Goal: Transaction & Acquisition: Purchase product/service

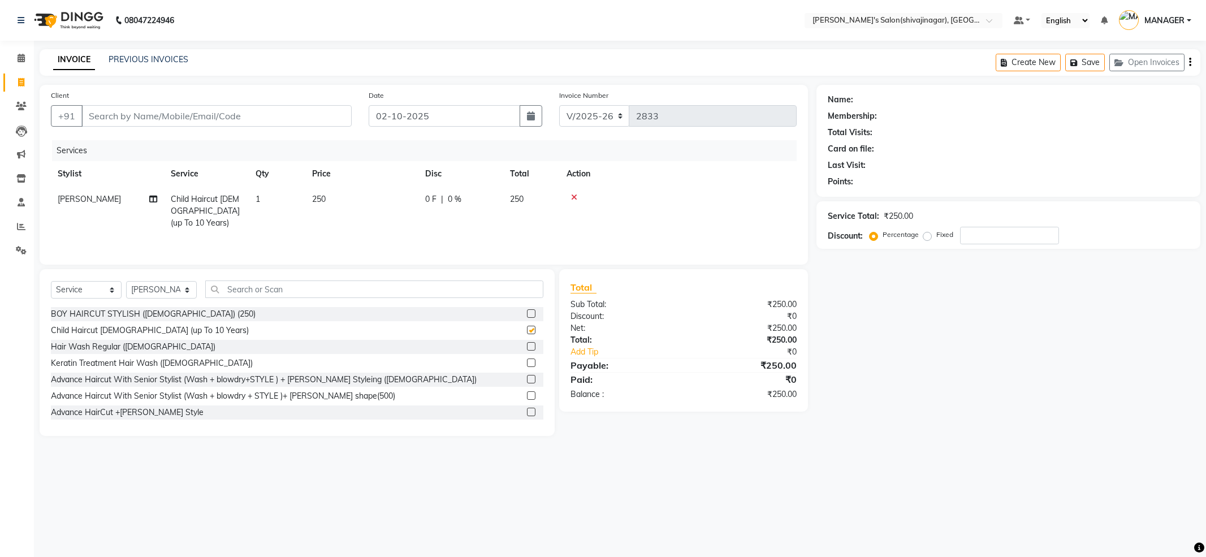
select select "4174"
select select "service"
select select "21622"
checkbox input "false"
click at [175, 118] on input "Client" at bounding box center [216, 115] width 270 height 21
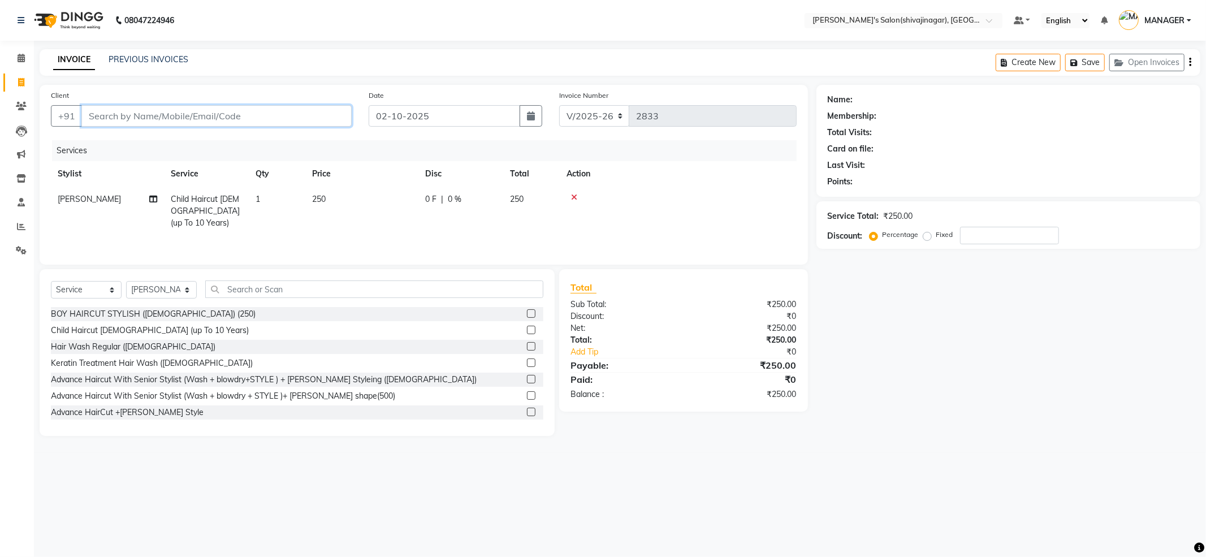
type input "9"
type input "0"
type input "9011266667"
click at [311, 112] on span "Add Client" at bounding box center [322, 115] width 45 height 11
select select "22"
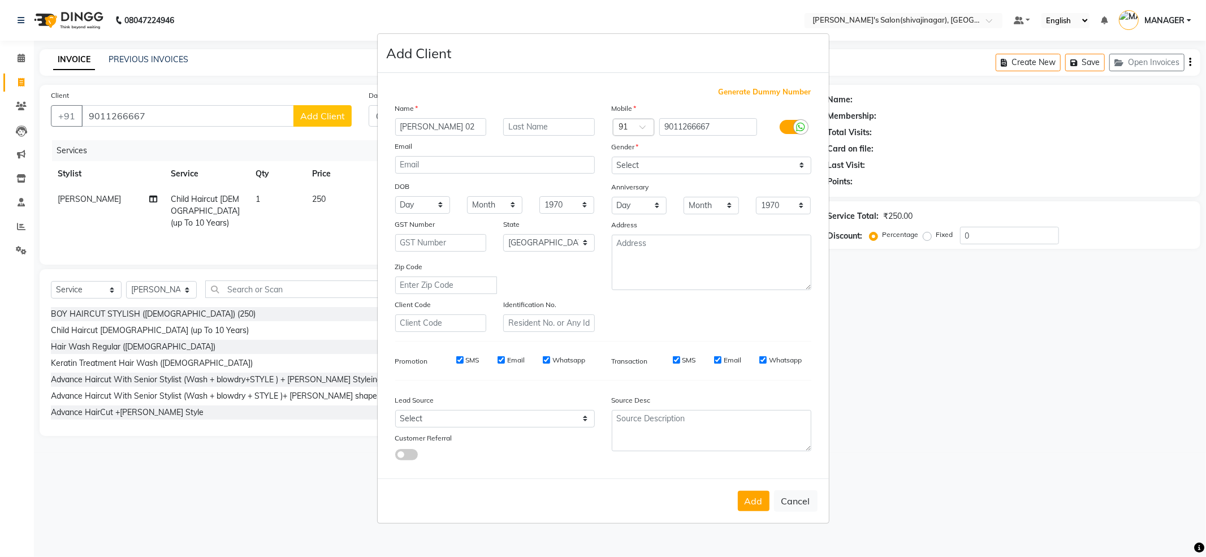
type input "[PERSON_NAME] 02"
click at [665, 167] on select "Select Male Female Other Prefer Not To Say" at bounding box center [712, 166] width 200 height 18
select select "male"
click at [612, 157] on select "Select Male Female Other Prefer Not To Say" at bounding box center [712, 166] width 200 height 18
click at [761, 503] on button "Add" at bounding box center [754, 501] width 32 height 20
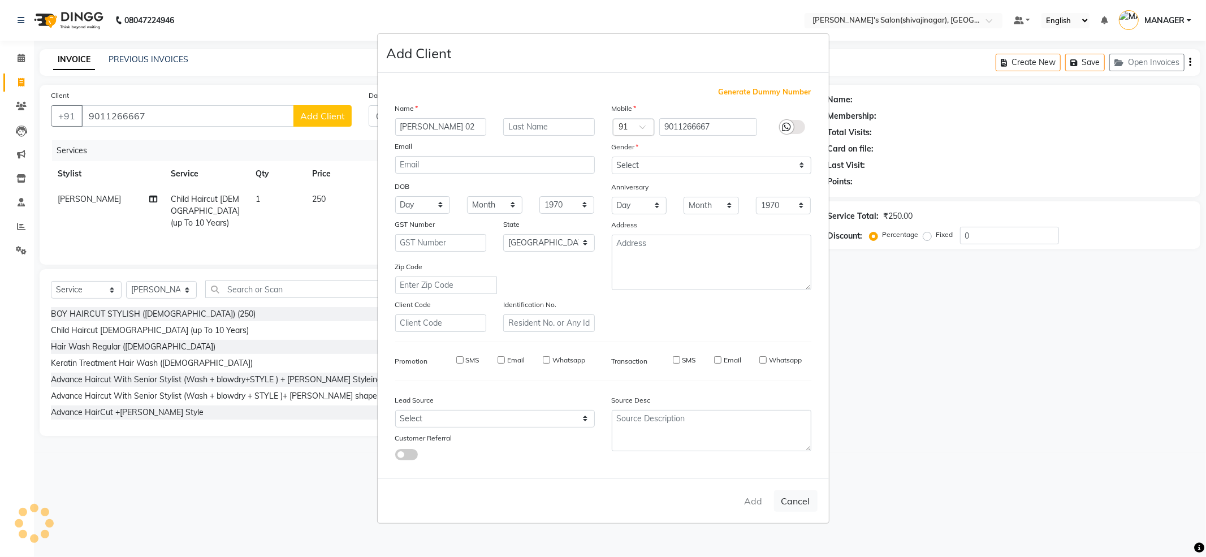
select select
select select "null"
select select
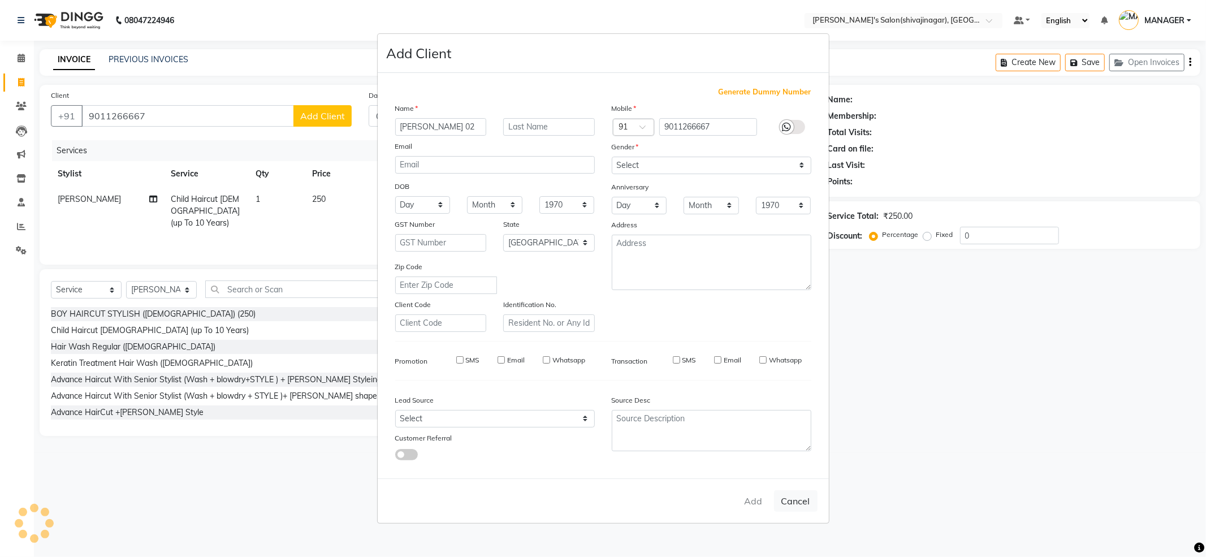
select select
checkbox input "false"
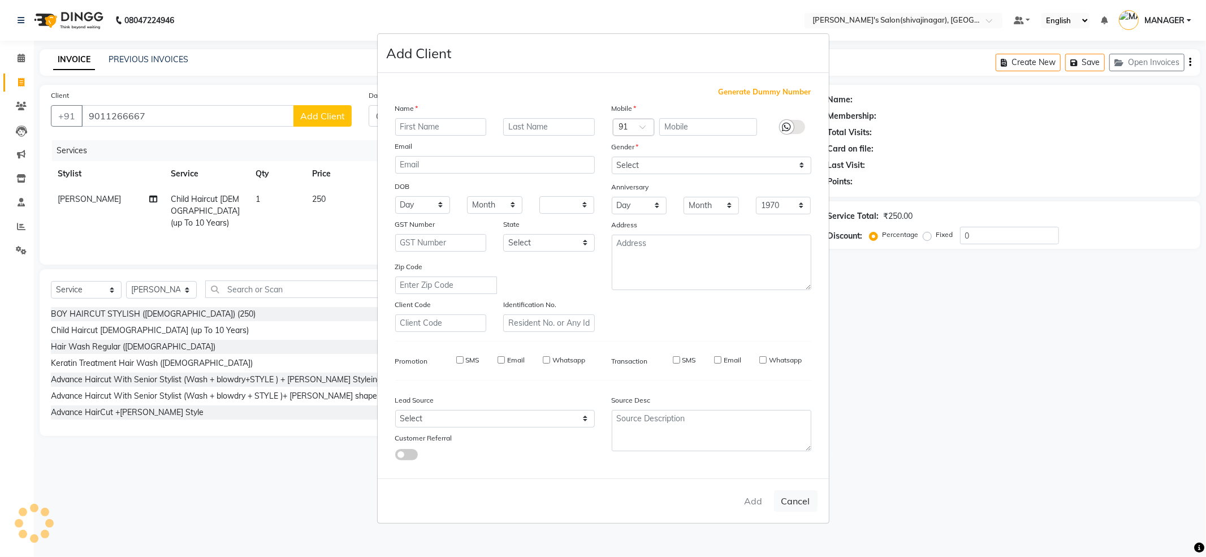
checkbox input "false"
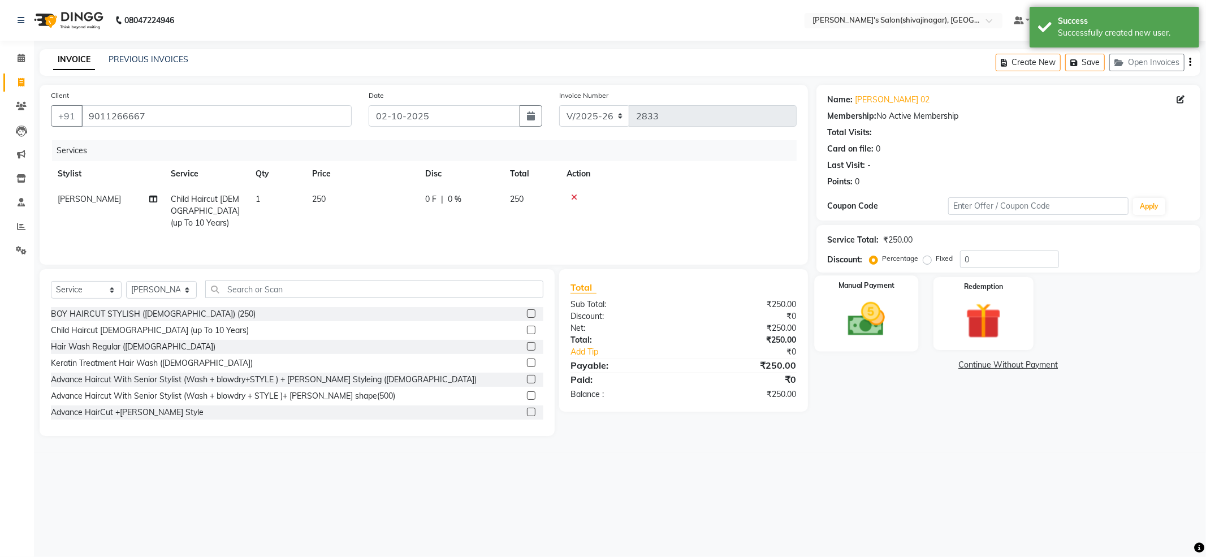
click at [858, 292] on div "Manual Payment" at bounding box center [866, 313] width 104 height 76
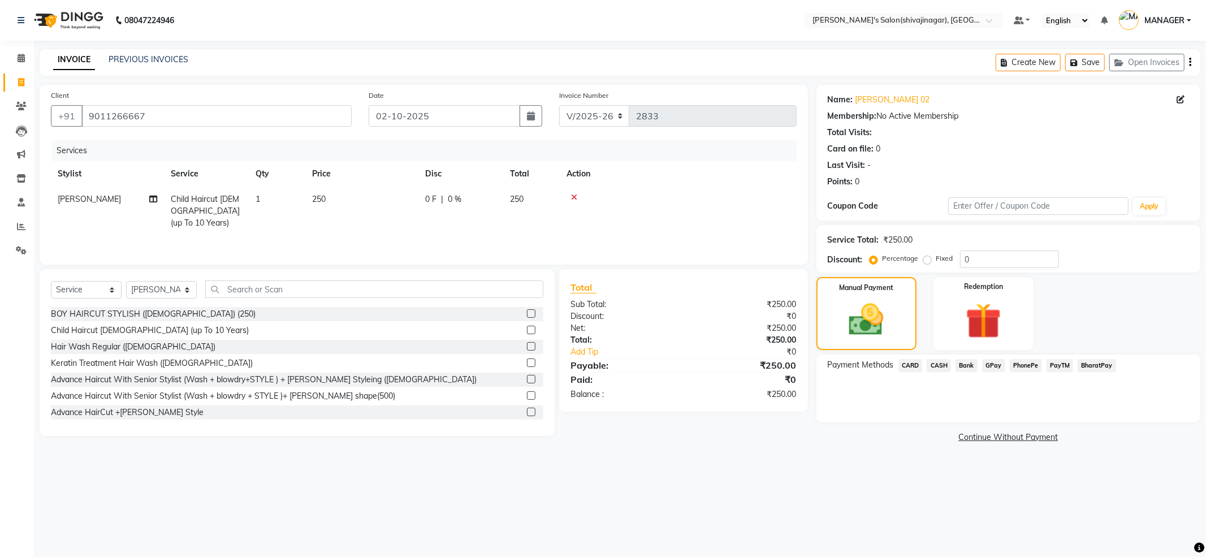
click at [932, 364] on span "CASH" at bounding box center [939, 365] width 24 height 13
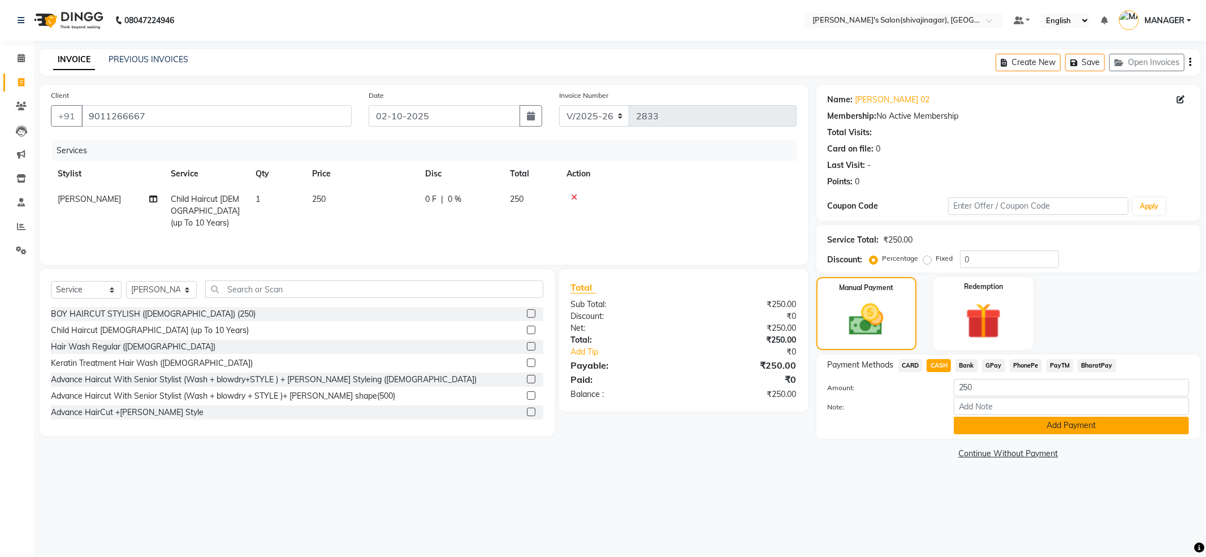
click at [975, 428] on button "Add Payment" at bounding box center [1071, 426] width 235 height 18
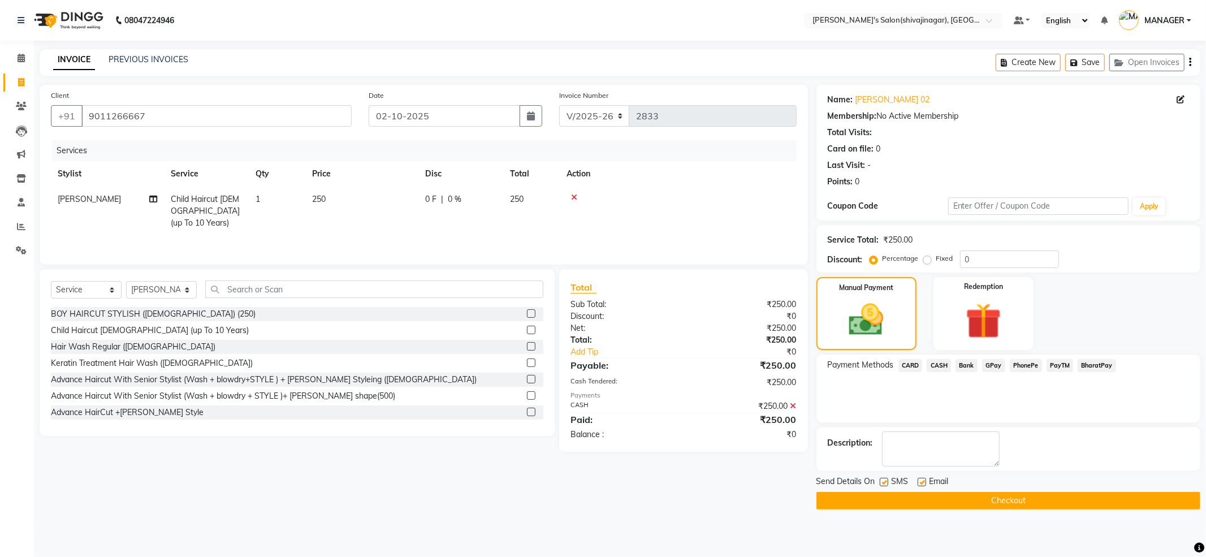
click at [973, 502] on button "Checkout" at bounding box center [1008, 501] width 384 height 18
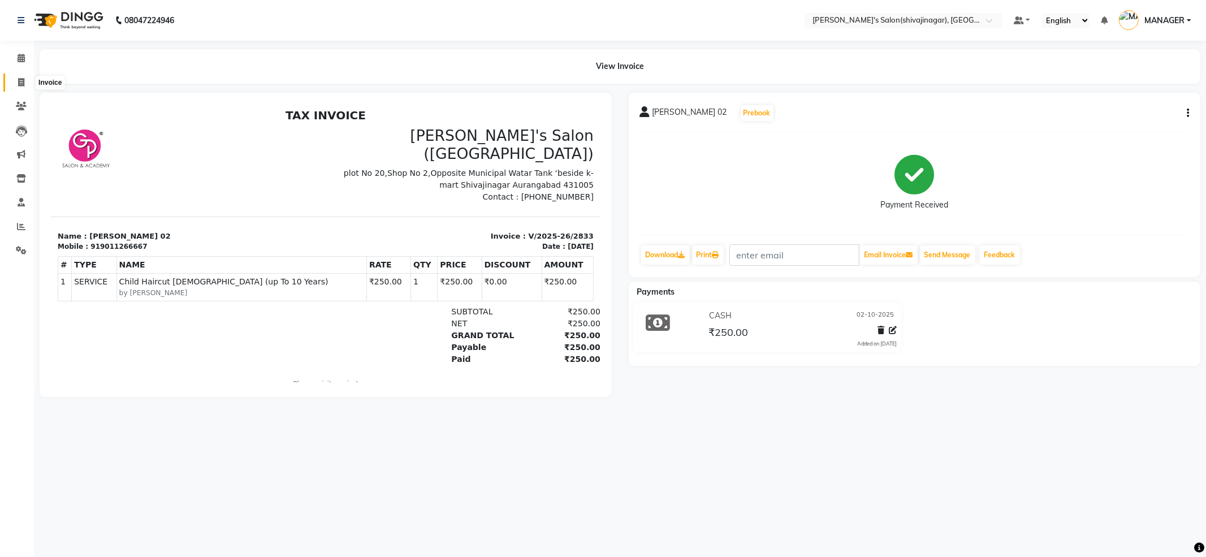
click at [14, 79] on span at bounding box center [21, 82] width 20 height 13
select select "service"
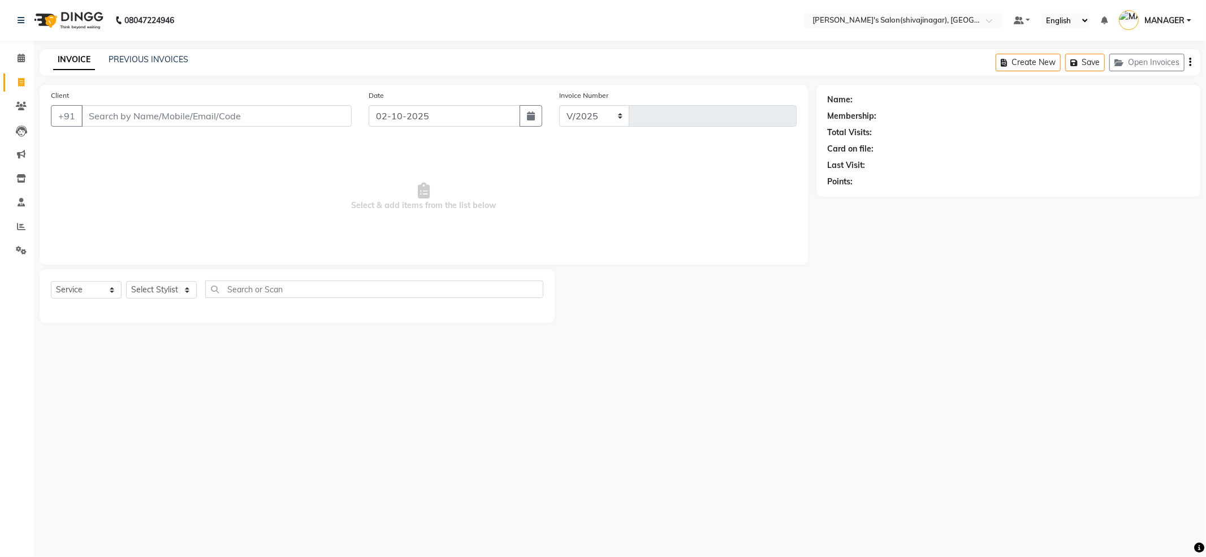
select select "4174"
type input "2834"
click at [211, 119] on input "Client" at bounding box center [216, 115] width 270 height 21
type input "8237990802"
click at [306, 119] on span "Add Client" at bounding box center [322, 115] width 45 height 11
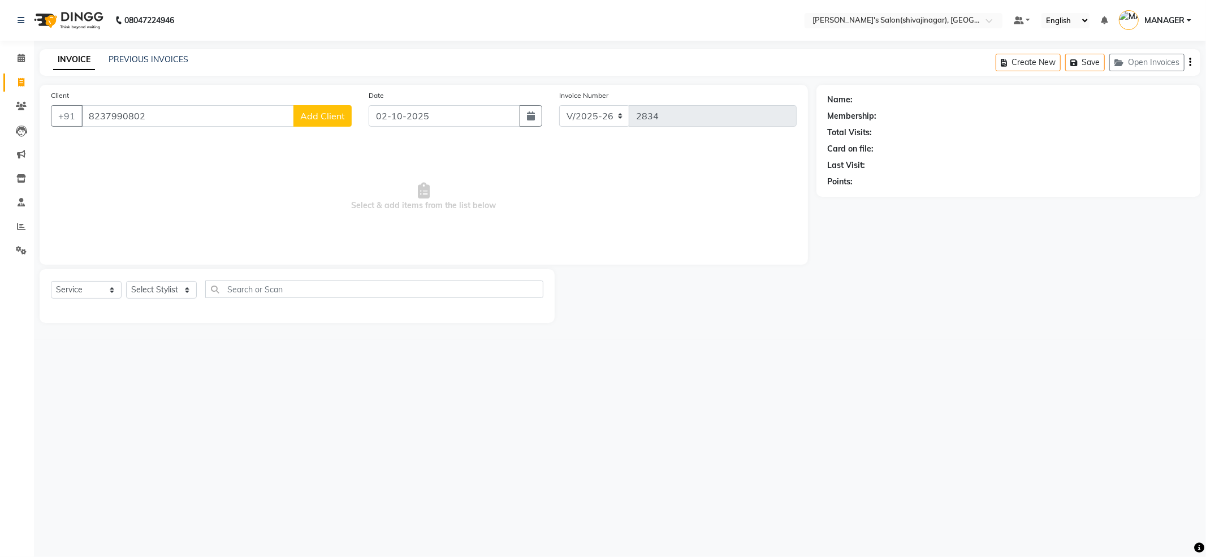
select select "22"
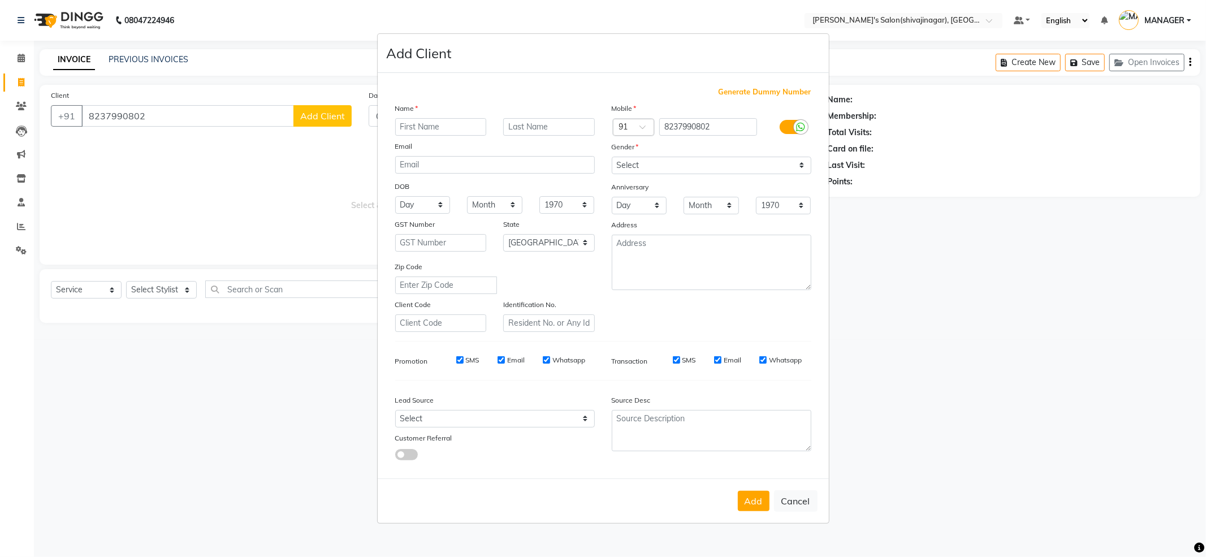
click at [426, 132] on input "text" at bounding box center [441, 127] width 92 height 18
type input "ridhyansh jawake 02"
drag, startPoint x: 632, startPoint y: 162, endPoint x: 632, endPoint y: 172, distance: 10.2
click at [632, 162] on select "Select Male Female Other Prefer Not To Say" at bounding box center [712, 166] width 200 height 18
select select "male"
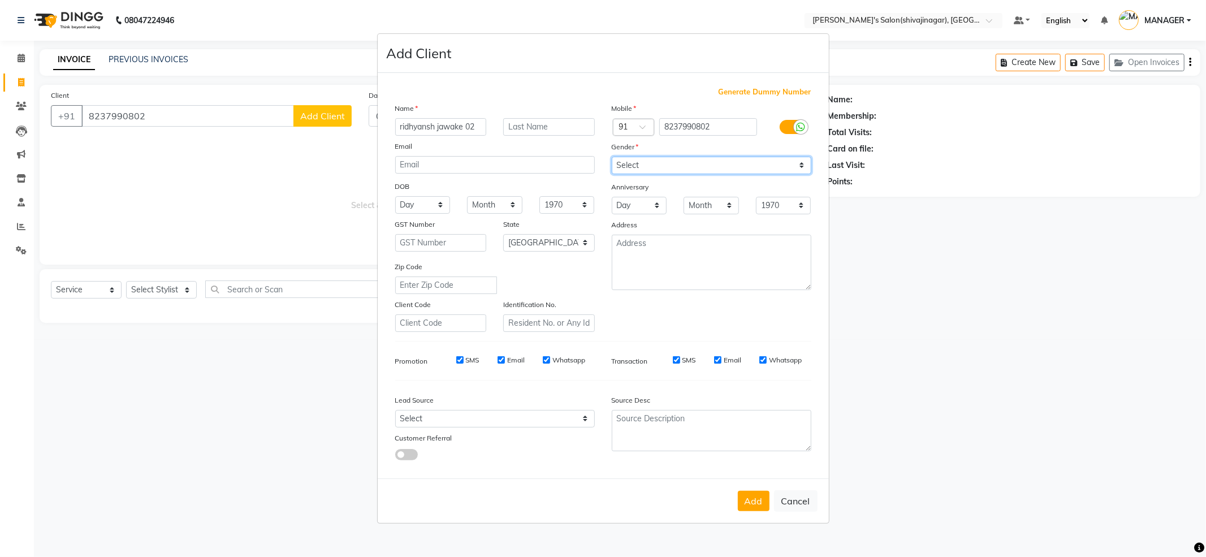
click at [612, 157] on select "Select Male Female Other Prefer Not To Say" at bounding box center [712, 166] width 200 height 18
click at [754, 503] on button "Add" at bounding box center [754, 501] width 32 height 20
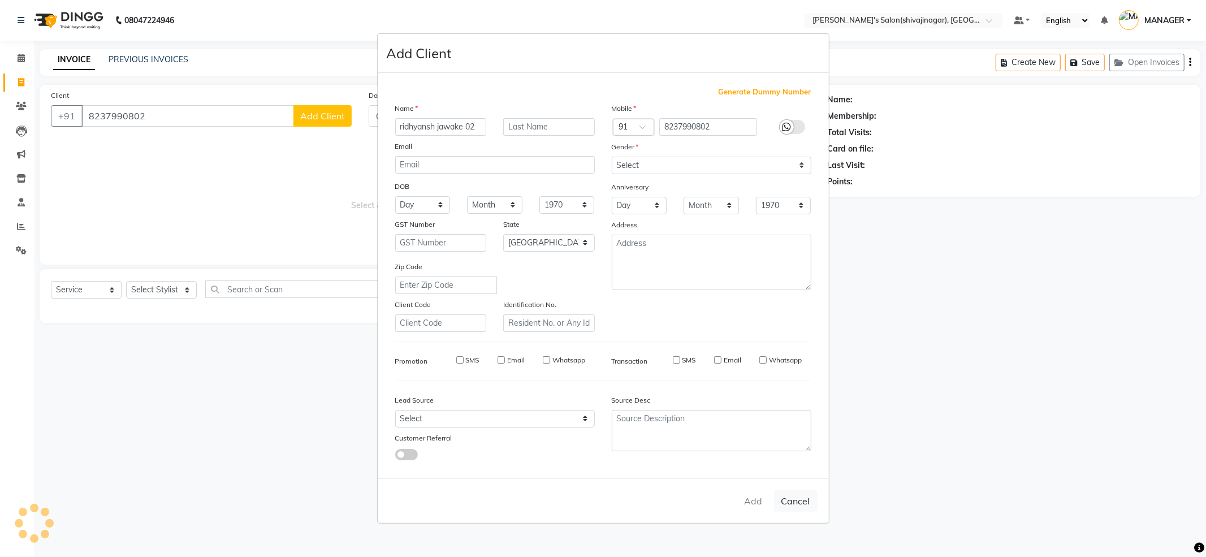
select select
select select "null"
select select
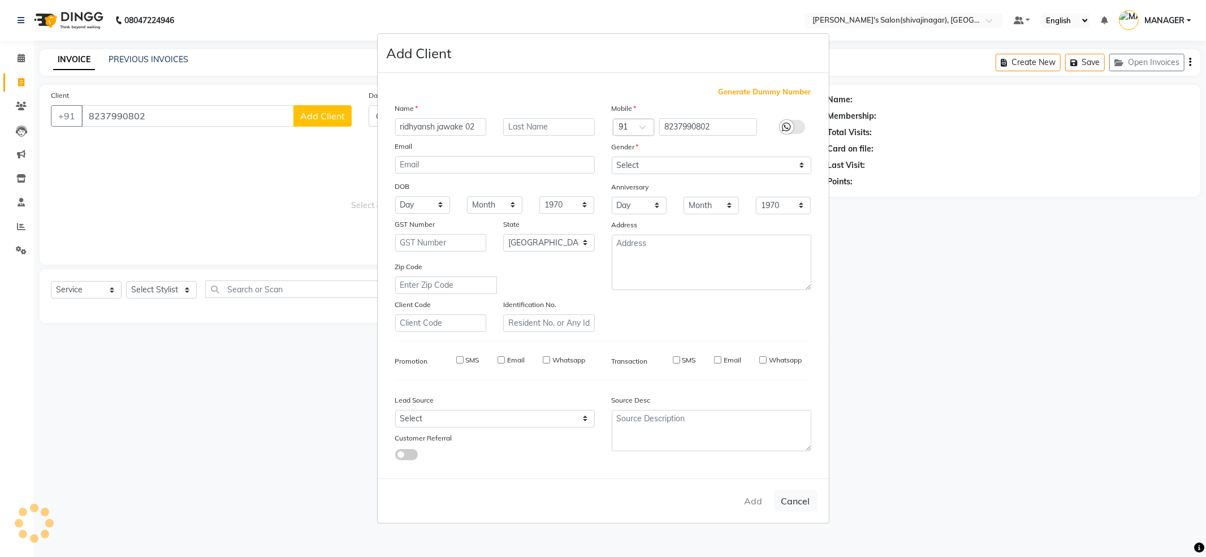
select select
checkbox input "false"
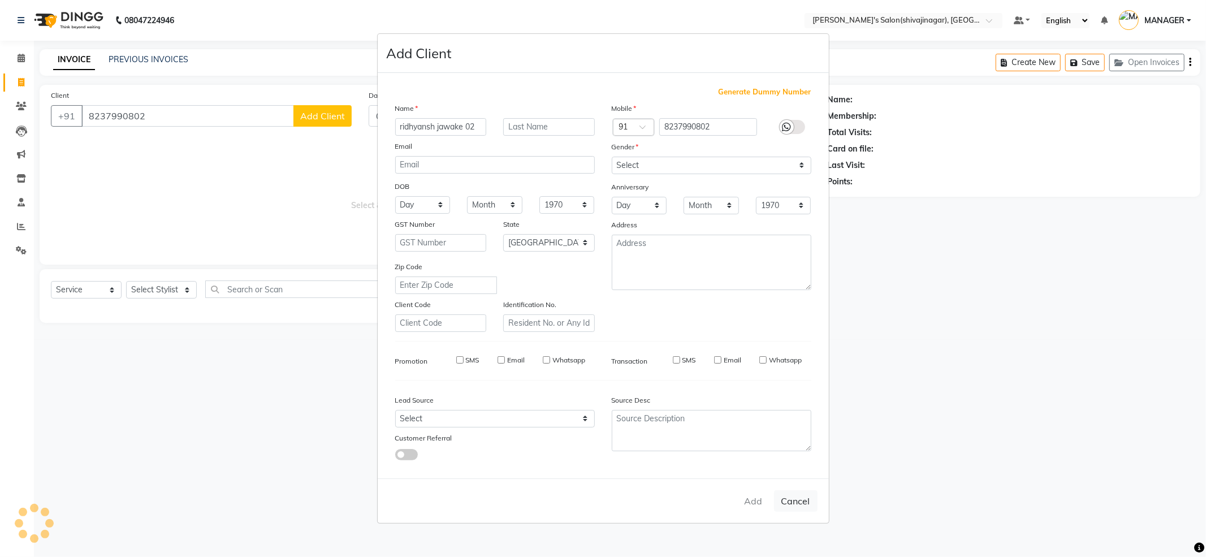
checkbox input "false"
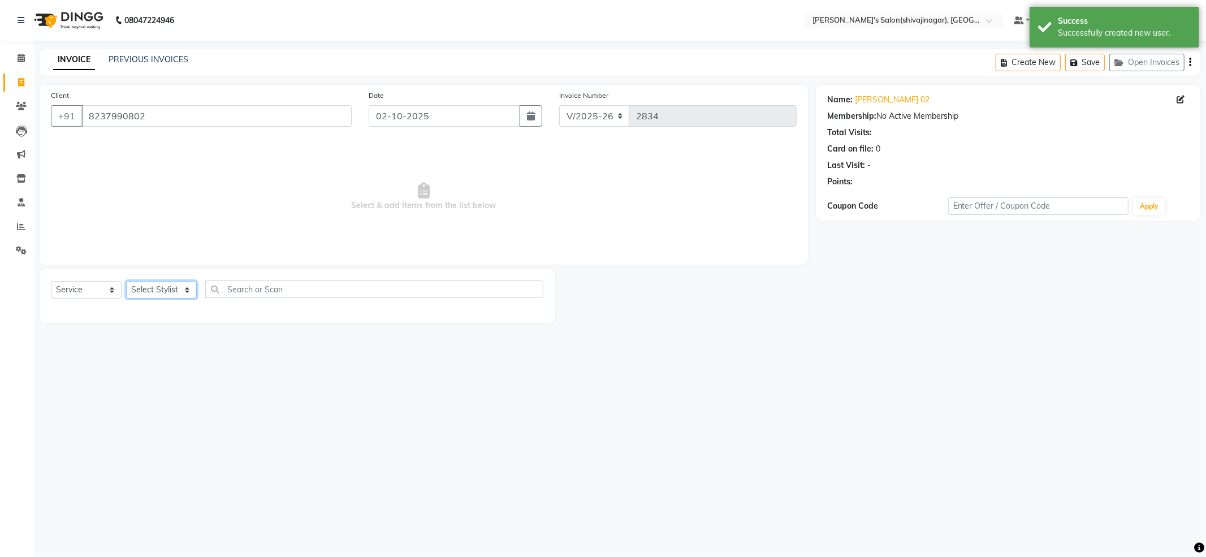
click at [180, 292] on select "Select Stylist ABHI AKKI KIRTI MANAGER MISS STAFF MONG'Z. NILOFER PALLAVI PRASA…" at bounding box center [161, 290] width 71 height 18
select select "21622"
click at [126, 281] on select "Select Stylist ABHI AKKI KIRTI MANAGER MISS STAFF MONG'Z. NILOFER PALLAVI PRASA…" at bounding box center [161, 290] width 71 height 18
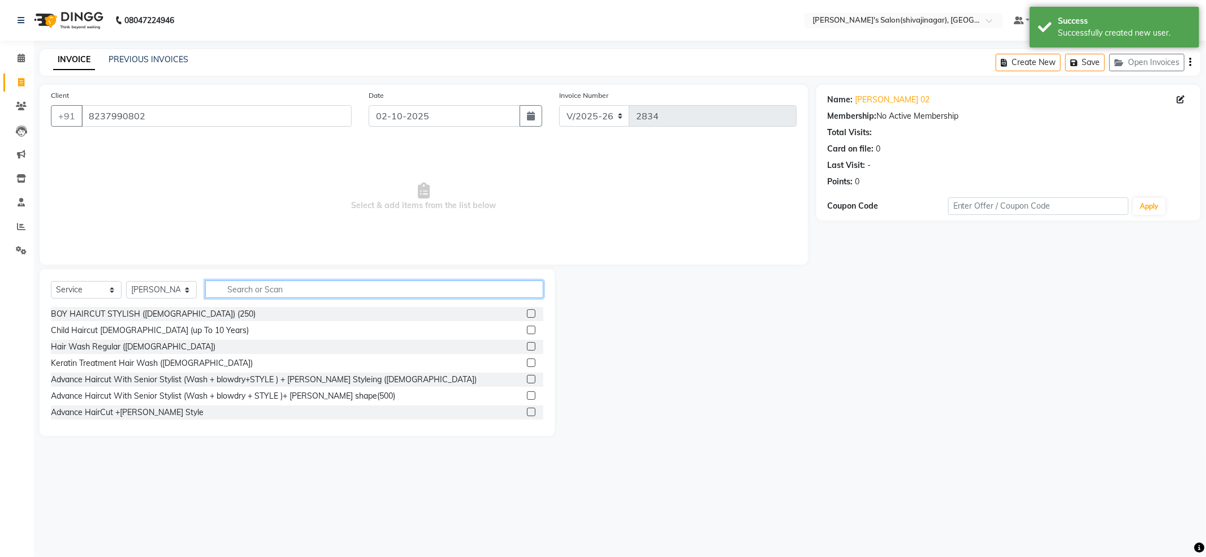
click at [256, 292] on input "text" at bounding box center [374, 289] width 338 height 18
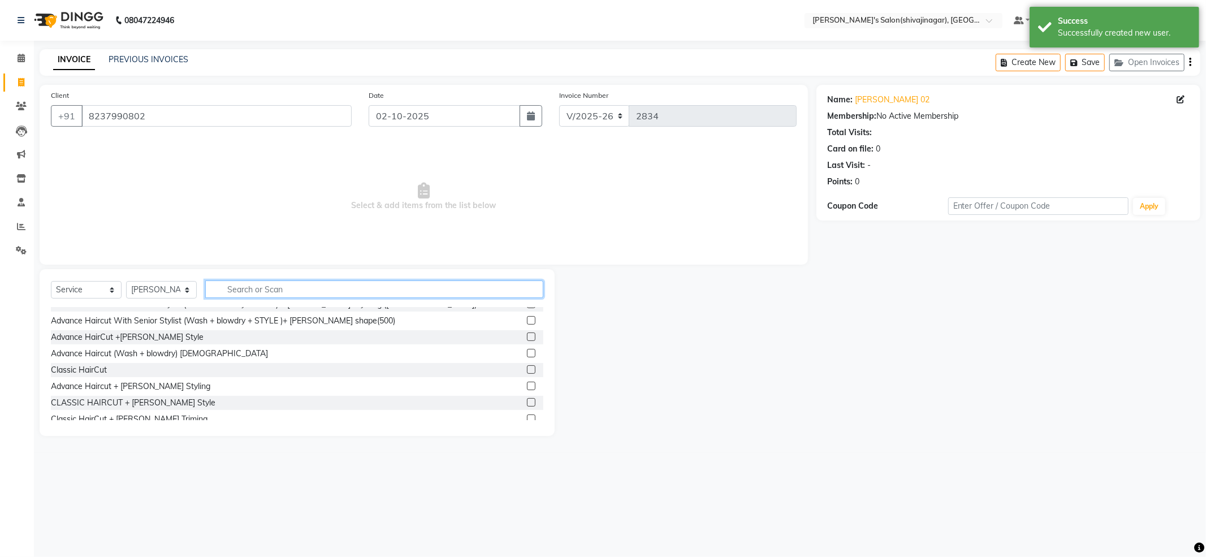
scroll to position [150, 0]
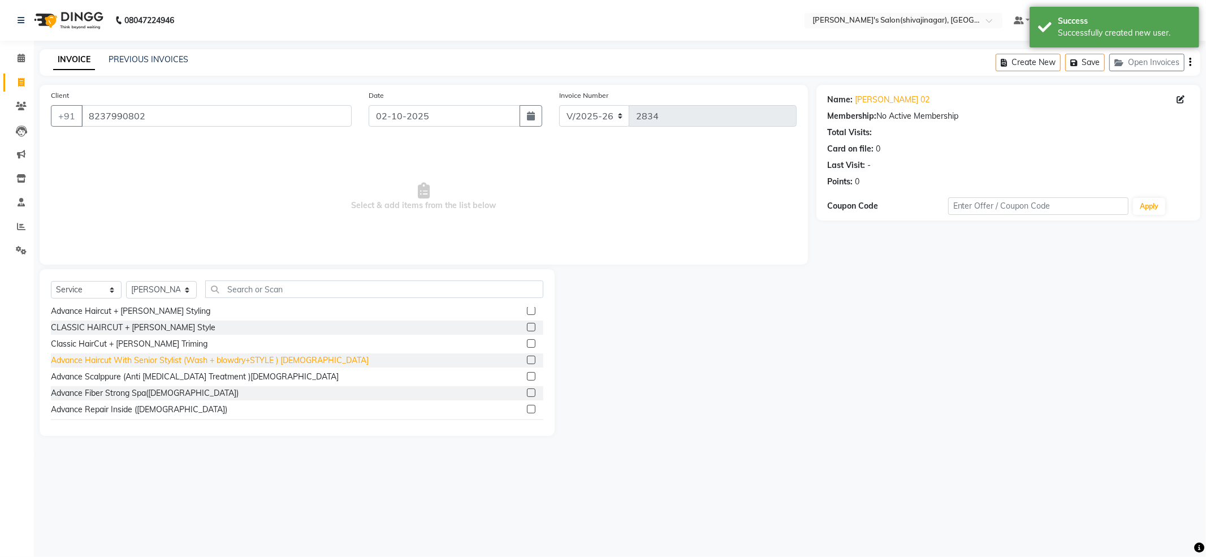
click at [257, 363] on div "Advance Haircut With Senior Stylist (Wash + blowdry+STYLE ) MALE" at bounding box center [210, 361] width 318 height 12
checkbox input "false"
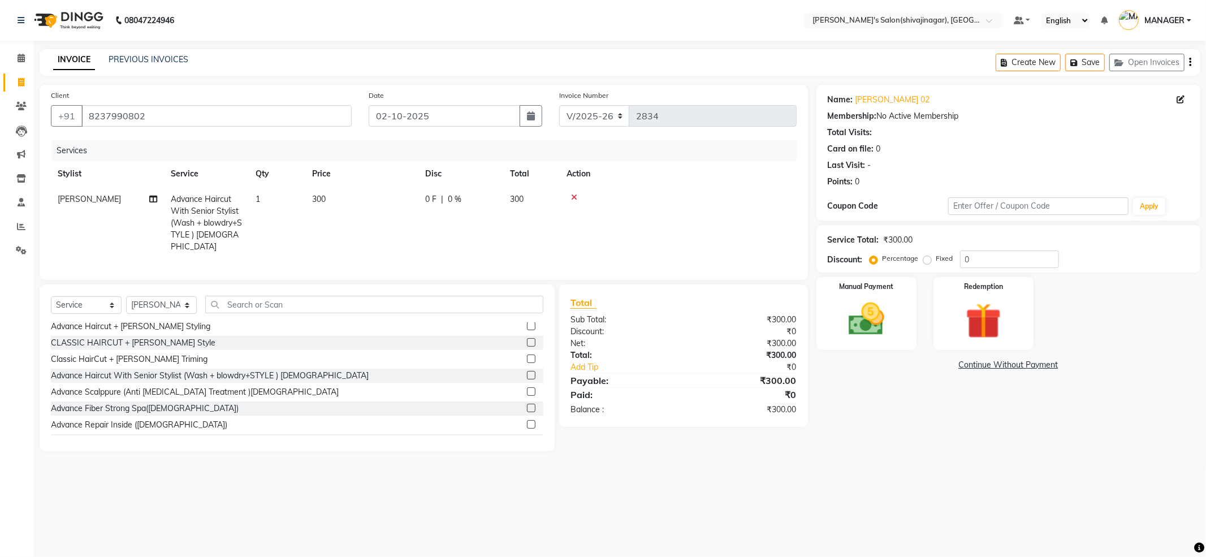
click at [77, 204] on td "SHITAL" at bounding box center [107, 223] width 113 height 73
select select "21622"
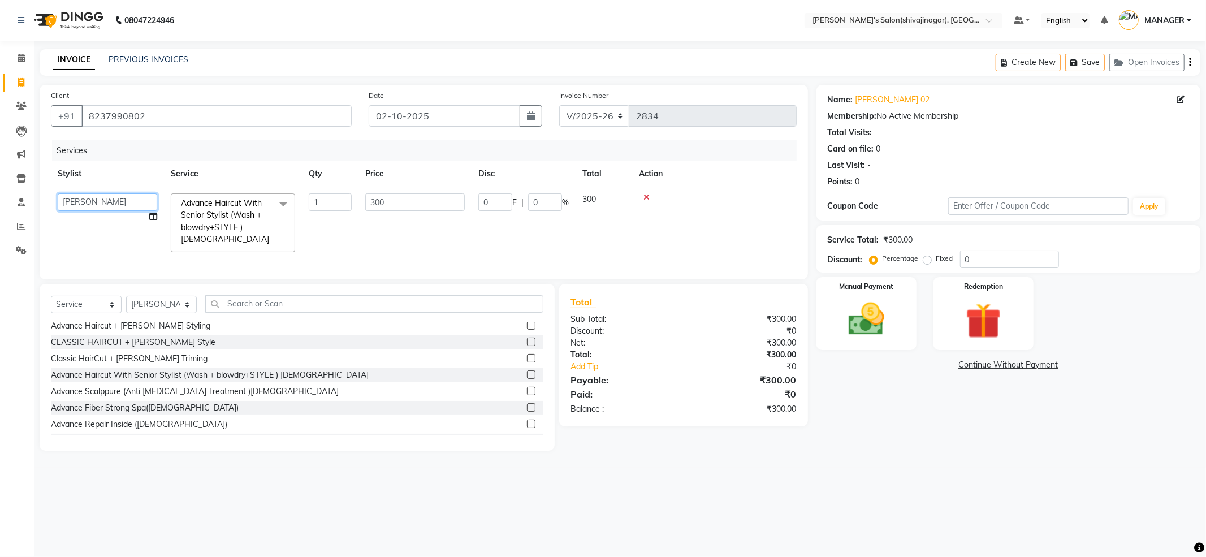
click at [145, 210] on select "ABHI AKKI KIRTI MANAGER MISS STAFF MONG'Z. NILOFER PALLAVI PRASAD PRATIKSHA SHI…" at bounding box center [108, 202] width 100 height 18
select select "82728"
click at [832, 339] on div "Manual Payment" at bounding box center [866, 313] width 104 height 76
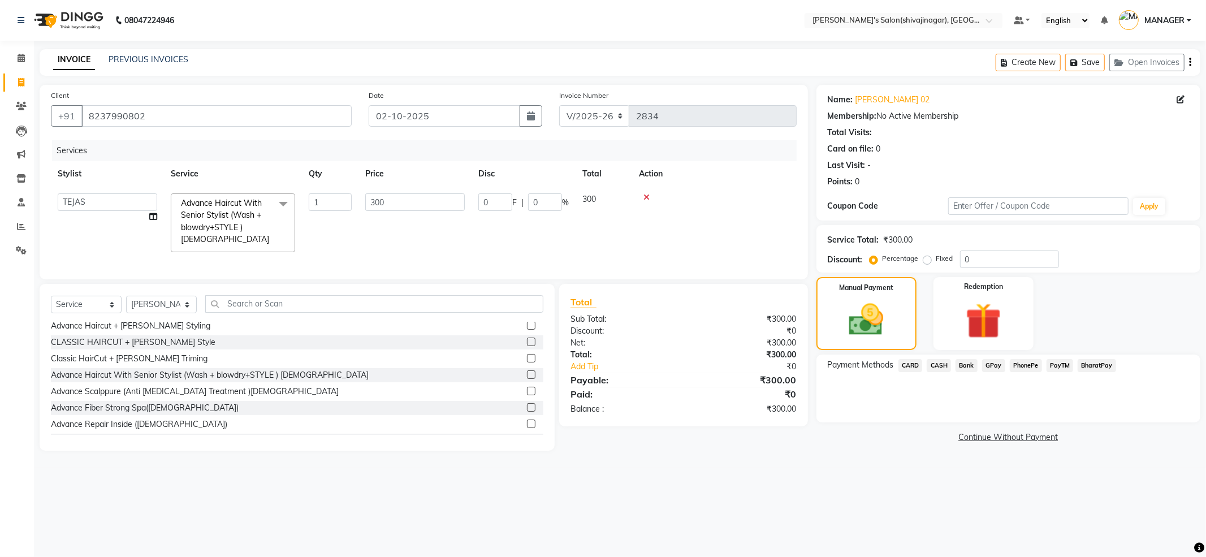
click at [1056, 360] on span "PayTM" at bounding box center [1060, 365] width 27 height 13
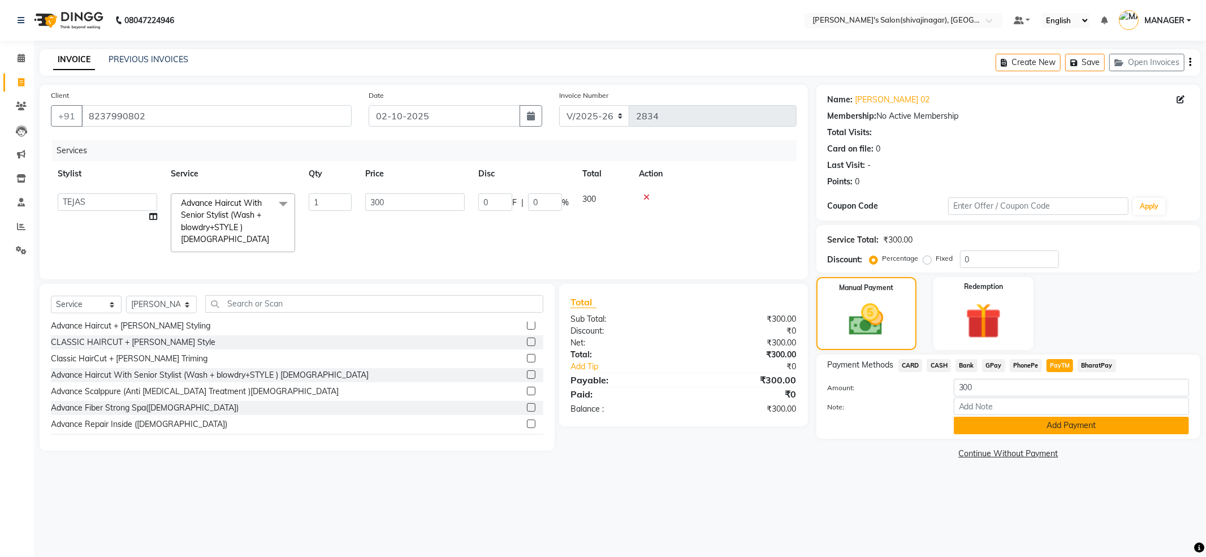
click at [1044, 430] on button "Add Payment" at bounding box center [1071, 426] width 235 height 18
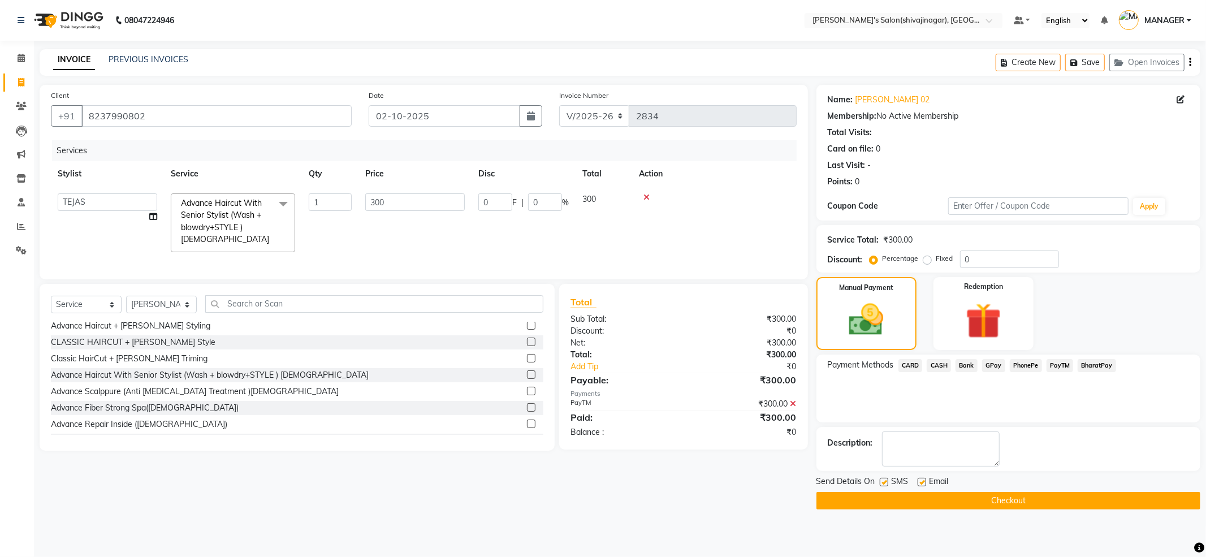
click at [945, 492] on button "Checkout" at bounding box center [1008, 501] width 384 height 18
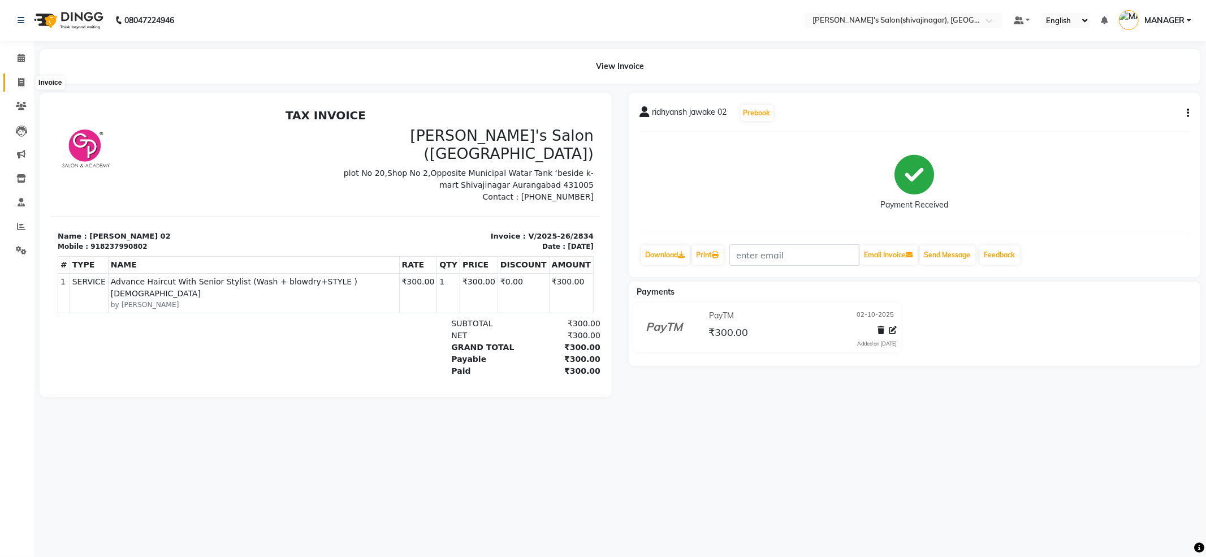
click at [21, 78] on icon at bounding box center [21, 82] width 6 height 8
select select "service"
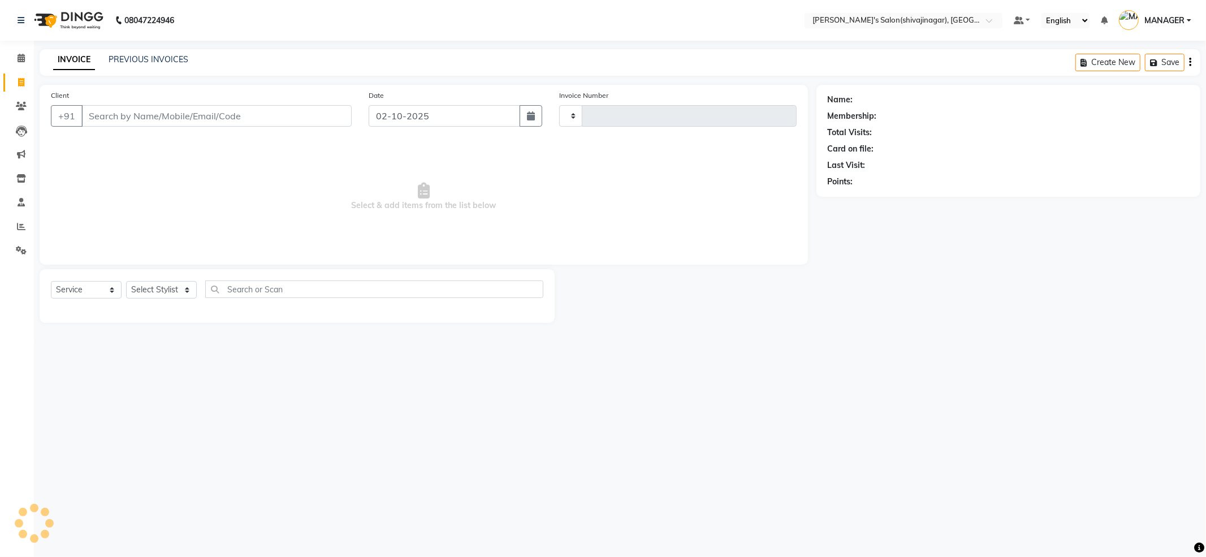
click at [114, 106] on input "Client" at bounding box center [216, 115] width 270 height 21
select select "4174"
type input "2835"
click at [118, 123] on input "Client" at bounding box center [216, 115] width 270 height 21
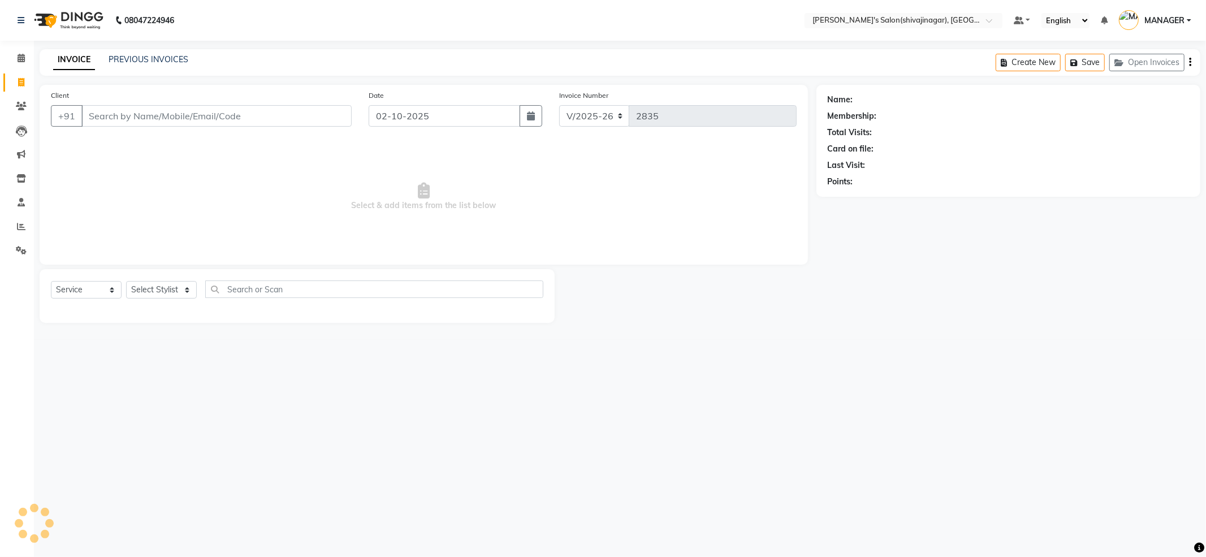
type input "3"
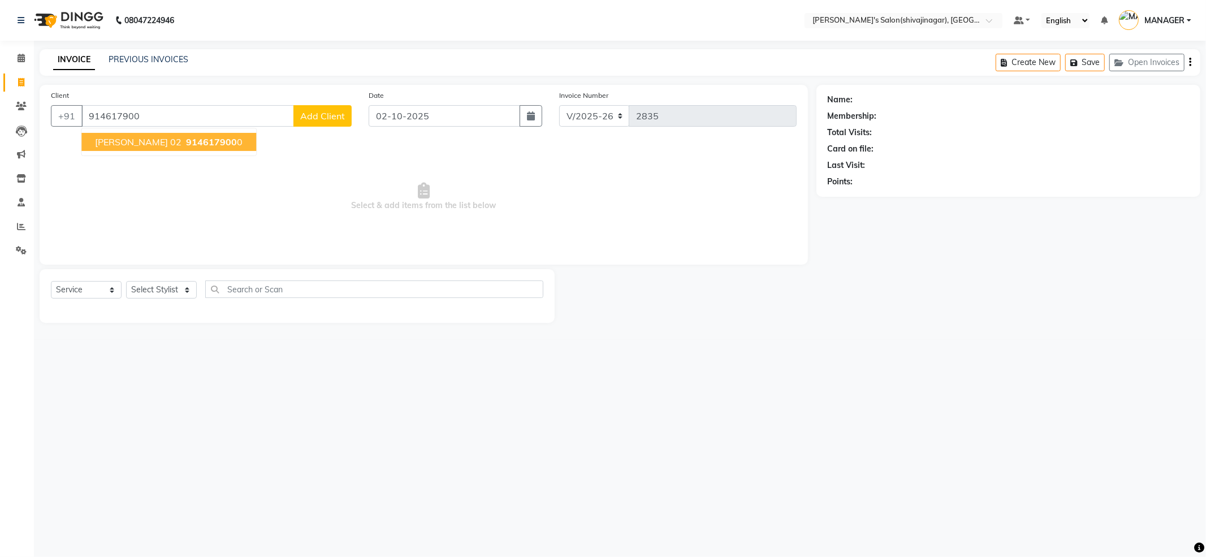
click at [191, 146] on ngb-highlight "914617900 0" at bounding box center [213, 141] width 59 height 11
type input "9146179000"
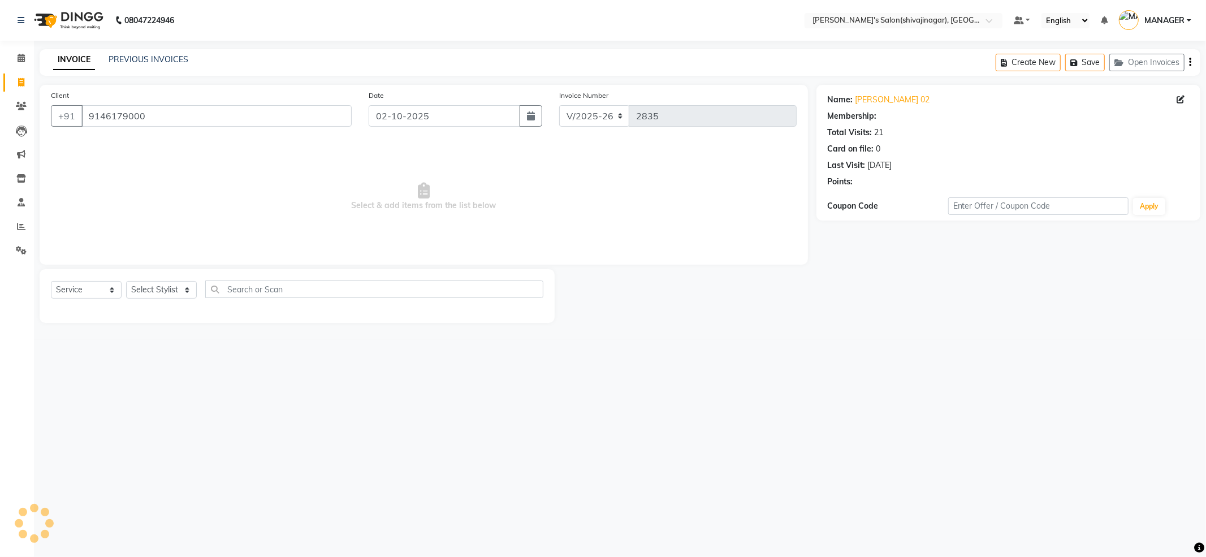
select select "1: Object"
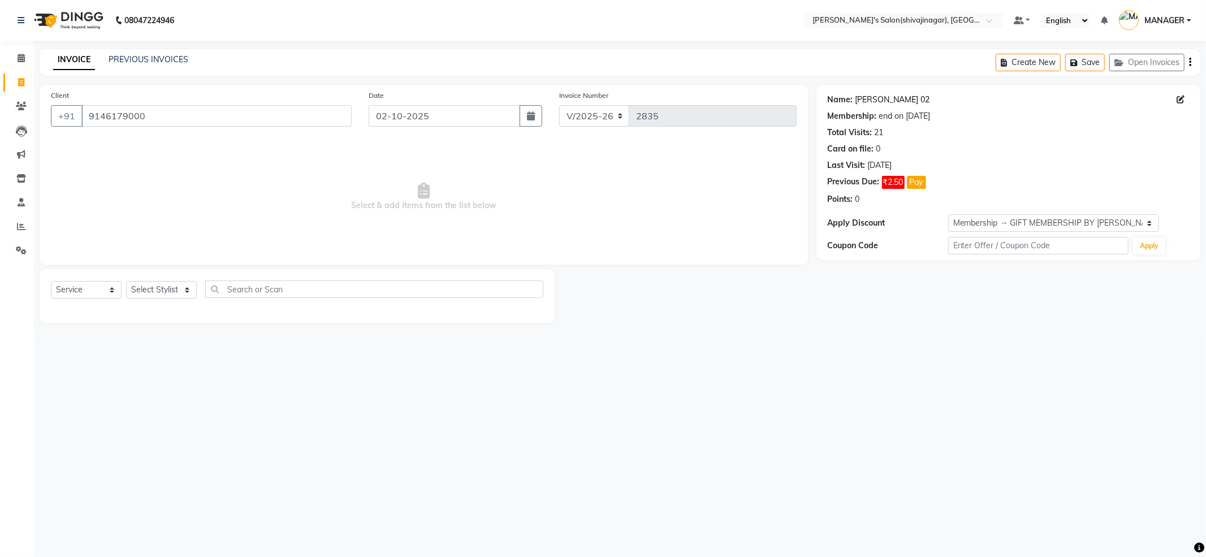
click at [863, 96] on link "Dr.kalyani Misal 02" at bounding box center [892, 100] width 75 height 12
click at [150, 285] on select "Select Stylist ABHI AKKI KIRTI MANAGER MISS STAFF MONG'Z. NILOFER PALLAVI PRASA…" at bounding box center [161, 290] width 71 height 18
select select "24666"
click at [126, 281] on select "Select Stylist ABHI AKKI KIRTI MANAGER MISS STAFF MONG'Z. NILOFER PALLAVI PRASA…" at bounding box center [161, 290] width 71 height 18
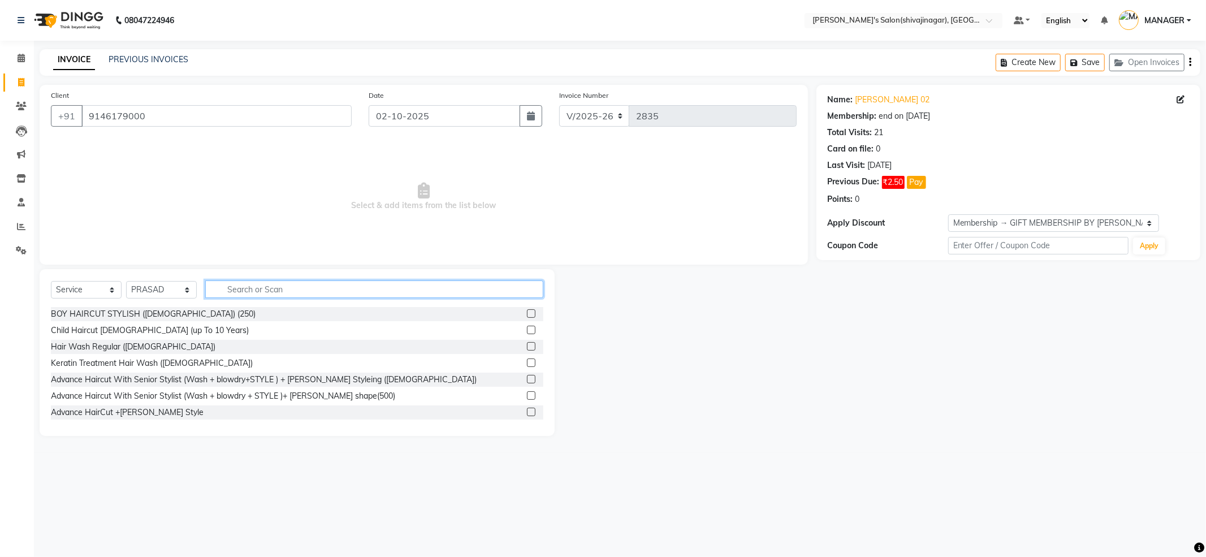
click at [238, 280] on input "text" at bounding box center [374, 289] width 338 height 18
click at [239, 286] on input "text" at bounding box center [374, 289] width 338 height 18
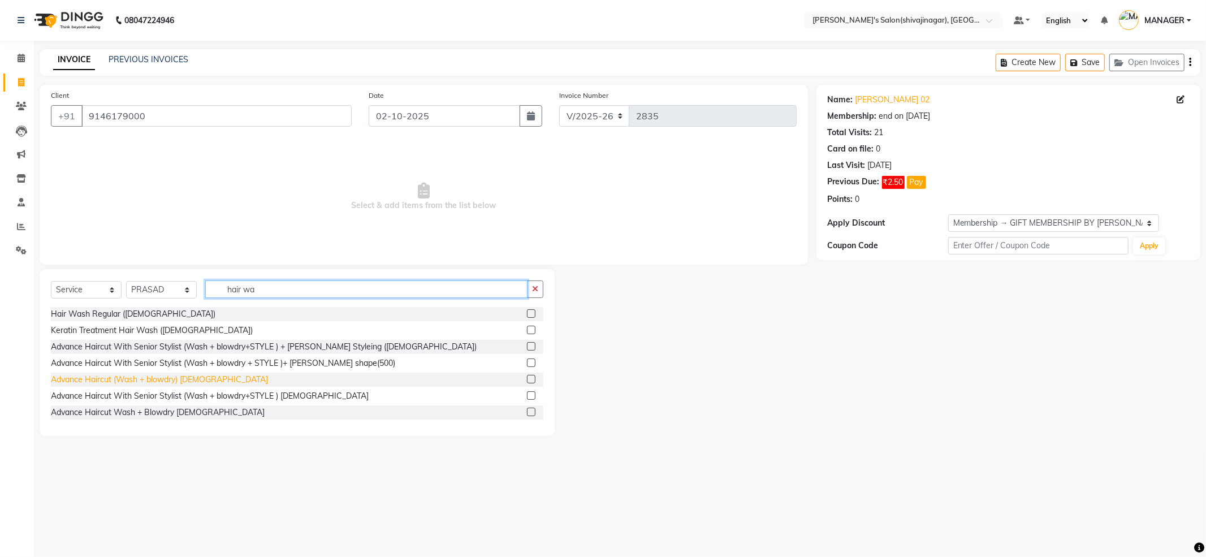
scroll to position [75, 0]
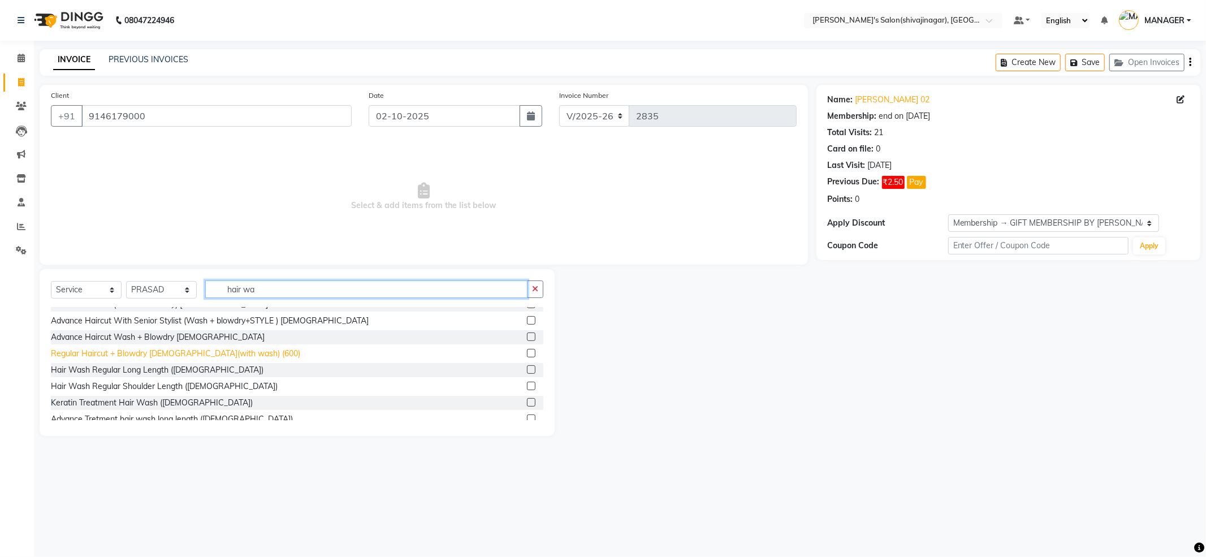
type input "hair wa"
click at [131, 357] on div "Regular Haircut + Blowdry FEMALE(with wash) (600)" at bounding box center [175, 354] width 249 height 12
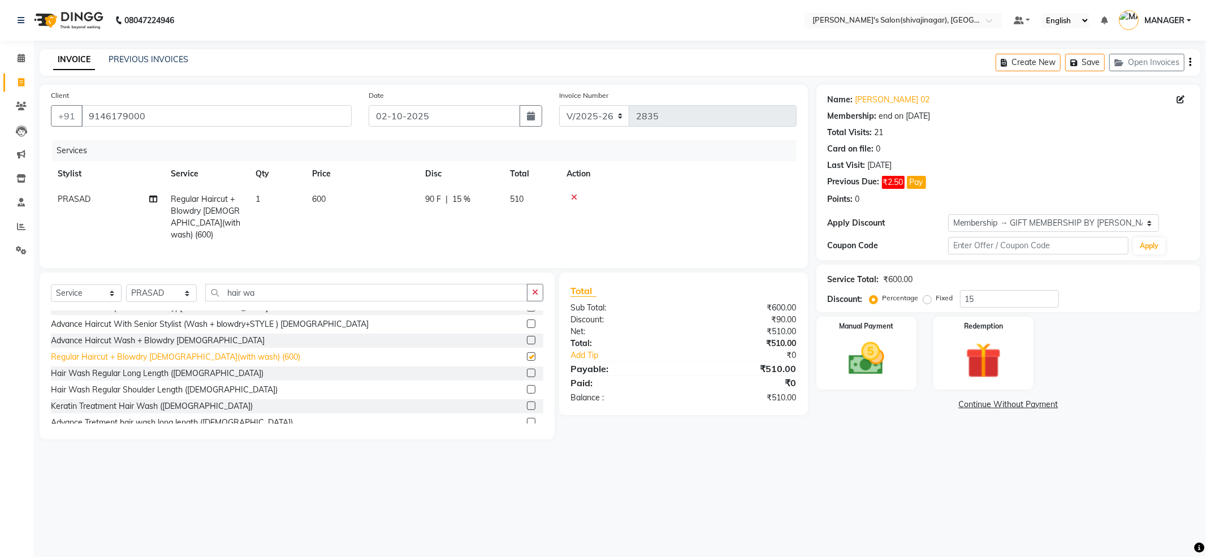
checkbox input "false"
click at [128, 389] on div "Hair Wash Regular Shoulder Length (FEMALE)" at bounding box center [164, 390] width 227 height 12
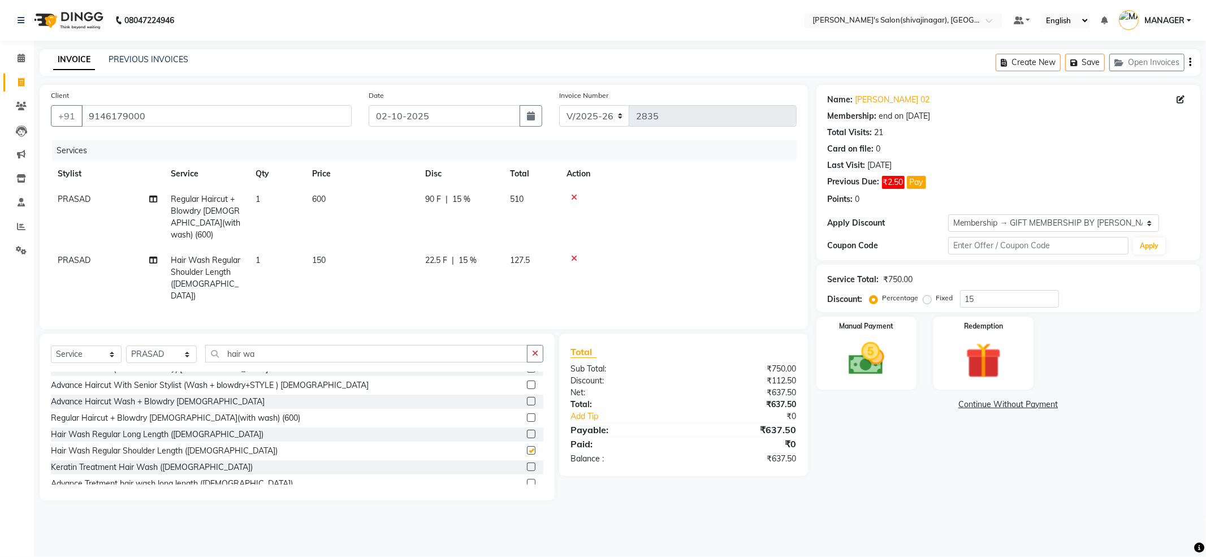
checkbox input "false"
click at [574, 197] on icon at bounding box center [574, 197] width 6 height 8
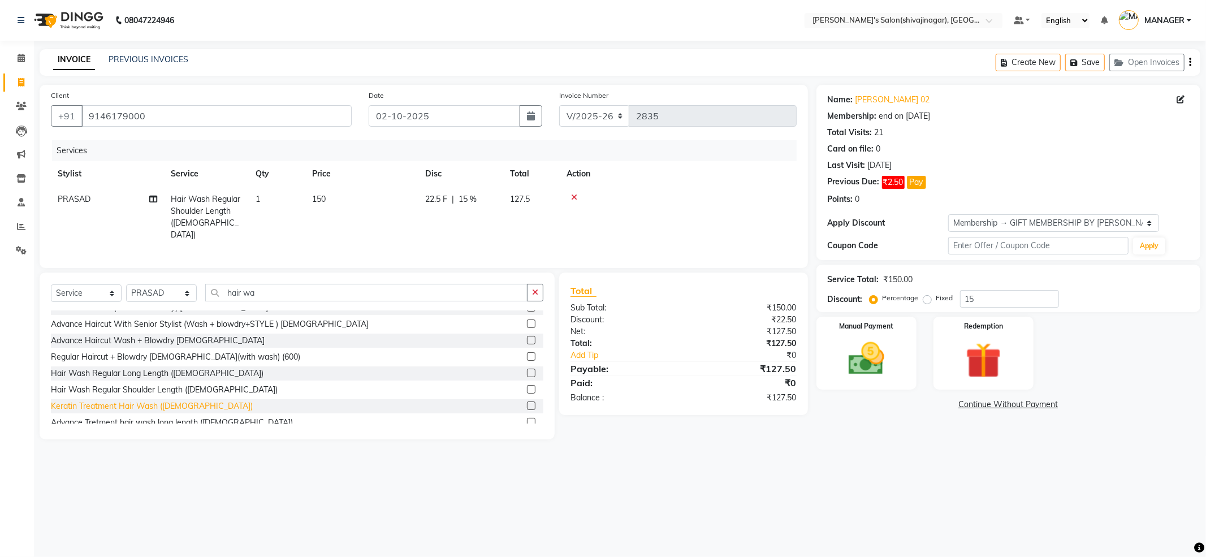
click at [114, 407] on div "Keratin Treatment Hair Wash (FEMALE)" at bounding box center [152, 406] width 202 height 12
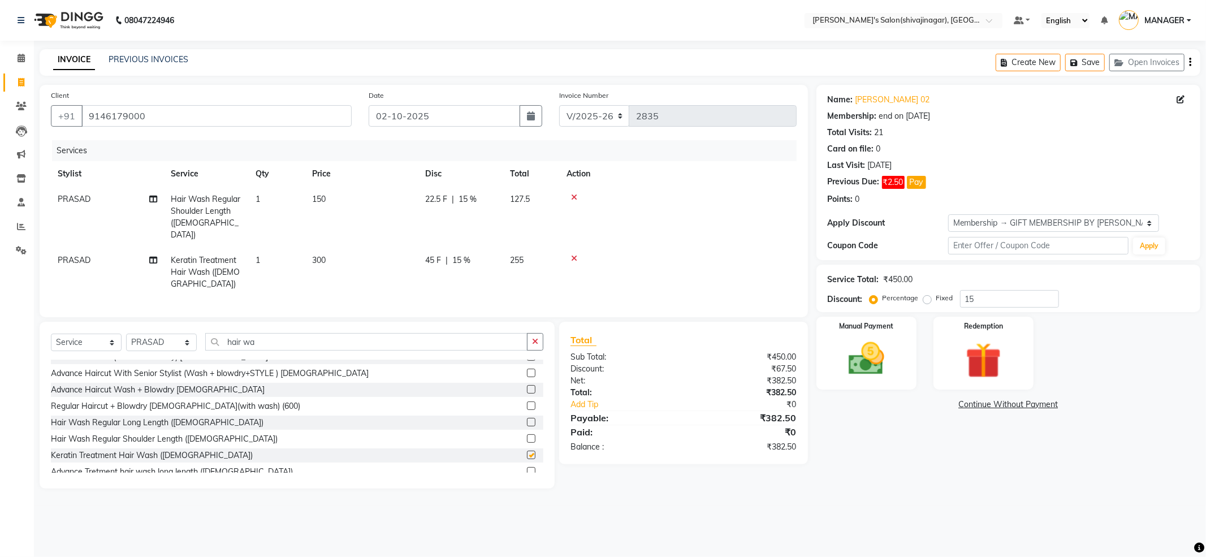
checkbox input "false"
click at [573, 197] on icon at bounding box center [574, 197] width 6 height 8
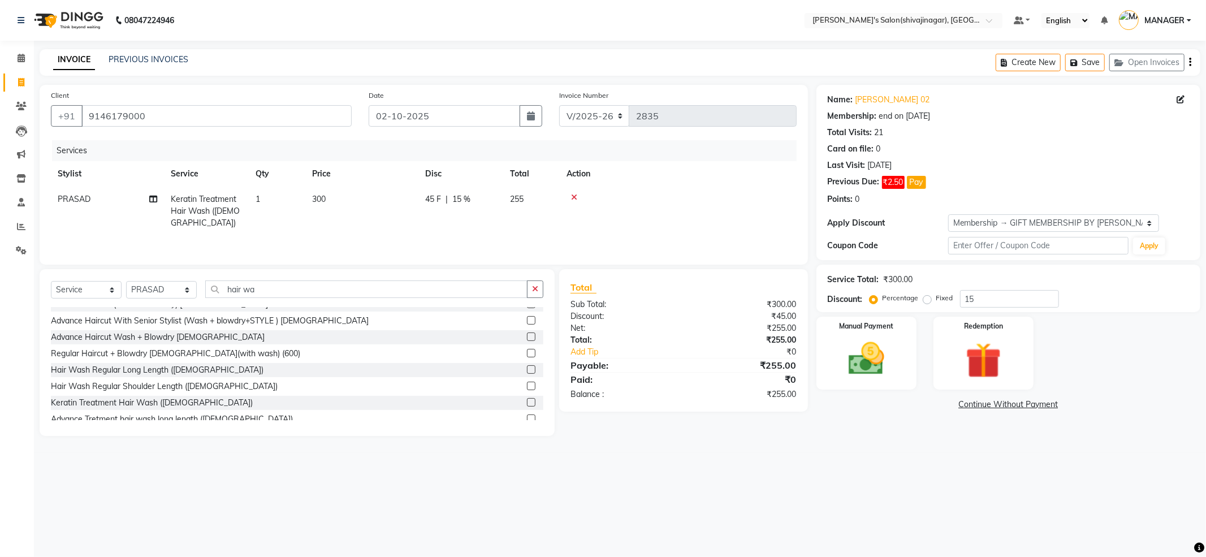
drag, startPoint x: 353, startPoint y: 211, endPoint x: 363, endPoint y: 204, distance: 12.2
click at [363, 204] on td "300" at bounding box center [361, 211] width 113 height 49
select select "24666"
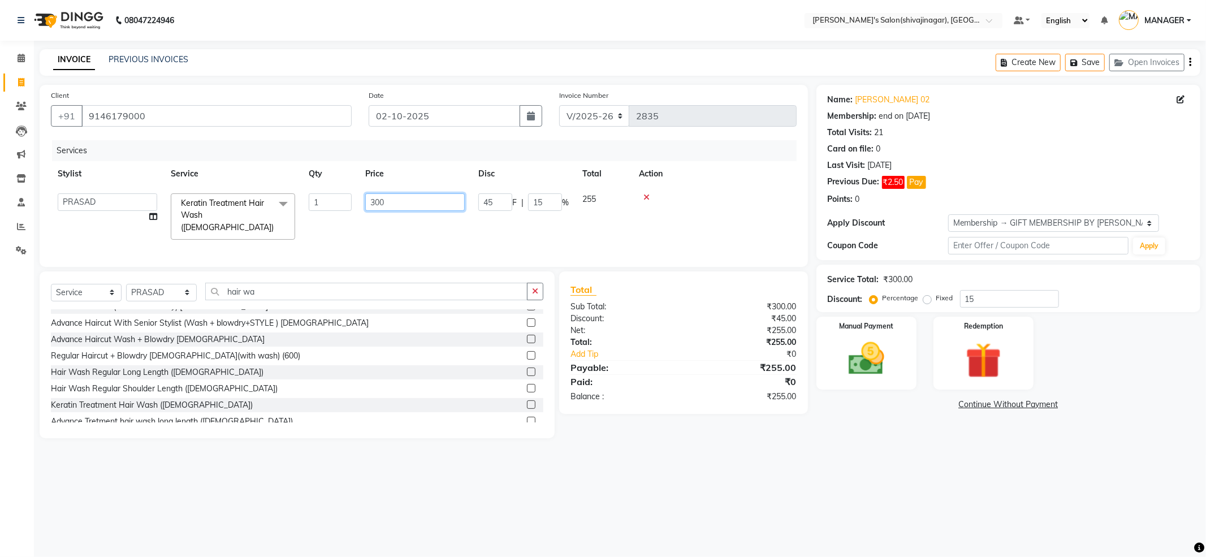
drag, startPoint x: 412, startPoint y: 200, endPoint x: 308, endPoint y: 227, distance: 107.0
click at [313, 227] on tr "ABHI AKKI KIRTI MANAGER MISS STAFF MONG'Z. NILOFER PALLAVI PRASAD PRATIKSHA SHI…" at bounding box center [424, 217] width 746 height 60
type input "550"
click at [751, 219] on td at bounding box center [714, 217] width 165 height 60
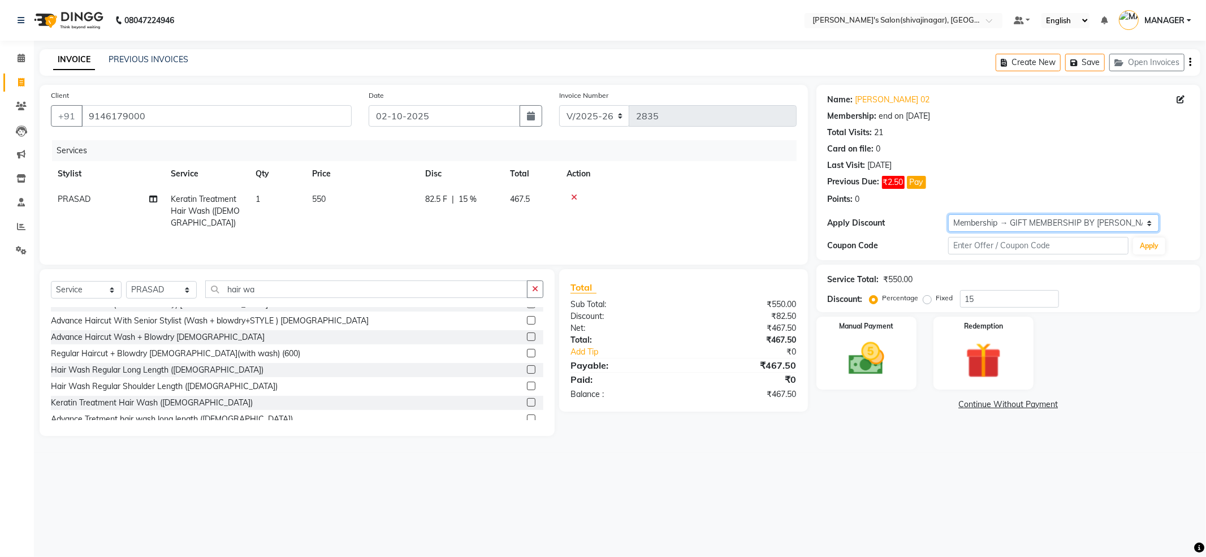
click at [957, 220] on select "Select Membership → GIFT MEMBERSHIP BY GIRJAS" at bounding box center [1053, 223] width 211 height 18
select select "0:"
click at [948, 215] on select "Select Membership → GIFT MEMBERSHIP BY GIRJAS" at bounding box center [1053, 223] width 211 height 18
type input "0"
click at [883, 367] on img at bounding box center [866, 359] width 60 height 43
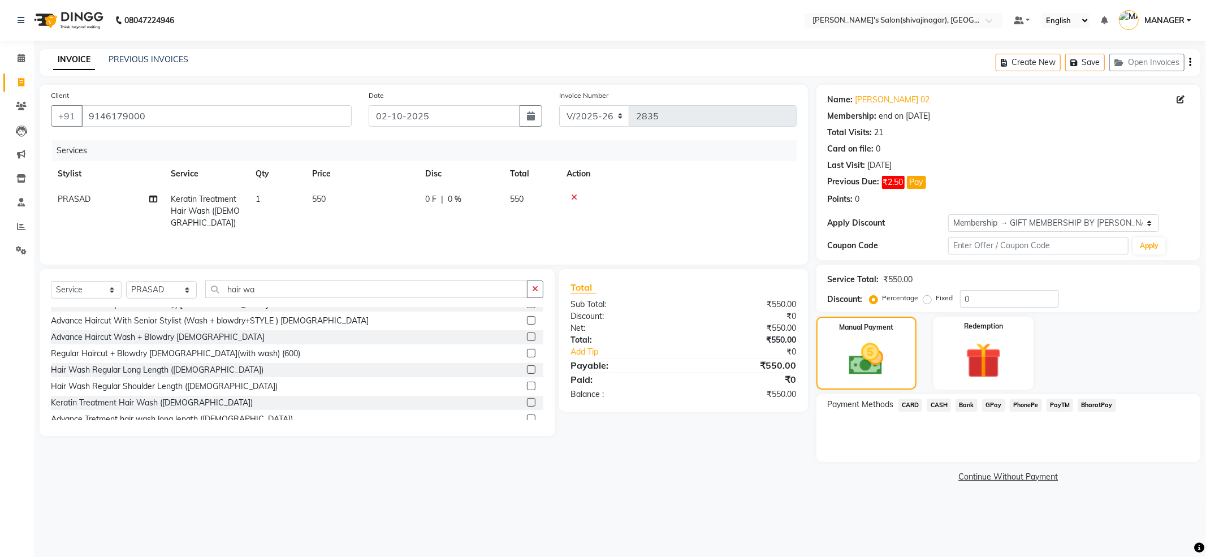
click at [1056, 405] on span "PayTM" at bounding box center [1060, 405] width 27 height 13
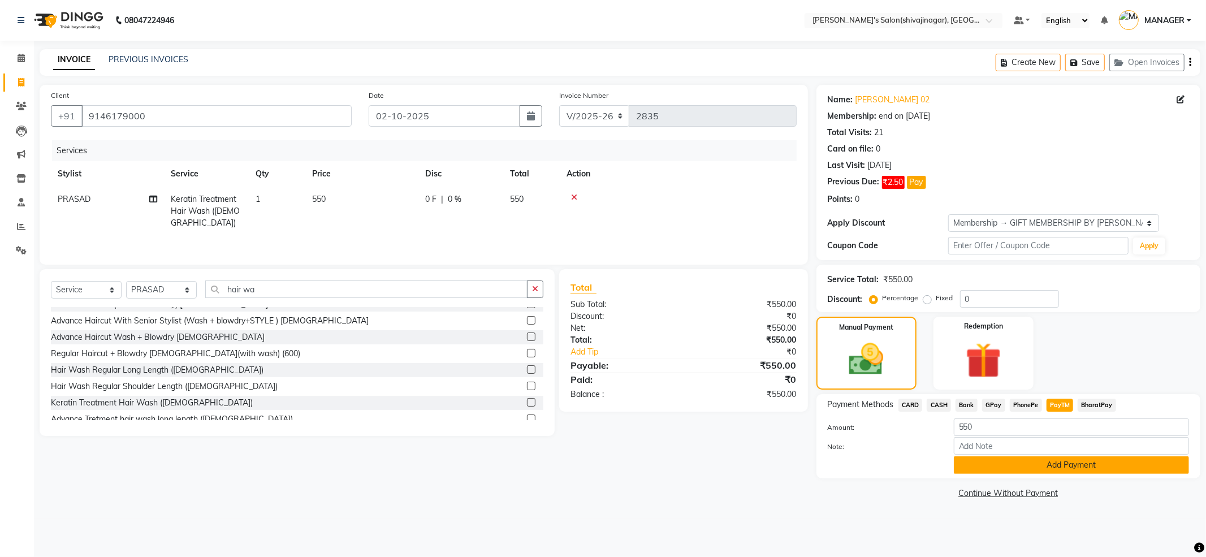
click at [1034, 470] on button "Add Payment" at bounding box center [1071, 465] width 235 height 18
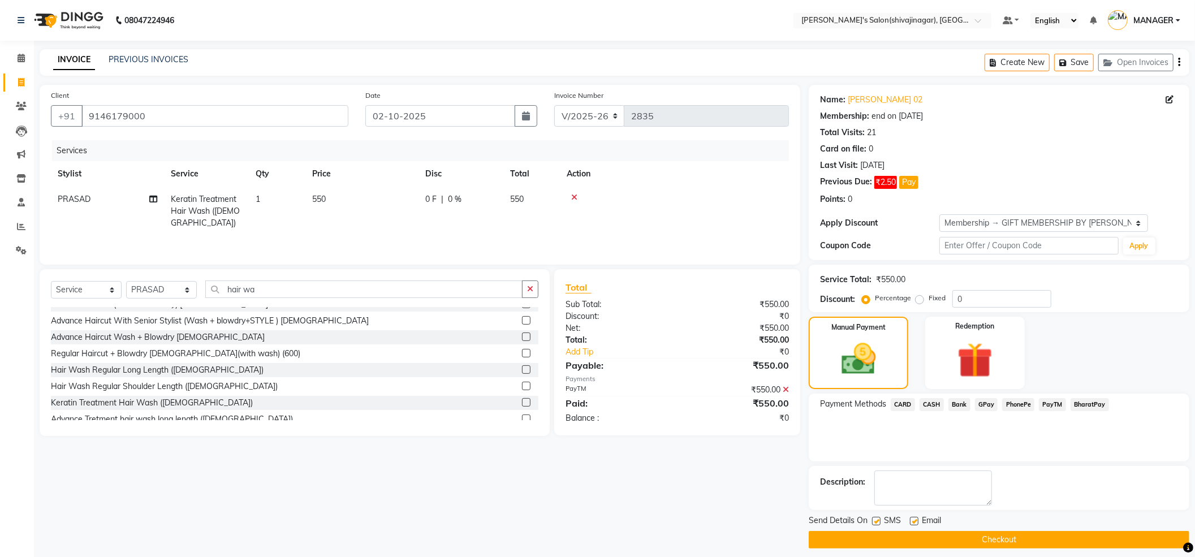
click at [979, 548] on button "Checkout" at bounding box center [999, 540] width 381 height 18
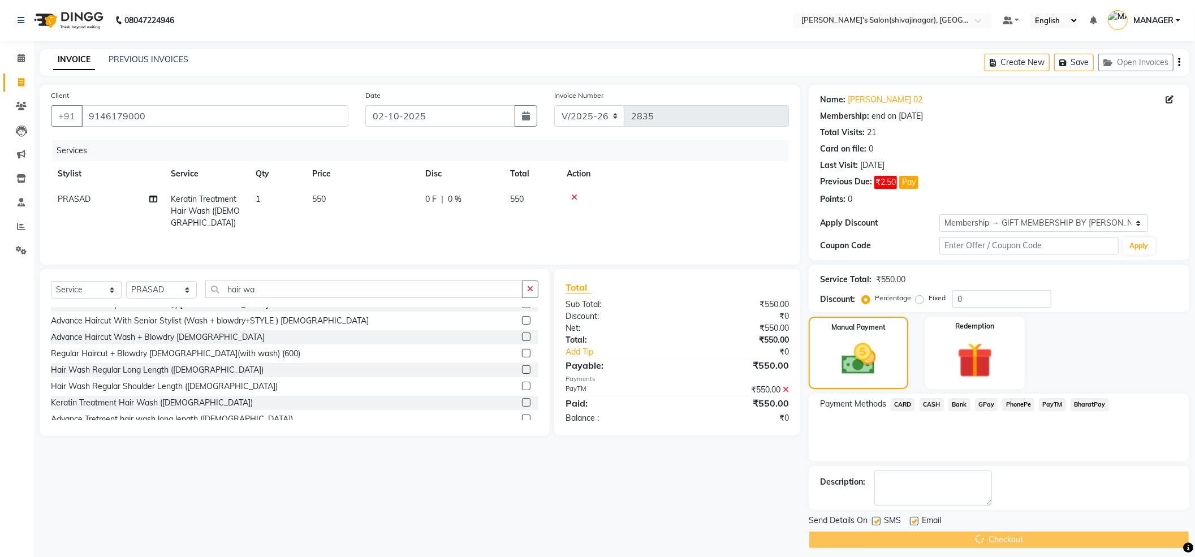
click at [974, 539] on div "Checkout" at bounding box center [999, 540] width 381 height 18
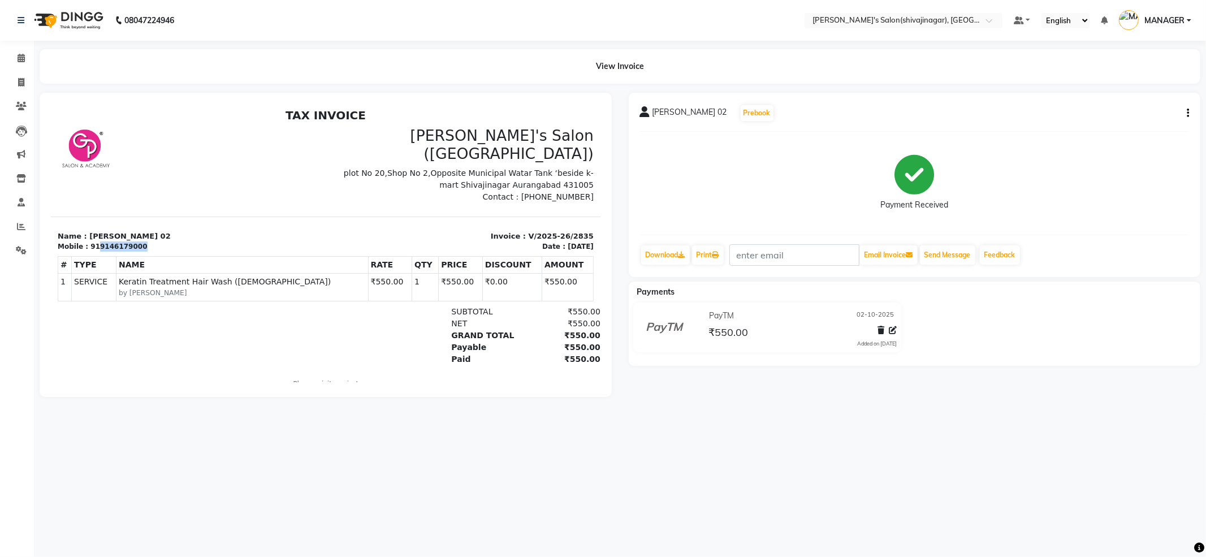
drag, startPoint x: 92, startPoint y: 227, endPoint x: 138, endPoint y: 231, distance: 46.0
click at [138, 241] on div "Mobile : 919146179000" at bounding box center [187, 246] width 261 height 10
copy div "9146179000"
drag, startPoint x: 88, startPoint y: 127, endPoint x: 494, endPoint y: 483, distance: 539.7
click at [494, 483] on div "08047224946 Select Location × Girja's Salon(shivajinagar), Shivaji Nagar Defaul…" at bounding box center [603, 278] width 1206 height 557
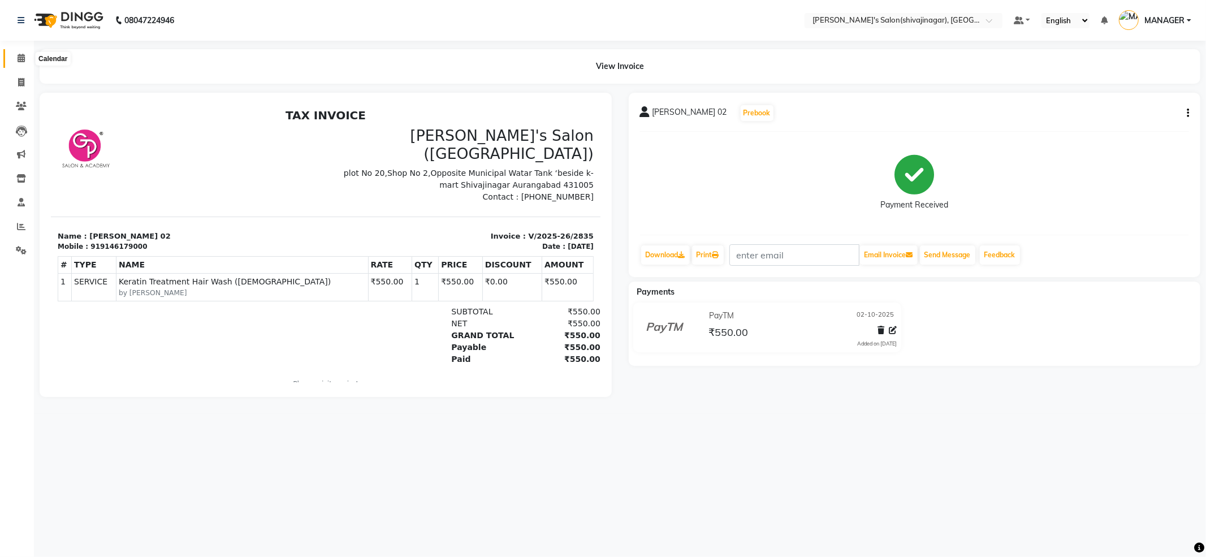
click at [23, 55] on icon at bounding box center [21, 58] width 7 height 8
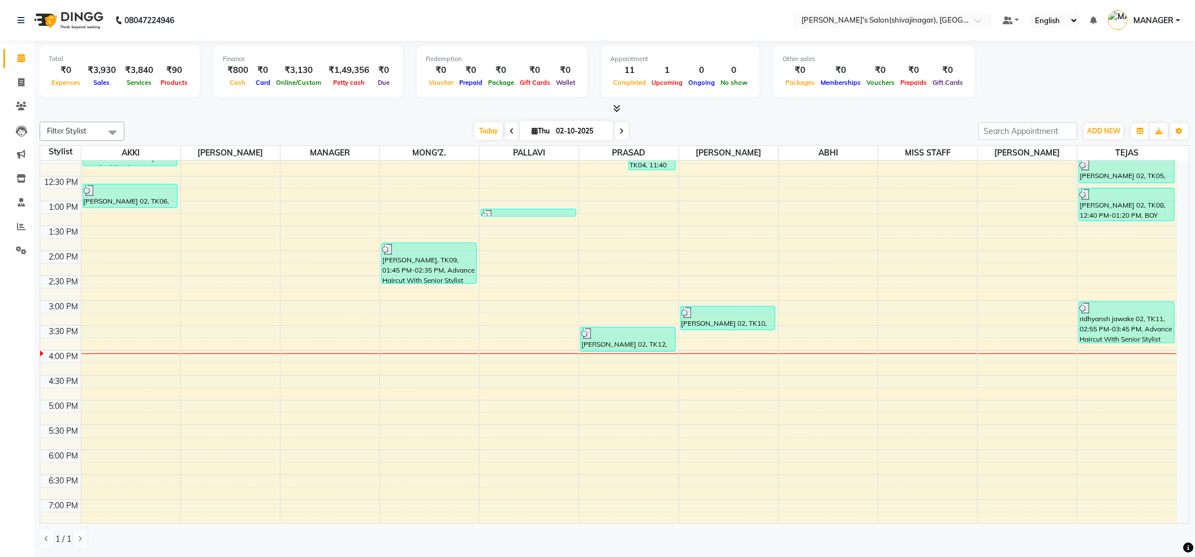
scroll to position [226, 0]
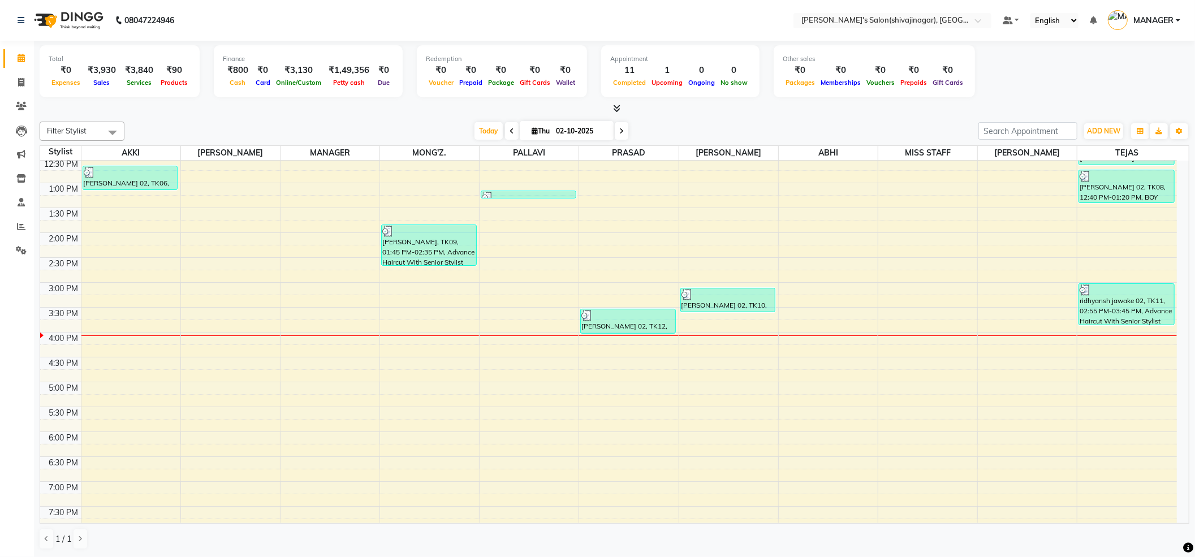
click at [273, 472] on div "8:00 AM 8:30 AM 9:00 AM 9:30 AM 10:00 AM 10:30 AM 11:00 AM 11:30 AM 12:00 PM 12…" at bounding box center [608, 332] width 1136 height 796
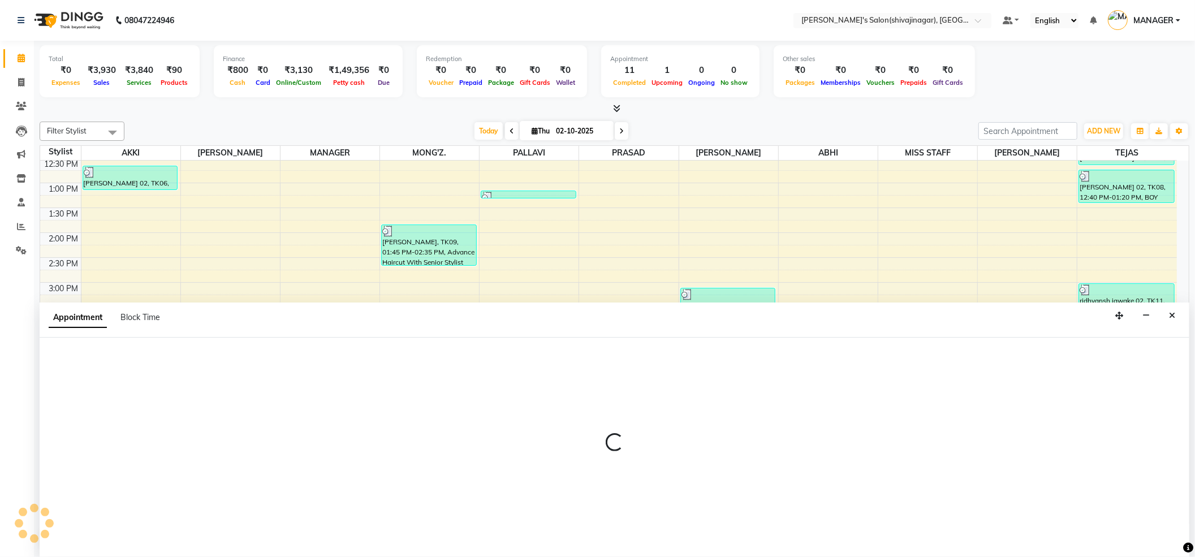
scroll to position [0, 0]
select select "64360"
select select "tentative"
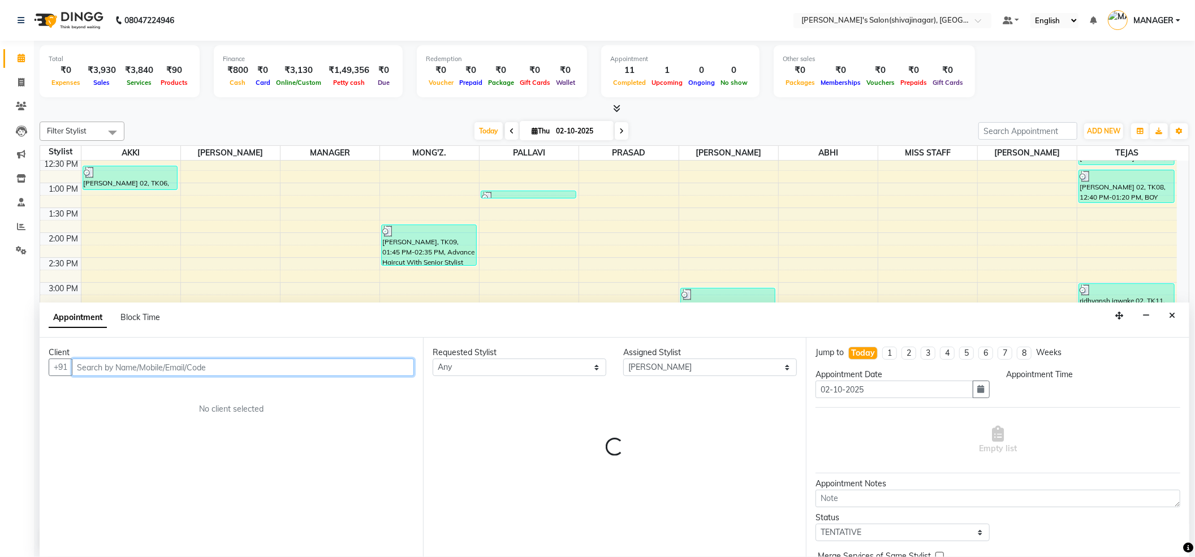
select select "1110"
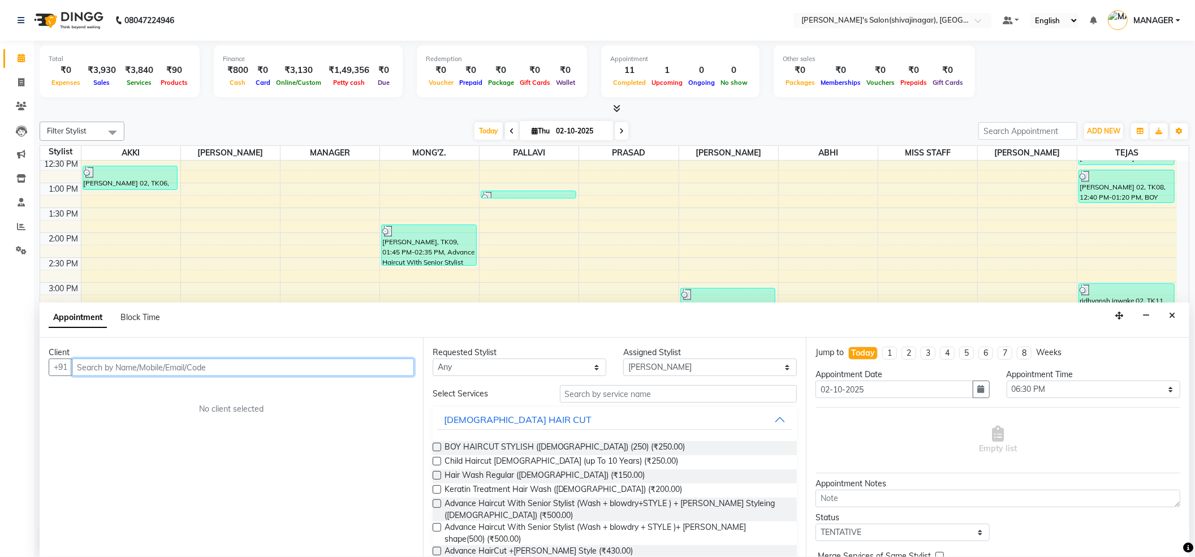
click at [152, 365] on input "text" at bounding box center [243, 367] width 342 height 18
paste input "9146179000"
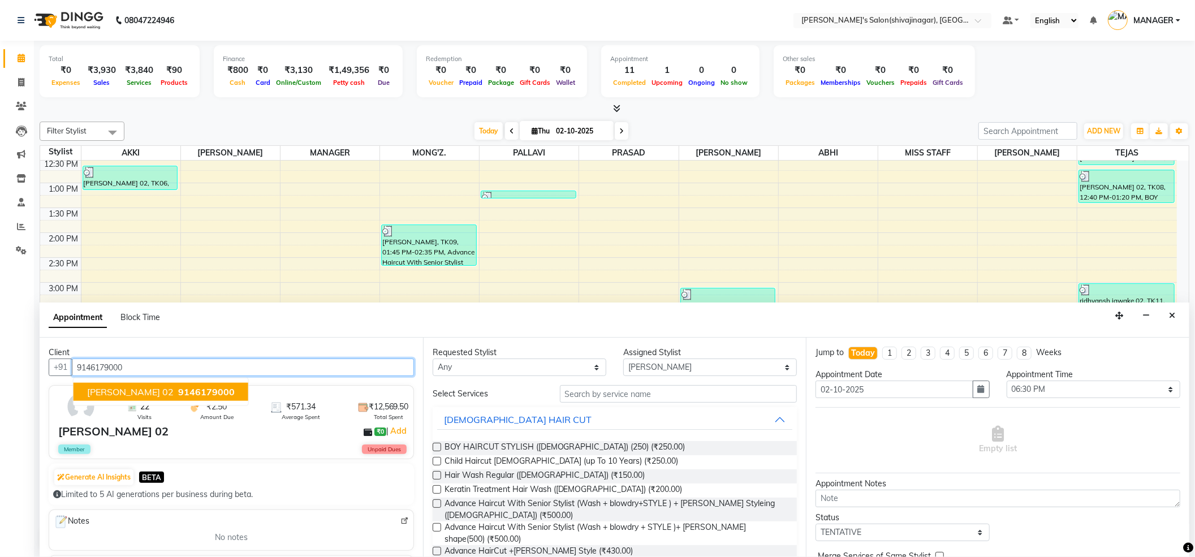
click at [147, 392] on span "DR.KALYANI MISAL 02" at bounding box center [130, 391] width 87 height 11
type input "9146179000"
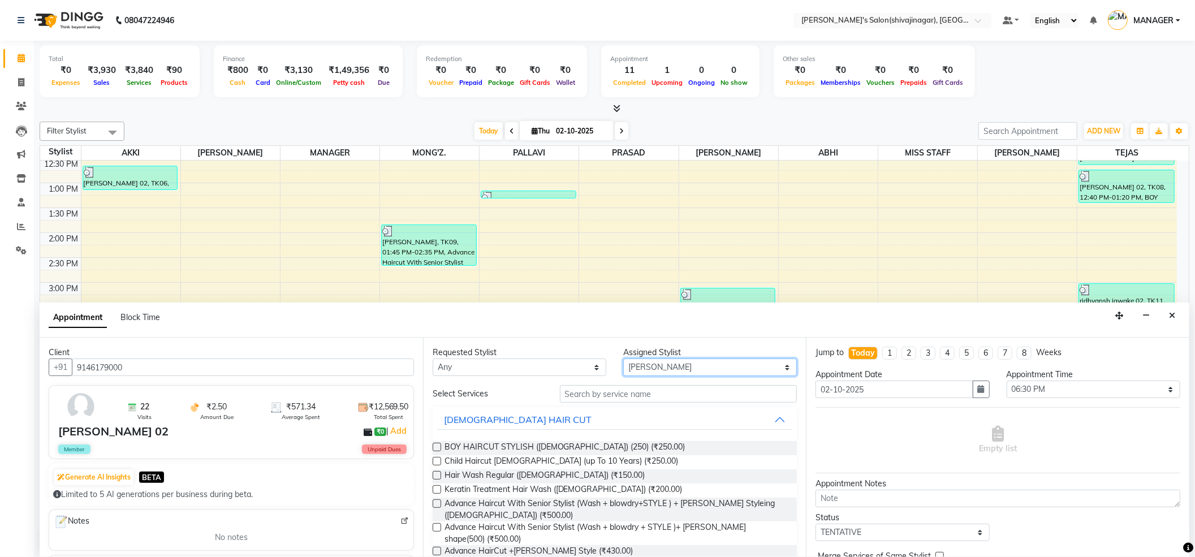
click at [650, 367] on select "Select ABHI AKKI KIRTI MANAGER MISS STAFF MONG'Z. PALLAVI PRASAD PRATIKSHA SHIT…" at bounding box center [710, 367] width 174 height 18
select select "24666"
click at [623, 359] on select "Select ABHI AKKI KIRTI MANAGER MISS STAFF MONG'Z. PALLAVI PRASAD PRATIKSHA SHIT…" at bounding box center [710, 367] width 174 height 18
click at [550, 370] on select "Any ABHI AKKI KIRTI MANAGER MISS STAFF MONG'Z. PALLAVI PRASAD PRATIKSHA SHITAL …" at bounding box center [520, 367] width 174 height 18
select select "24666"
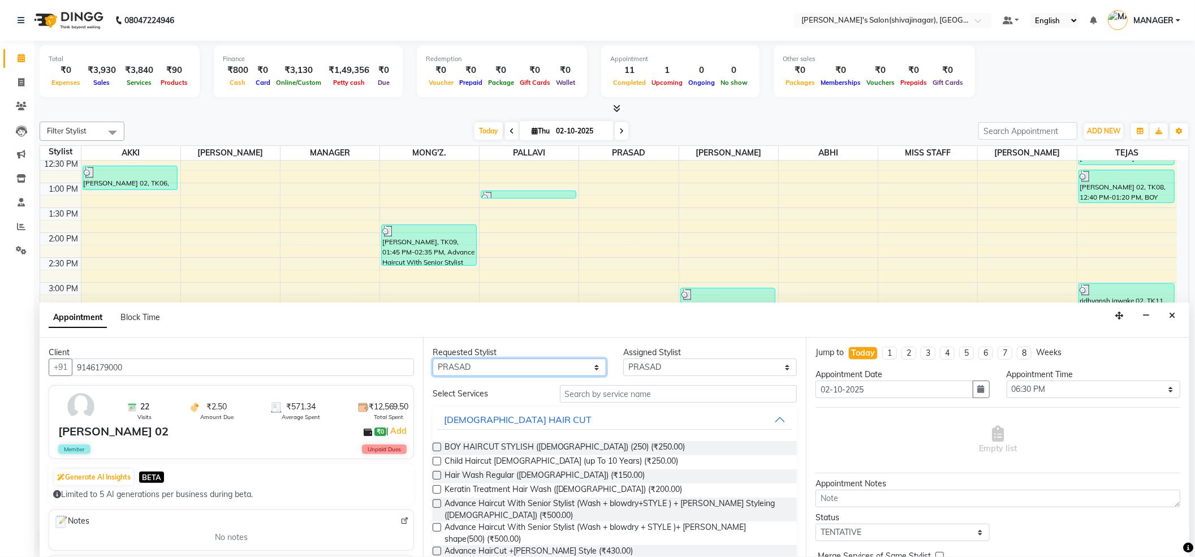
click at [433, 359] on select "Any ABHI AKKI KIRTI MANAGER MISS STAFF MONG'Z. PALLAVI PRASAD PRATIKSHA SHITAL …" at bounding box center [520, 367] width 174 height 18
click at [499, 446] on span "BOY HAIRCUT STYLISH (Male) (250) (₹250.00)" at bounding box center [564, 448] width 241 height 14
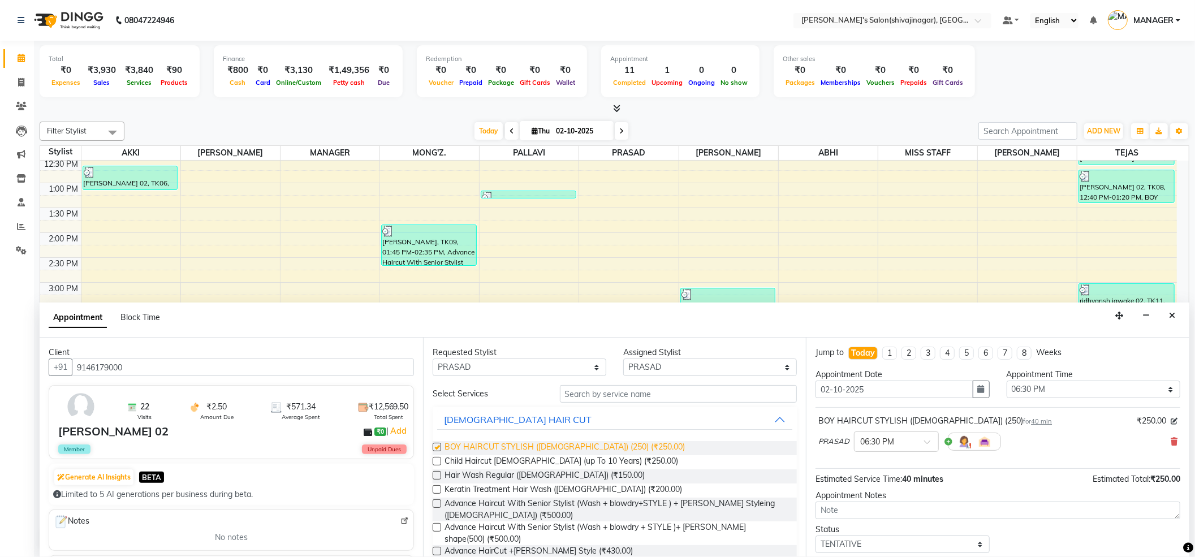
checkbox input "false"
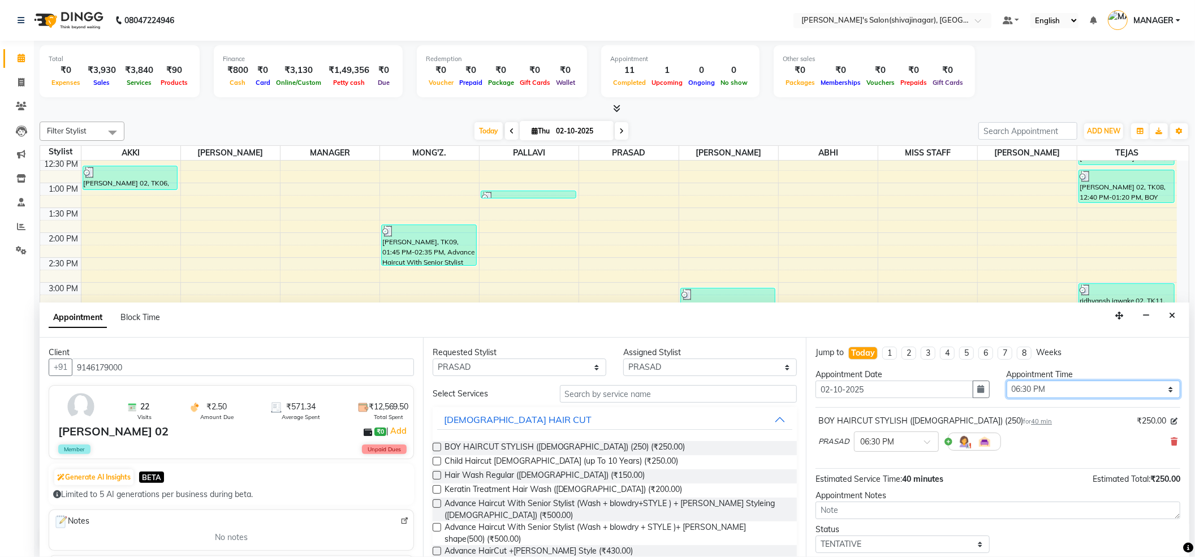
click at [1078, 392] on select "Select 09:00 AM 09:15 AM 09:30 AM 09:45 AM 10:00 AM 10:15 AM 10:30 AM 10:45 AM …" at bounding box center [1093, 390] width 174 height 18
click at [1006, 382] on select "Select 09:00 AM 09:15 AM 09:30 AM 09:45 AM 10:00 AM 10:15 AM 10:30 AM 10:45 AM …" at bounding box center [1093, 390] width 174 height 18
click at [1075, 385] on select "Select 09:00 AM 09:15 AM 09:30 AM 09:45 AM 10:00 AM 10:15 AM 10:30 AM 10:45 AM …" at bounding box center [1093, 390] width 174 height 18
select select "1080"
click at [1006, 382] on select "Select 09:00 AM 09:15 AM 09:30 AM 09:45 AM 10:00 AM 10:15 AM 10:30 AM 10:45 AM …" at bounding box center [1093, 390] width 174 height 18
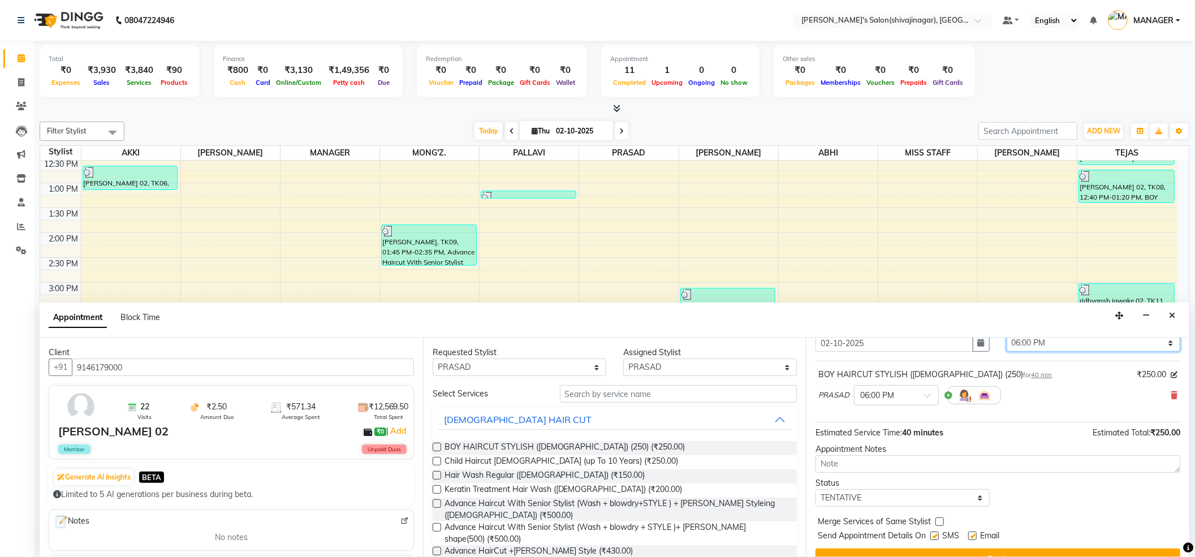
scroll to position [68, 0]
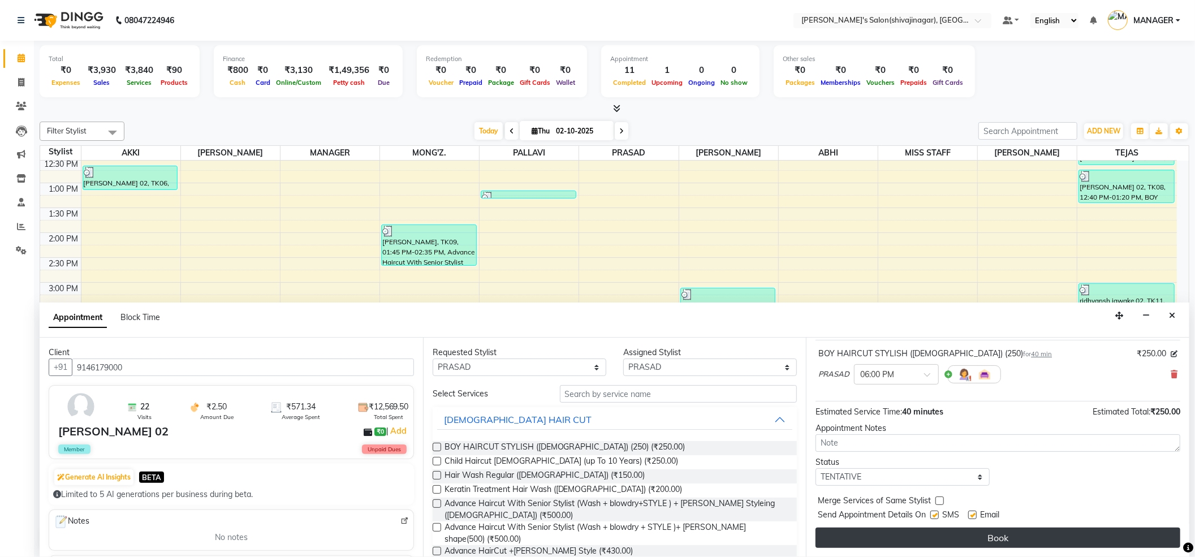
click at [1058, 537] on button "Book" at bounding box center [997, 538] width 365 height 20
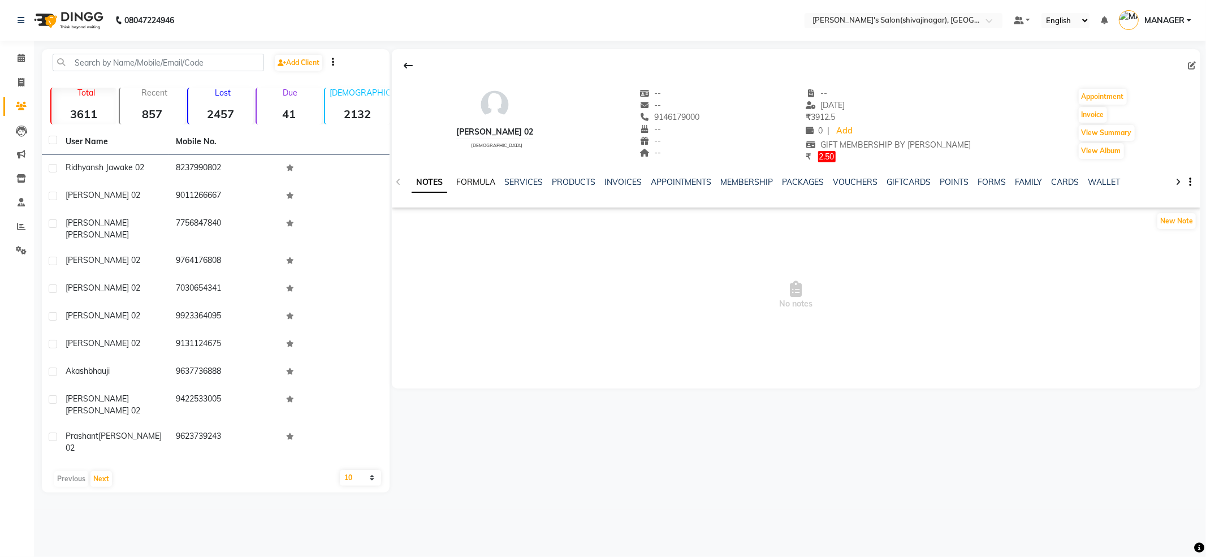
click at [476, 177] on link "FORMULA" at bounding box center [475, 182] width 39 height 10
click at [537, 185] on link "SERVICES" at bounding box center [522, 182] width 38 height 10
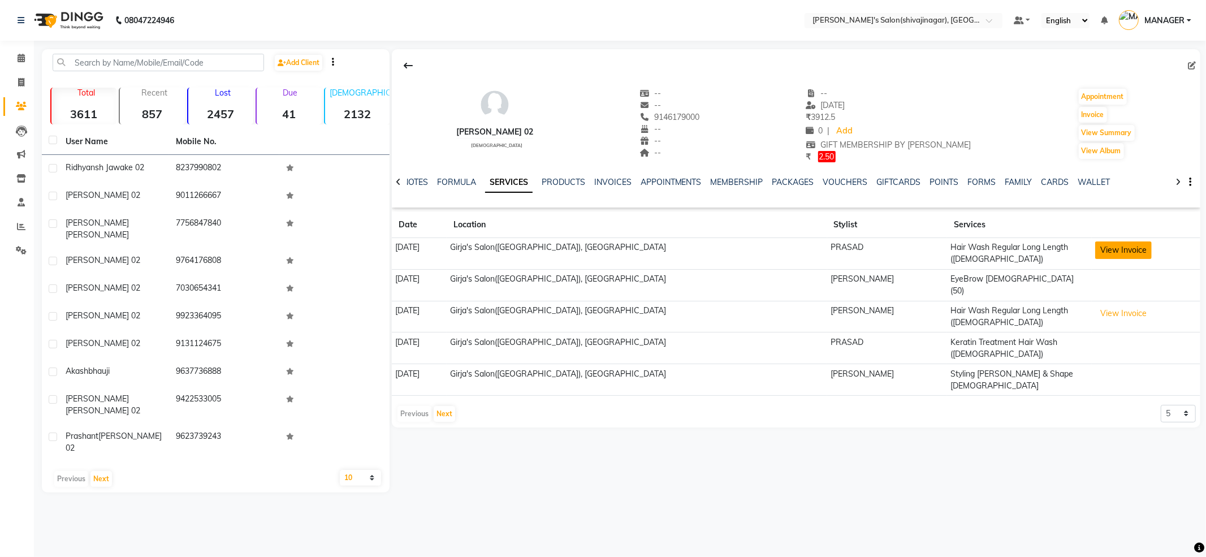
click at [1095, 249] on button "View Invoice" at bounding box center [1123, 250] width 57 height 18
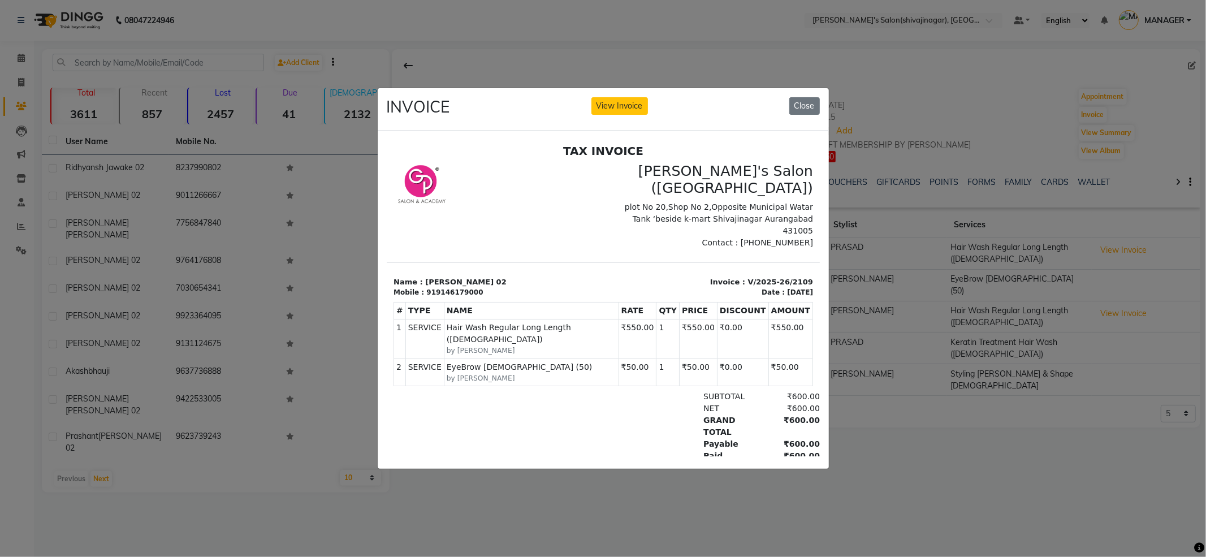
click at [1156, 487] on ngb-modal-window "INVOICE View Invoice Close" at bounding box center [603, 278] width 1206 height 557
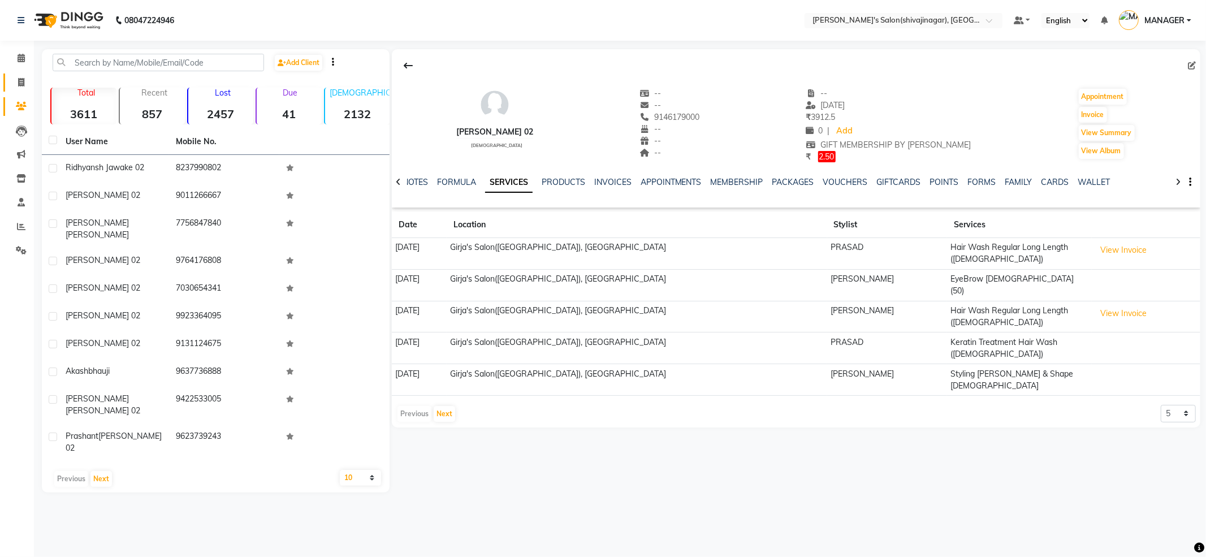
click at [23, 75] on link "Invoice" at bounding box center [16, 83] width 27 height 19
select select "service"
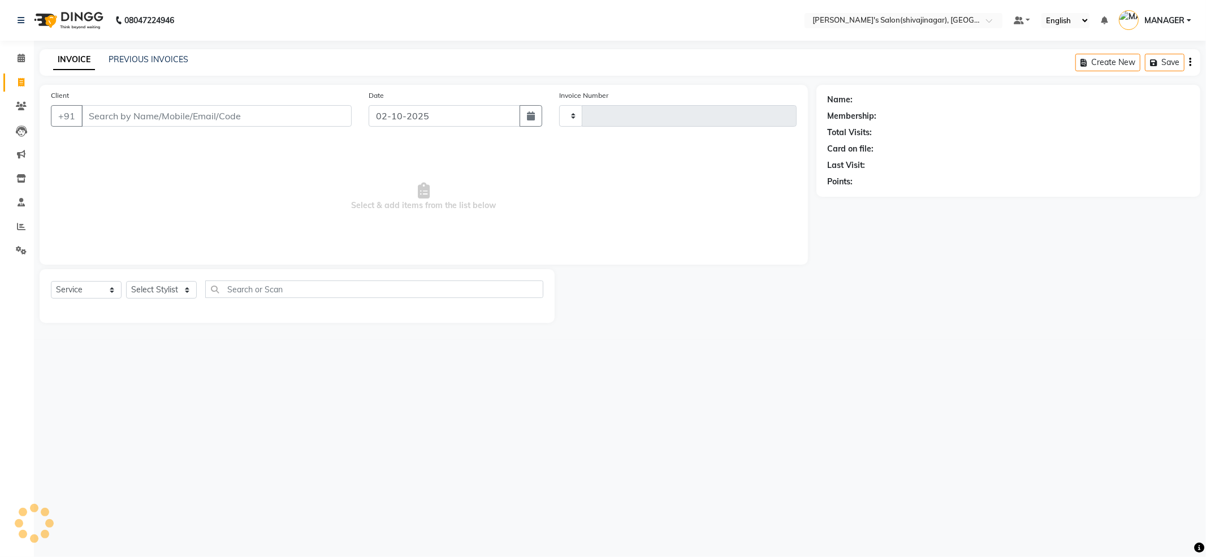
type input "2836"
select select "4174"
click at [139, 111] on input "Client" at bounding box center [216, 115] width 270 height 21
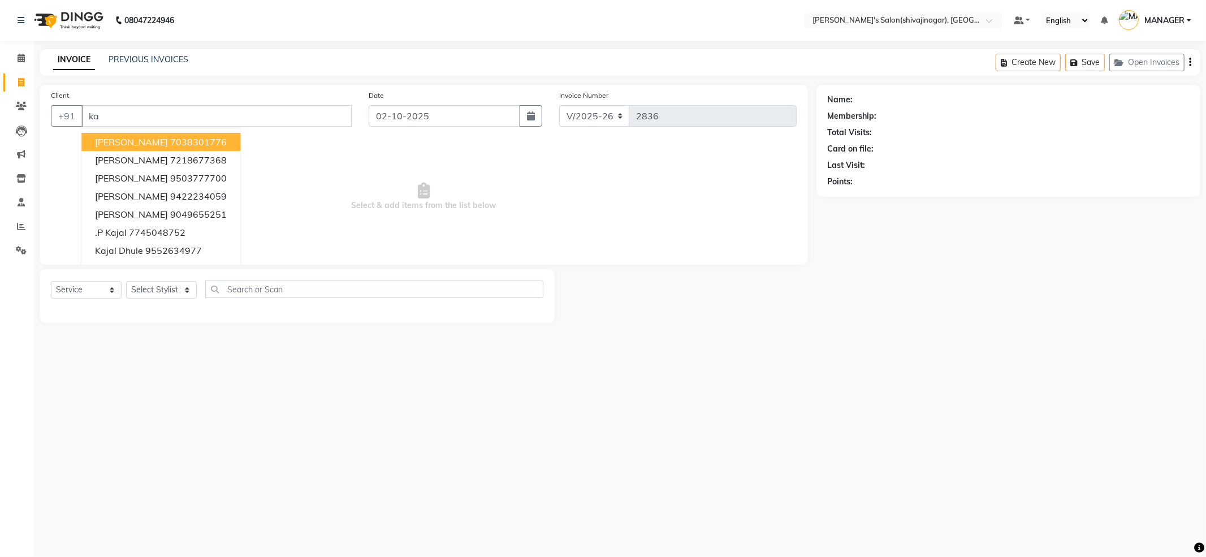
type input "k"
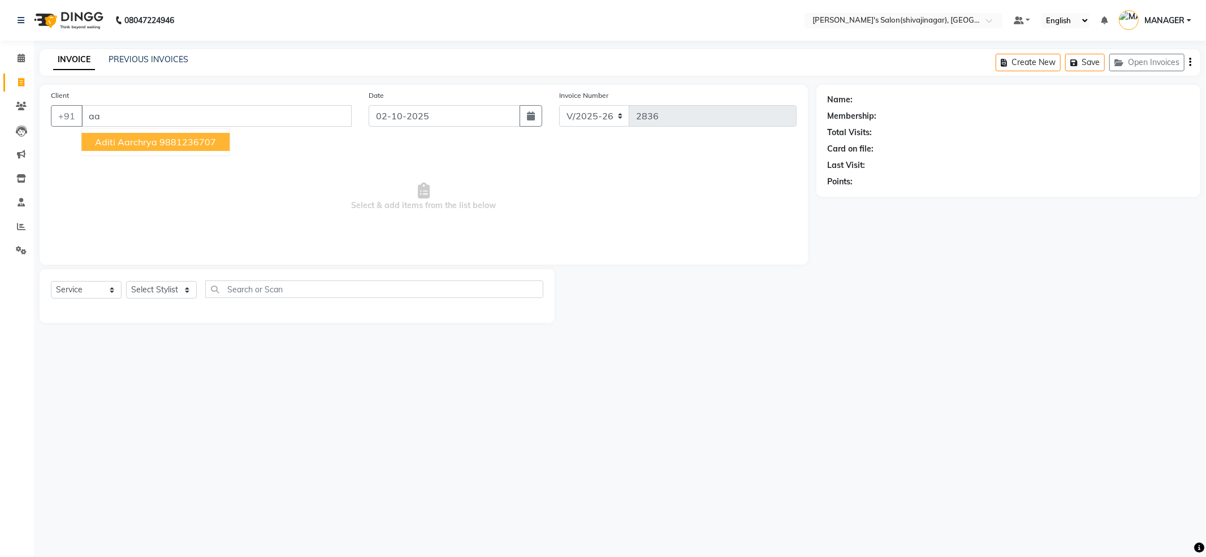
type input "a"
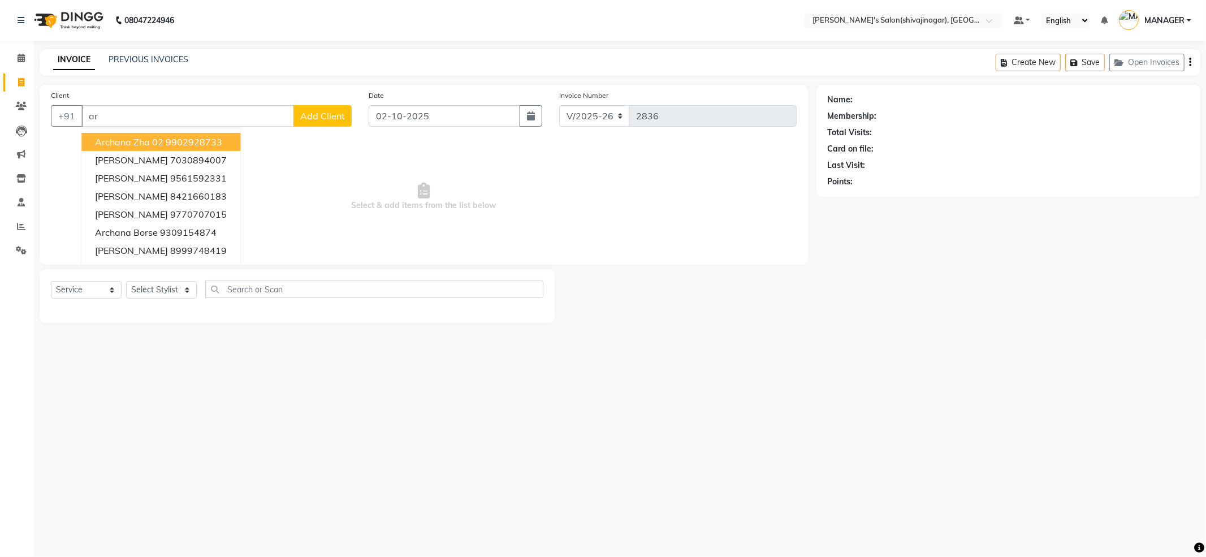
type input "a"
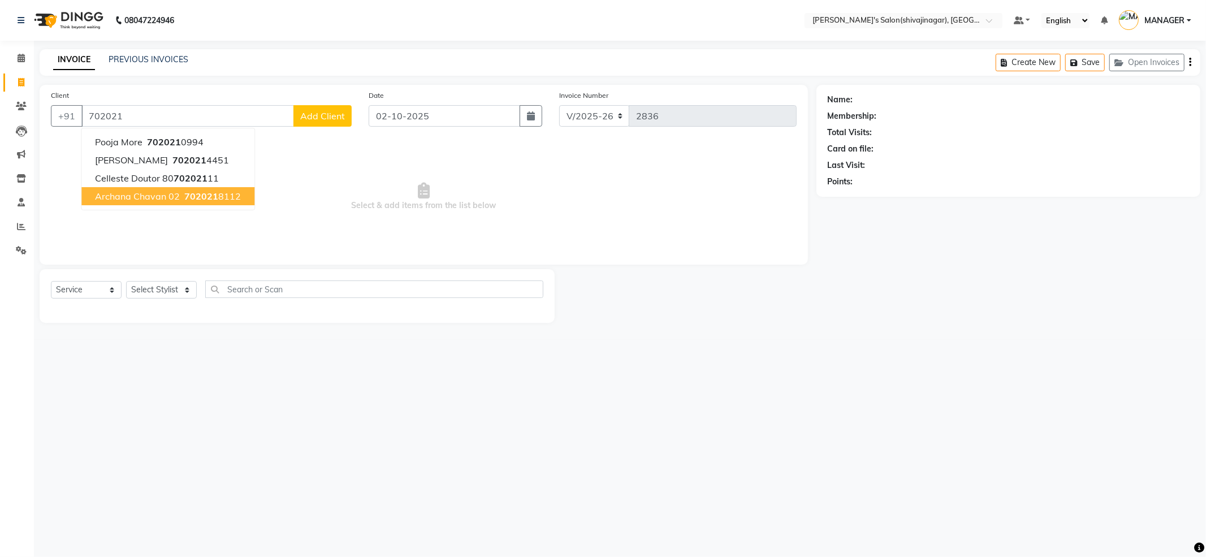
click at [226, 192] on ngb-highlight "702021 8112" at bounding box center [211, 196] width 59 height 11
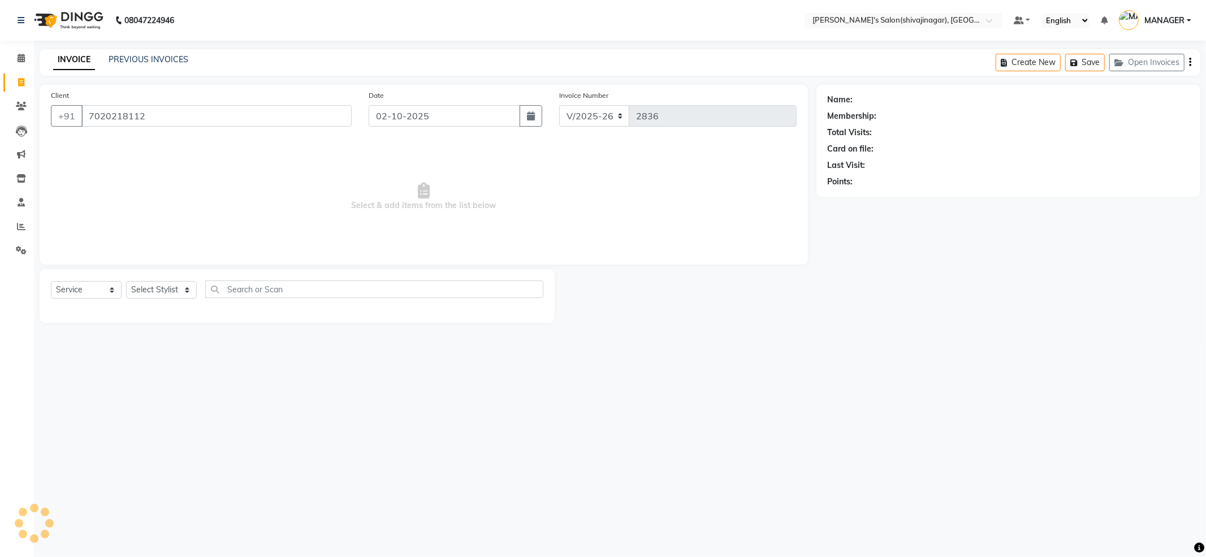
type input "7020218112"
click at [192, 290] on select "Select Stylist [PERSON_NAME] MANAGER MISS STAFF MONG'Z. [PERSON_NAME] [PERSON_N…" at bounding box center [161, 290] width 71 height 18
select select "85251"
click at [126, 281] on select "Select Stylist [PERSON_NAME] MANAGER MISS STAFF MONG'Z. [PERSON_NAME] [PERSON_N…" at bounding box center [161, 290] width 71 height 18
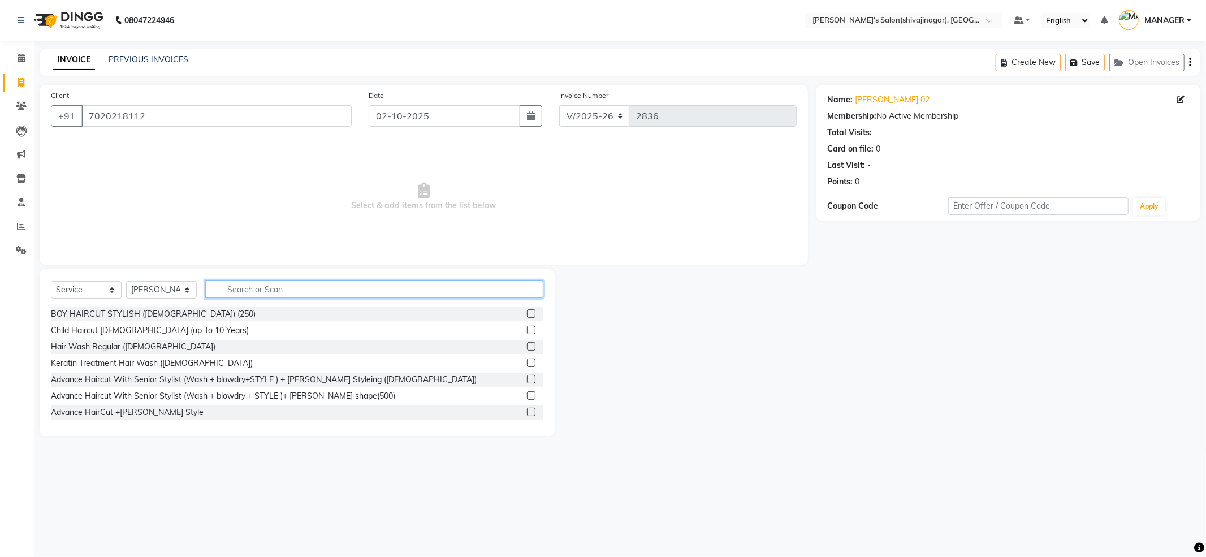
click at [288, 287] on input "text" at bounding box center [374, 289] width 338 height 18
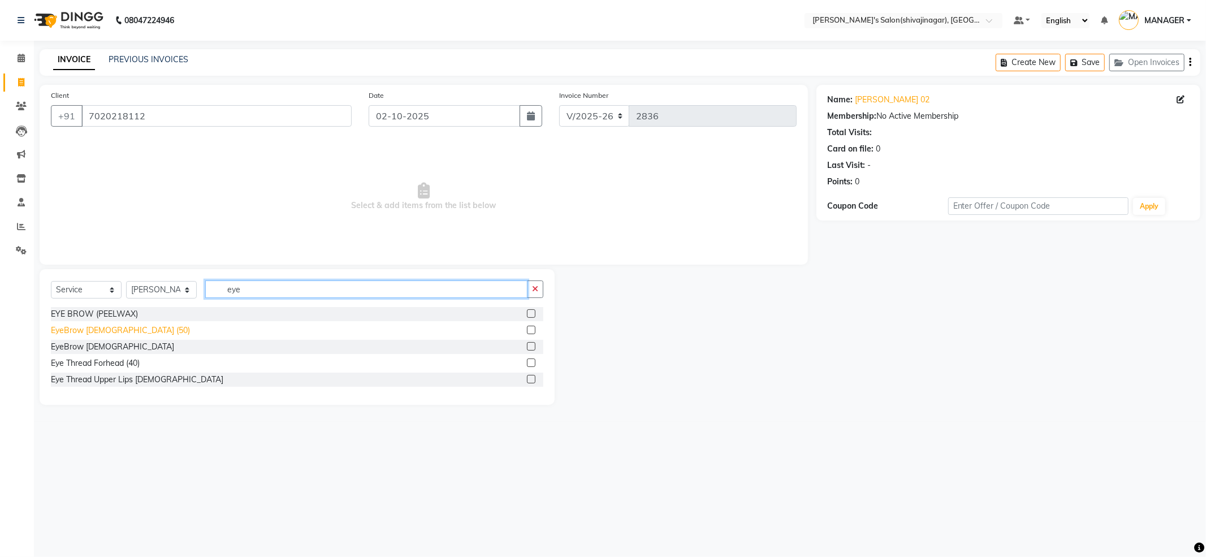
type input "eye"
click at [123, 331] on div "EyeBrow [DEMOGRAPHIC_DATA] (50)" at bounding box center [120, 331] width 139 height 12
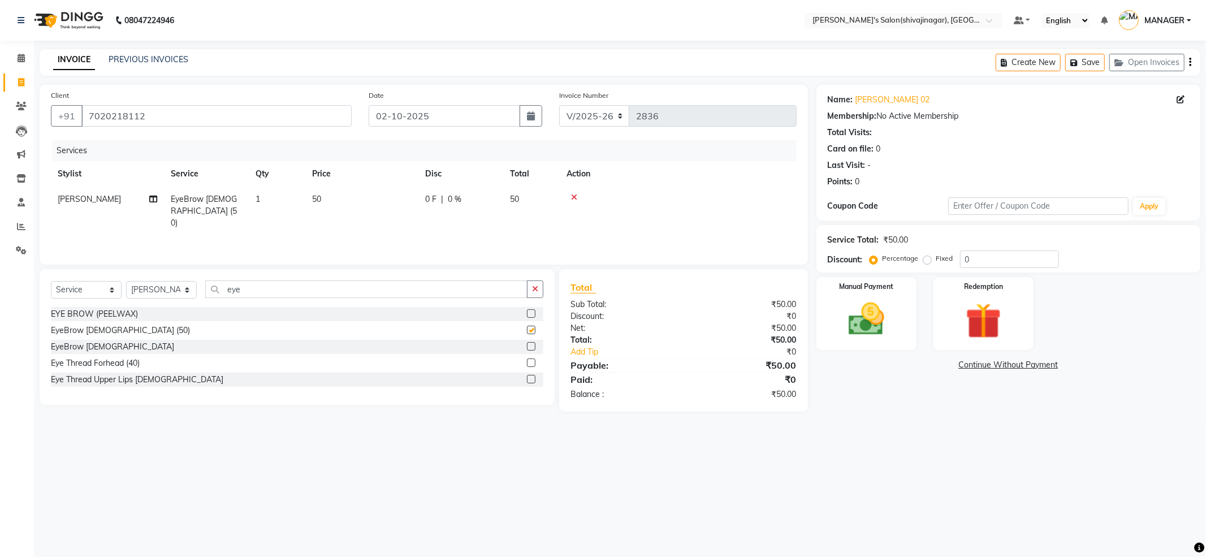
checkbox input "false"
click at [279, 288] on input "eye" at bounding box center [366, 289] width 322 height 18
type input "e"
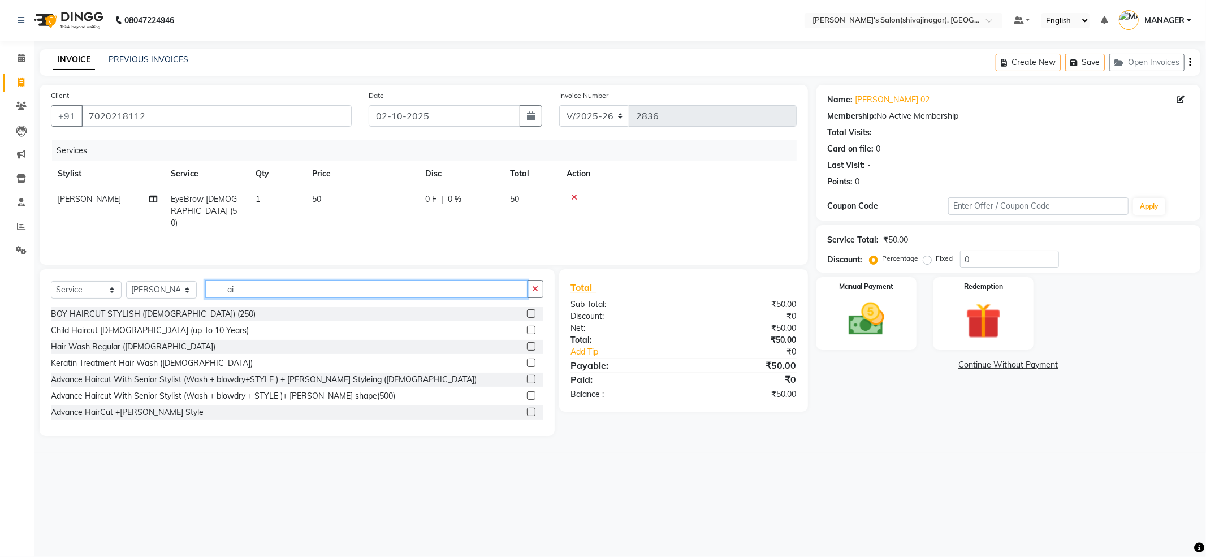
type input "a"
type input "h"
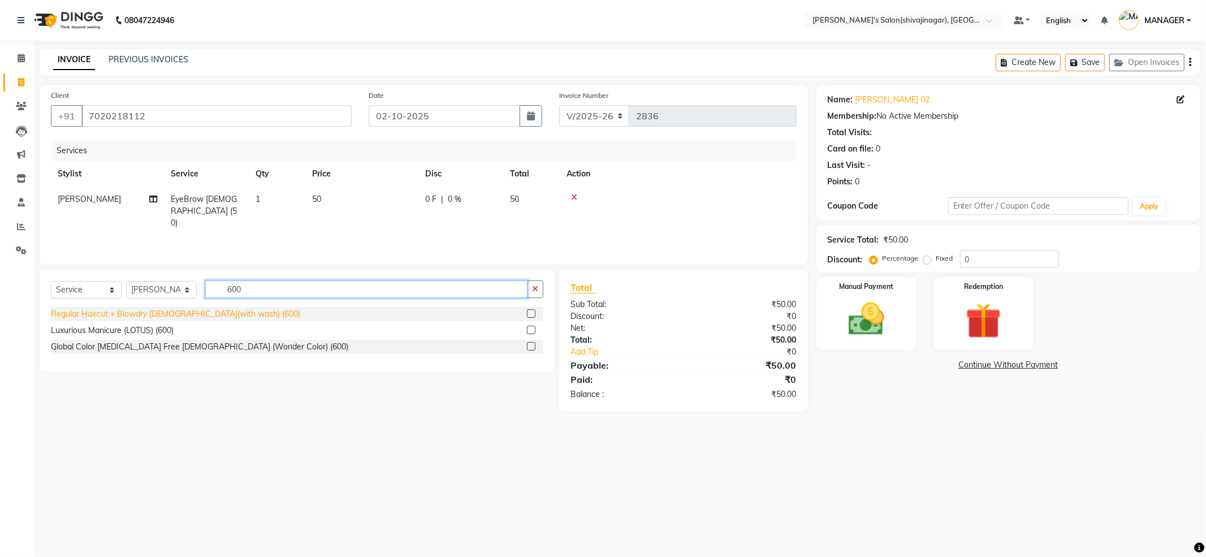
type input "600"
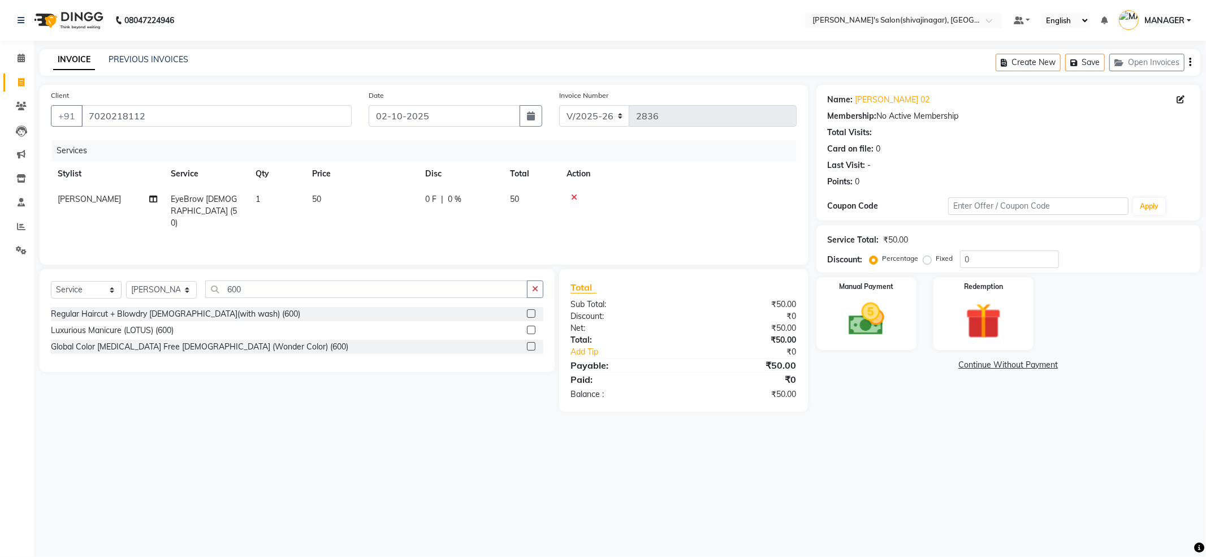
click at [114, 314] on div "Regular Haircut + Blowdry [DEMOGRAPHIC_DATA](with wash) (600)" at bounding box center [175, 314] width 249 height 12
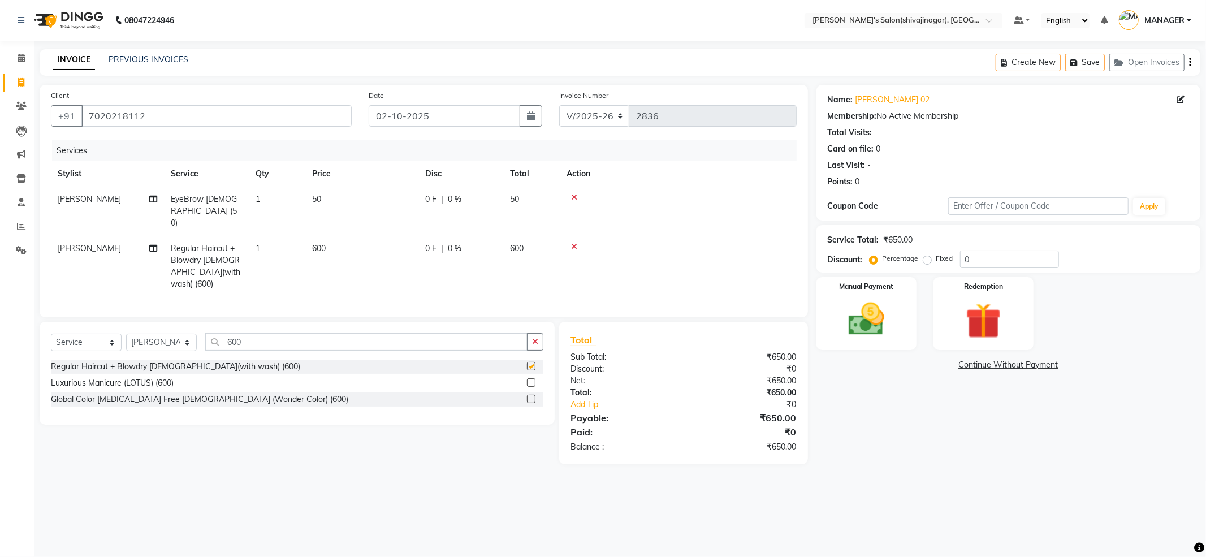
checkbox input "false"
click at [360, 242] on td "600" at bounding box center [361, 266] width 113 height 61
select select "85251"
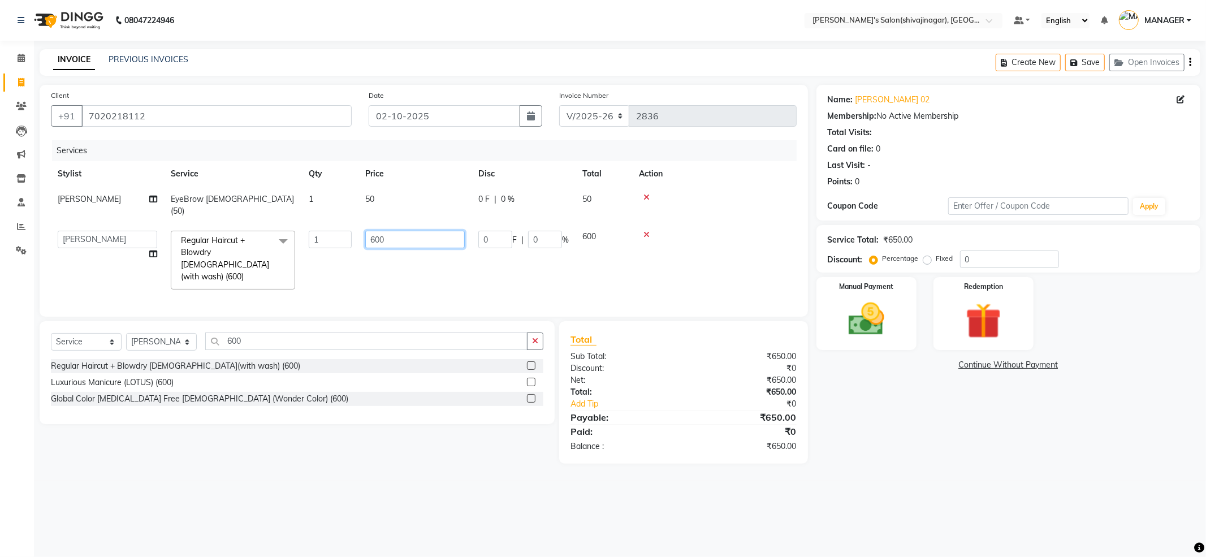
drag, startPoint x: 394, startPoint y: 233, endPoint x: 383, endPoint y: 231, distance: 11.5
click at [396, 233] on input "600" at bounding box center [415, 240] width 100 height 18
type input "6"
type input "450"
drag, startPoint x: 724, startPoint y: 211, endPoint x: 740, endPoint y: 209, distance: 15.4
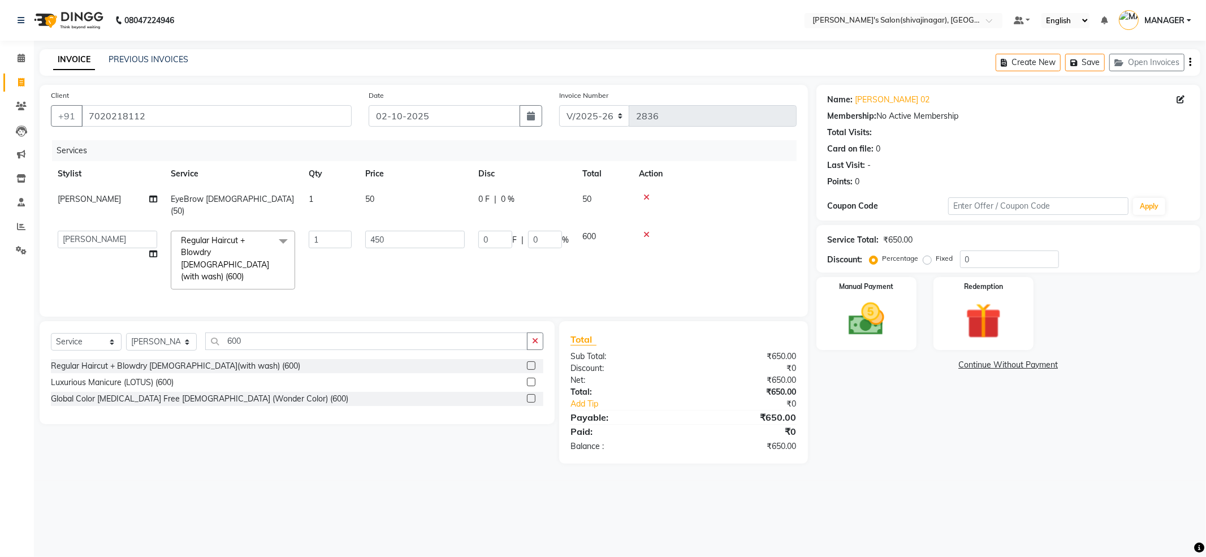
click at [731, 211] on td at bounding box center [714, 205] width 165 height 37
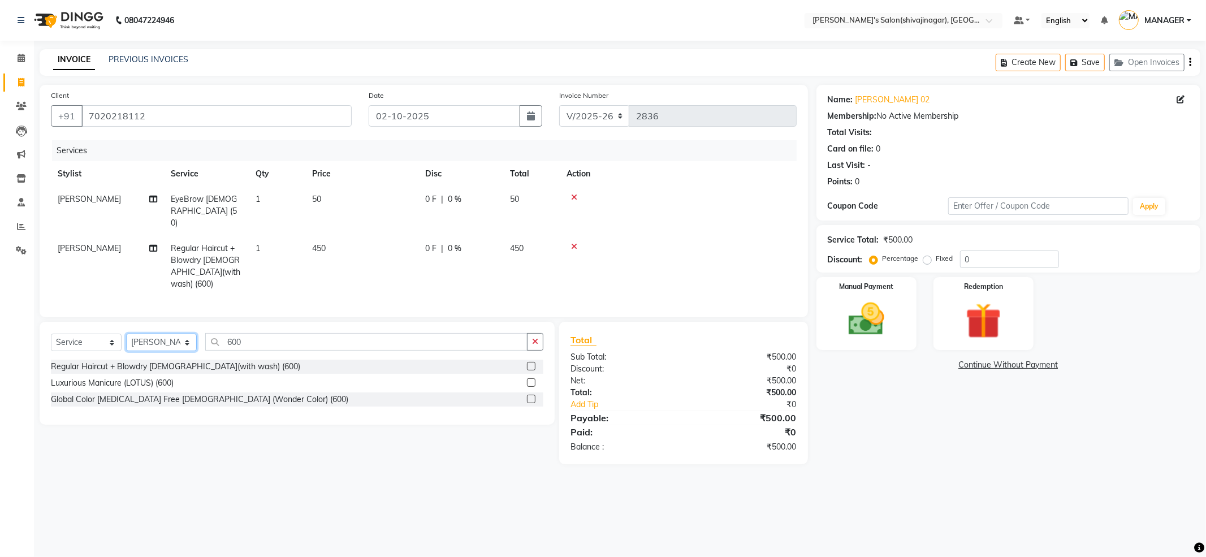
click at [182, 334] on select "Select Stylist ABHI AKKI KIRTI MANAGER MISS STAFF MONG'Z. NILOFER PALLAVI PRASA…" at bounding box center [161, 343] width 71 height 18
select select "64360"
click at [126, 334] on select "Select Stylist ABHI AKKI KIRTI MANAGER MISS STAFF MONG'Z. NILOFER PALLAVI PRASA…" at bounding box center [161, 343] width 71 height 18
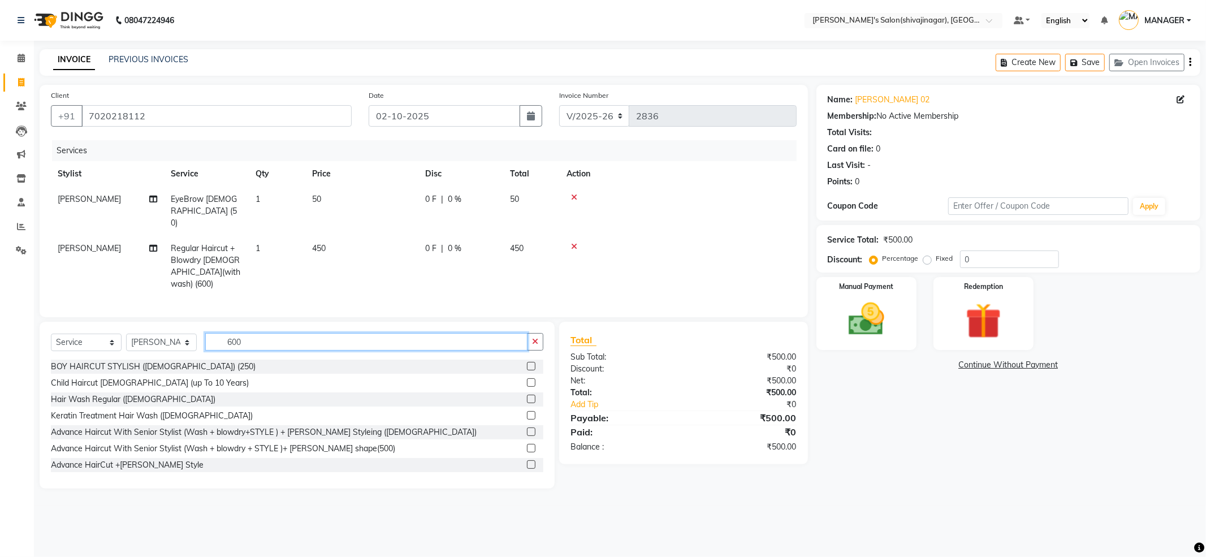
click at [295, 333] on input "600" at bounding box center [366, 342] width 322 height 18
type input "6"
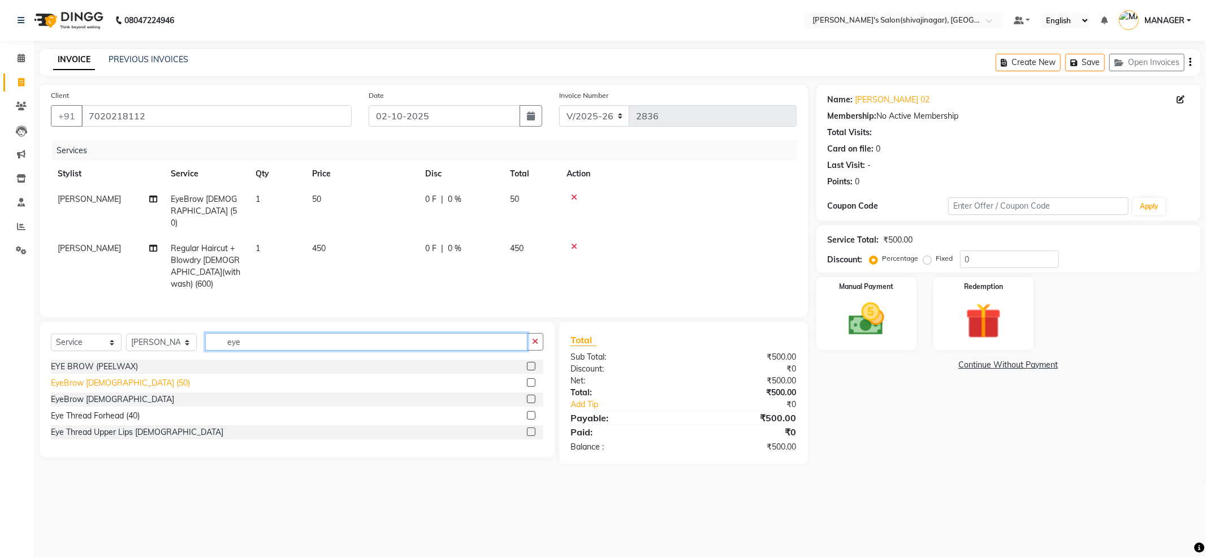
type input "eye"
click at [83, 377] on div "EyeBrow FEMALE (50)" at bounding box center [120, 383] width 139 height 12
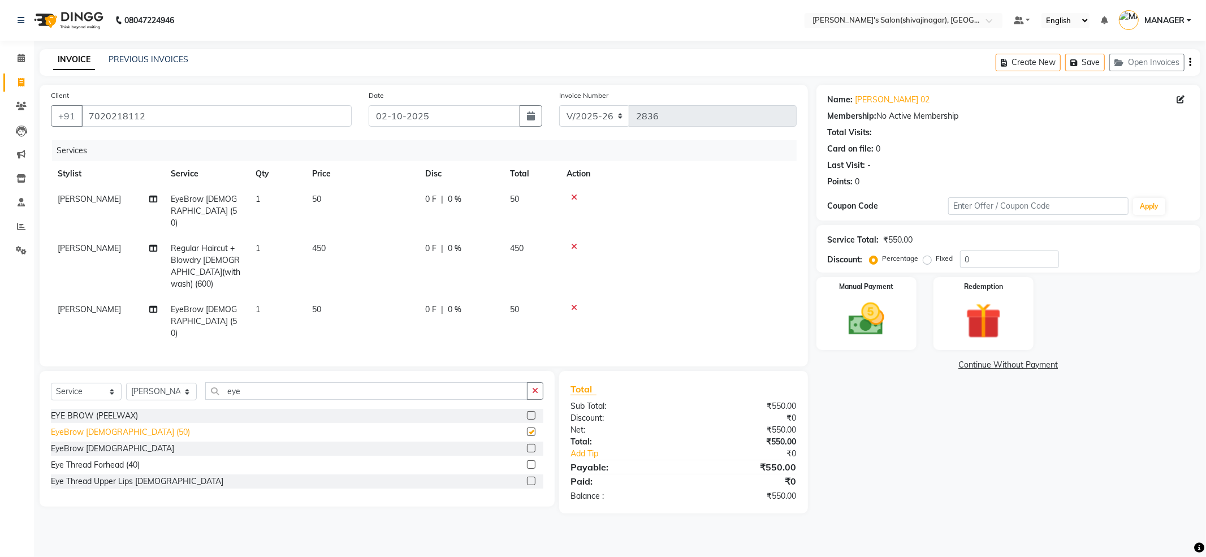
checkbox input "false"
click at [889, 293] on div "Manual Payment" at bounding box center [866, 313] width 104 height 76
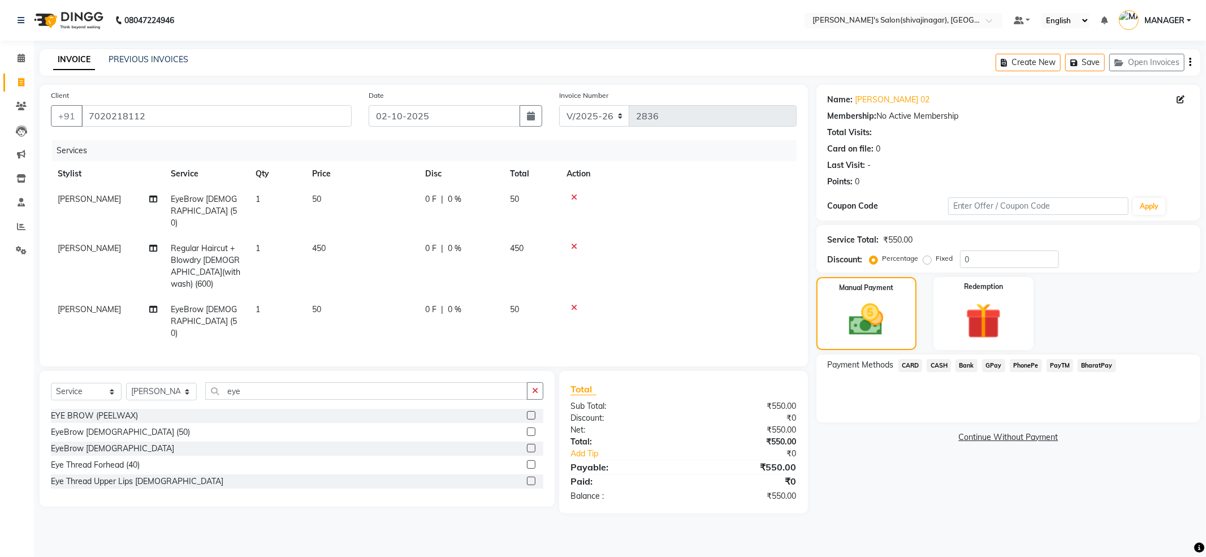
click at [939, 369] on span "CASH" at bounding box center [939, 365] width 24 height 13
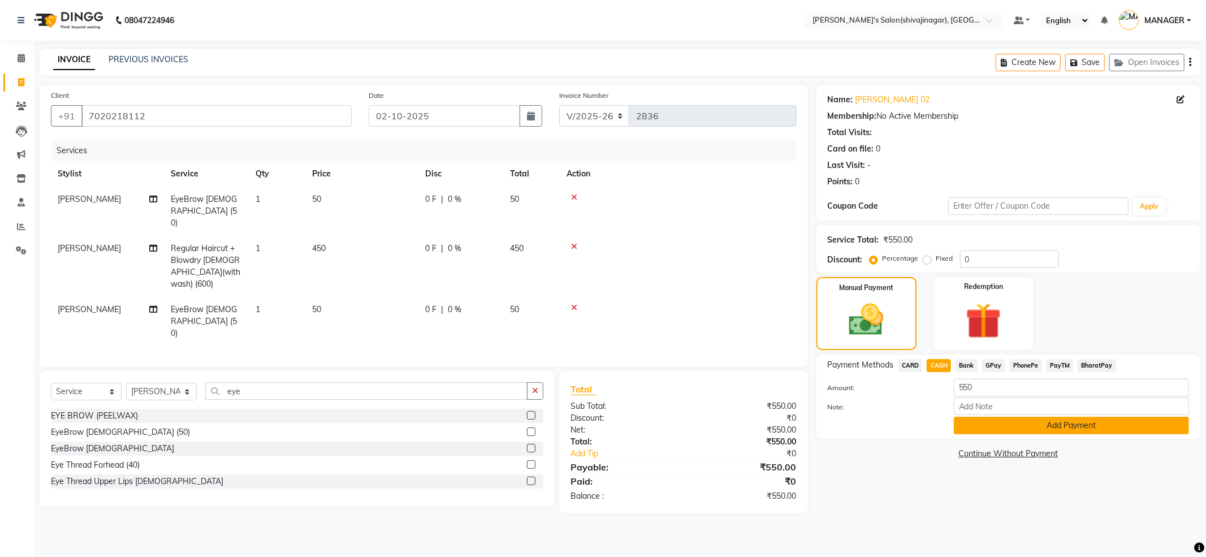
click at [1044, 422] on button "Add Payment" at bounding box center [1071, 426] width 235 height 18
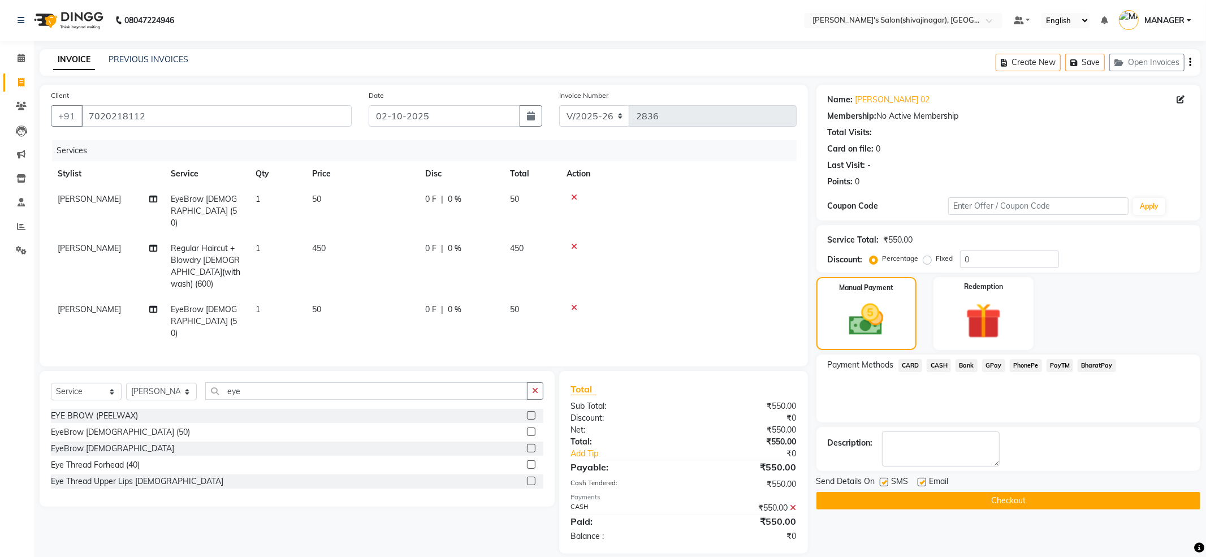
click at [1053, 363] on span "PayTM" at bounding box center [1060, 365] width 27 height 13
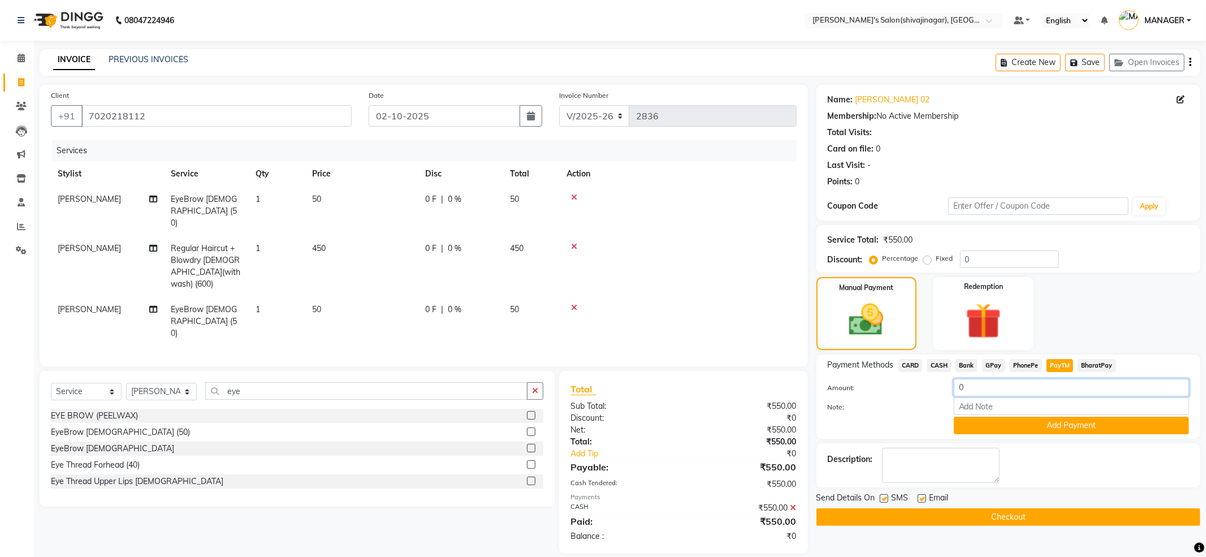
click at [1011, 384] on input "0" at bounding box center [1071, 388] width 235 height 18
type input "50"
click at [1046, 431] on button "Add Payment" at bounding box center [1071, 426] width 235 height 18
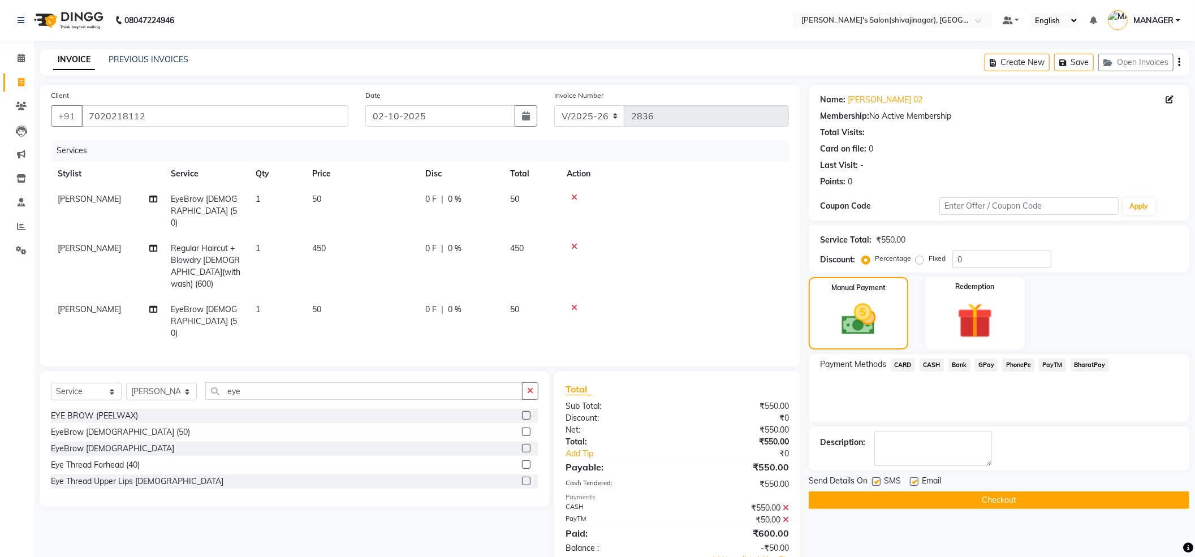
click at [930, 367] on span "CASH" at bounding box center [931, 364] width 24 height 13
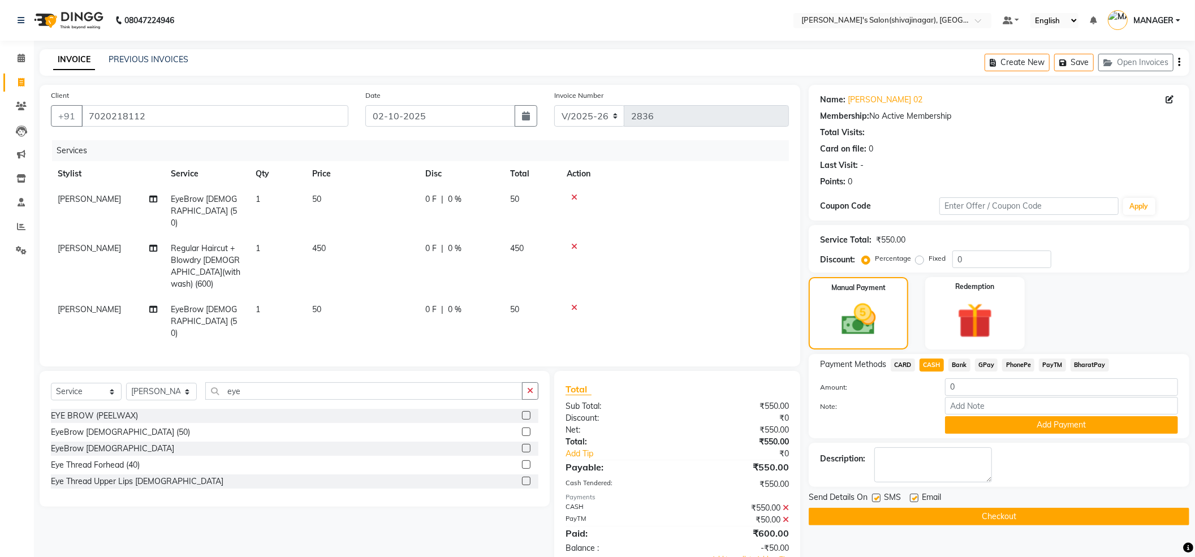
click at [874, 417] on div at bounding box center [873, 425] width 125 height 18
click at [911, 513] on button "Checkout" at bounding box center [999, 517] width 381 height 18
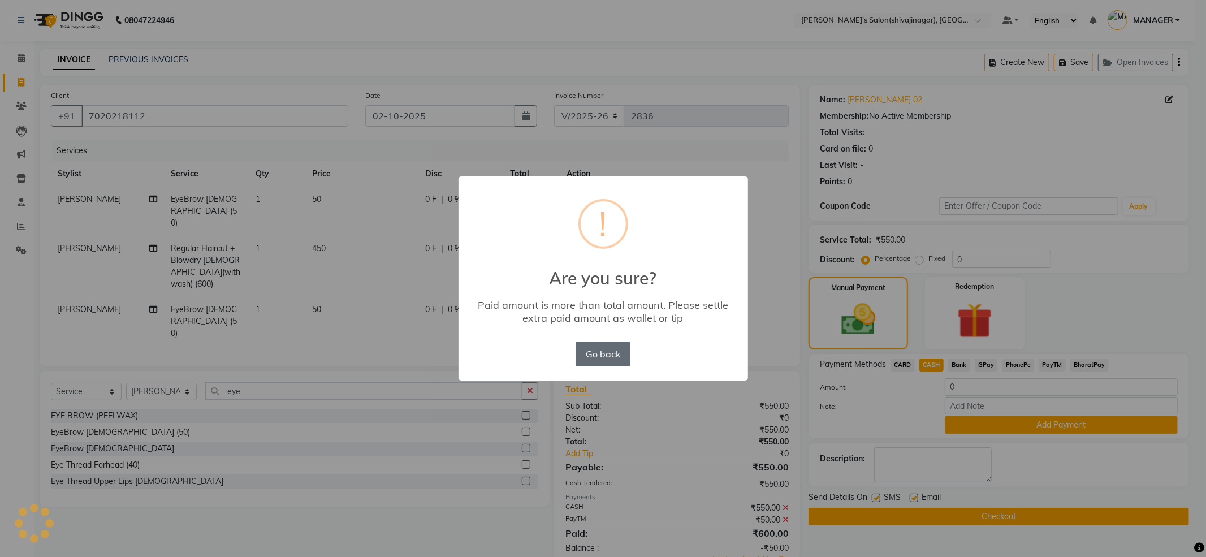
click at [606, 351] on button "Go back" at bounding box center [603, 354] width 54 height 25
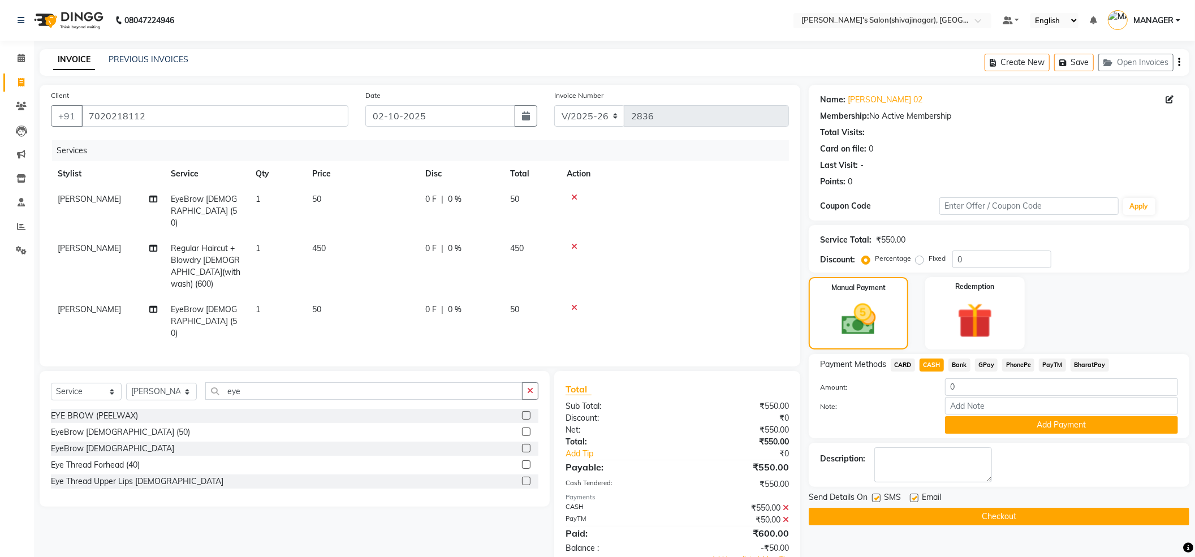
click at [788, 503] on span at bounding box center [786, 508] width 6 height 10
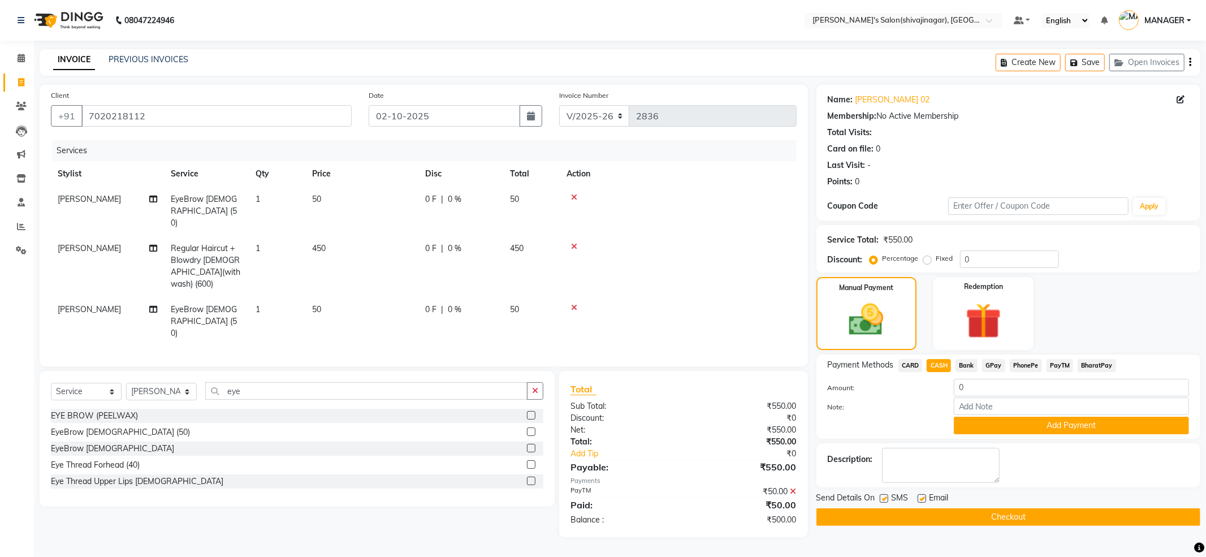
click at [794, 487] on icon at bounding box center [793, 491] width 6 height 8
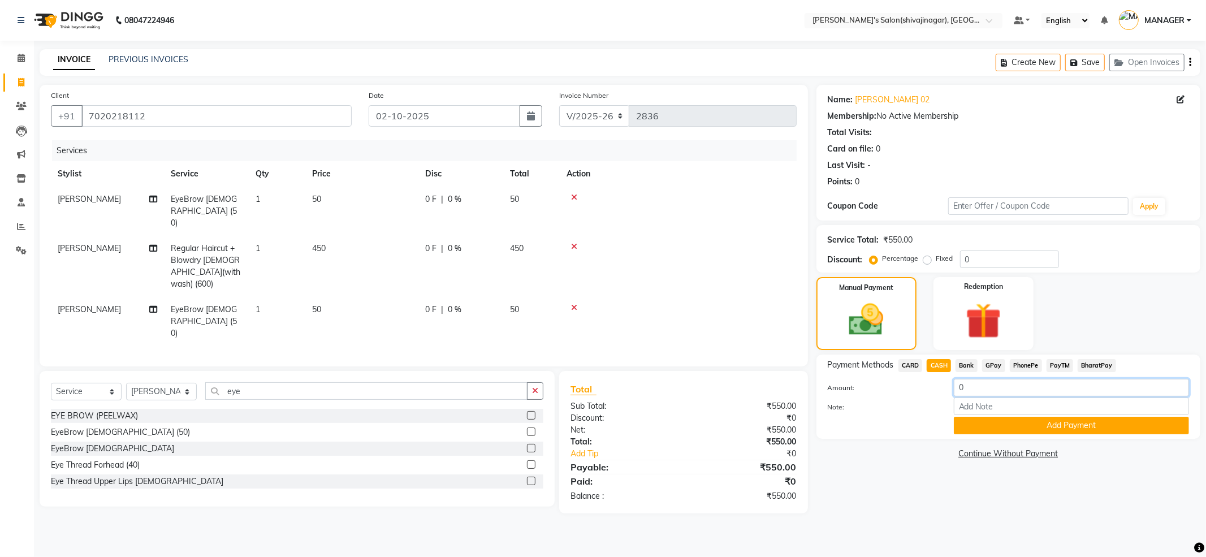
click at [1005, 386] on input "0" at bounding box center [1071, 388] width 235 height 18
type input "0"
type input "500"
click at [1025, 423] on button "Add Payment" at bounding box center [1071, 426] width 235 height 18
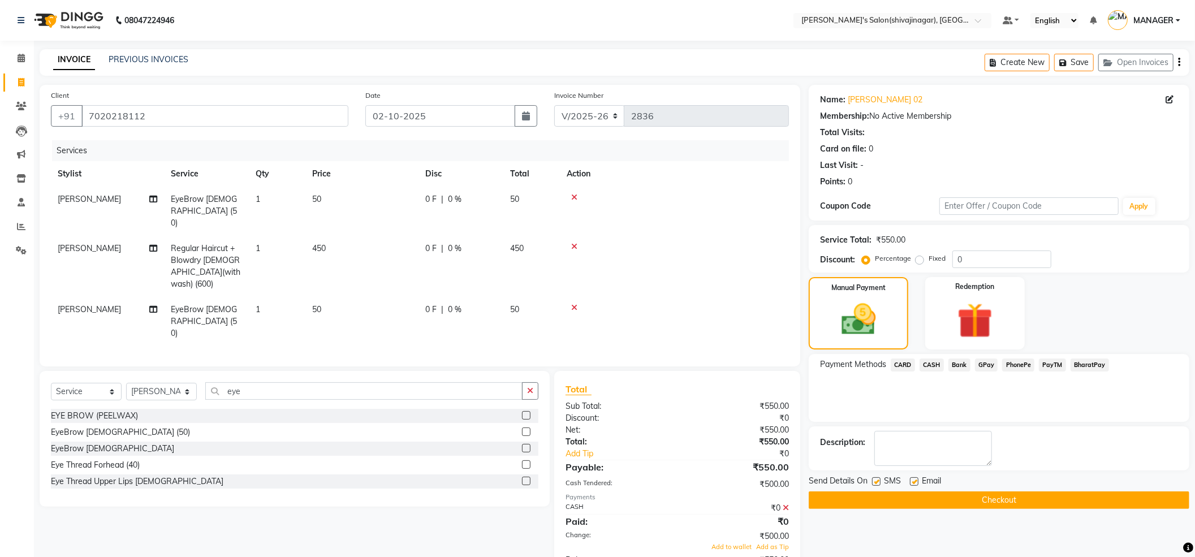
click at [1053, 363] on span "PayTM" at bounding box center [1052, 364] width 27 height 13
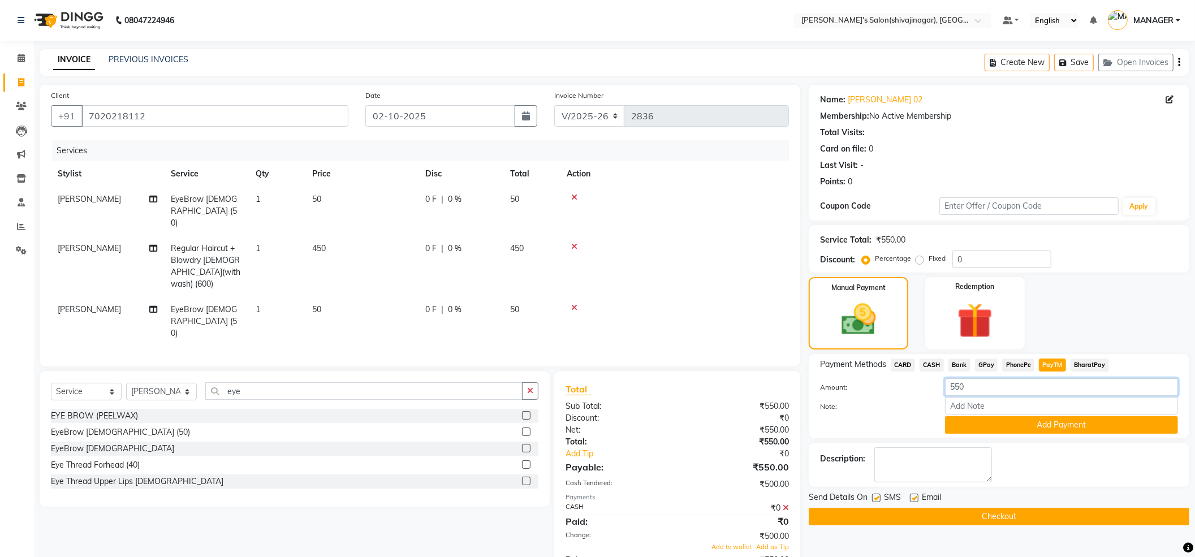
click at [1041, 391] on input "550" at bounding box center [1061, 387] width 233 height 18
type input "50"
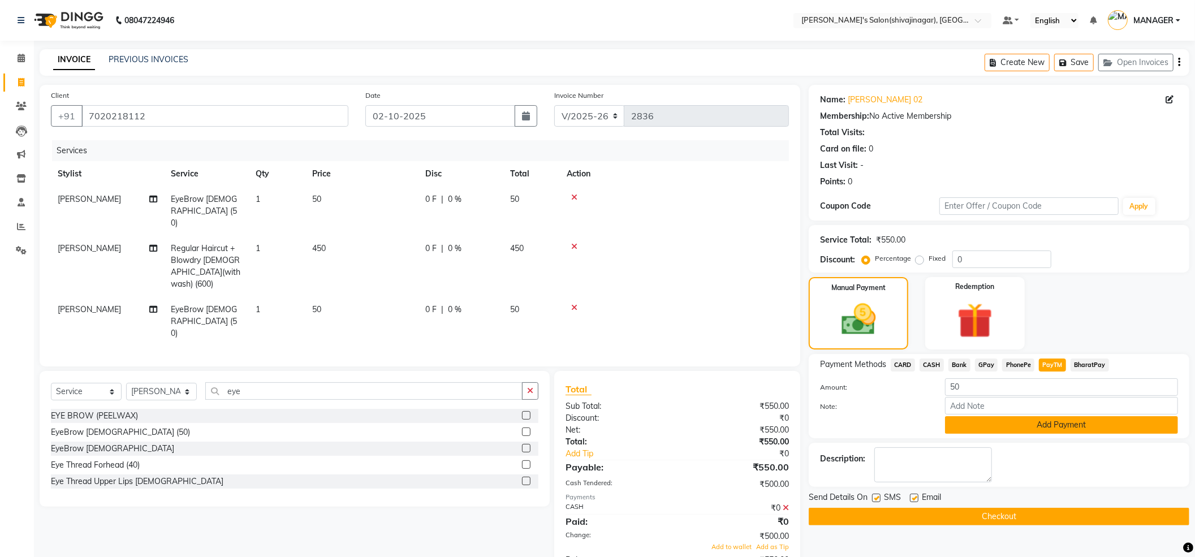
click at [996, 418] on button "Add Payment" at bounding box center [1061, 425] width 233 height 18
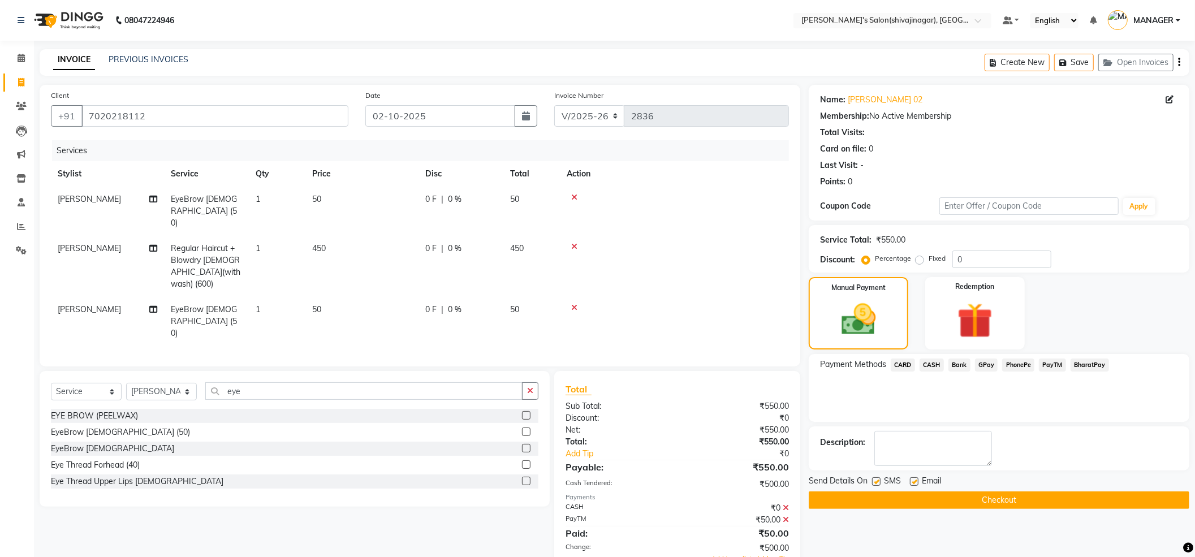
click at [784, 504] on icon at bounding box center [786, 508] width 6 height 8
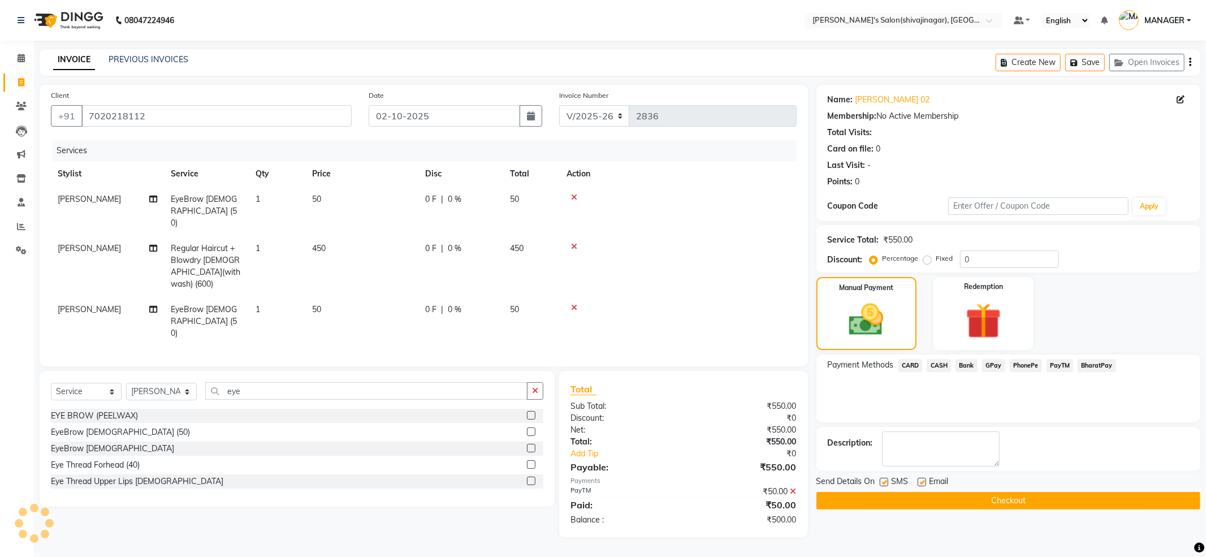
click at [794, 487] on icon at bounding box center [793, 491] width 6 height 8
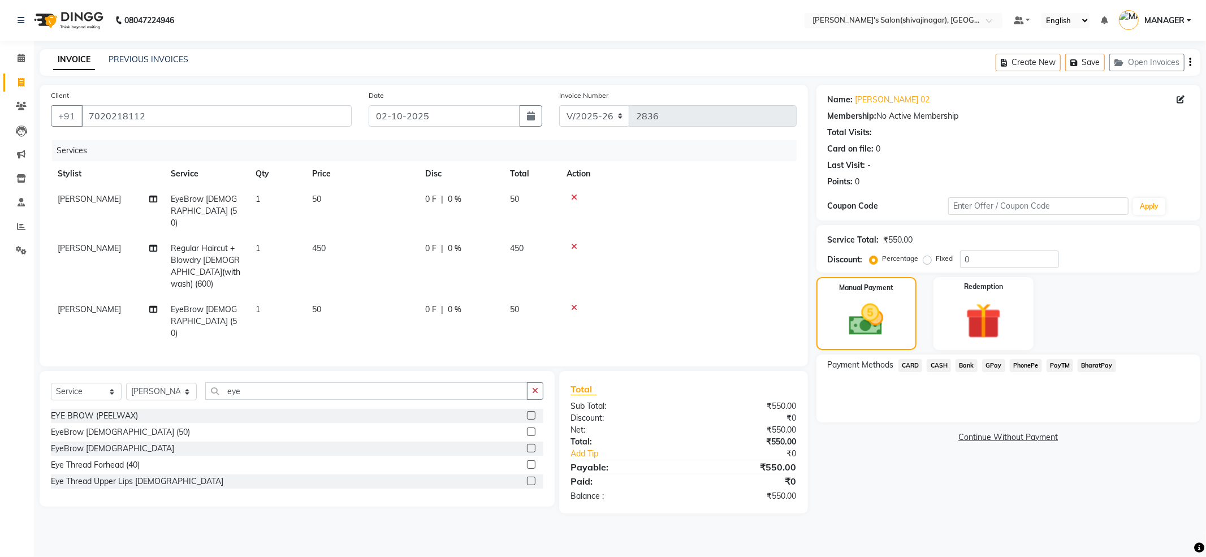
click at [943, 364] on span "CASH" at bounding box center [939, 365] width 24 height 13
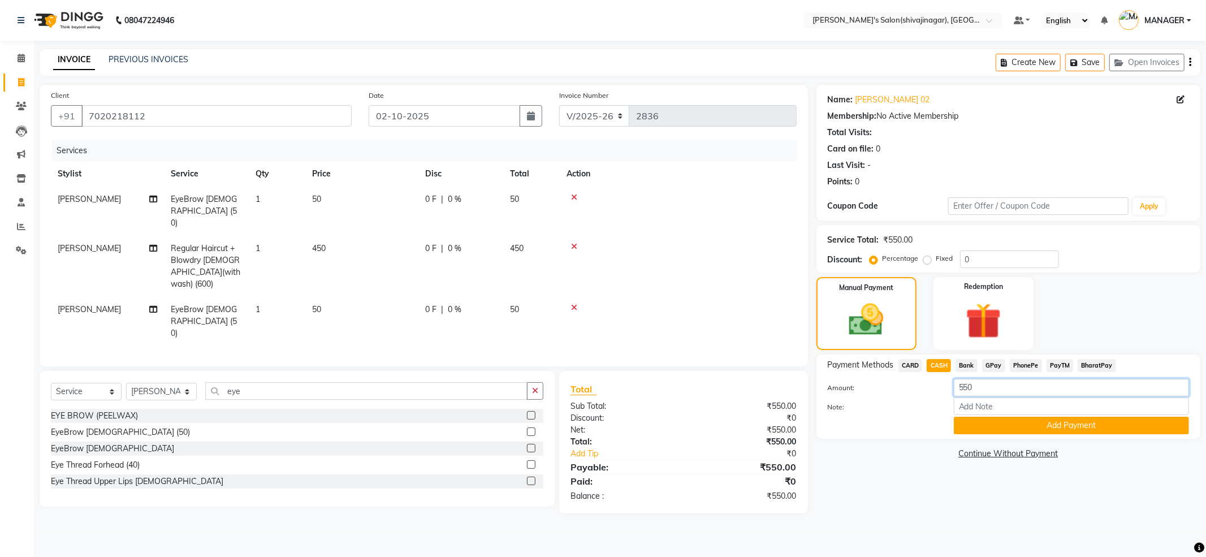
click at [1021, 396] on input "550" at bounding box center [1071, 388] width 235 height 18
click at [1023, 396] on input "550" at bounding box center [1071, 388] width 235 height 18
type input "500"
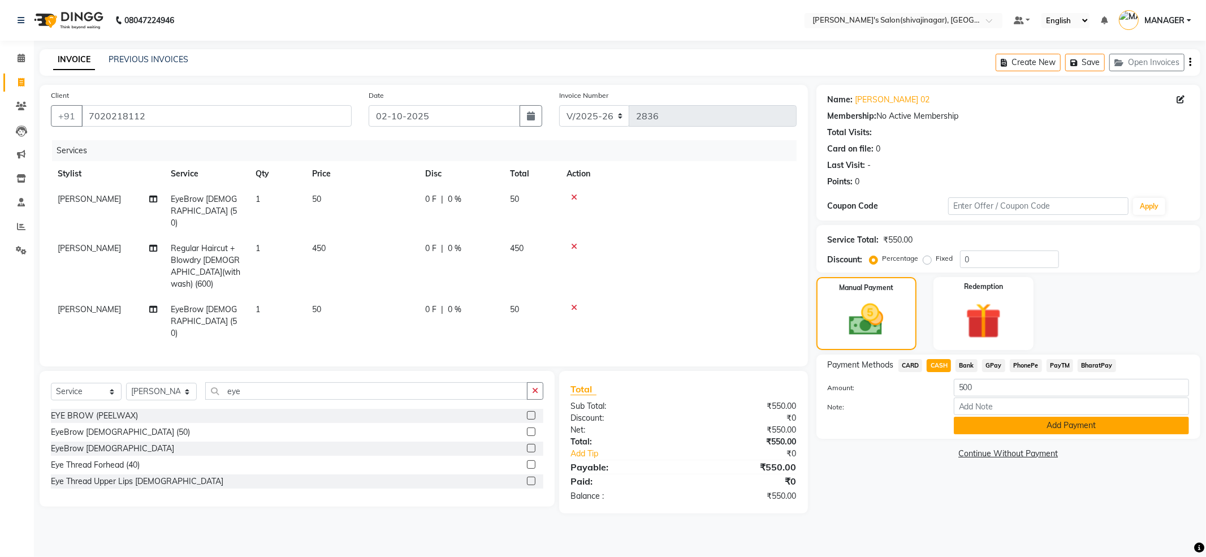
click at [1054, 425] on button "Add Payment" at bounding box center [1071, 426] width 235 height 18
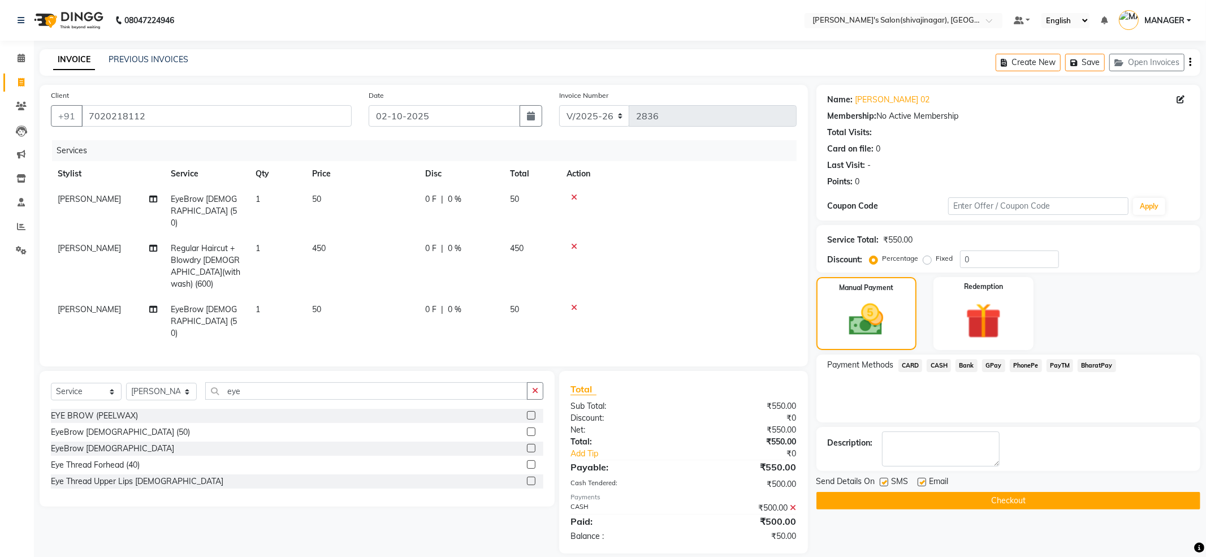
click at [1064, 362] on span "PayTM" at bounding box center [1060, 365] width 27 height 13
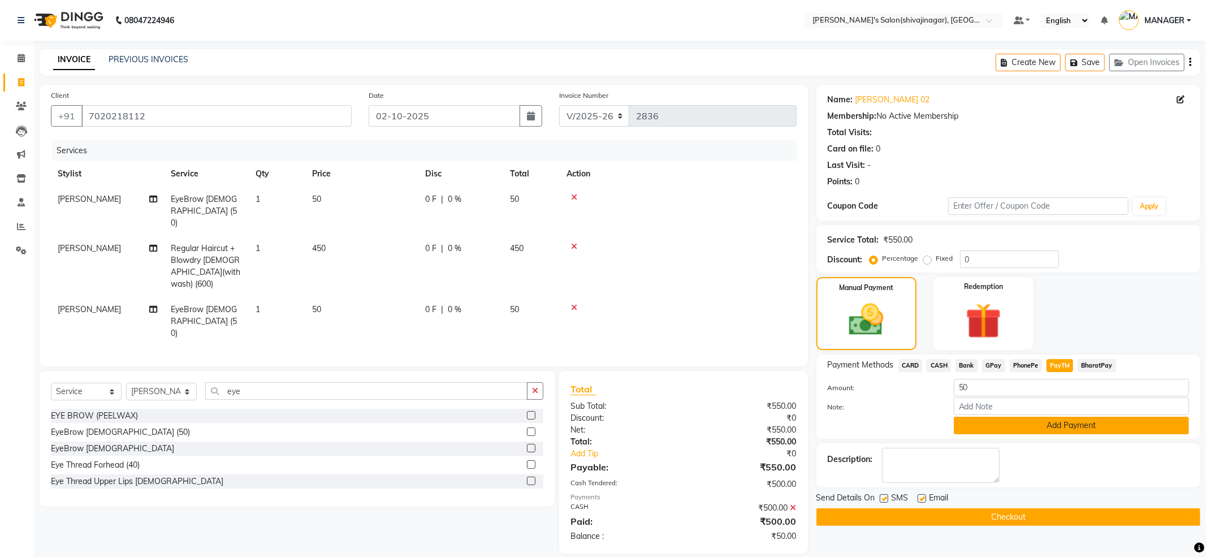
click at [1039, 425] on button "Add Payment" at bounding box center [1071, 426] width 235 height 18
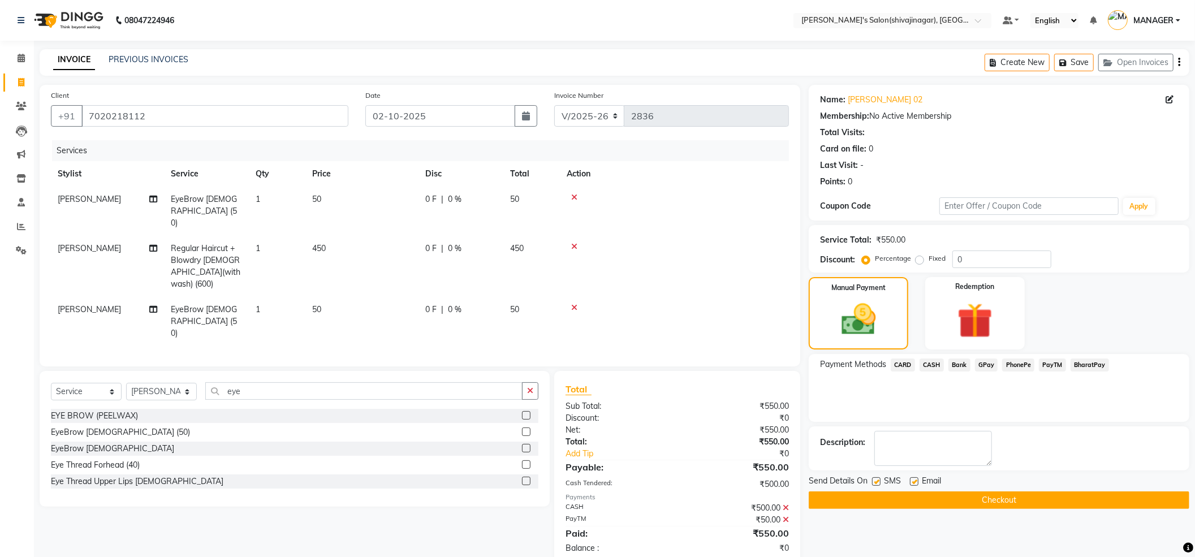
click at [954, 495] on button "Checkout" at bounding box center [999, 500] width 381 height 18
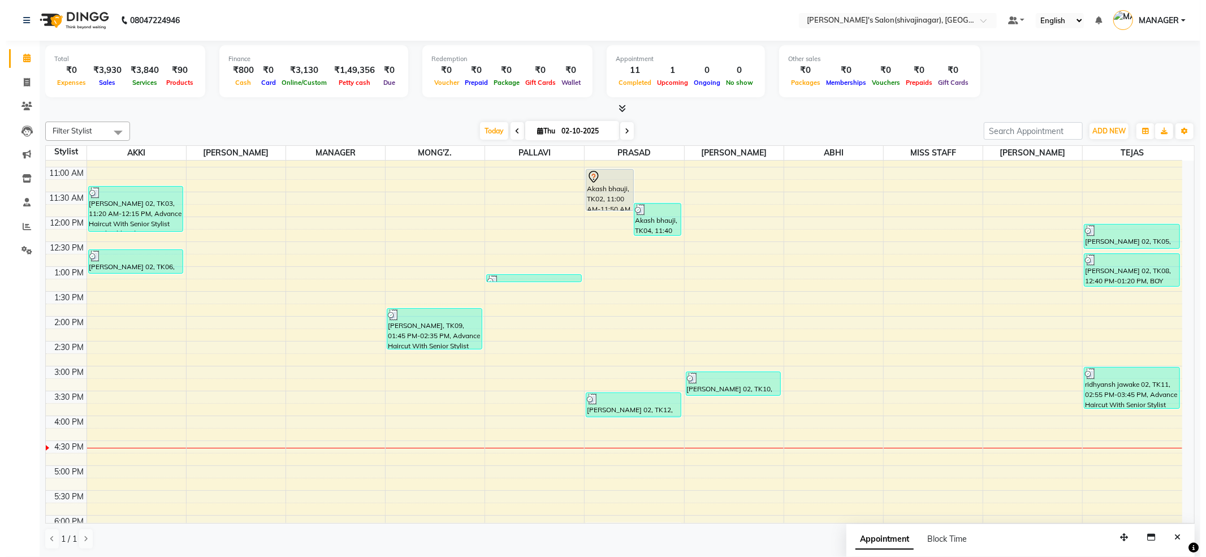
scroll to position [150, 0]
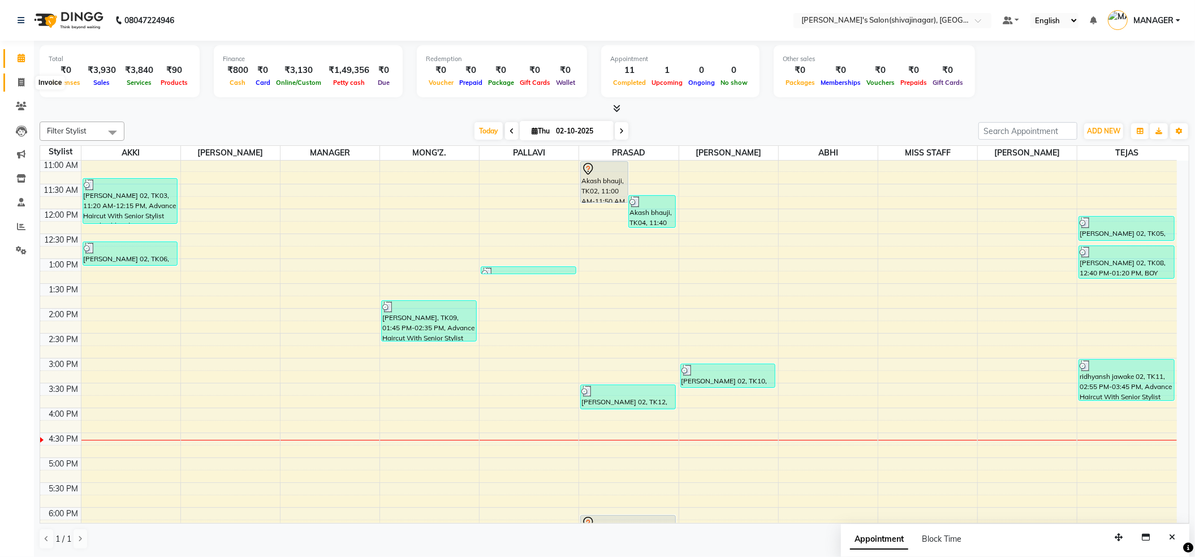
click at [21, 79] on icon at bounding box center [21, 82] width 6 height 8
select select "service"
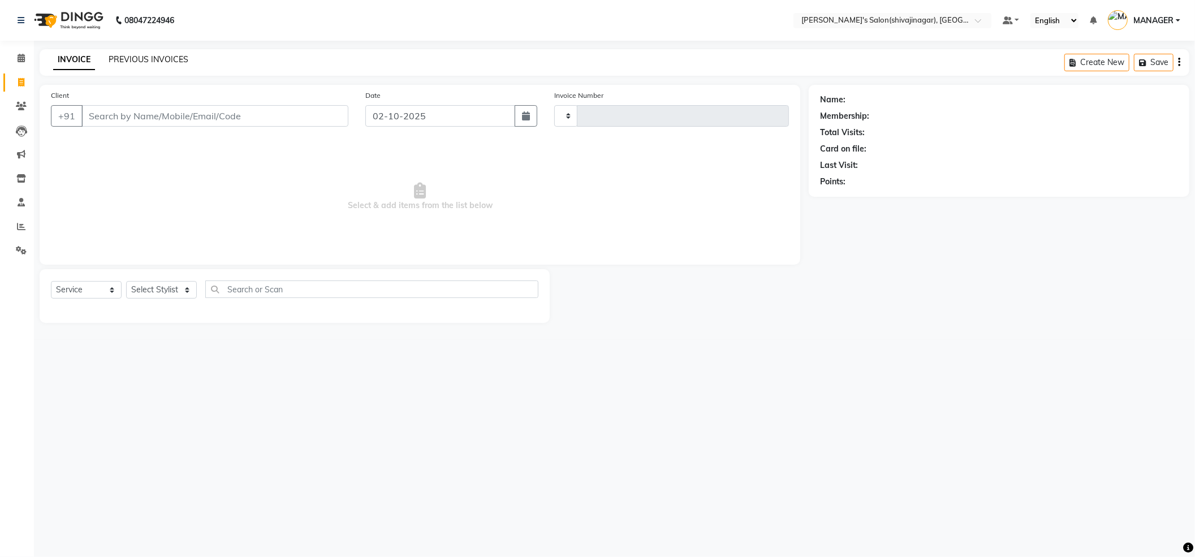
type input "2837"
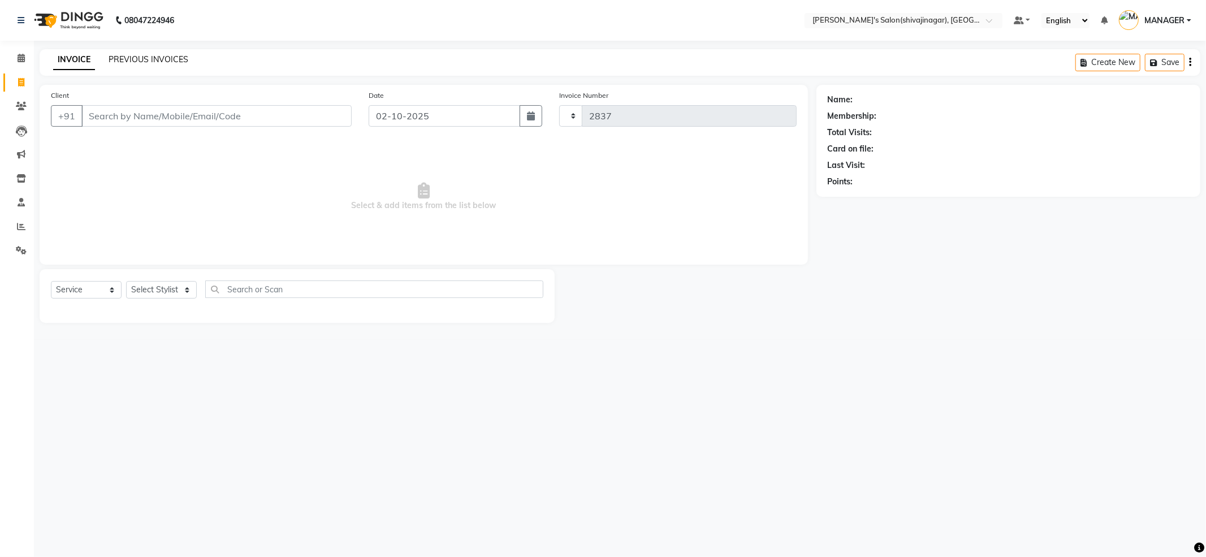
select select "4174"
click at [170, 57] on link "PREVIOUS INVOICES" at bounding box center [149, 59] width 80 height 10
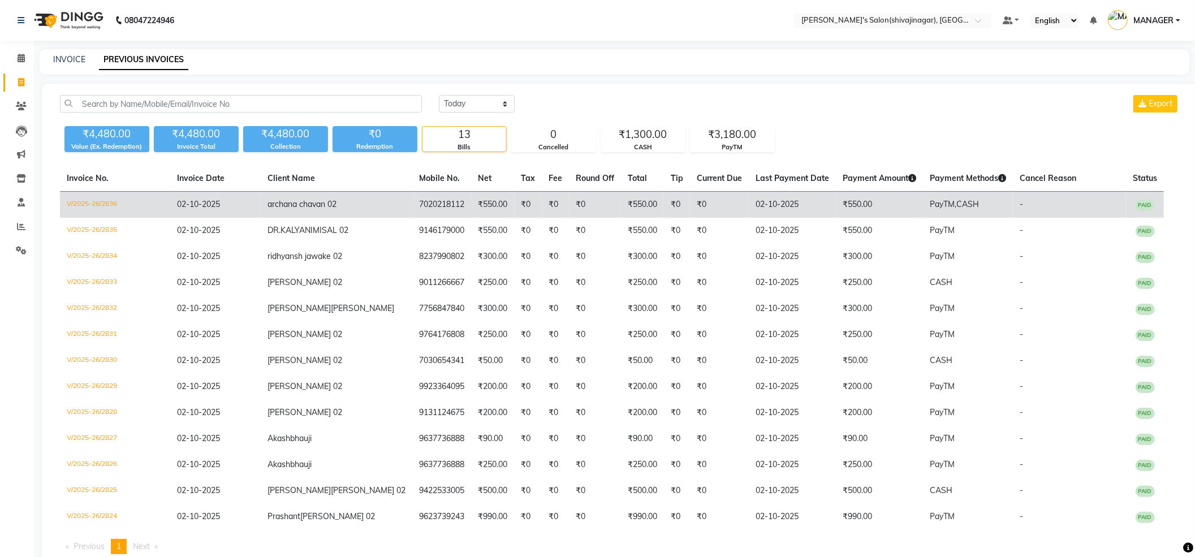
click at [471, 202] on td "₹550.00" at bounding box center [492, 205] width 43 height 27
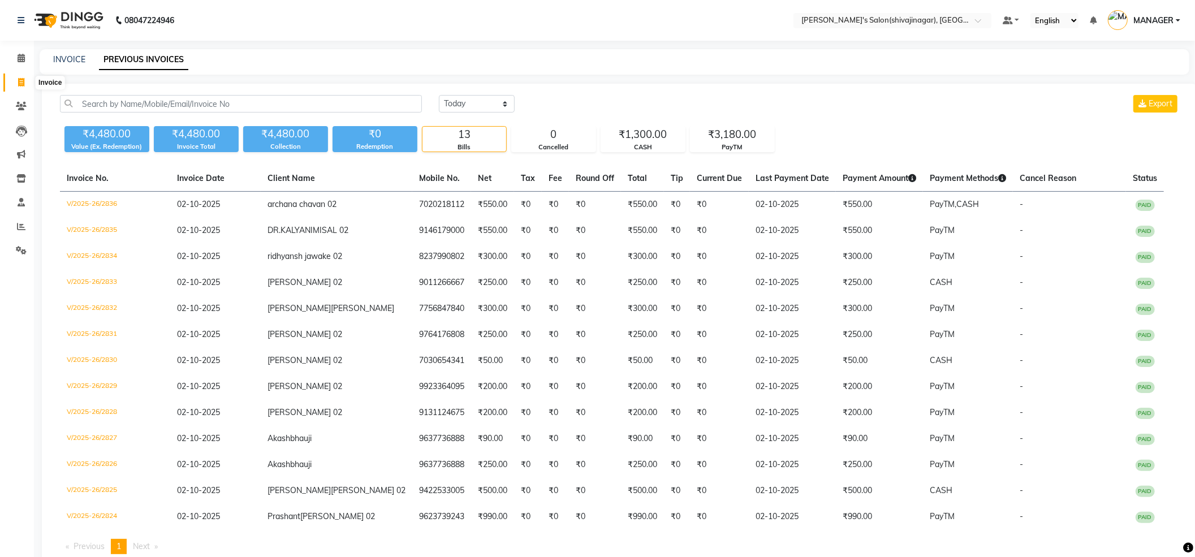
click at [11, 77] on span at bounding box center [21, 82] width 20 height 13
select select "4174"
select select "service"
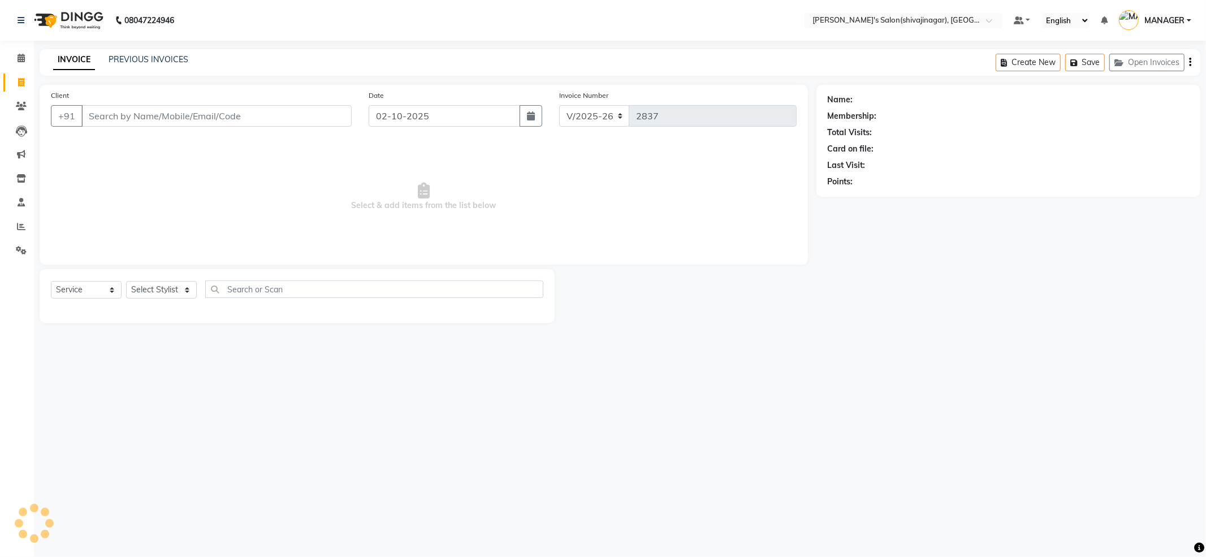
click at [170, 110] on input "Client" at bounding box center [216, 115] width 270 height 21
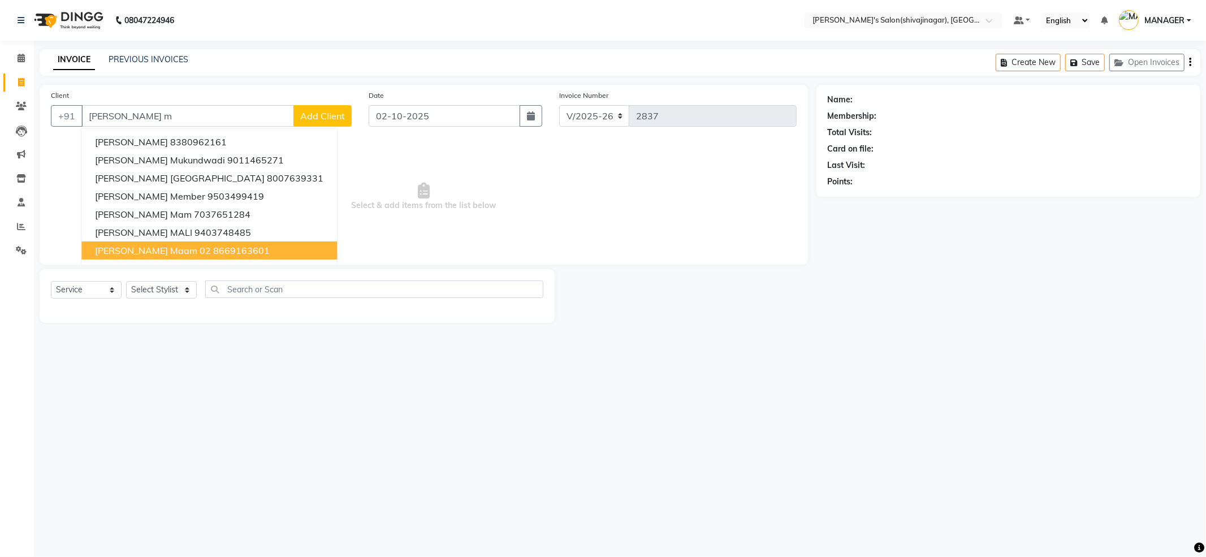
click at [213, 248] on ngb-highlight "8669163601" at bounding box center [241, 250] width 57 height 11
type input "8669163601"
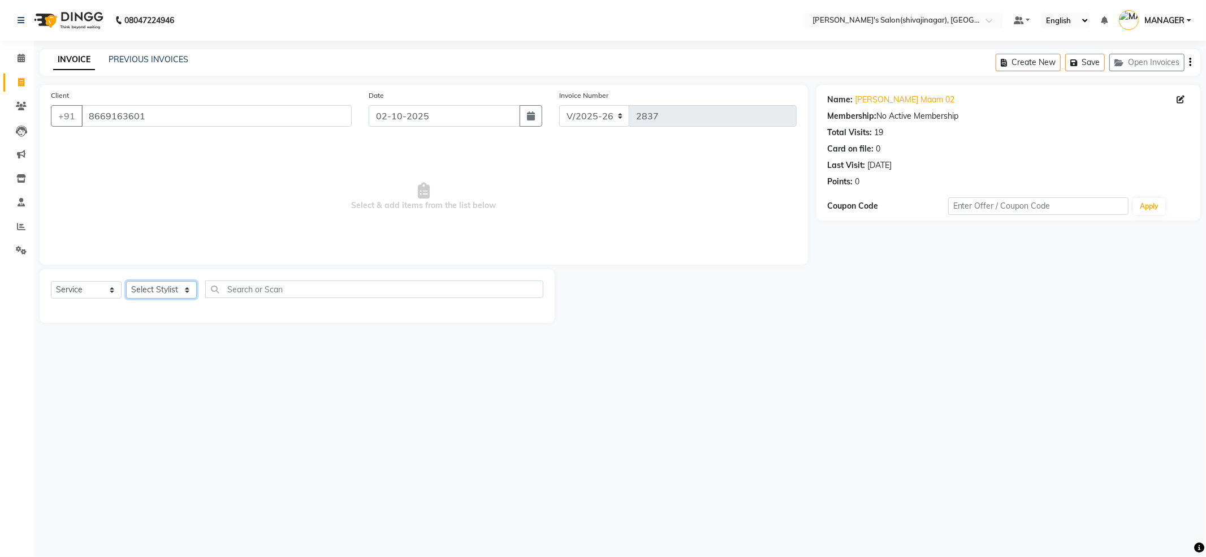
click at [189, 291] on select "Select Stylist [PERSON_NAME] MANAGER MISS STAFF MONG'Z. [PERSON_NAME] [PERSON_N…" at bounding box center [161, 290] width 71 height 18
select select "24667"
click at [126, 281] on select "Select Stylist [PERSON_NAME] MANAGER MISS STAFF MONG'Z. [PERSON_NAME] [PERSON_N…" at bounding box center [161, 290] width 71 height 18
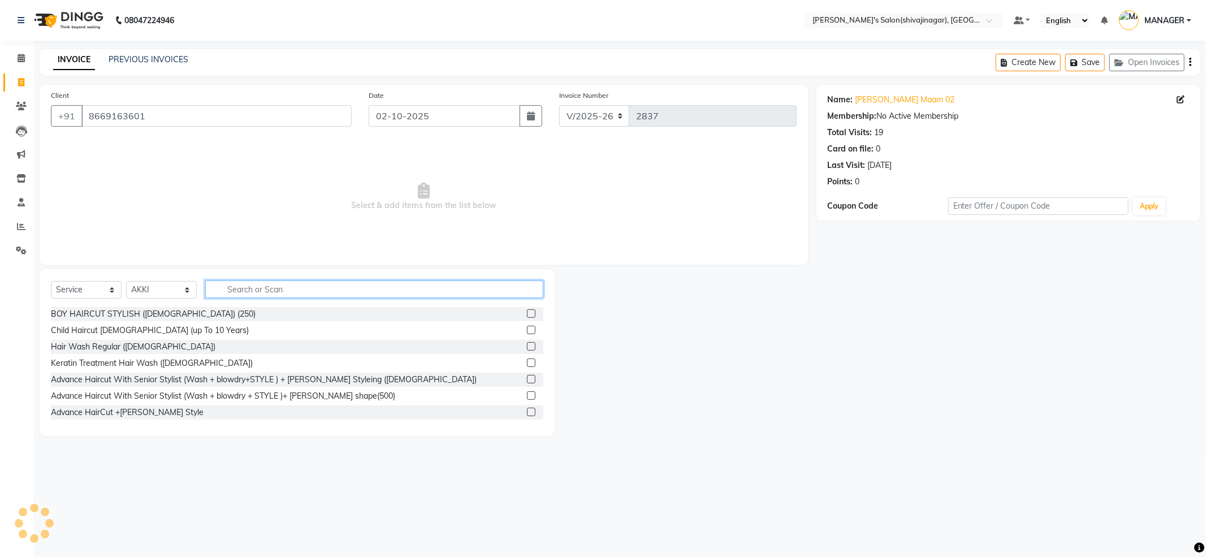
click at [294, 284] on input "text" at bounding box center [374, 289] width 338 height 18
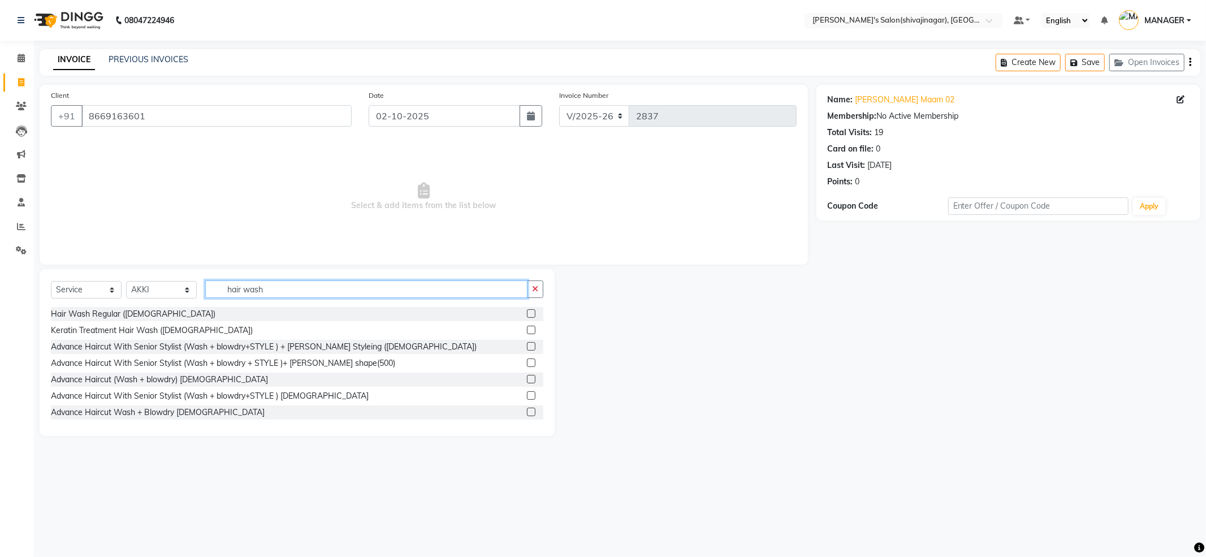
click at [295, 292] on input "hair wash" at bounding box center [366, 289] width 322 height 18
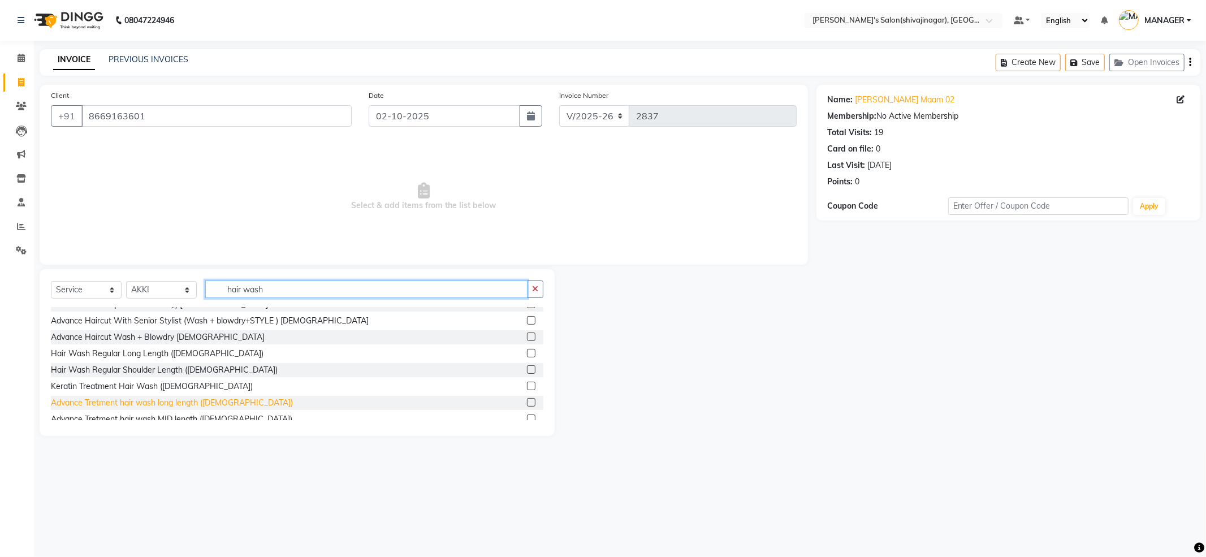
type input "hair wash"
click at [221, 405] on div "Advance Tretment hair wash long length ([DEMOGRAPHIC_DATA])" at bounding box center [172, 403] width 242 height 12
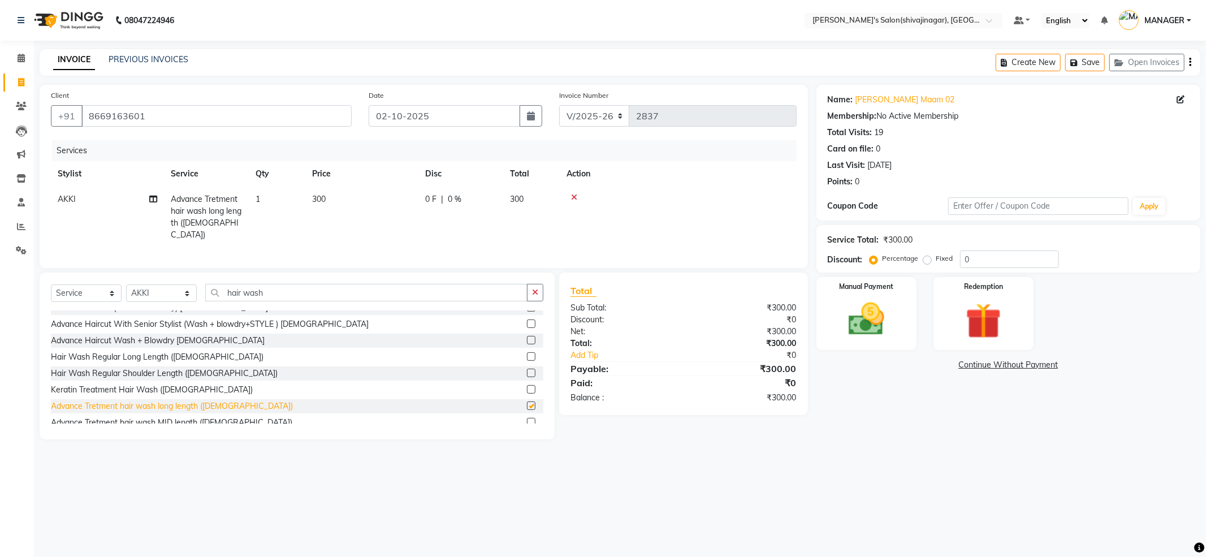
checkbox input "false"
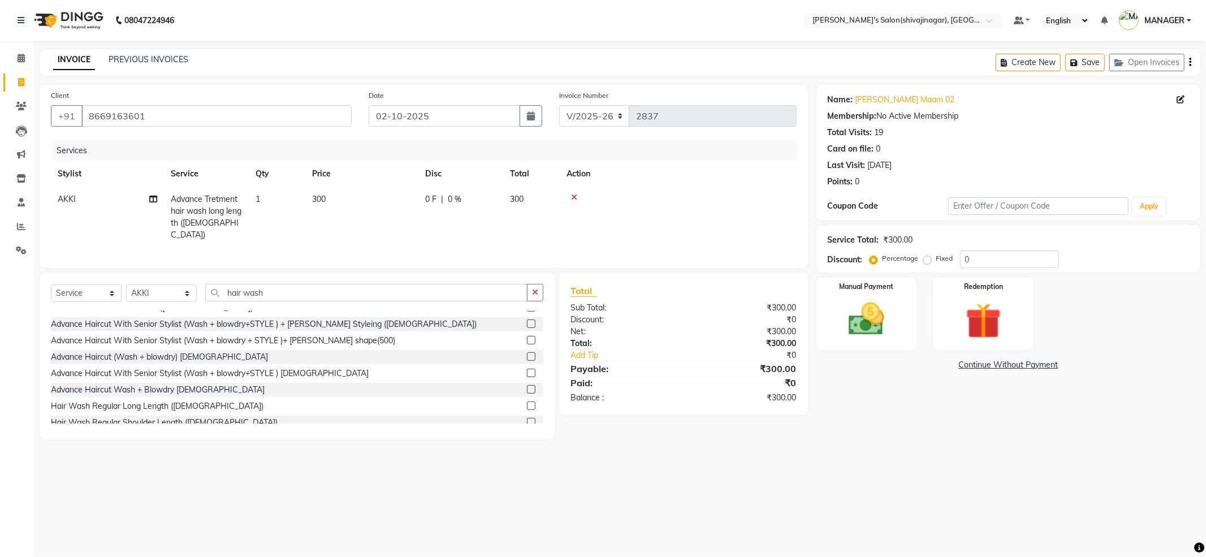
scroll to position [0, 0]
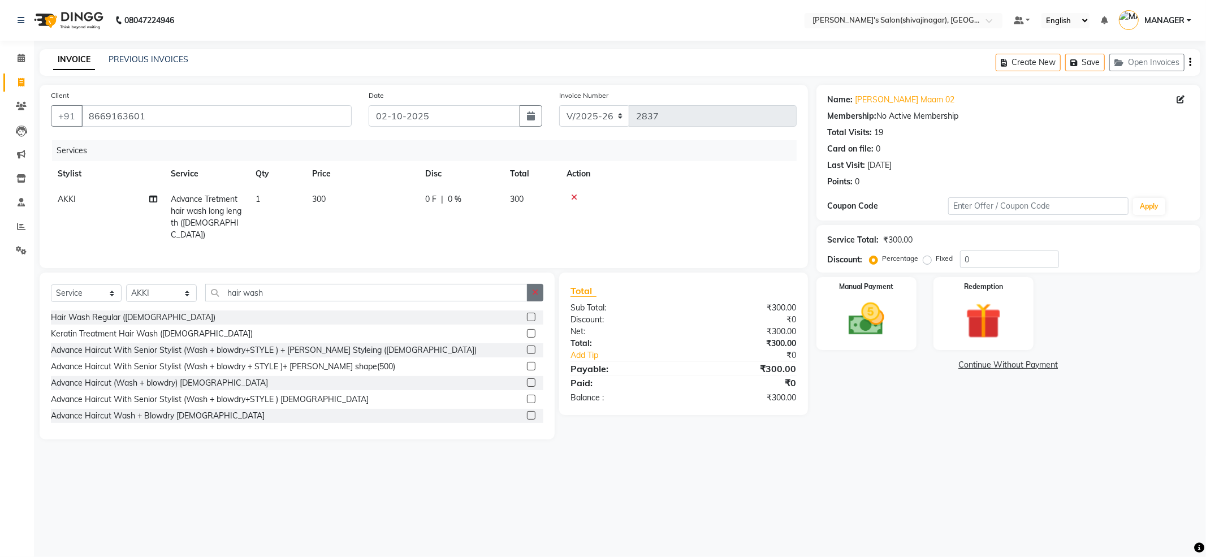
click at [537, 289] on icon "button" at bounding box center [535, 292] width 6 height 8
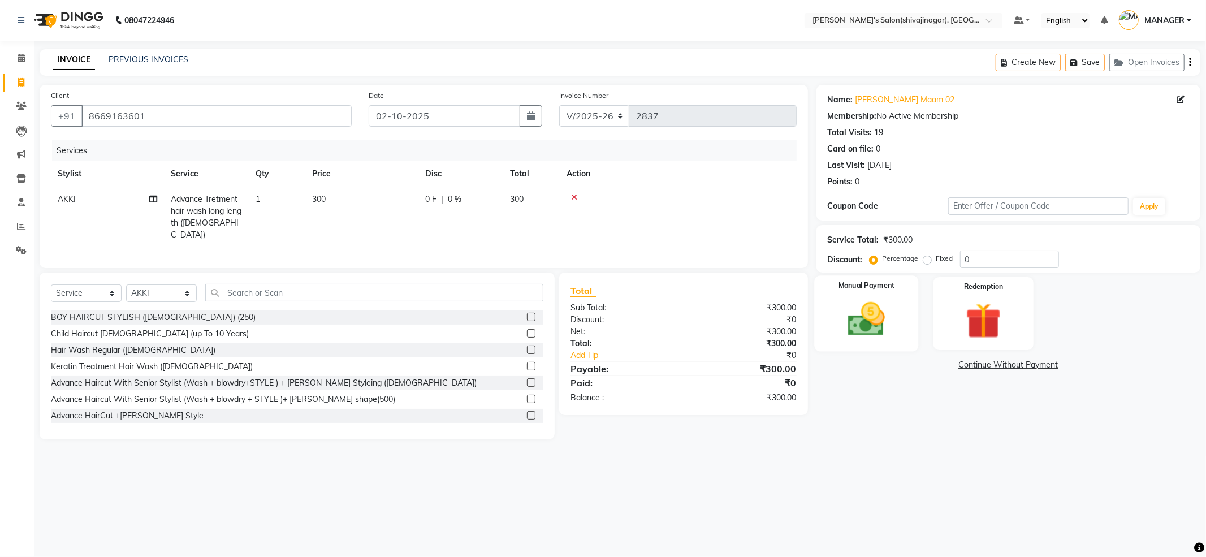
click at [880, 304] on img at bounding box center [866, 319] width 60 height 43
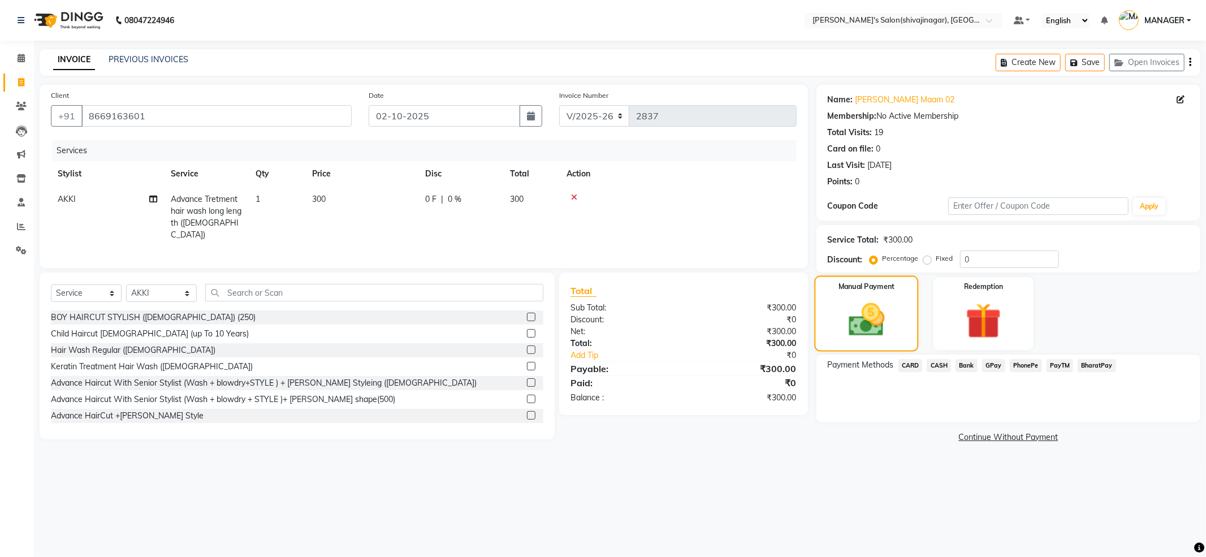
click at [883, 304] on img at bounding box center [866, 320] width 59 height 42
click at [945, 366] on span "CASH" at bounding box center [939, 365] width 24 height 13
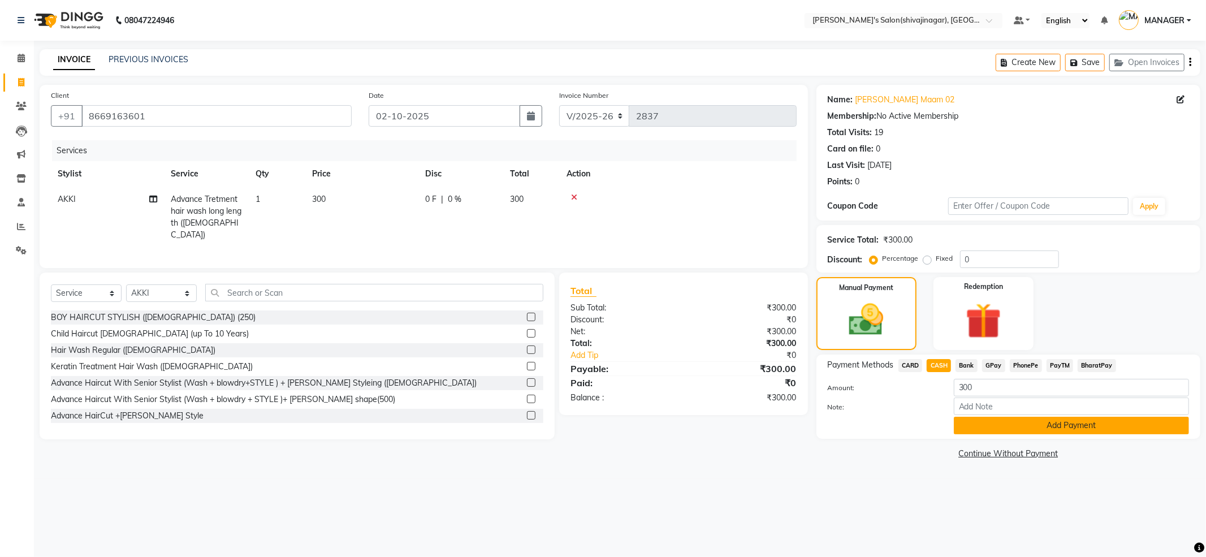
click at [1023, 433] on button "Add Payment" at bounding box center [1071, 426] width 235 height 18
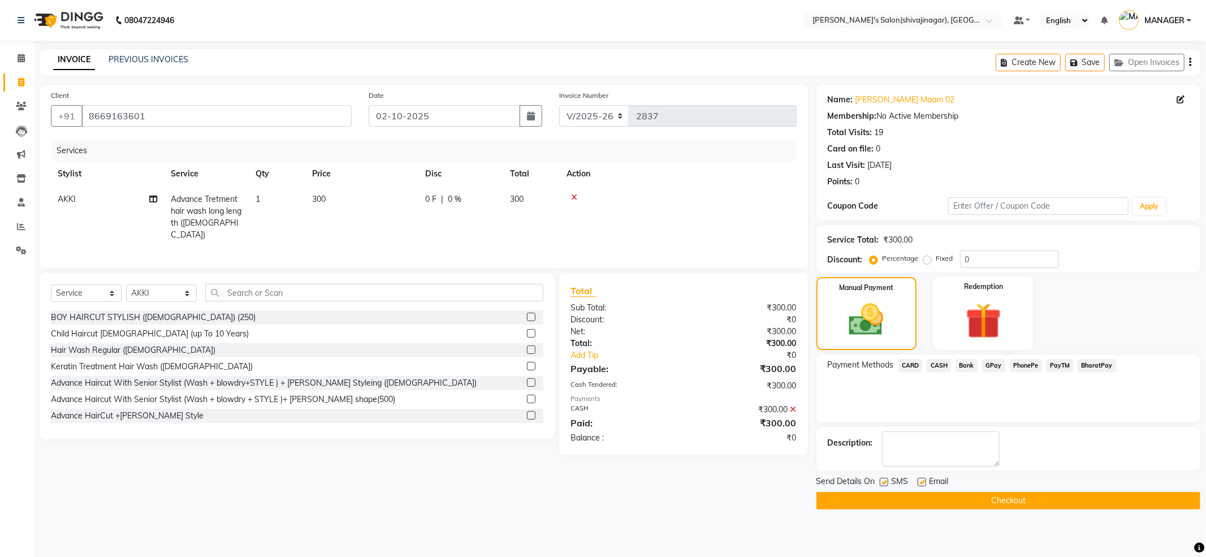
click at [1014, 493] on button "Checkout" at bounding box center [1008, 501] width 384 height 18
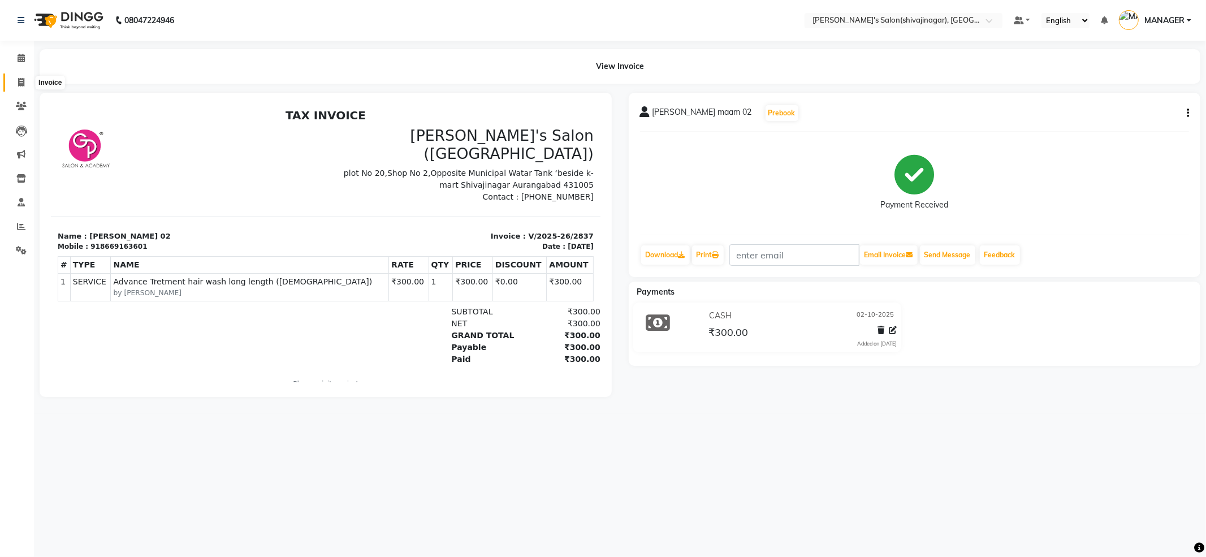
click at [18, 78] on icon at bounding box center [21, 82] width 6 height 8
select select "service"
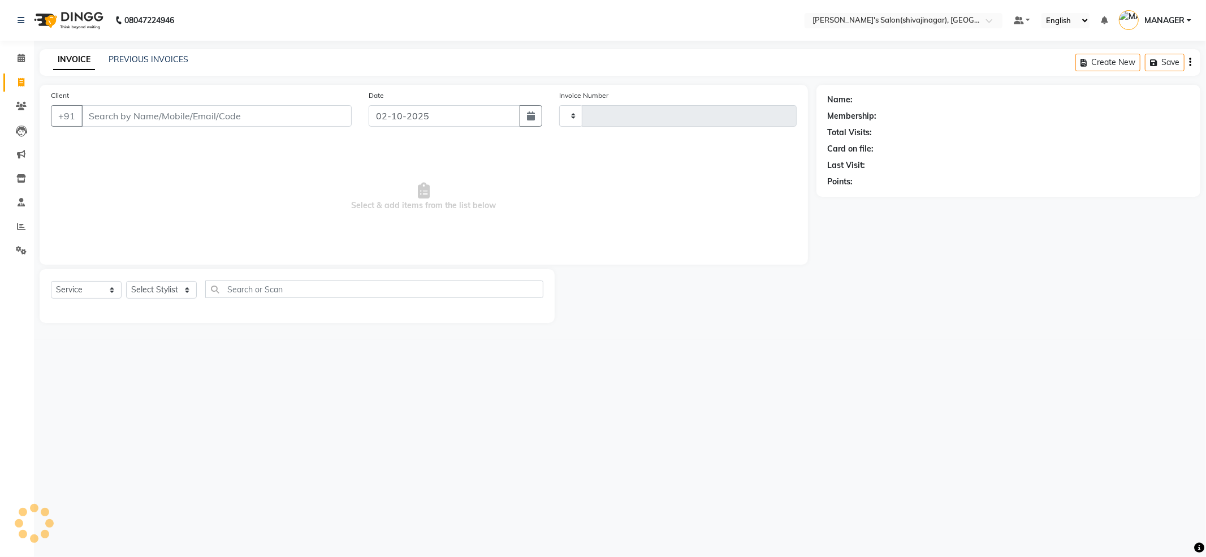
type input "2838"
select select "4174"
click at [157, 295] on select "Select Stylist" at bounding box center [161, 290] width 71 height 18
click at [165, 286] on select "Select Stylist" at bounding box center [161, 290] width 71 height 18
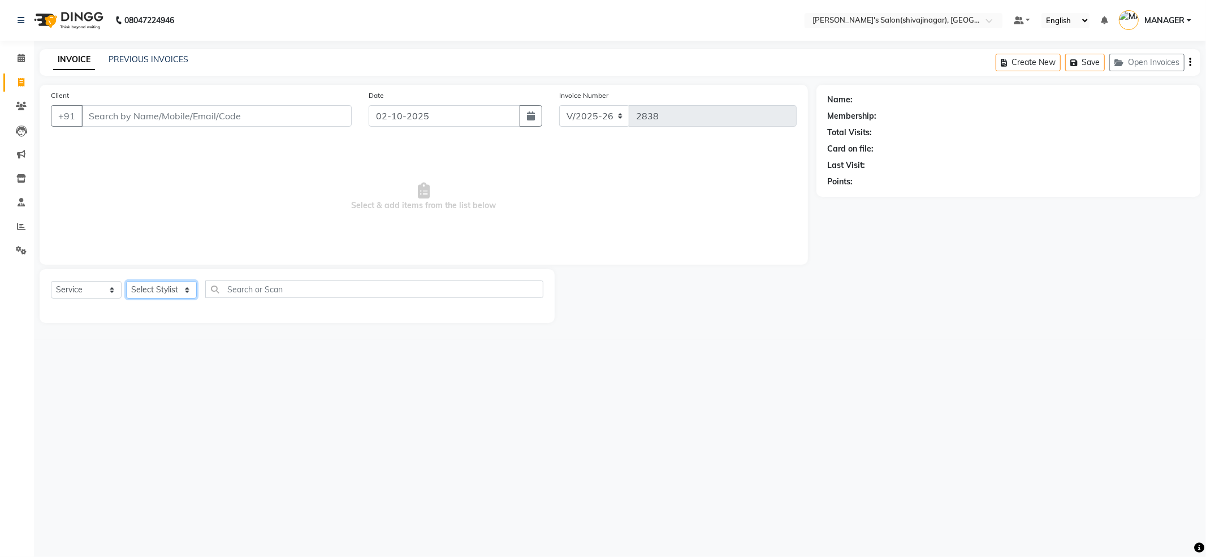
click at [165, 286] on select "Select Stylist ABHI AKKI KIRTI MANAGER MISS STAFF MONG'Z. NILOFER PALLAVI PRASA…" at bounding box center [161, 290] width 71 height 18
click at [126, 281] on select "Select Stylist ABHI AKKI KIRTI MANAGER MISS STAFF MONG'Z. NILOFER PALLAVI PRASA…" at bounding box center [161, 290] width 71 height 18
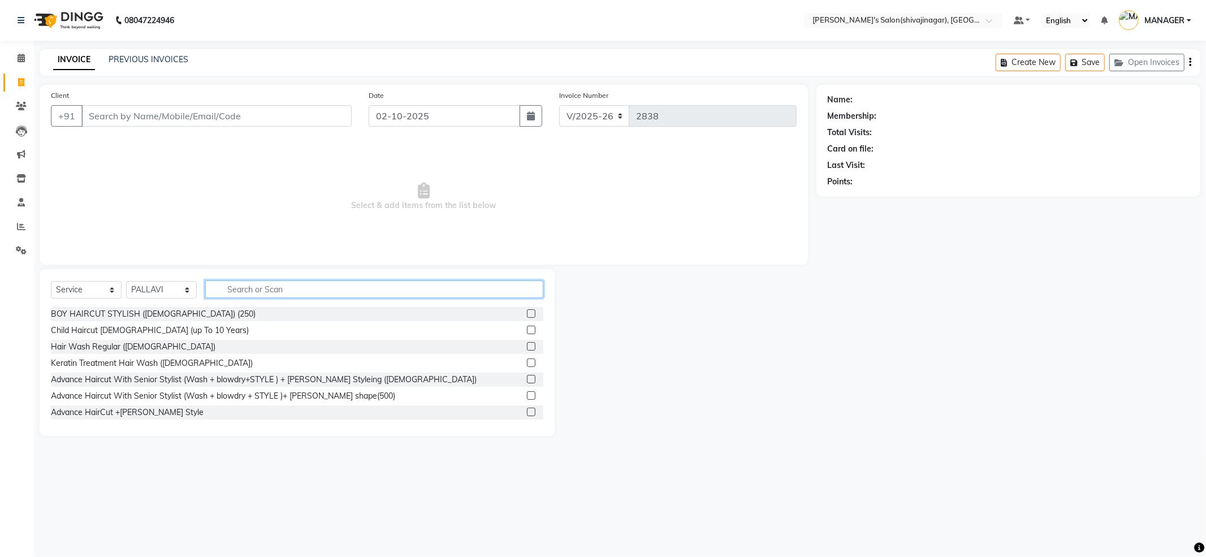
click at [244, 295] on input "text" at bounding box center [374, 289] width 338 height 18
click at [152, 275] on div "Select Service Product Membership Package Voucher Prepaid Gift Card Select Styl…" at bounding box center [297, 352] width 515 height 167
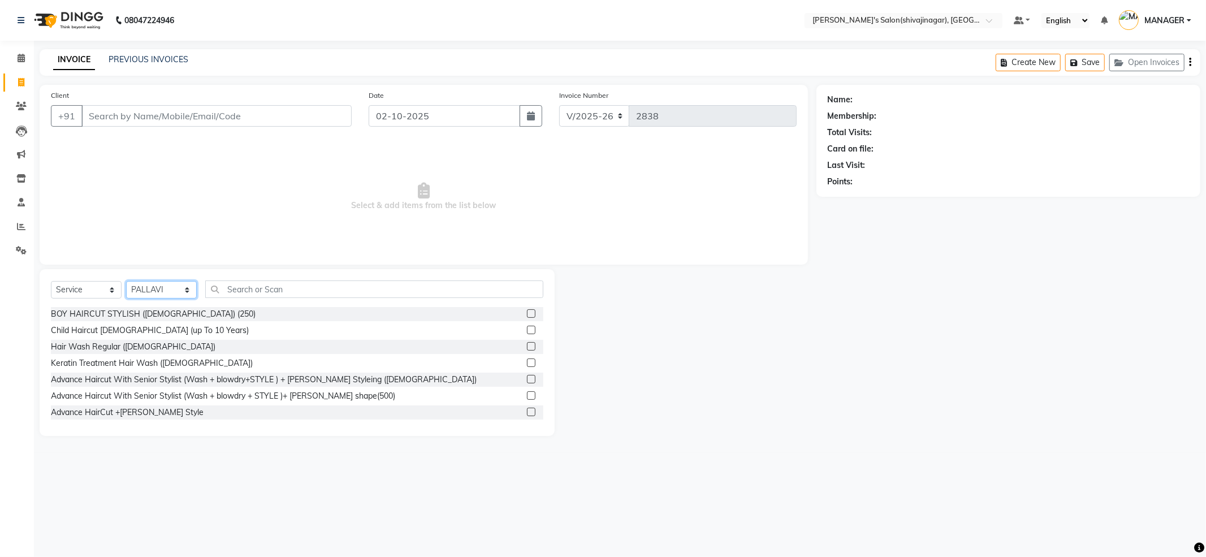
click at [154, 286] on select "Select Stylist ABHI AKKI KIRTI MANAGER MISS STAFF MONG'Z. NILOFER PALLAVI PRASA…" at bounding box center [161, 290] width 71 height 18
select select "21636"
click at [126, 281] on select "Select Stylist ABHI AKKI KIRTI MANAGER MISS STAFF MONG'Z. NILOFER PALLAVI PRASA…" at bounding box center [161, 290] width 71 height 18
click at [275, 288] on input "text" at bounding box center [374, 289] width 338 height 18
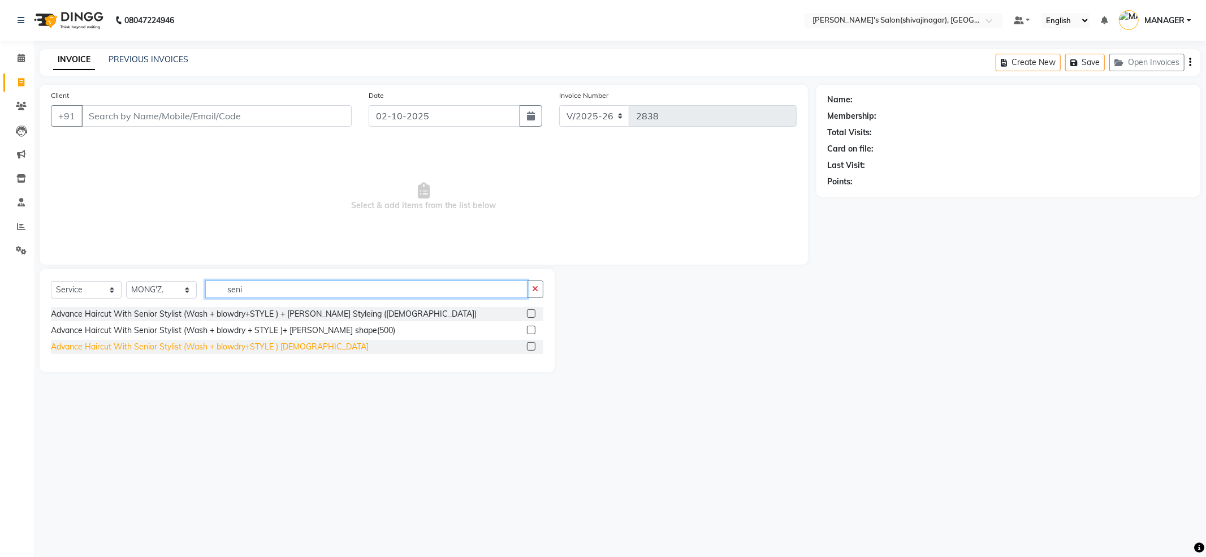
type input "seni"
click at [231, 344] on div "Advance Haircut With Senior Stylist (Wash + blowdry+STYLE ) MALE" at bounding box center [210, 347] width 318 height 12
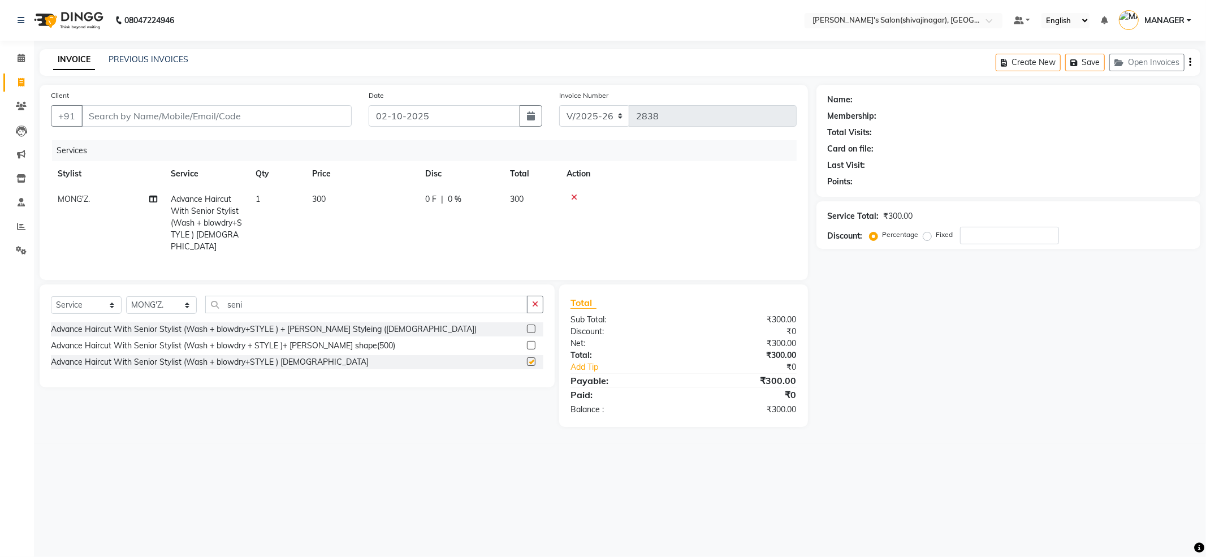
checkbox input "false"
click at [295, 310] on input "seni" at bounding box center [366, 305] width 322 height 18
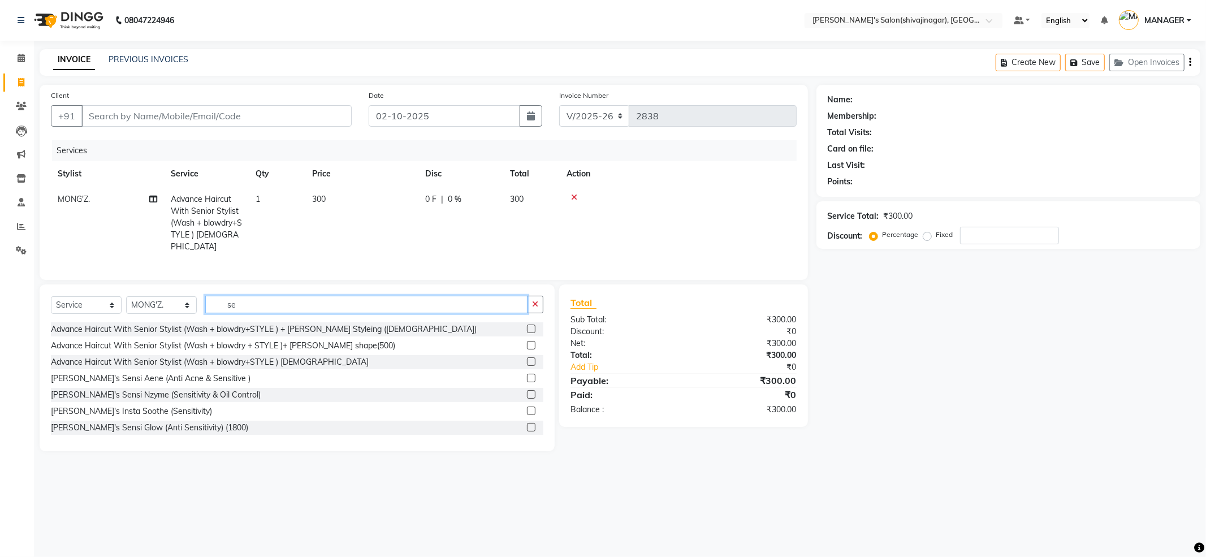
type input "s"
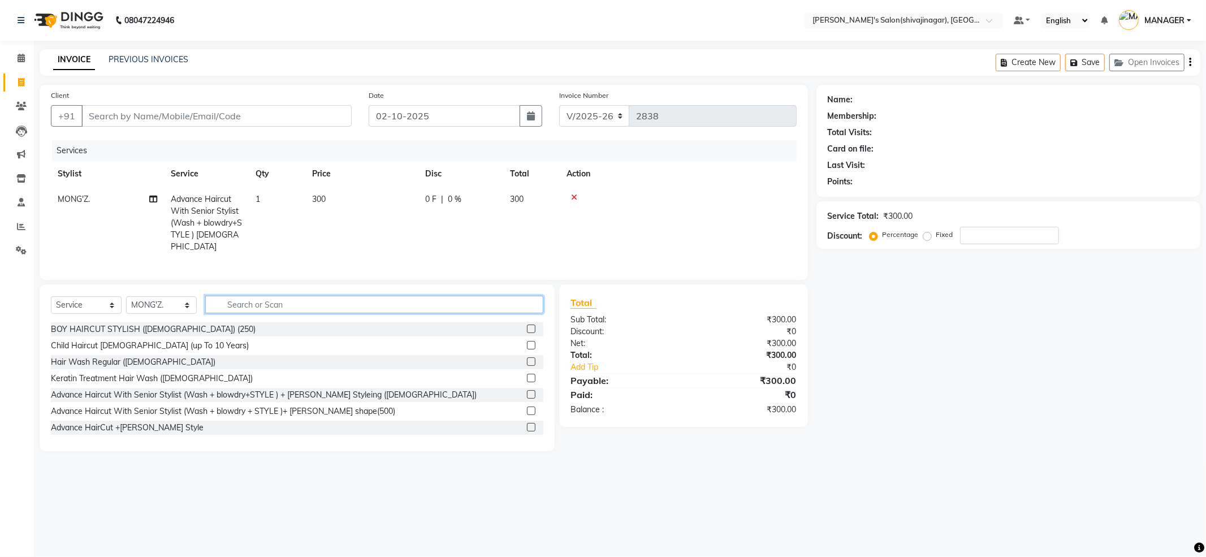
click at [270, 306] on input "text" at bounding box center [374, 305] width 338 height 18
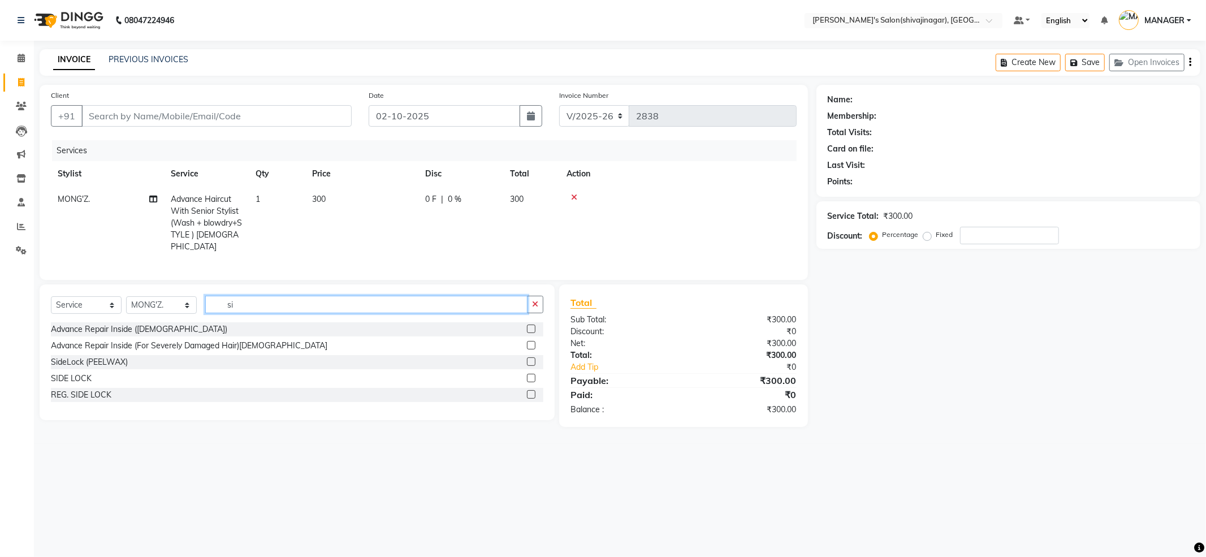
type input "s"
type input "600"
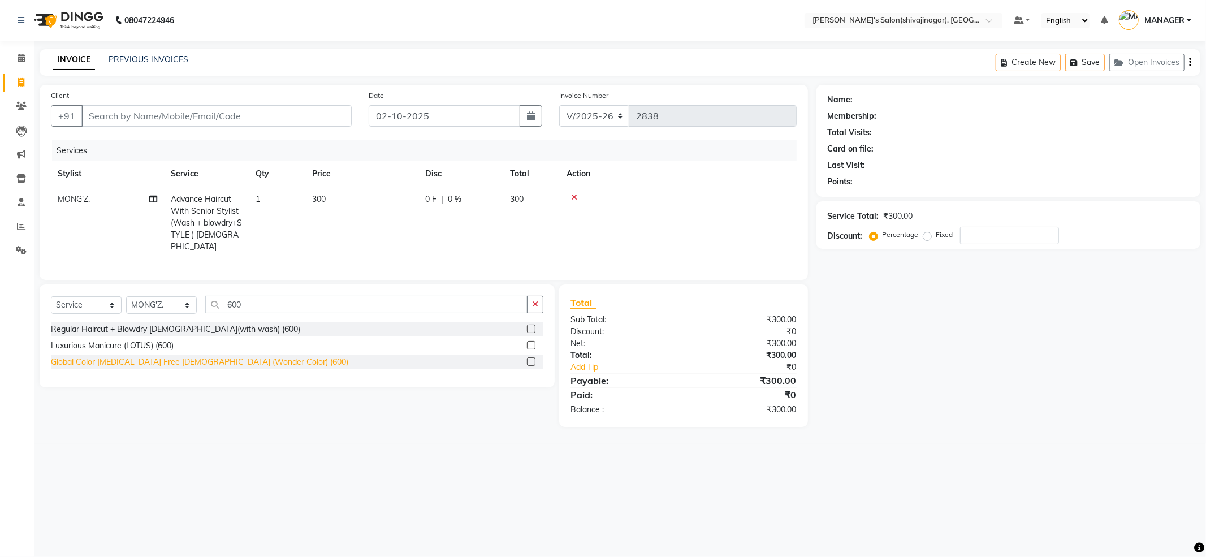
click at [168, 358] on div "Global Color Ammonia Free Male (Wonder Color) (600)" at bounding box center [199, 362] width 297 height 12
checkbox input "false"
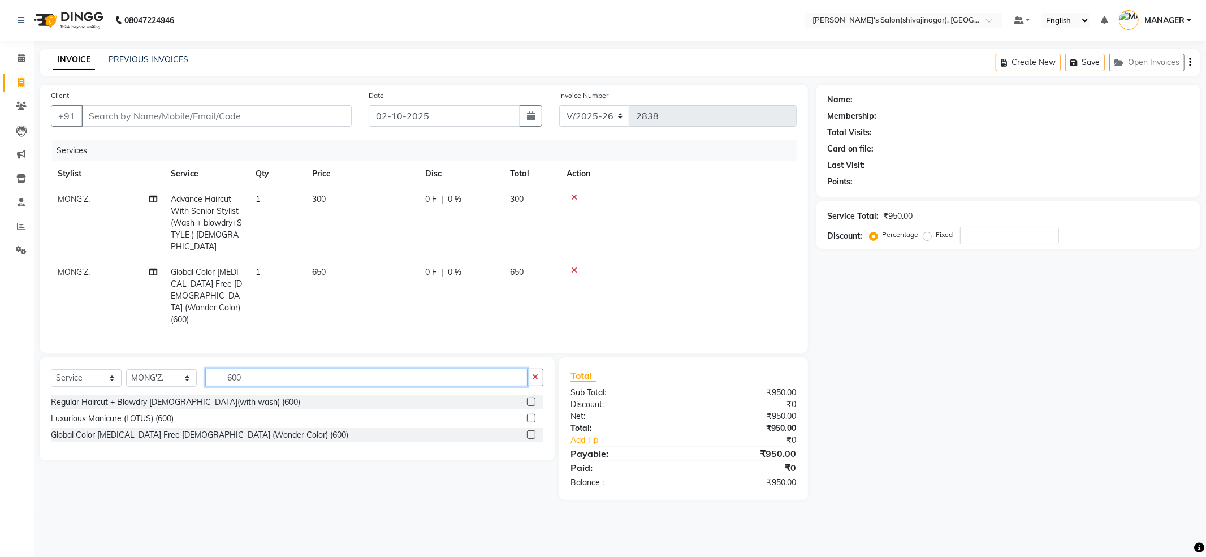
click at [265, 369] on input "600" at bounding box center [366, 378] width 322 height 18
type input "6"
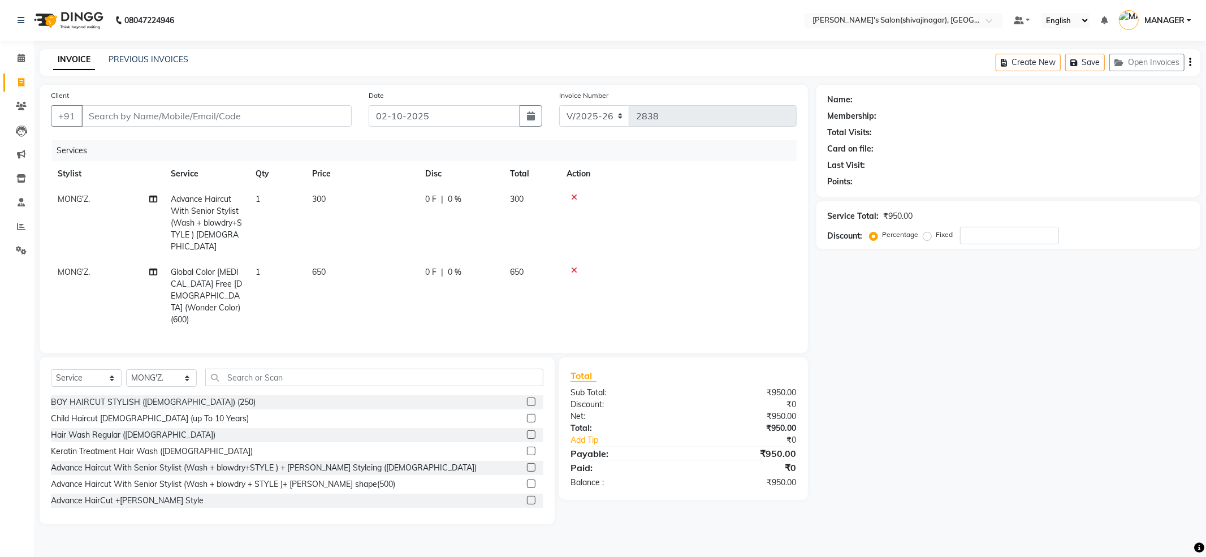
click at [328, 262] on td "650" at bounding box center [361, 296] width 113 height 73
select select "21636"
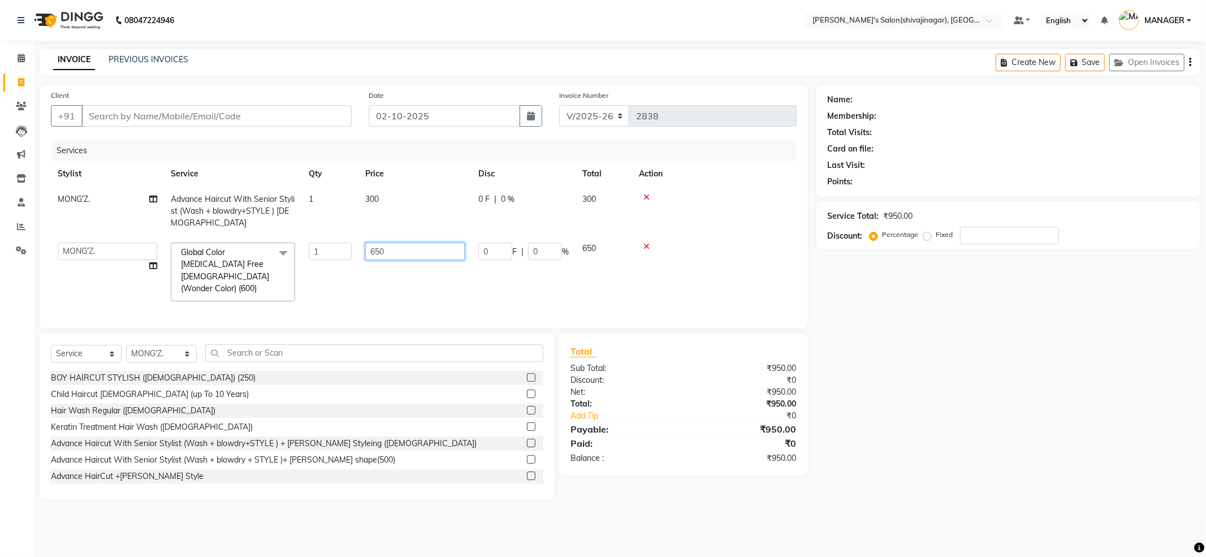
click at [394, 243] on input "650" at bounding box center [415, 252] width 100 height 18
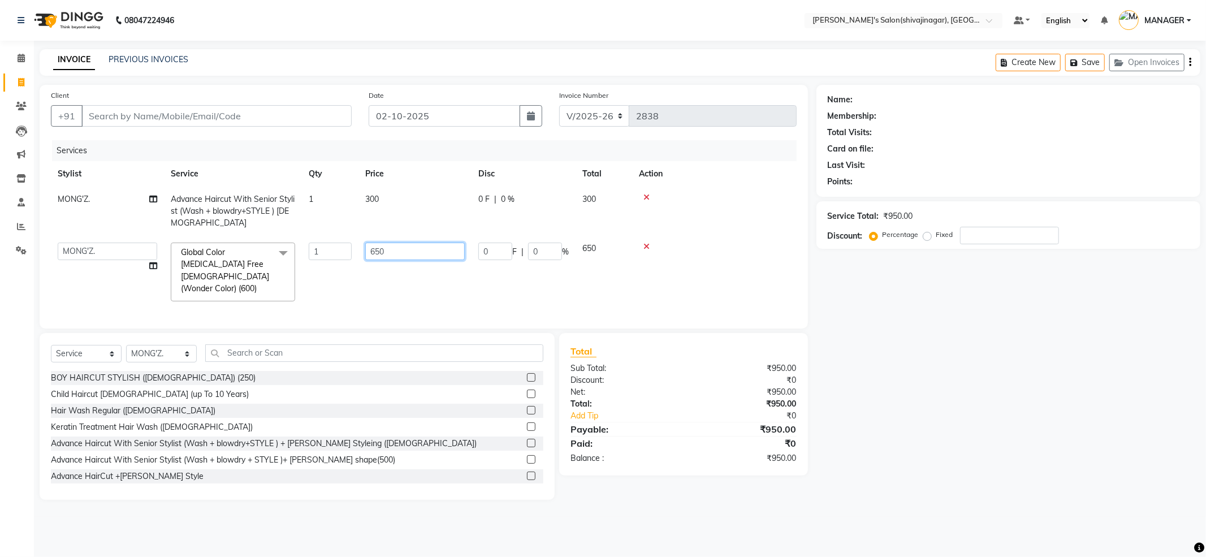
click at [394, 243] on input "650" at bounding box center [415, 252] width 100 height 18
type input "700"
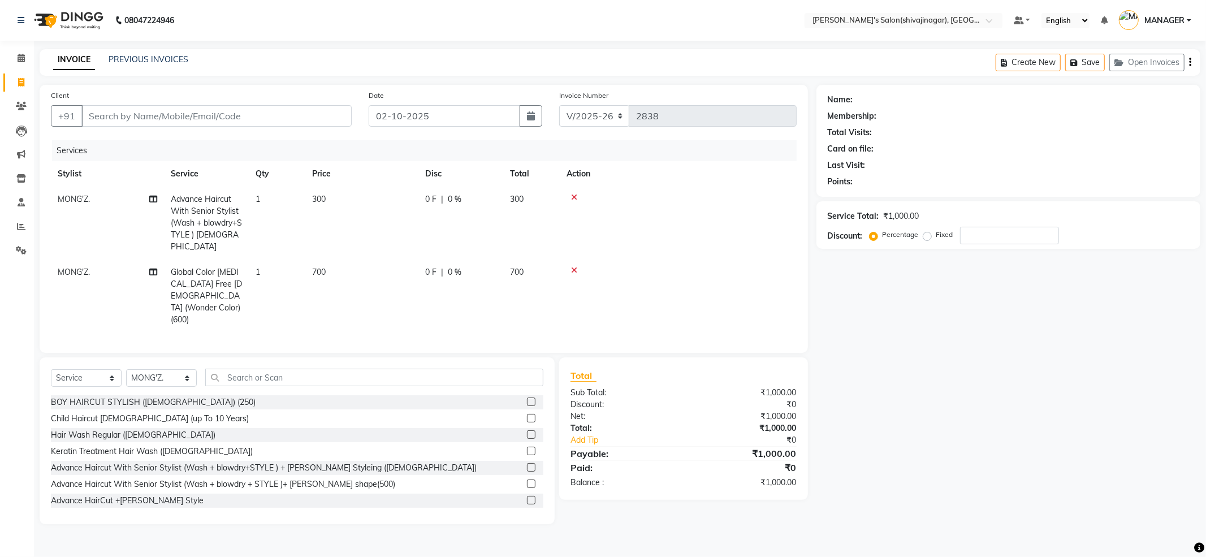
click at [482, 302] on div "Services Stylist Service Qty Price Disc Total Action MONG'Z. Advance Haircut Wi…" at bounding box center [424, 240] width 746 height 201
click at [338, 260] on td "700" at bounding box center [361, 296] width 113 height 73
select select "21636"
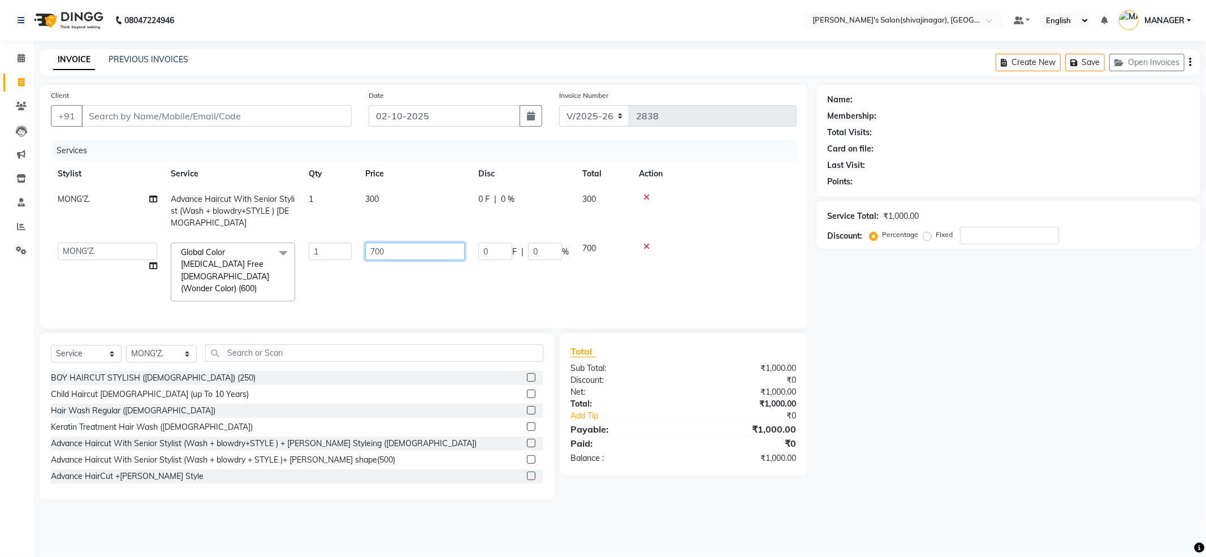
click at [408, 258] on input "700" at bounding box center [415, 252] width 100 height 18
click at [408, 256] on input "700" at bounding box center [415, 252] width 100 height 18
type input "800"
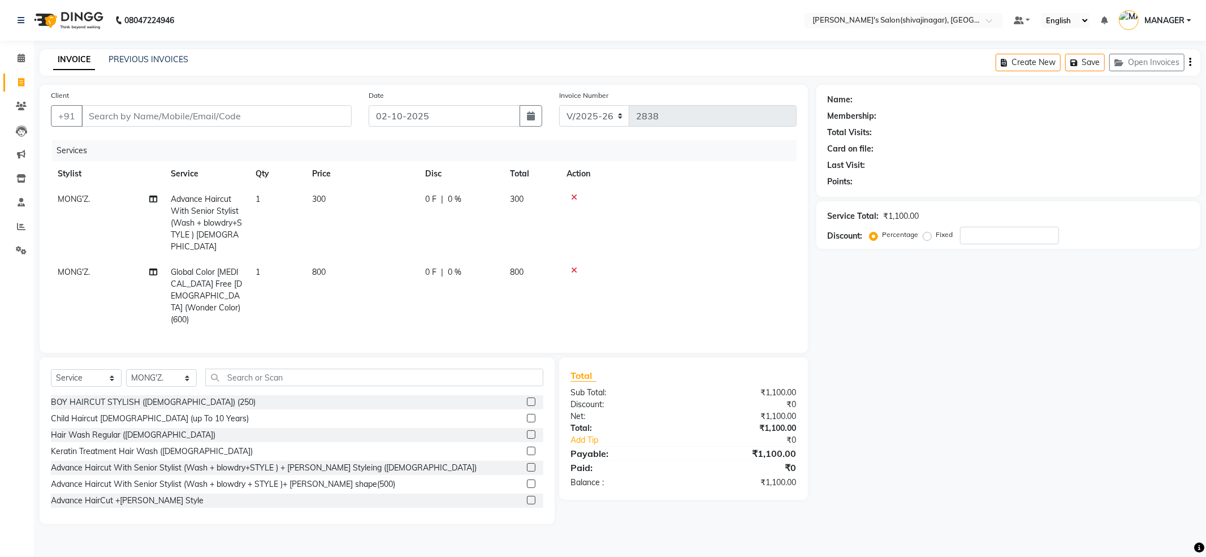
click at [435, 273] on tr "MONG'Z. Global Color Ammonia Free Male (Wonder Color) (600) 1 800 0 F | 0 % 800" at bounding box center [424, 296] width 746 height 73
click at [865, 458] on div "Name: Membership: Total Visits: Card on file: Last Visit: Points: Service Total…" at bounding box center [1012, 304] width 392 height 439
click at [141, 109] on input "Client" at bounding box center [216, 115] width 270 height 21
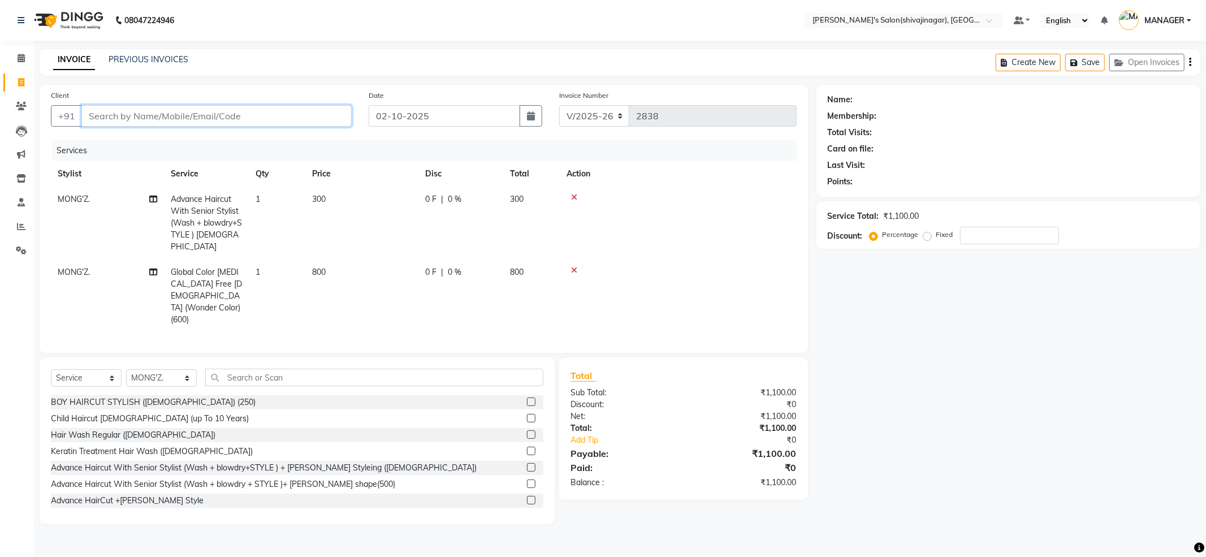
type input "j"
type input "0"
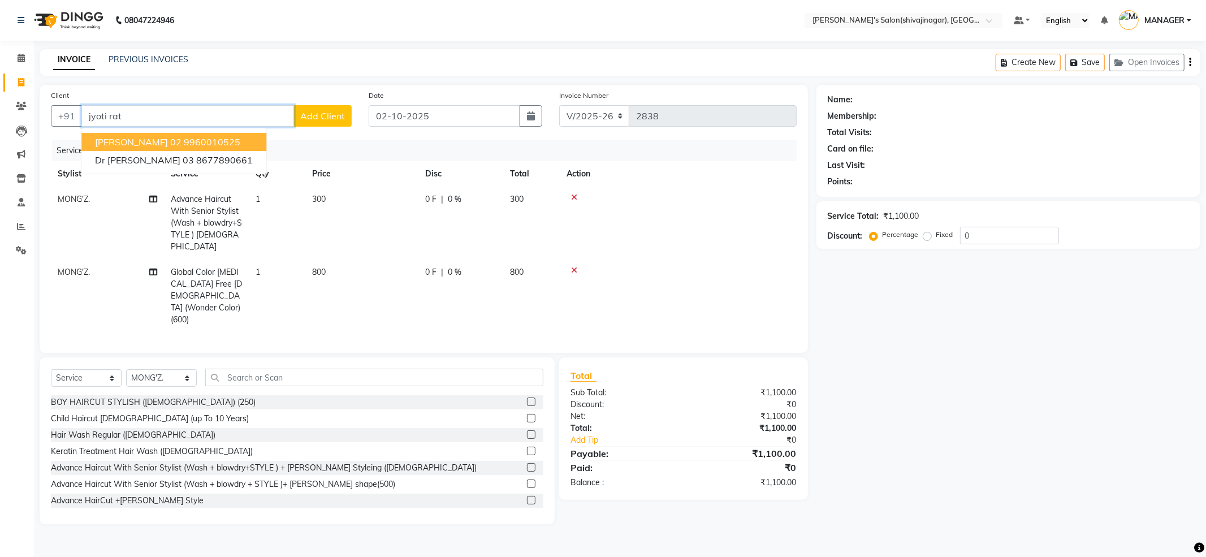
click at [156, 139] on span "[PERSON_NAME] 02" at bounding box center [138, 141] width 87 height 11
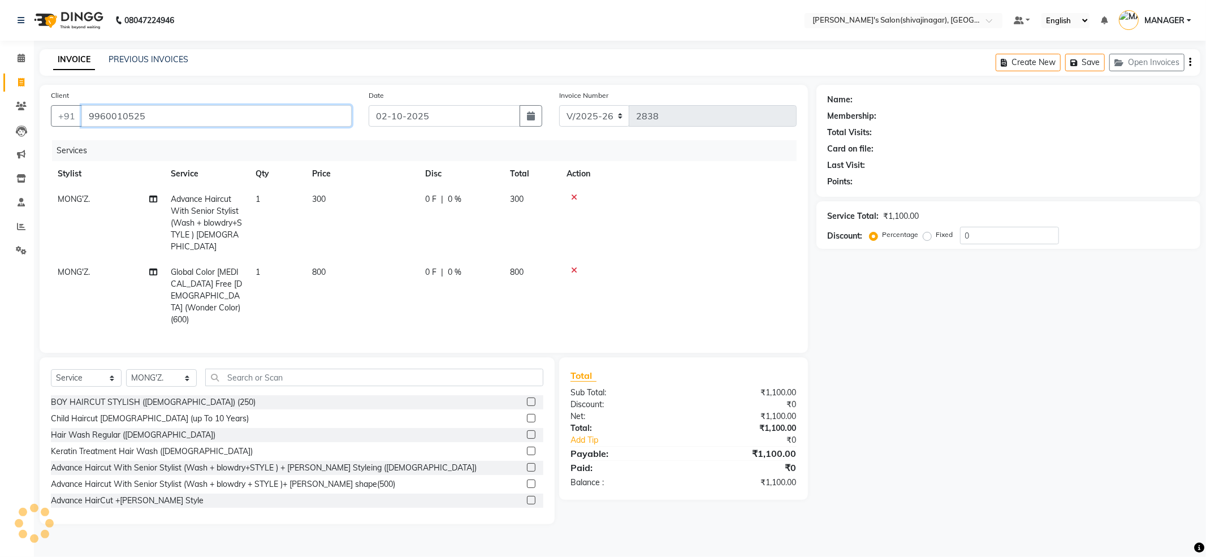
type input "9960010525"
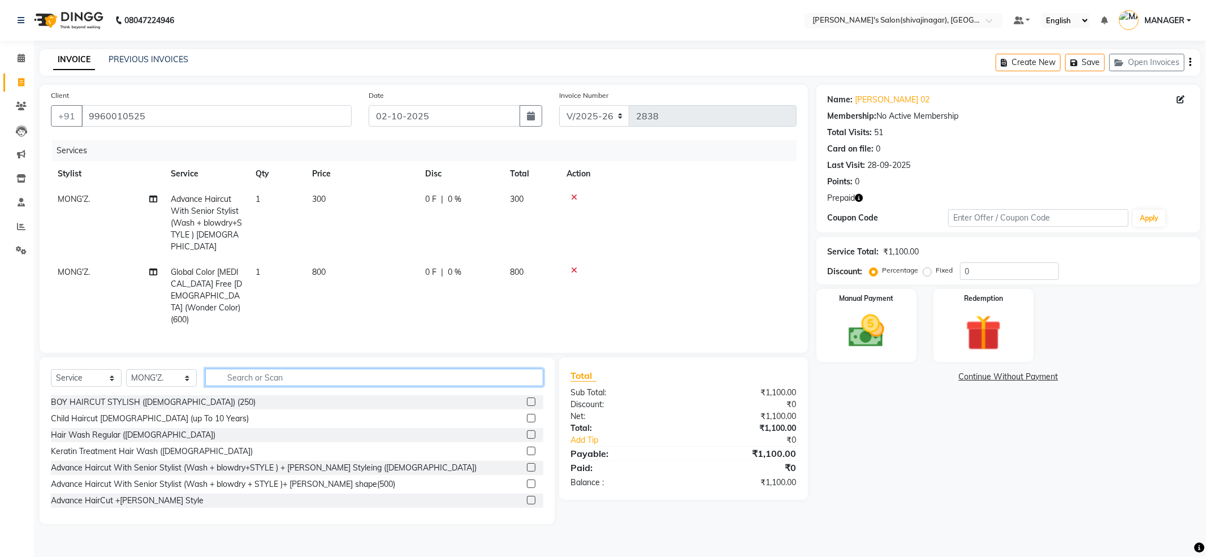
click at [262, 369] on input "text" at bounding box center [374, 378] width 338 height 18
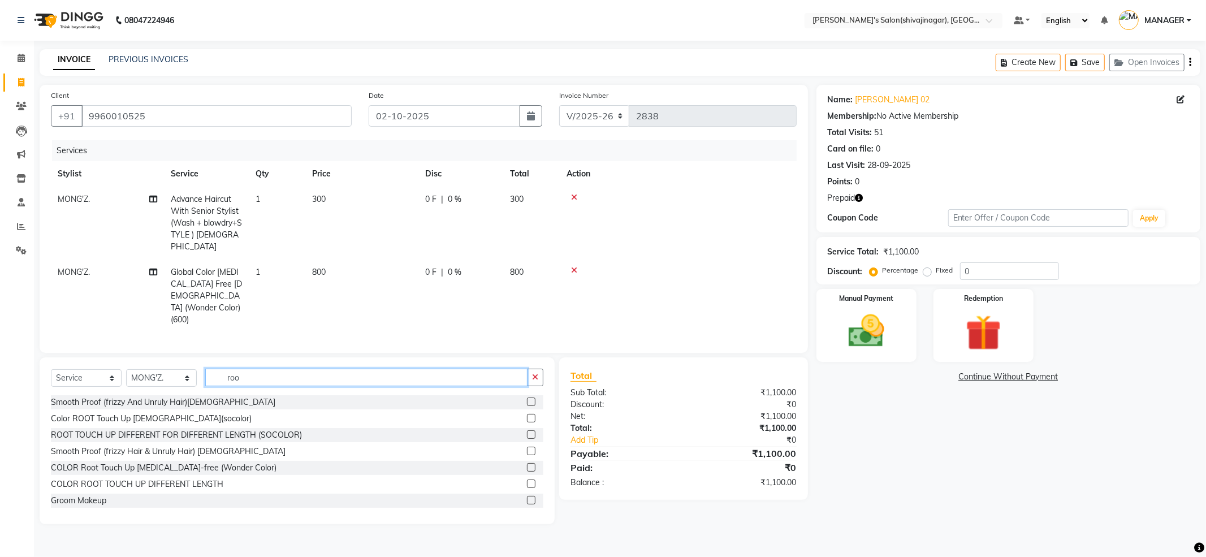
type input "roo"
click at [180, 369] on select "Select Stylist ABHI AKKI KIRTI MANAGER MISS STAFF MONG'Z. NILOFER PALLAVI PRASA…" at bounding box center [161, 378] width 71 height 18
select select "30676"
click at [126, 369] on select "Select Stylist ABHI AKKI KIRTI MANAGER MISS STAFF MONG'Z. NILOFER PALLAVI PRASA…" at bounding box center [161, 378] width 71 height 18
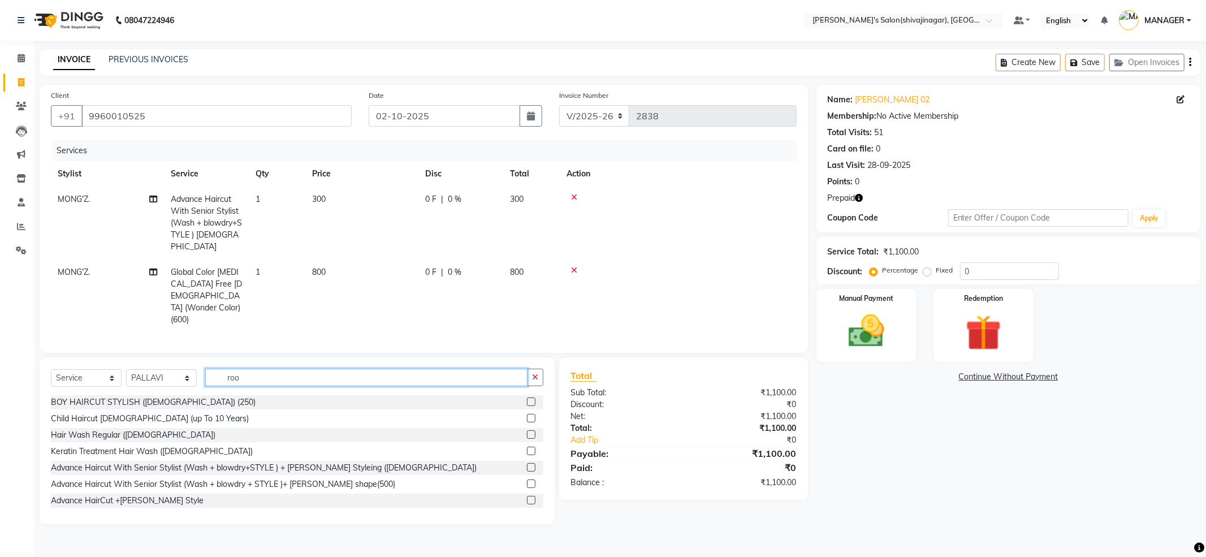
click at [272, 369] on input "roo" at bounding box center [366, 378] width 322 height 18
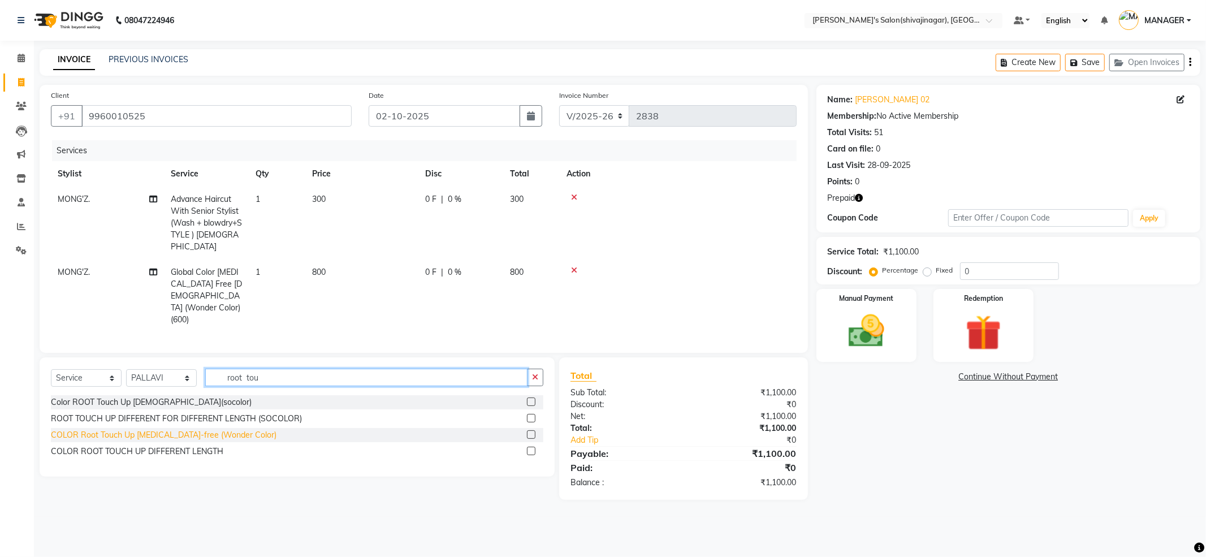
type input "root tou"
click at [200, 429] on div "COLOR Root Touch Up Ammonia-free (Wonder Color)" at bounding box center [164, 435] width 226 height 12
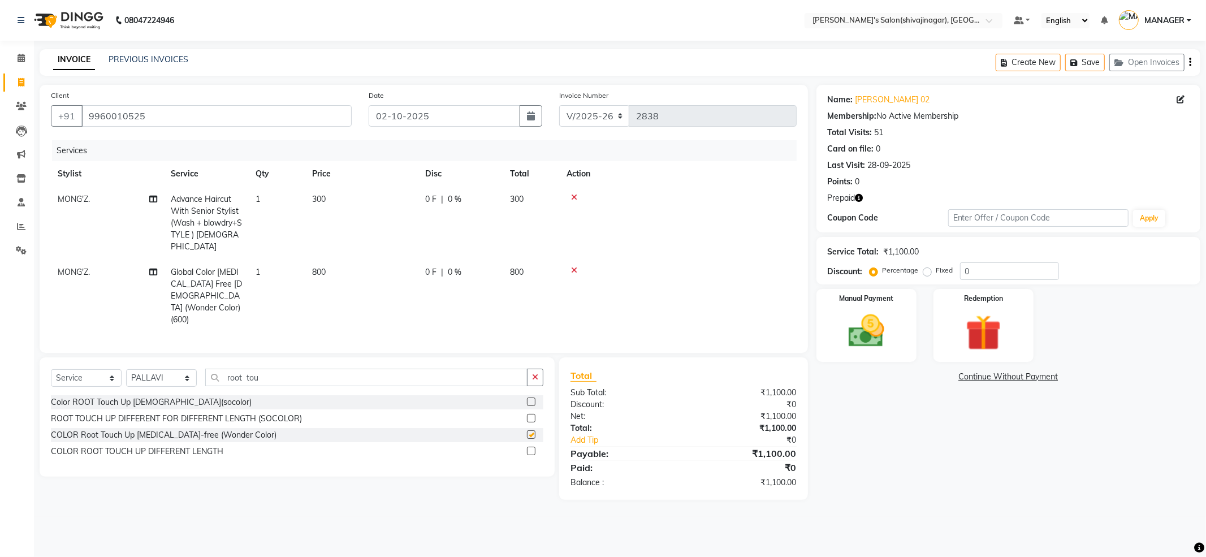
checkbox input "false"
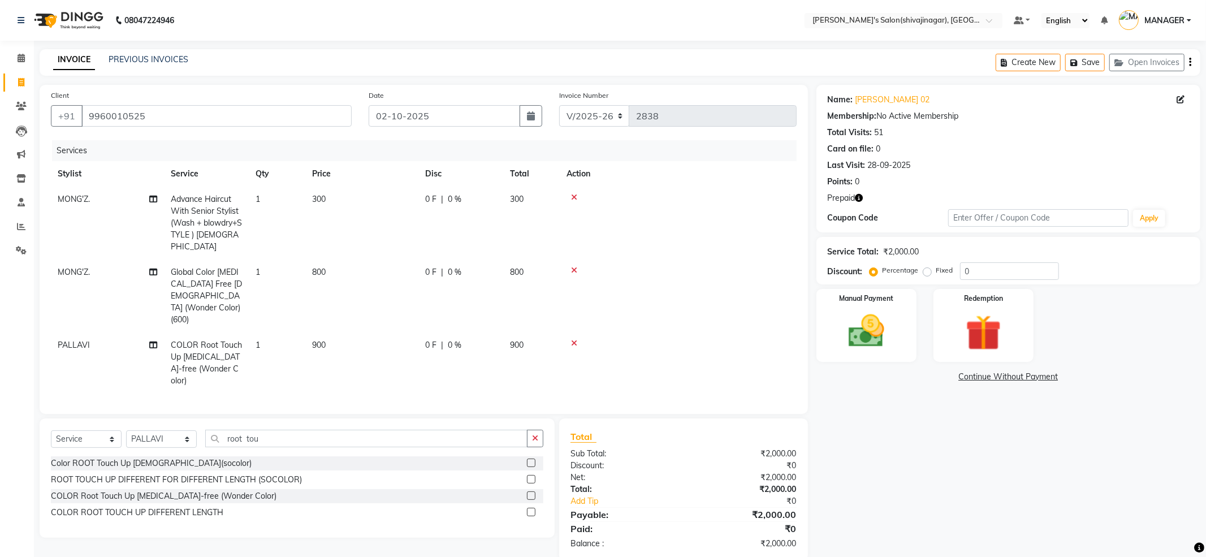
click at [336, 332] on td "900" at bounding box center [361, 362] width 113 height 61
select select "30676"
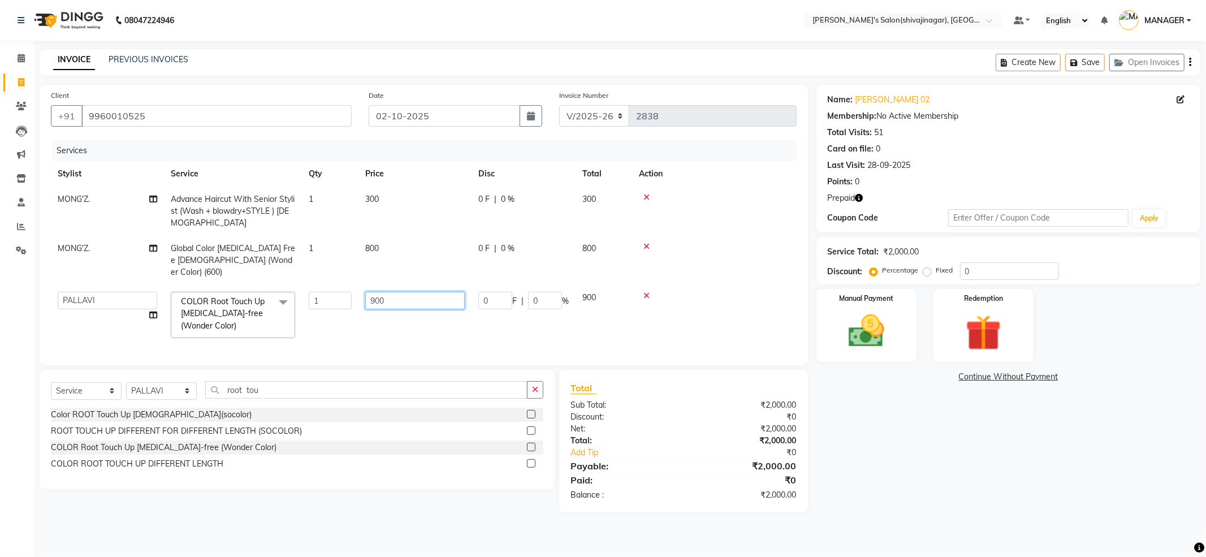
click at [405, 293] on input "900" at bounding box center [415, 301] width 100 height 18
type input "9"
type input "1300"
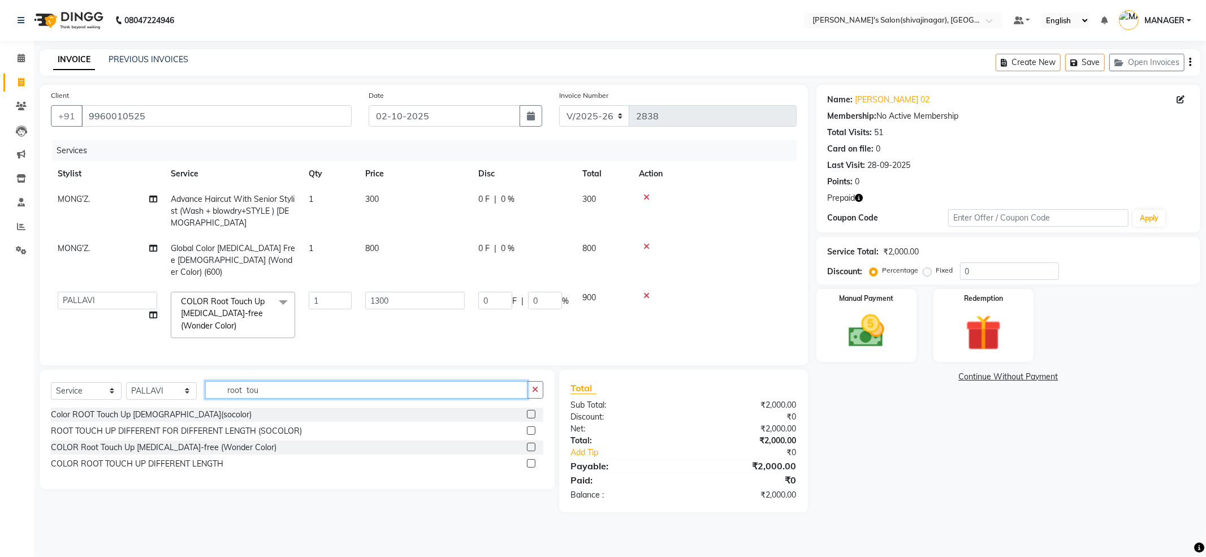
click at [319, 383] on div "Select Service Product Membership Package Voucher Prepaid Gift Card Select Styl…" at bounding box center [297, 429] width 515 height 119
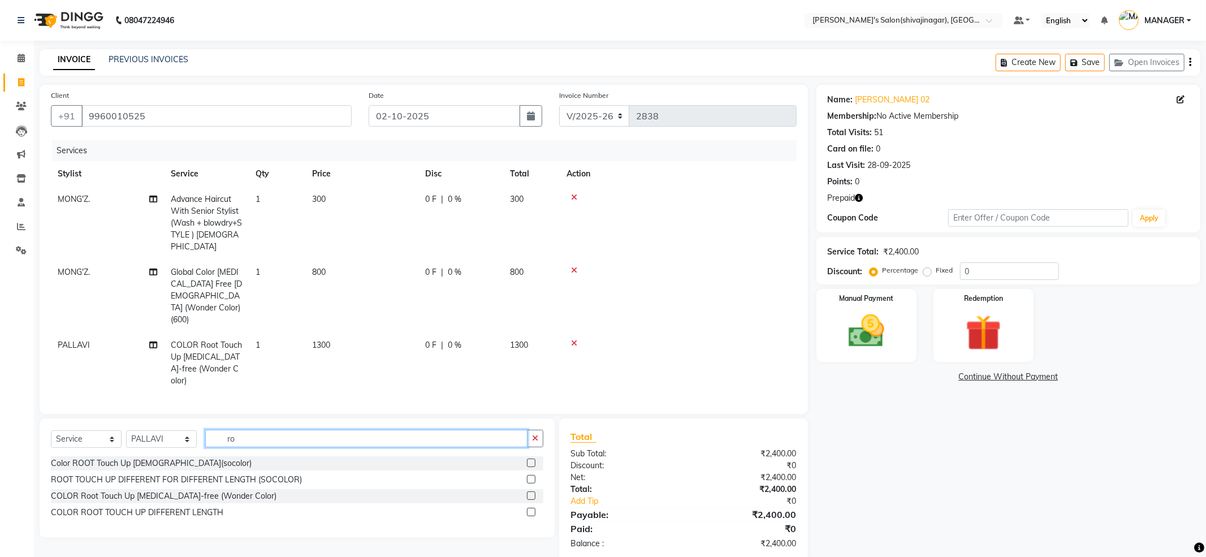
type input "r"
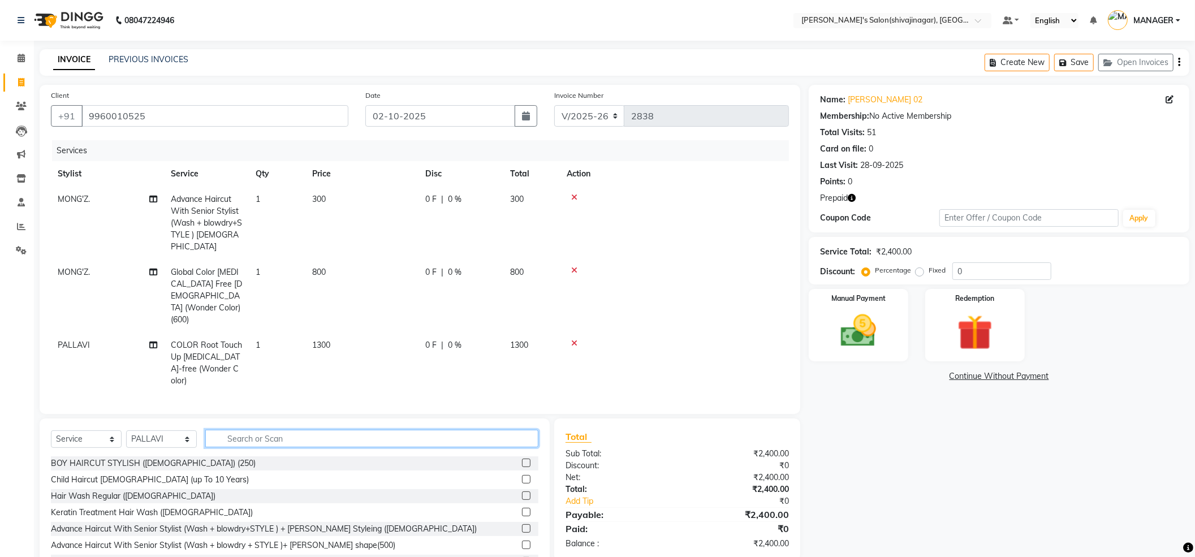
click at [305, 430] on input "text" at bounding box center [371, 439] width 333 height 18
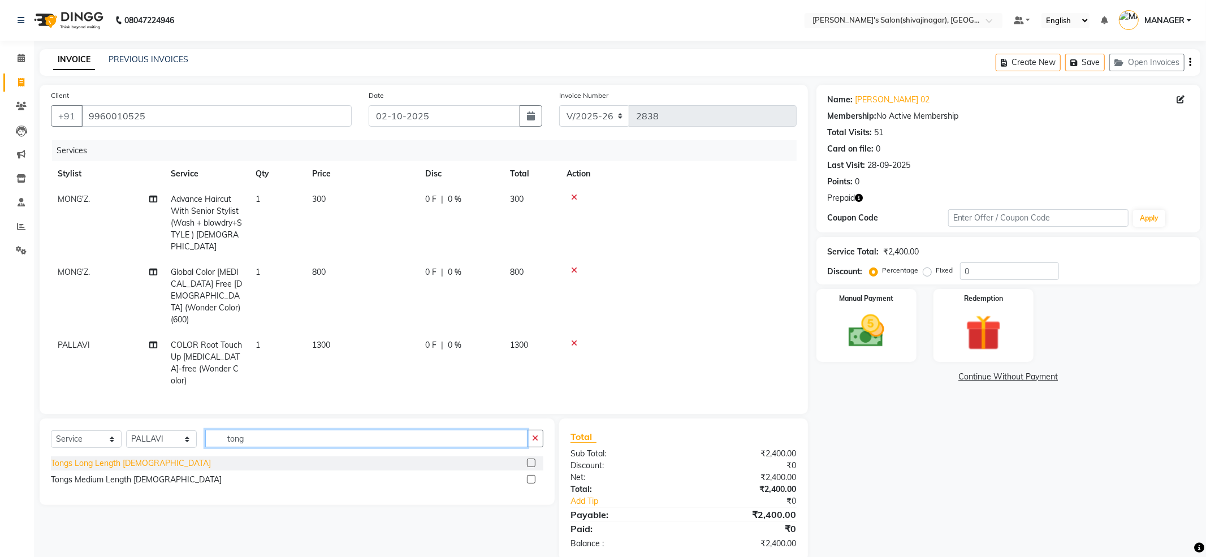
type input "tong"
click at [111, 457] on div "Tongs Long Length FEMALE" at bounding box center [131, 463] width 160 height 12
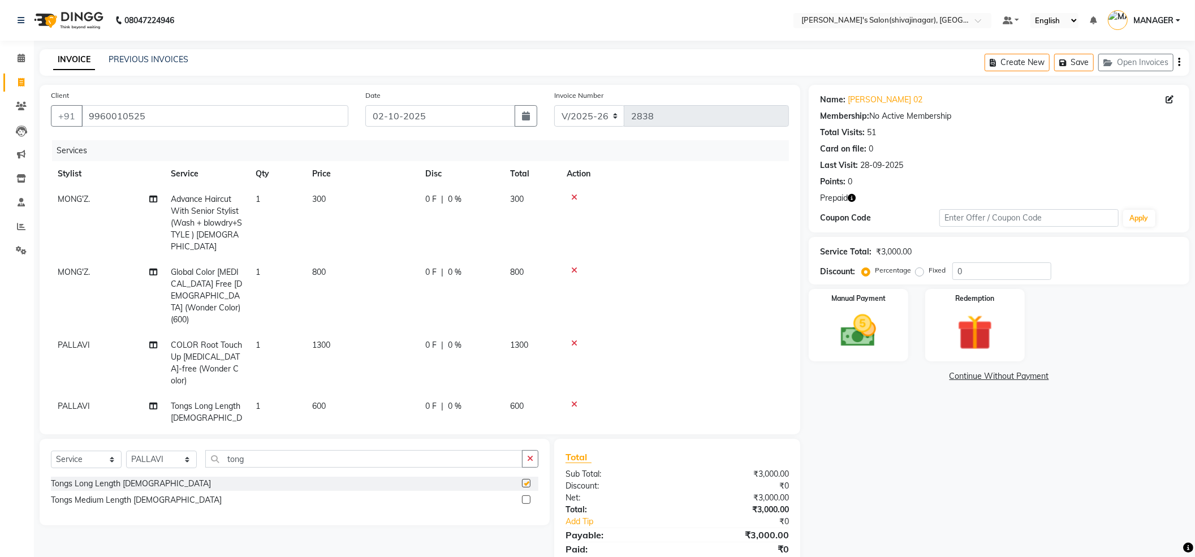
checkbox input "false"
click at [326, 401] on span "600" at bounding box center [319, 406] width 14 height 10
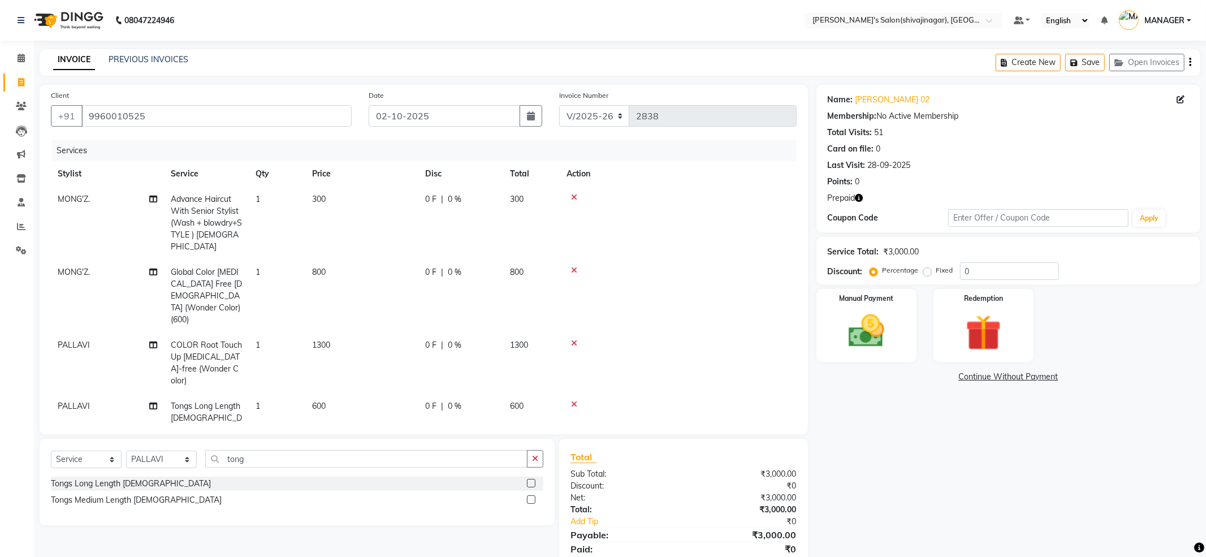
select select "30676"
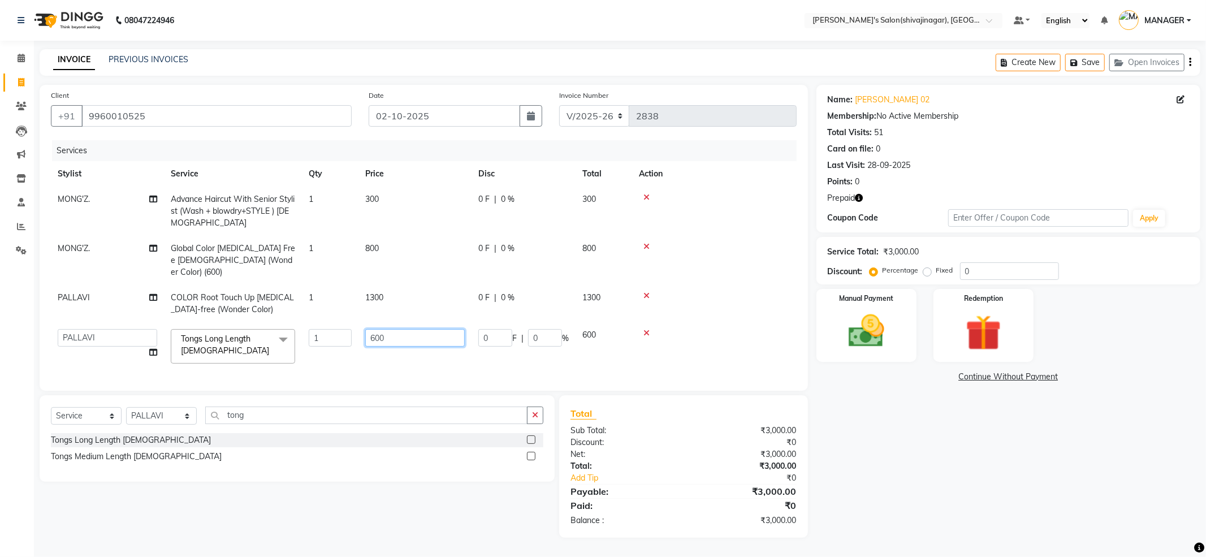
click at [412, 331] on input "600" at bounding box center [415, 338] width 100 height 18
type input "6"
type input "800"
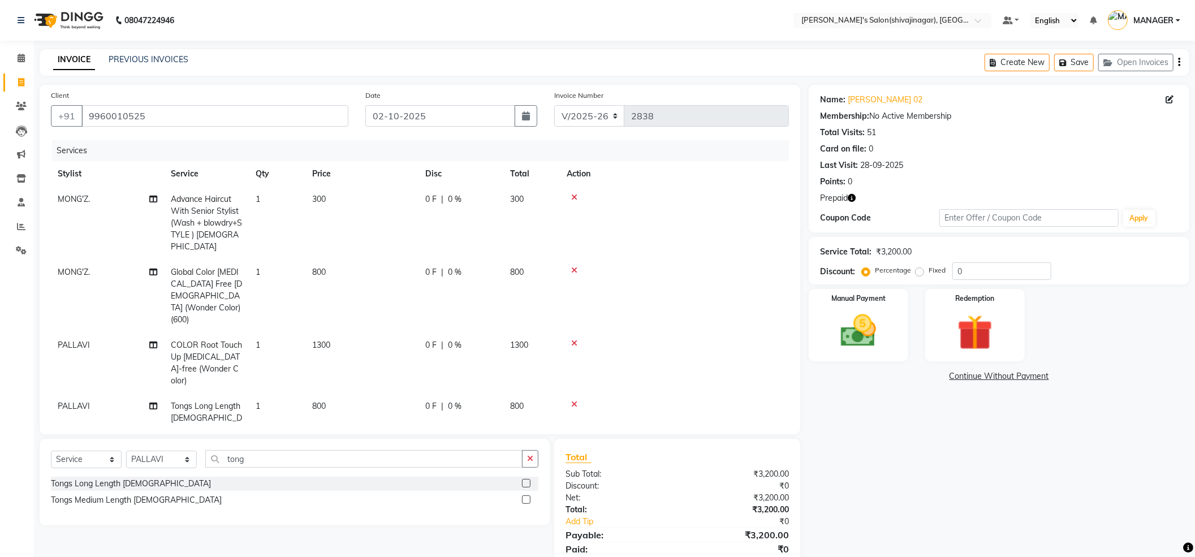
click at [690, 332] on td at bounding box center [674, 362] width 229 height 61
drag, startPoint x: 362, startPoint y: 356, endPoint x: 382, endPoint y: 349, distance: 20.9
click at [363, 394] on td "800" at bounding box center [361, 418] width 113 height 49
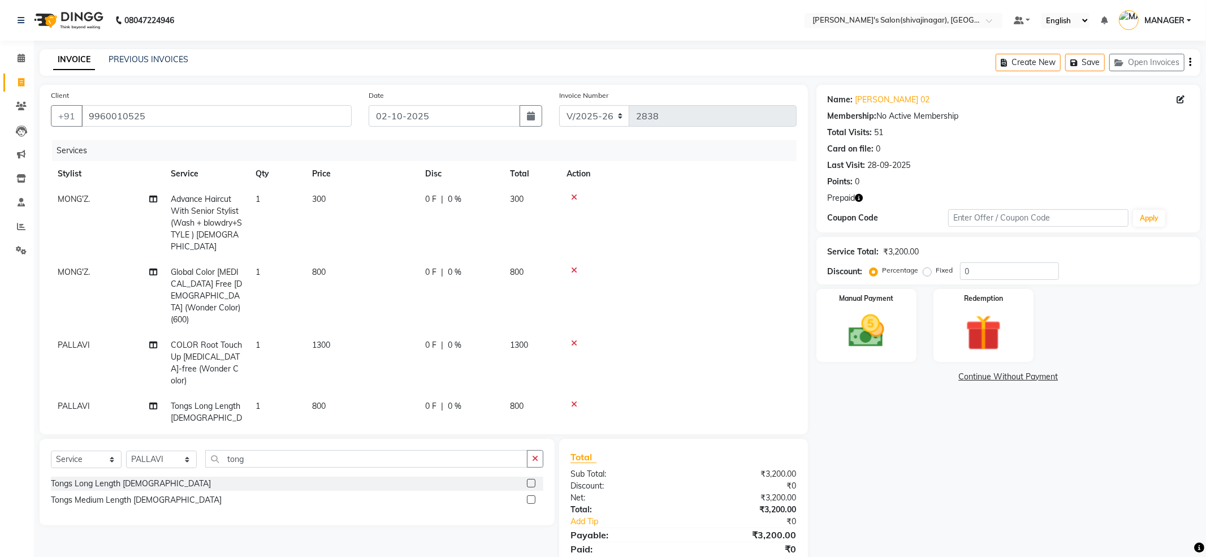
select select "30676"
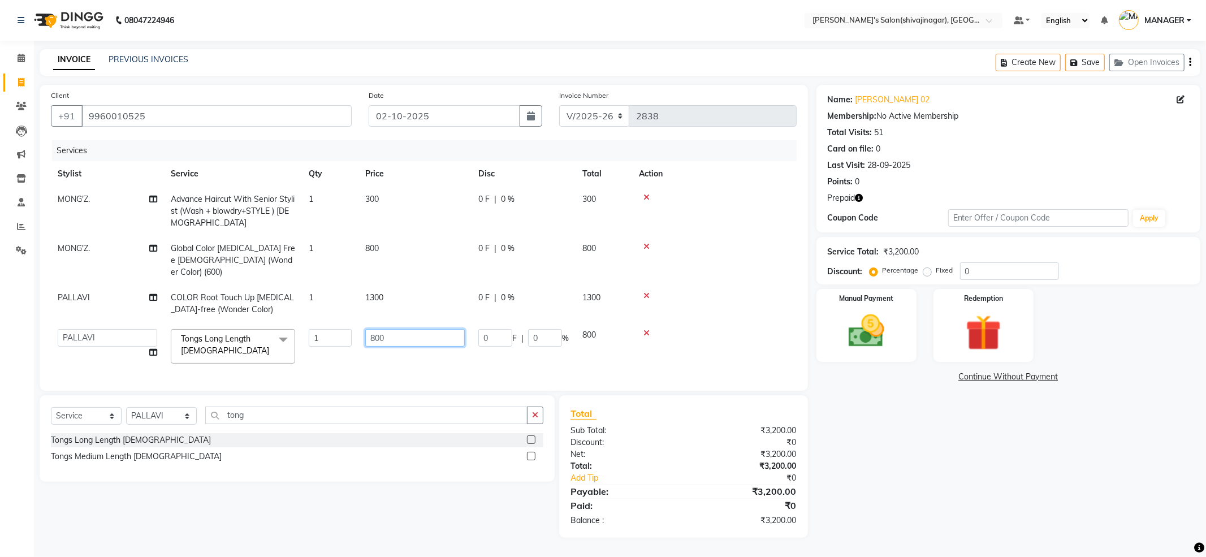
click at [419, 329] on input "800" at bounding box center [415, 338] width 100 height 18
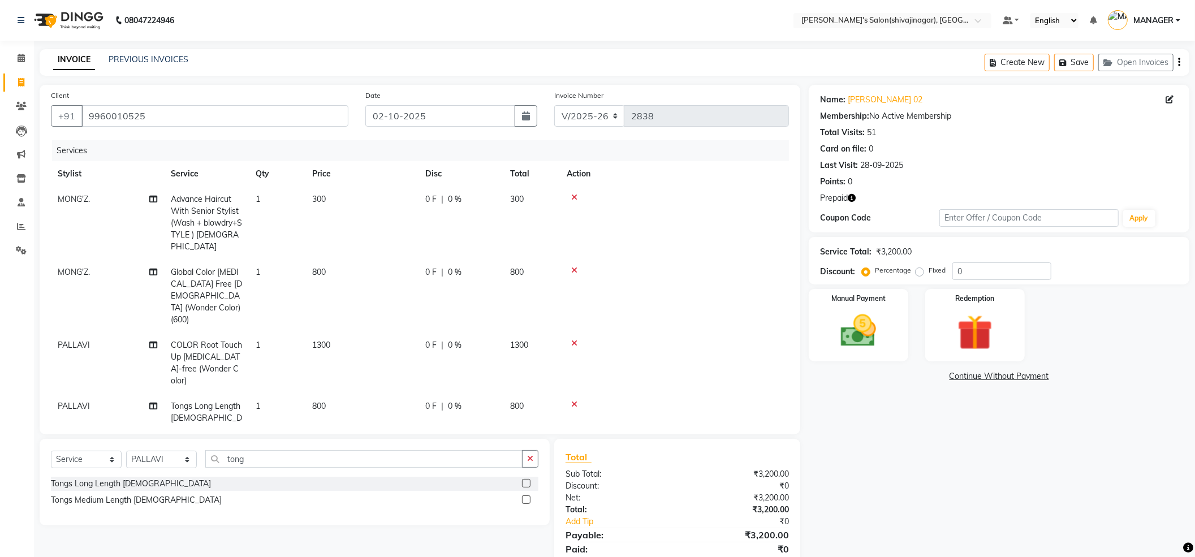
click at [428, 292] on tbody "MONG'Z. Advance Haircut With Senior Stylist (Wash + blowdry+STYLE ) MALE 1 300 …" at bounding box center [420, 315] width 738 height 256
click at [357, 332] on td "1300" at bounding box center [361, 362] width 113 height 61
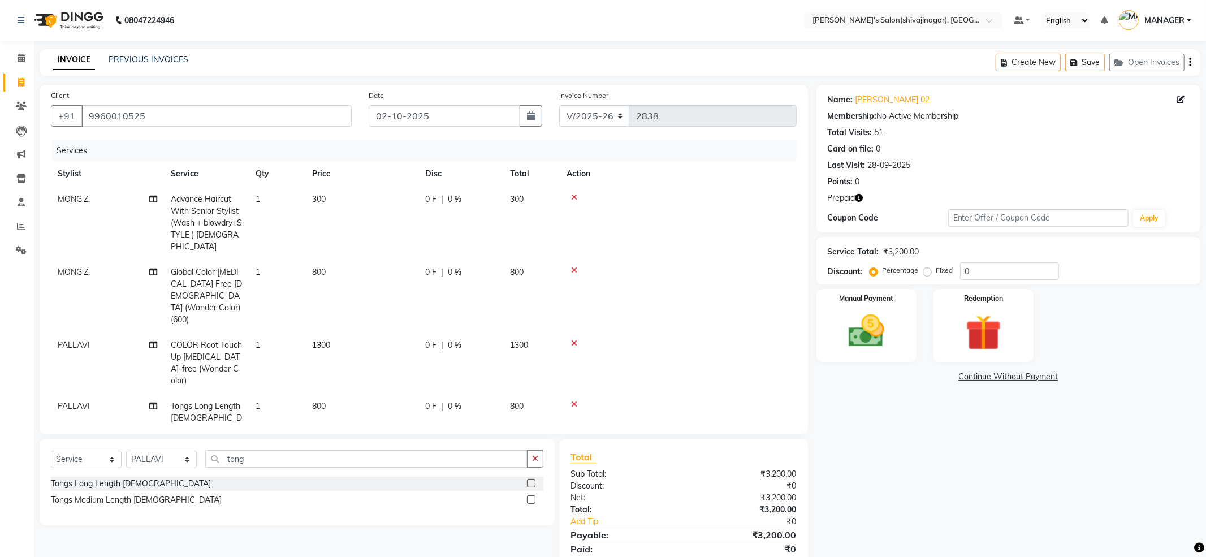
select select "30676"
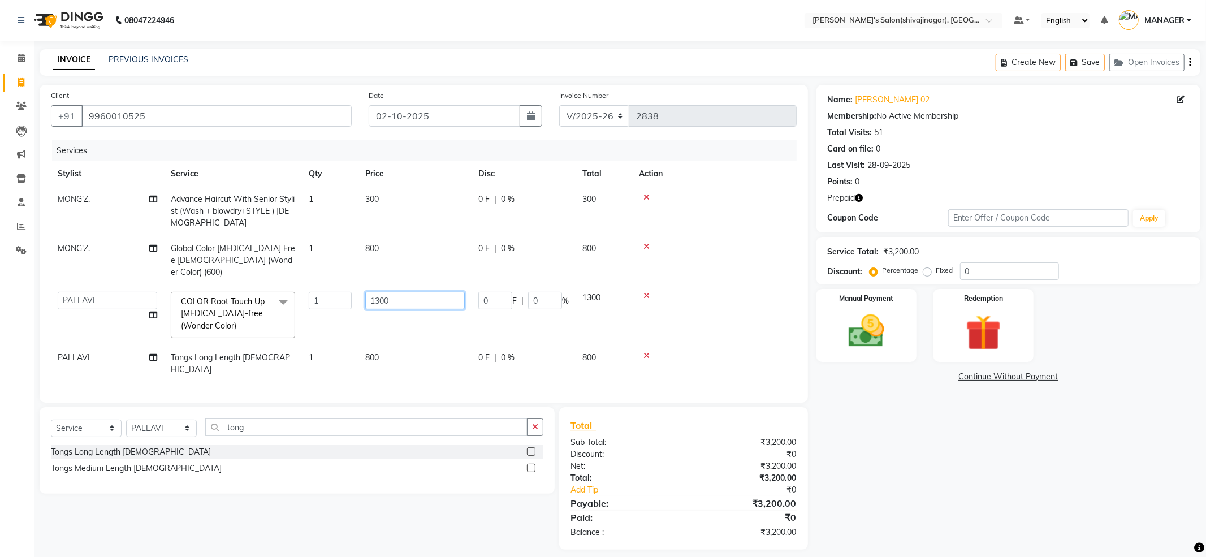
click at [428, 297] on input "1300" at bounding box center [415, 301] width 100 height 18
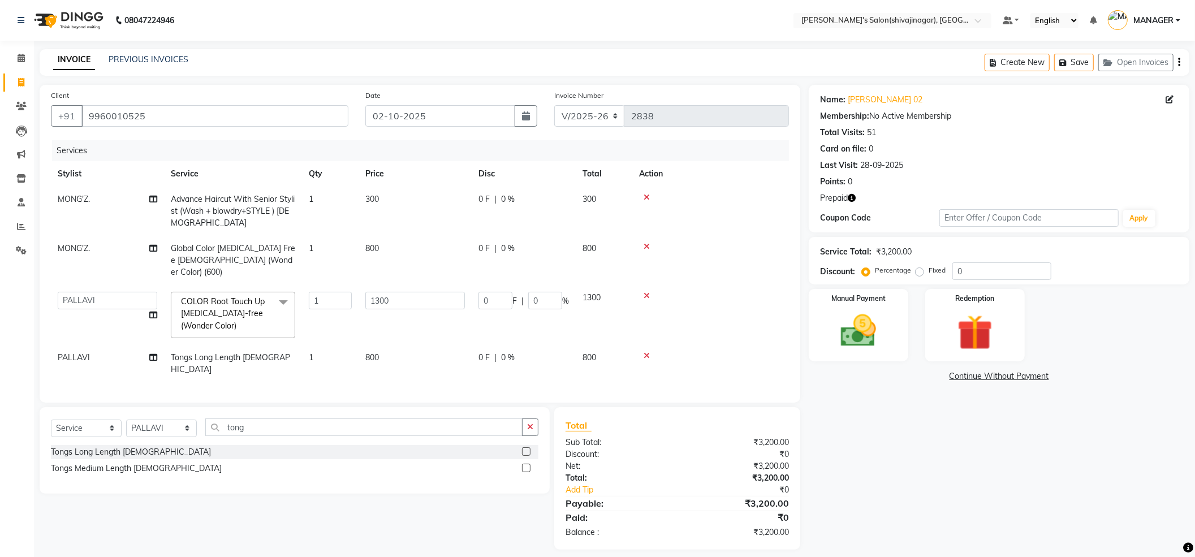
click at [386, 340] on tbody "MONG'Z. Advance Haircut With Senior Stylist (Wash + blowdry+STYLE ) MALE 1 300 …" at bounding box center [420, 285] width 738 height 196
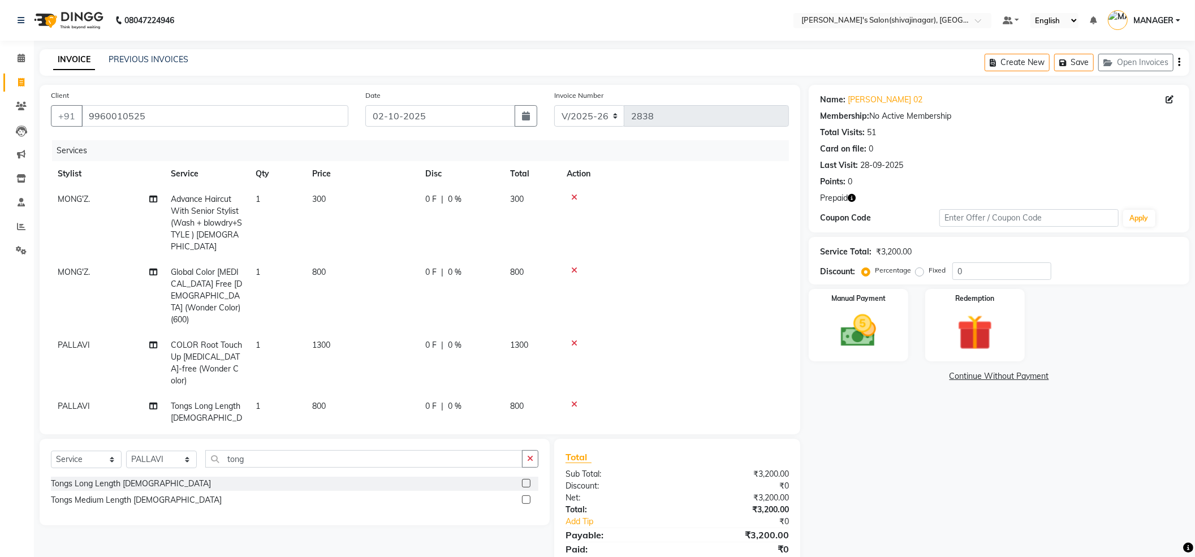
click at [379, 394] on td "800" at bounding box center [361, 418] width 113 height 49
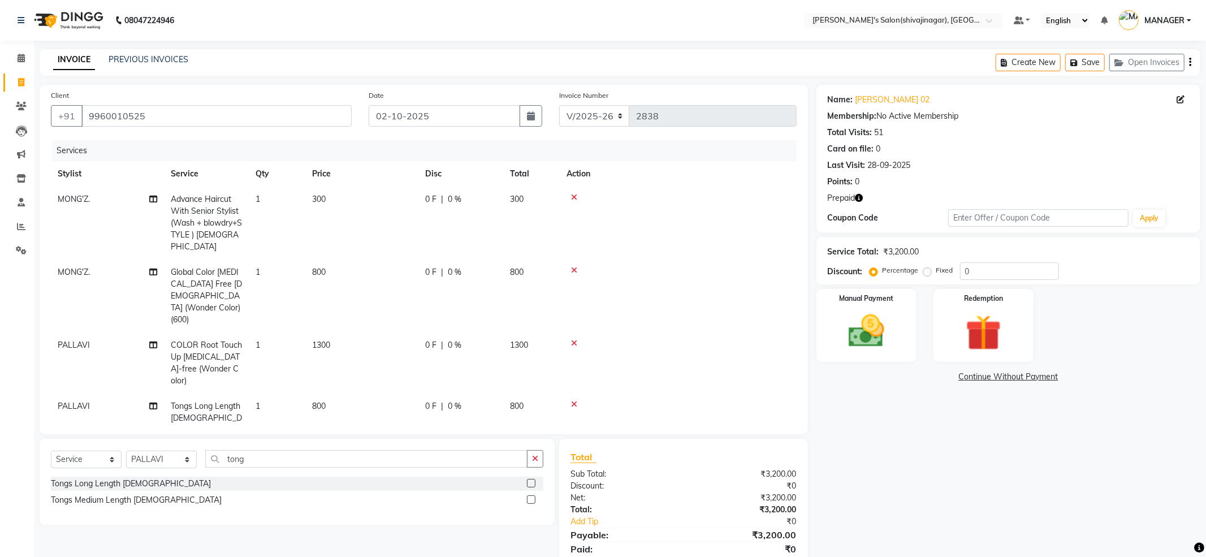
select select "30676"
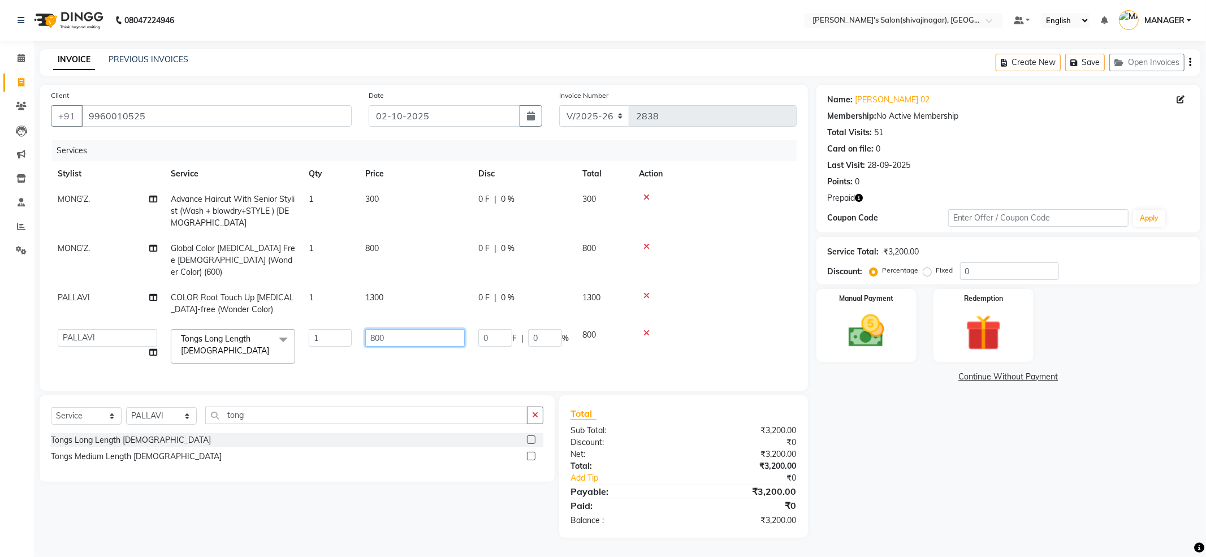
click at [415, 329] on input "800" at bounding box center [415, 338] width 100 height 18
type input "8"
type input "900"
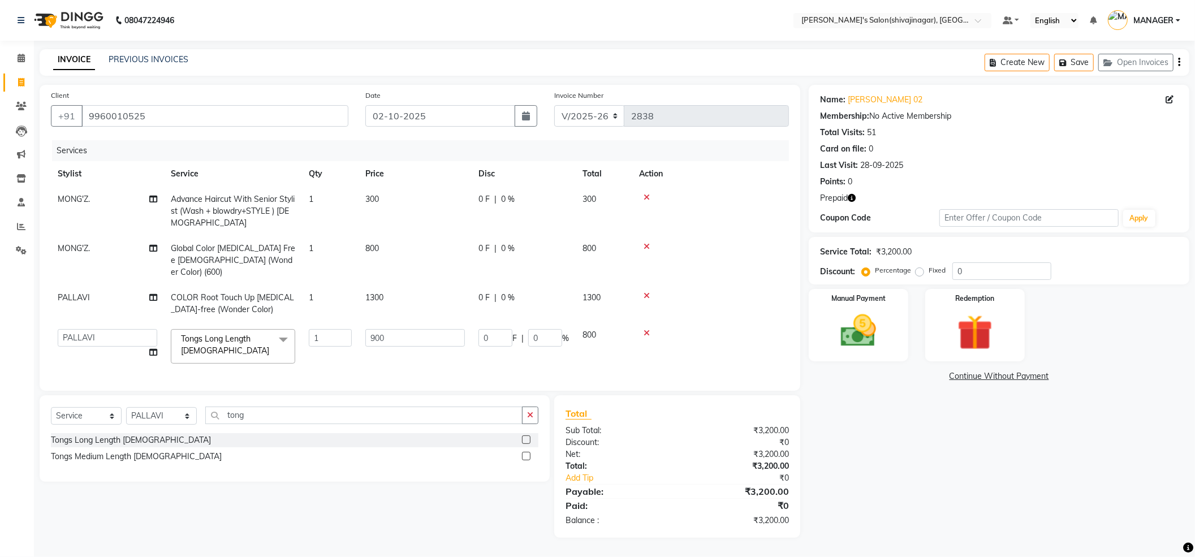
click at [668, 329] on tbody "MONG'Z. Advance Haircut With Senior Stylist (Wash + blowdry+STYLE ) MALE 1 300 …" at bounding box center [420, 279] width 738 height 184
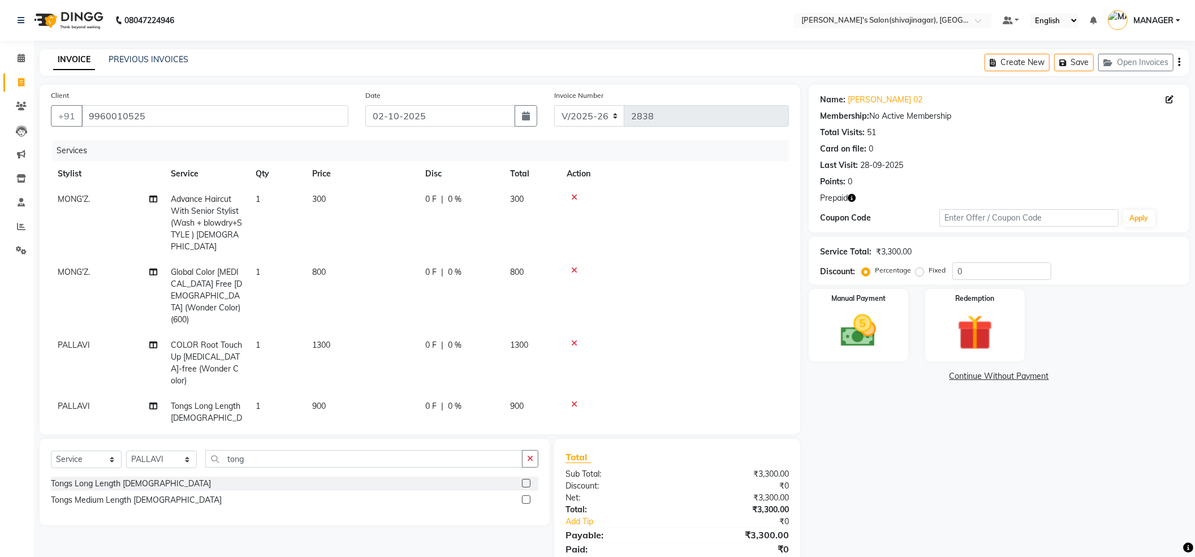
click at [856, 196] on div "Prepaid" at bounding box center [999, 198] width 358 height 12
click at [390, 450] on input "tong" at bounding box center [363, 459] width 317 height 18
type input "t"
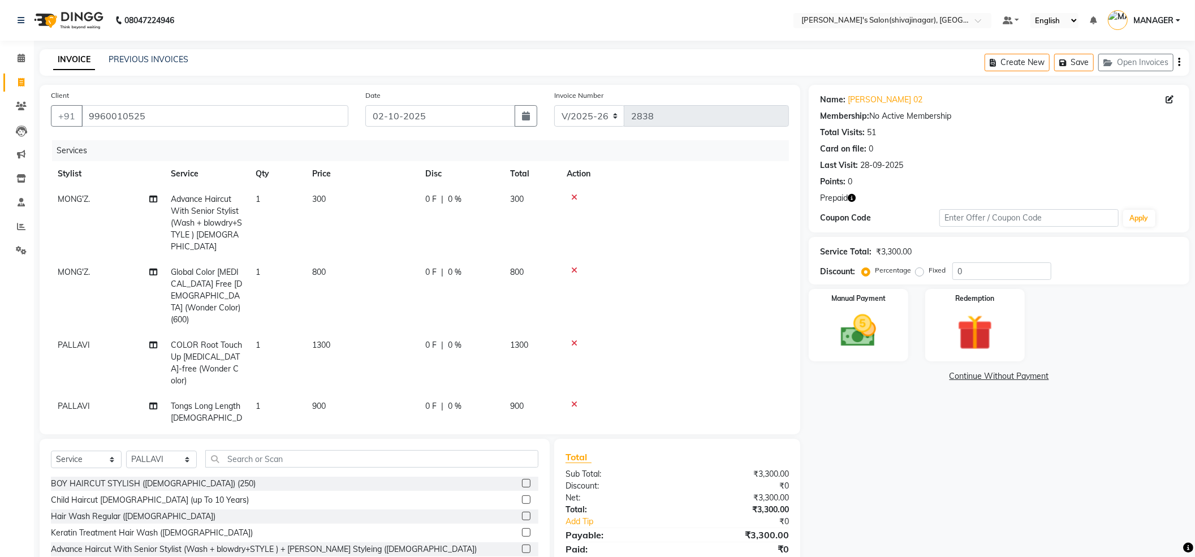
click at [349, 394] on td "900" at bounding box center [361, 418] width 113 height 49
select select "30676"
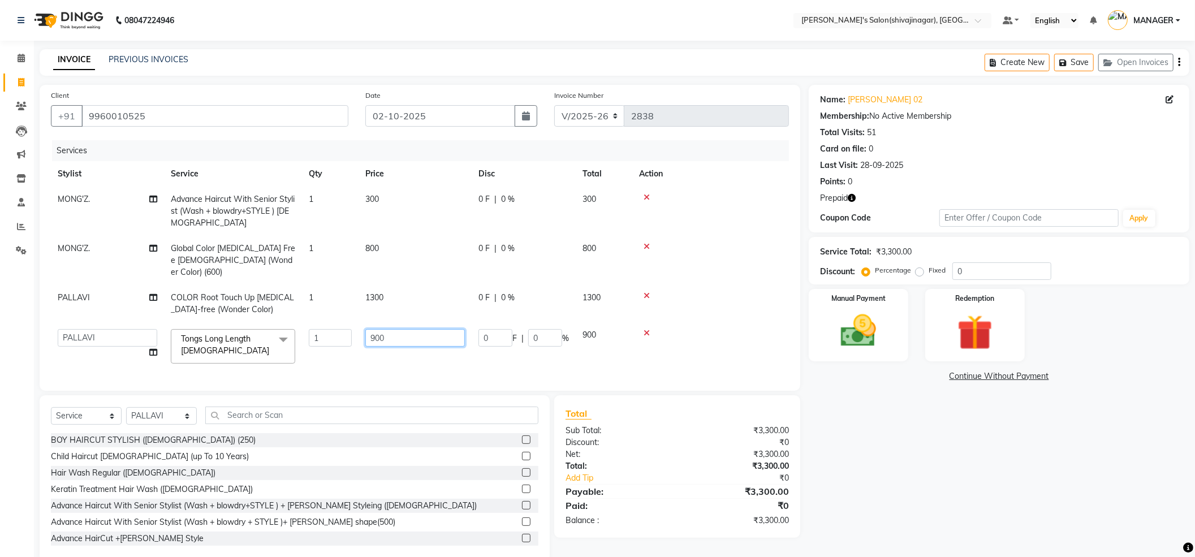
click at [414, 331] on input "900" at bounding box center [415, 338] width 100 height 18
type input "9"
type input "1000"
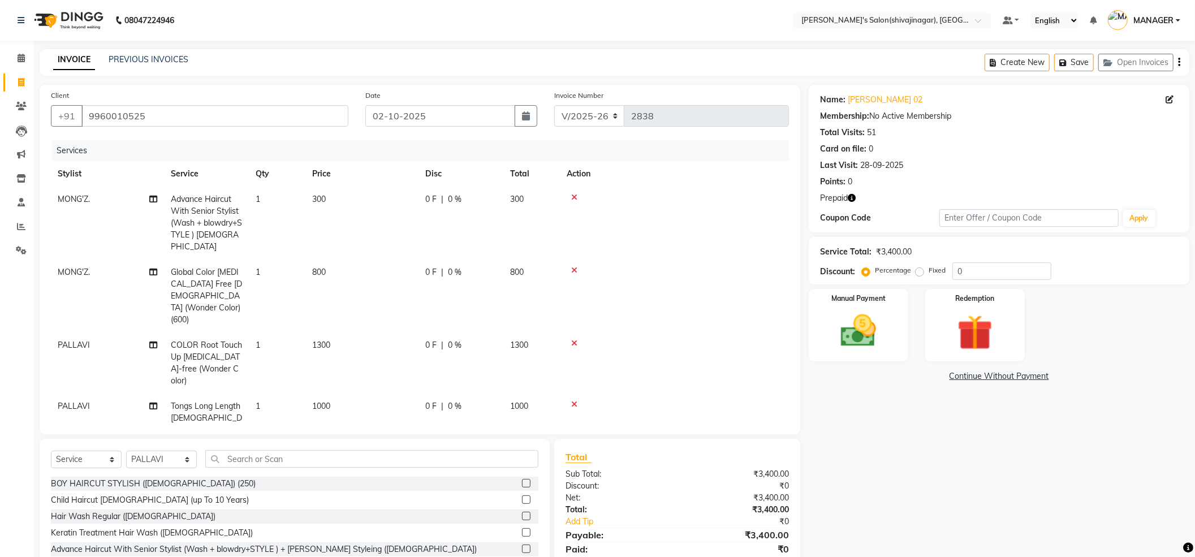
click at [738, 318] on tbody "MONG'Z. Advance Haircut With Senior Stylist (Wash + blowdry+STYLE ) MALE 1 300 …" at bounding box center [420, 315] width 738 height 256
click at [962, 457] on div "Name: Jyoti Rathod 02 Membership: No Active Membership Total Visits: 51 Card on…" at bounding box center [1003, 345] width 389 height 521
click at [891, 470] on div "Name: Jyoti Rathod 02 Membership: No Active Membership Total Visits: 51 Card on…" at bounding box center [1003, 345] width 389 height 521
click at [1079, 63] on button "Save" at bounding box center [1074, 63] width 40 height 18
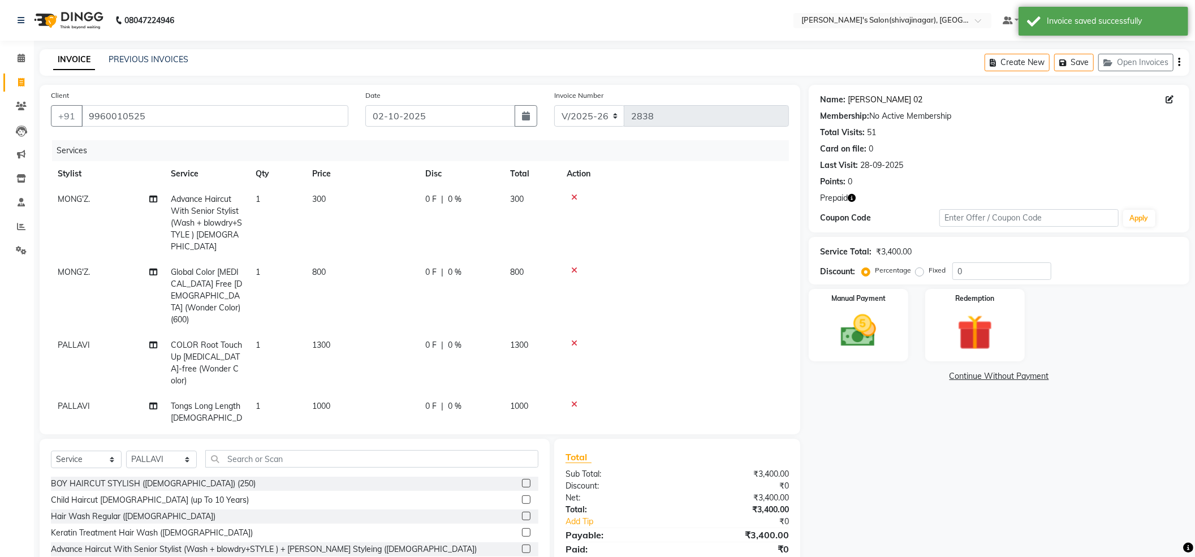
click at [887, 95] on link "Jyoti Rathod 02" at bounding box center [885, 100] width 75 height 12
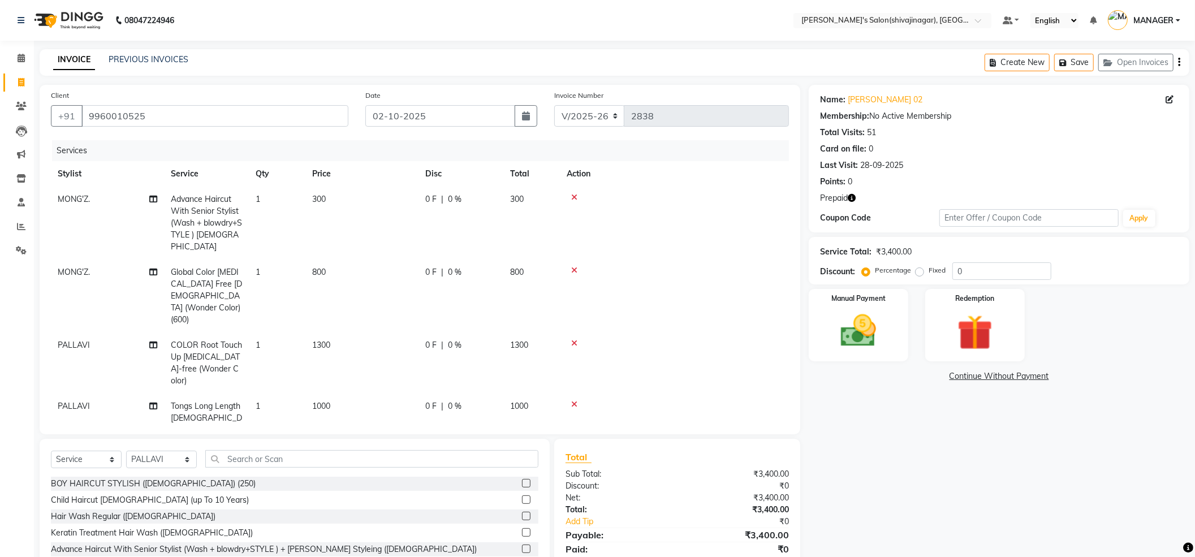
click at [897, 444] on div "Name: Jyoti Rathod 02 Membership: No Active Membership Total Visits: 51 Card on…" at bounding box center [1003, 345] width 389 height 521
drag, startPoint x: 897, startPoint y: 444, endPoint x: 883, endPoint y: 287, distance: 157.8
click at [894, 428] on div "Name: Jyoti Rathod 02 Membership: No Active Membership Total Visits: 51 Card on…" at bounding box center [1003, 345] width 389 height 521
click at [883, 278] on div "Percentage Fixed" at bounding box center [908, 270] width 88 height 15
click at [871, 319] on img at bounding box center [858, 331] width 60 height 42
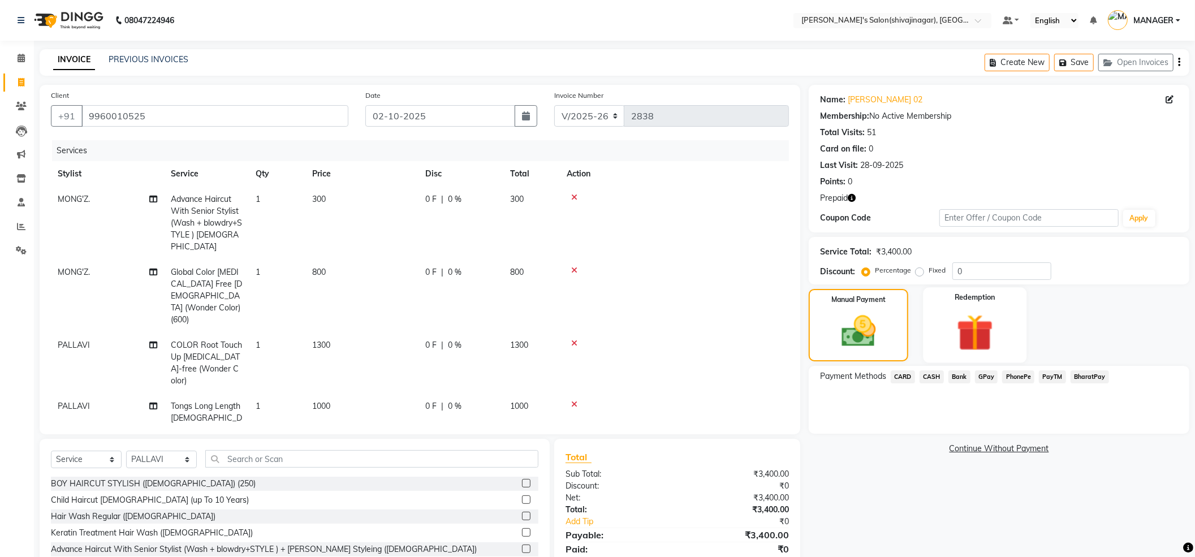
click at [965, 319] on img at bounding box center [975, 333] width 60 height 46
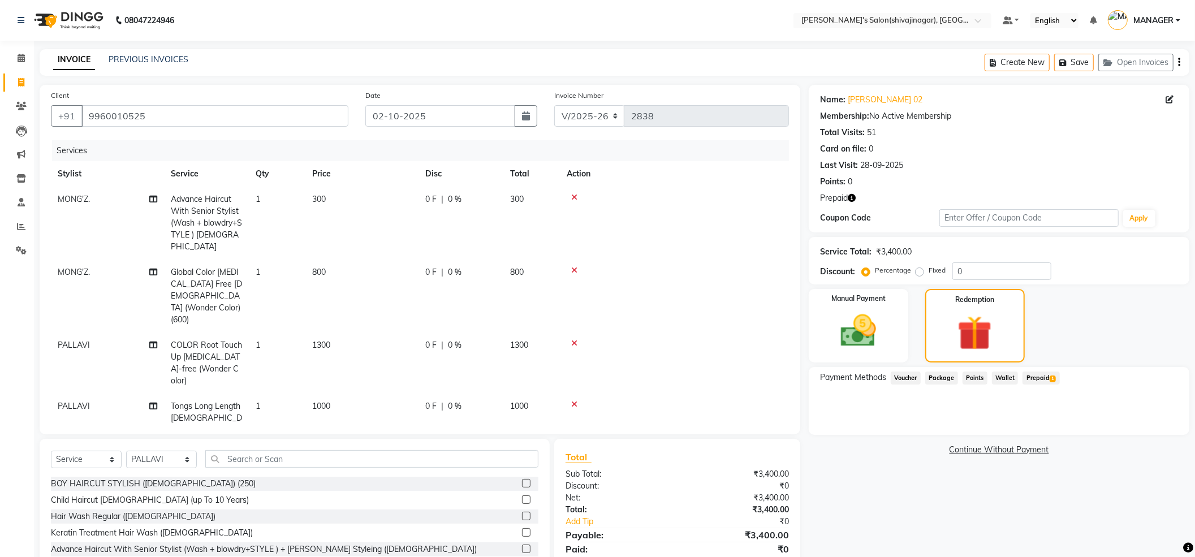
click at [1052, 379] on span "1" at bounding box center [1052, 378] width 6 height 7
click at [1156, 425] on button "Add" at bounding box center [1150, 423] width 41 height 19
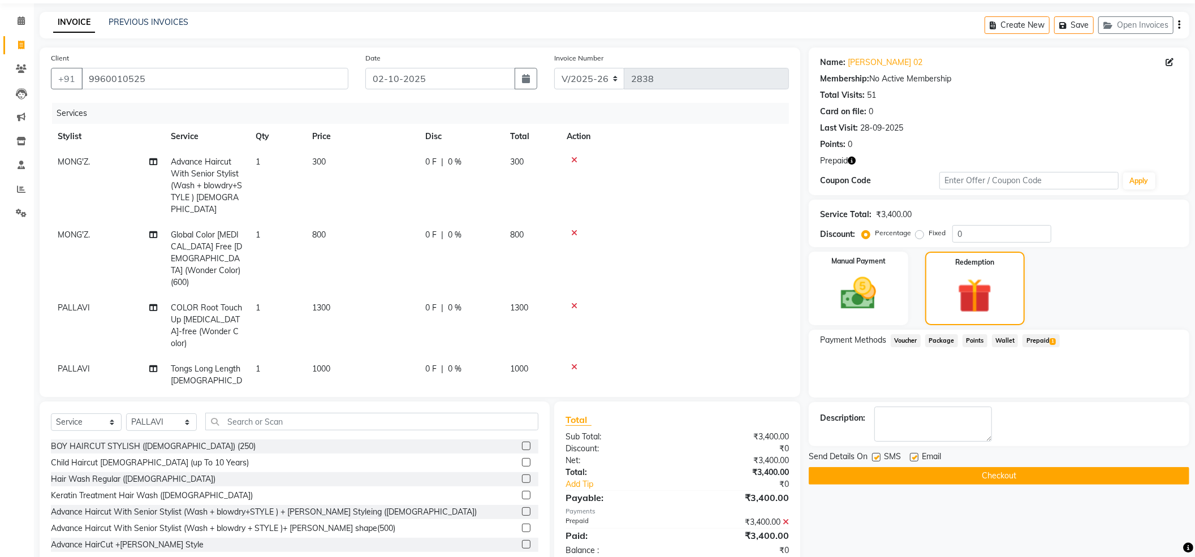
scroll to position [46, 0]
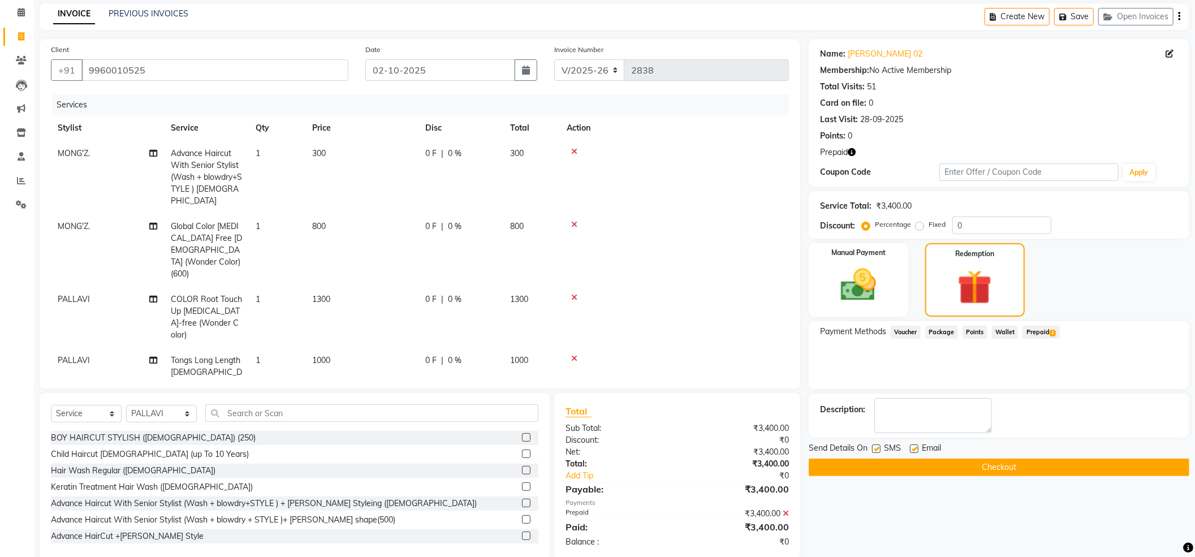
click at [1002, 462] on button "Checkout" at bounding box center [999, 468] width 381 height 18
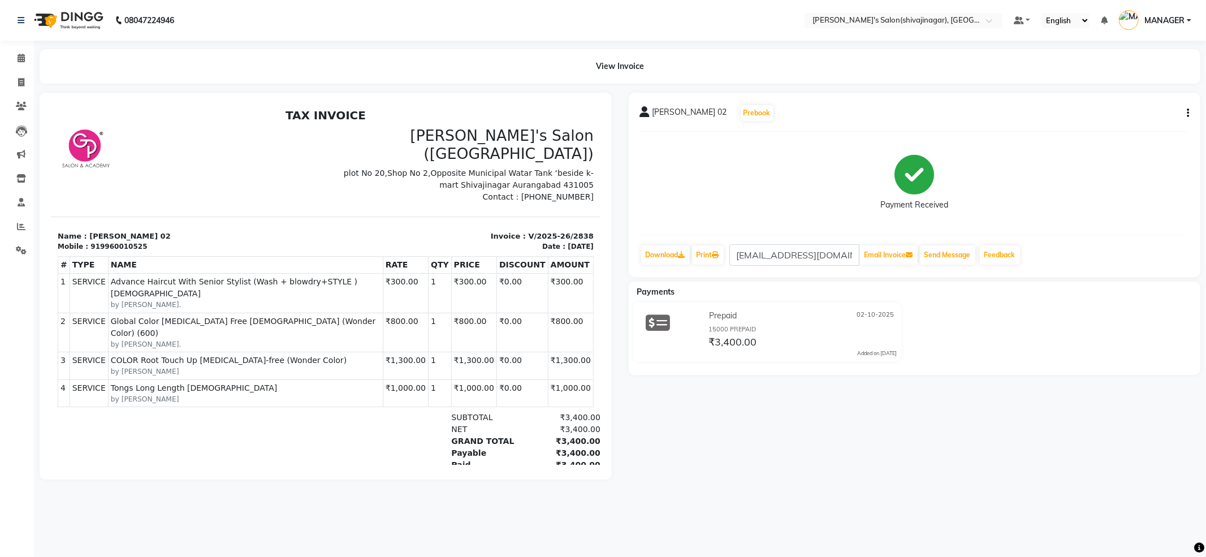
click at [813, 462] on div "jyoti rathod 02 Prebook Payment Received Download Print jyotorathodbdo@gmail.co…" at bounding box center [914, 286] width 589 height 387
click at [191, 139] on div at bounding box center [187, 164] width 275 height 76
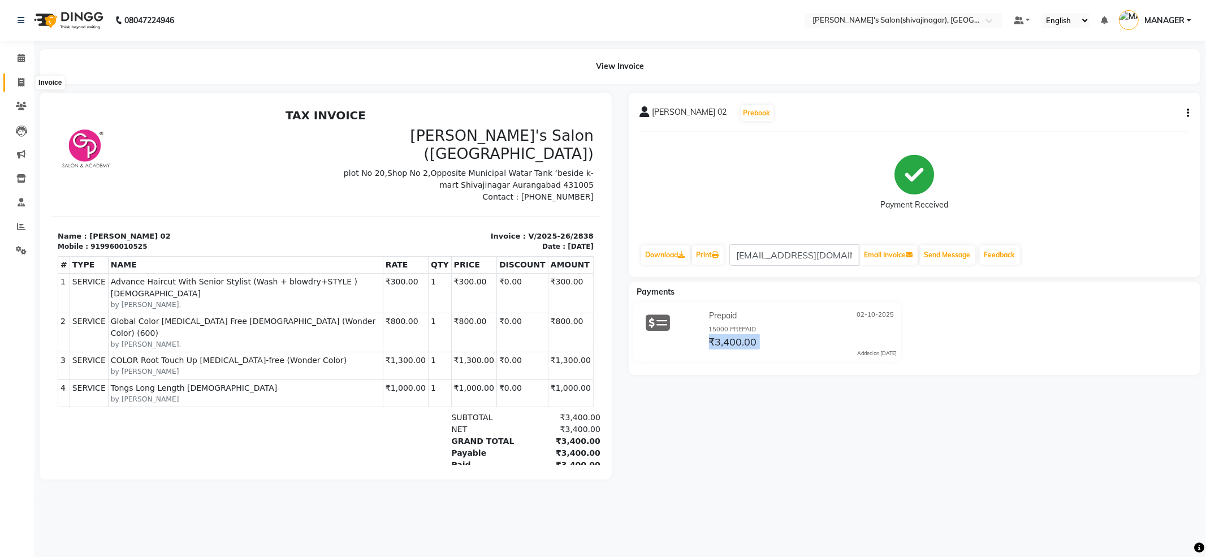
click at [20, 84] on icon at bounding box center [21, 82] width 6 height 8
select select "service"
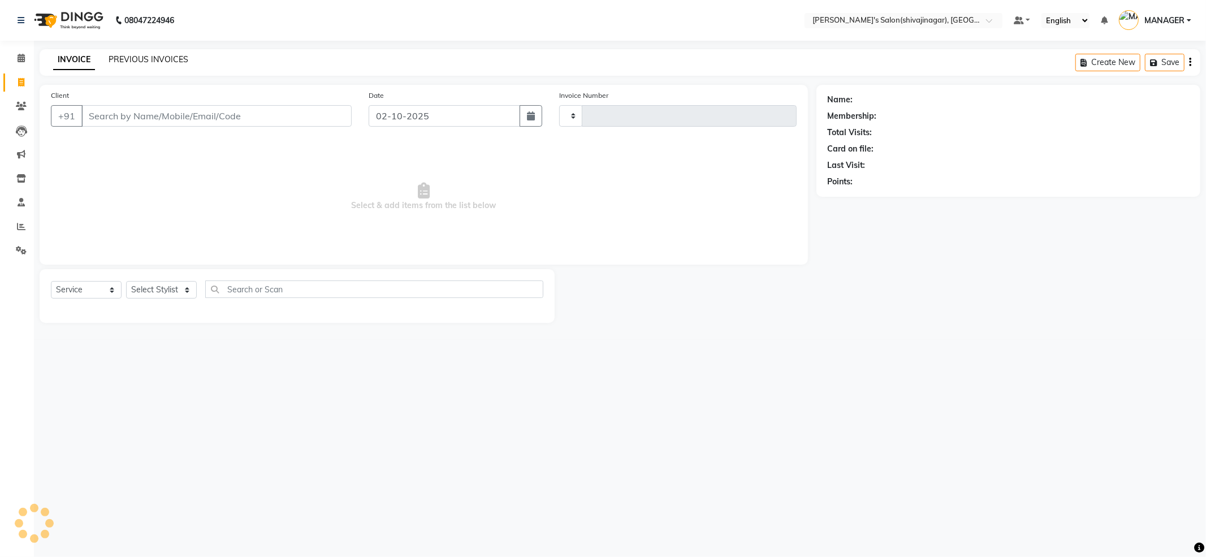
click at [142, 54] on link "PREVIOUS INVOICES" at bounding box center [149, 59] width 80 height 10
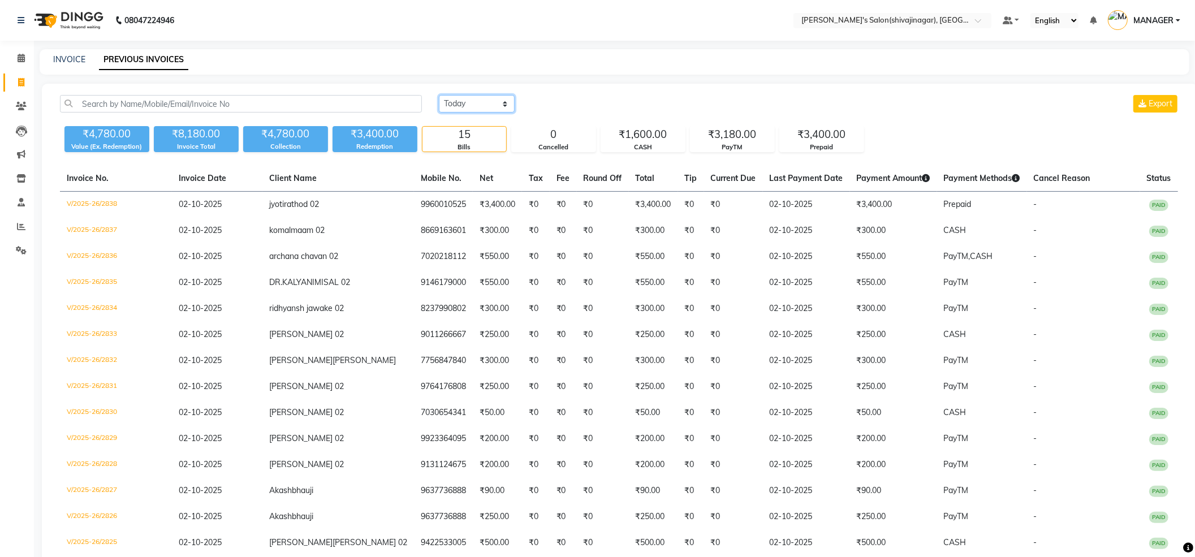
click at [470, 107] on select "Today Yesterday Custom Range" at bounding box center [477, 104] width 76 height 18
select select "yesterday"
click at [439, 95] on select "Today Yesterday Custom Range" at bounding box center [477, 104] width 76 height 18
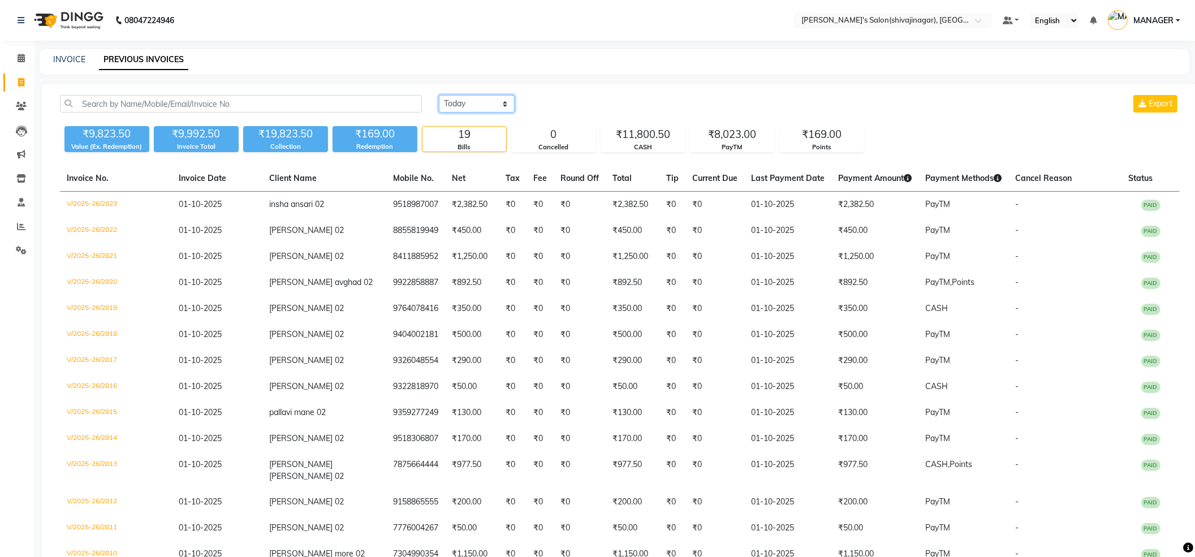
click at [476, 111] on select "Today Yesterday Custom Range" at bounding box center [477, 104] width 76 height 18
click at [476, 110] on select "Today Yesterday Custom Range" at bounding box center [477, 104] width 76 height 18
click at [554, 102] on div "Today Yesterday Custom Range Export" at bounding box center [809, 104] width 741 height 18
click at [555, 57] on div "INVOICE PREVIOUS INVOICES" at bounding box center [608, 60] width 1136 height 12
click at [492, 23] on nav "08047224946 Select Location × Girja's Salon(shivajinagar), Shivaji Nagar Defaul…" at bounding box center [597, 20] width 1195 height 41
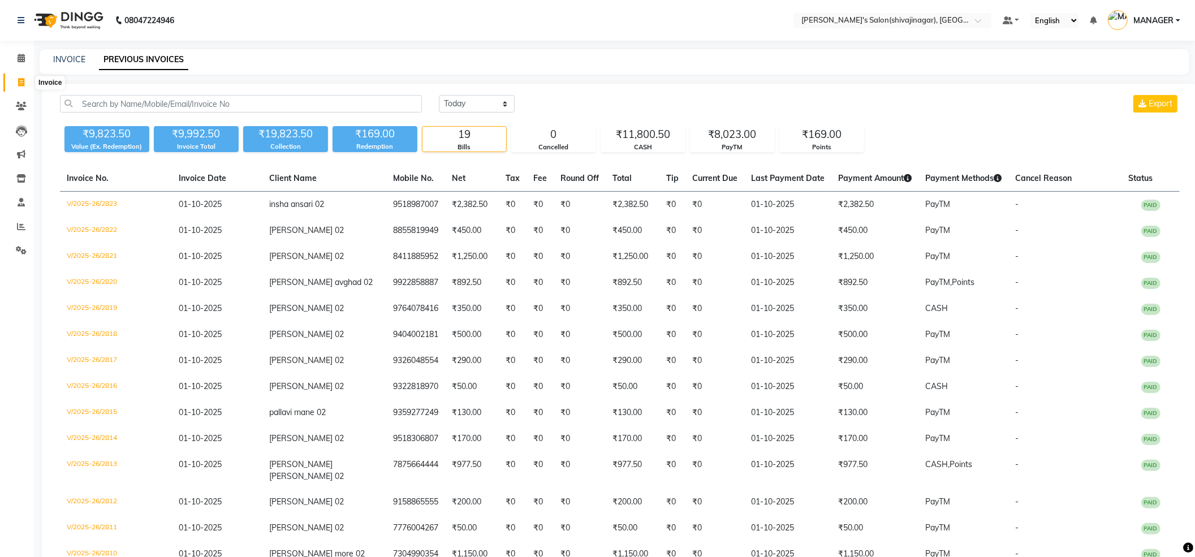
click at [16, 82] on span at bounding box center [21, 82] width 20 height 13
select select "service"
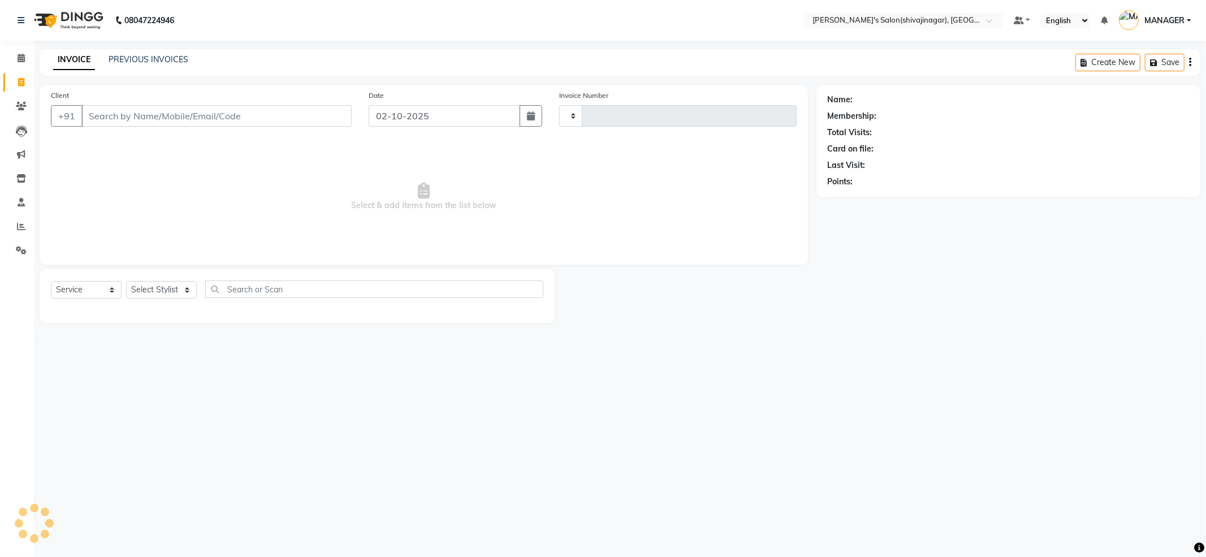
type input "2839"
select select "4174"
click at [137, 116] on input "Client" at bounding box center [216, 115] width 270 height 21
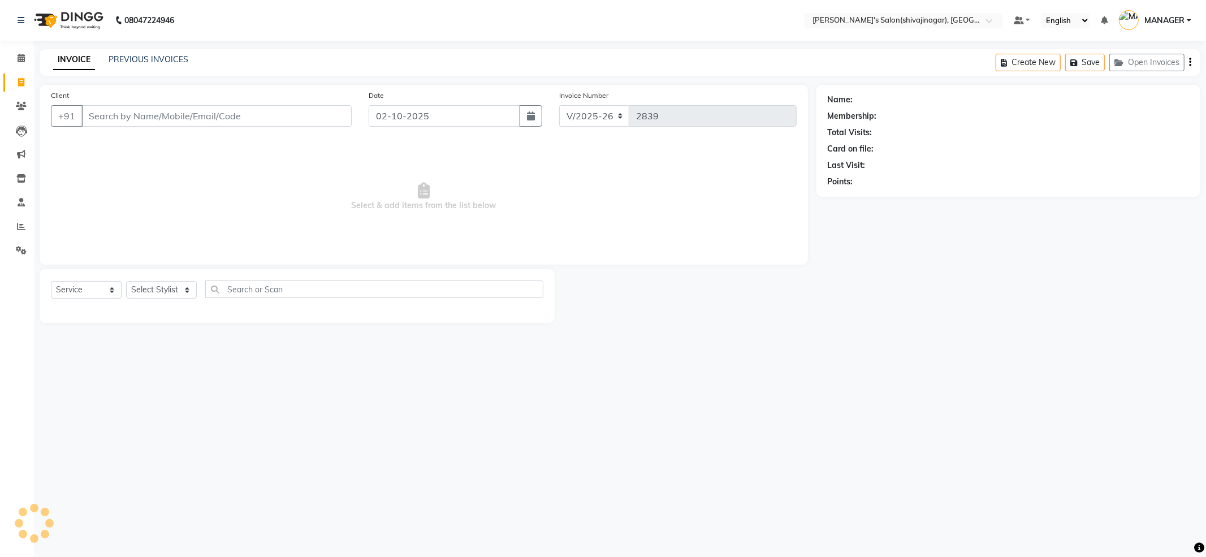
click at [137, 116] on input "Client" at bounding box center [216, 115] width 270 height 21
click at [159, 118] on input "Client" at bounding box center [216, 115] width 270 height 21
drag, startPoint x: 159, startPoint y: 268, endPoint x: 140, endPoint y: 274, distance: 20.0
click at [154, 274] on div "Client +91 Date 02-10-2025 Invoice Number V/2025 V/2025-26 2839 Select & add it…" at bounding box center [423, 204] width 785 height 238
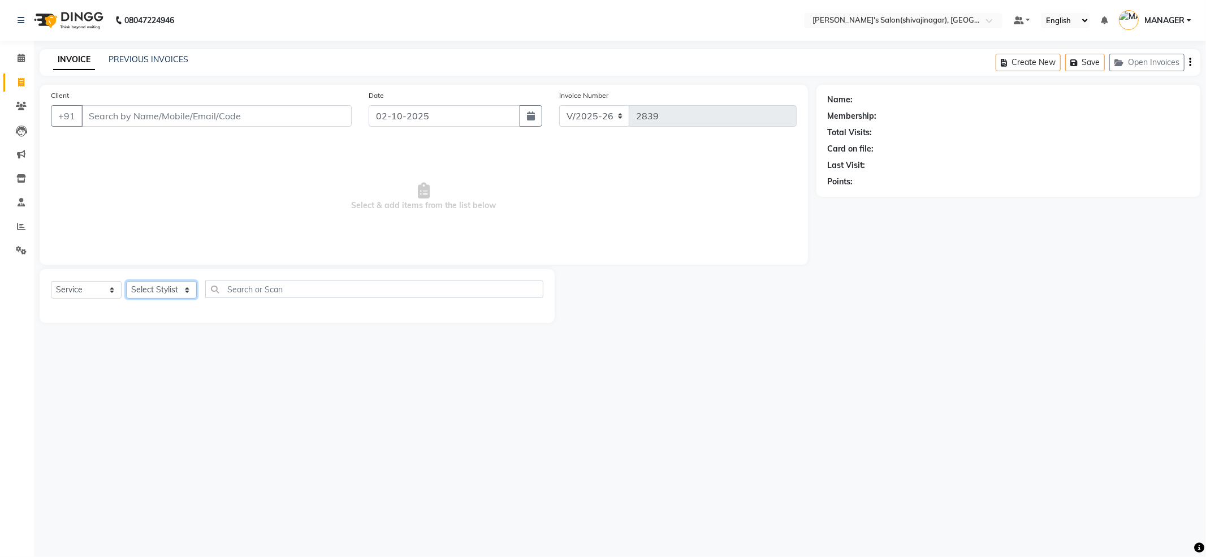
click at [149, 284] on select "Select Stylist ABHI AKKI KIRTI MANAGER MISS STAFF MONG'Z. NILOFER PALLAVI PRASA…" at bounding box center [161, 290] width 71 height 18
select select "85251"
click at [126, 281] on select "Select Stylist ABHI AKKI KIRTI MANAGER MISS STAFF MONG'Z. NILOFER PALLAVI PRASA…" at bounding box center [161, 290] width 71 height 18
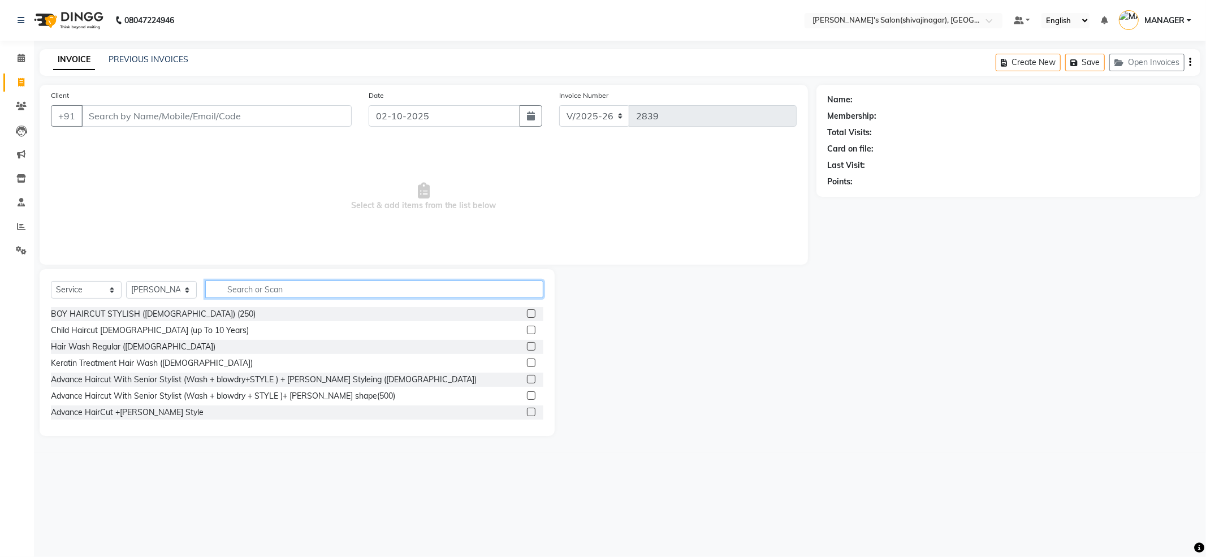
click at [275, 288] on input "text" at bounding box center [374, 289] width 338 height 18
click at [274, 287] on input "text" at bounding box center [374, 289] width 338 height 18
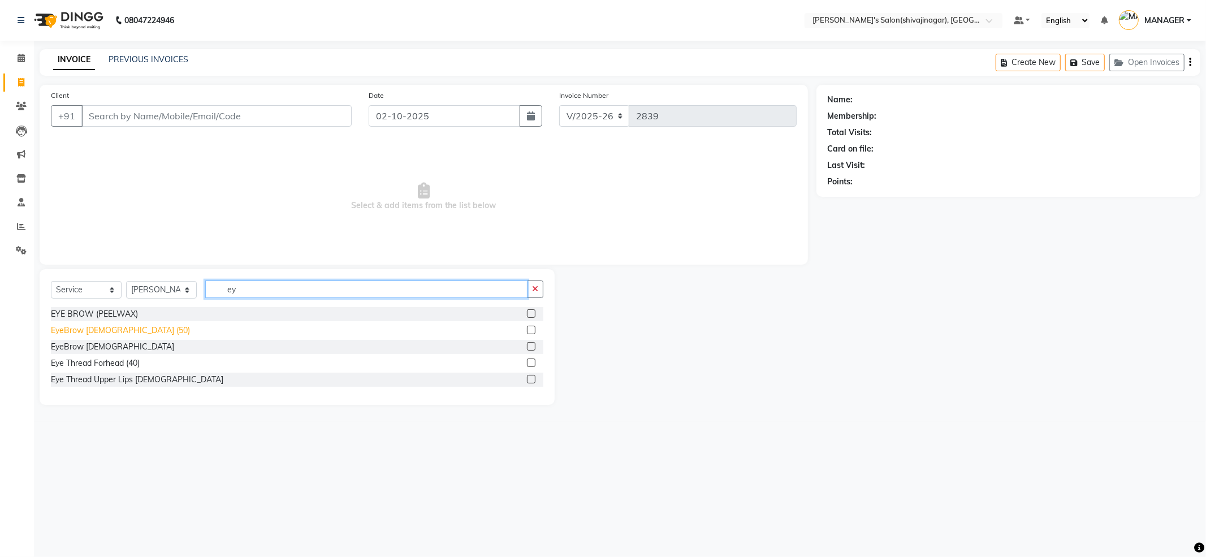
type input "ey"
click at [102, 330] on div "EyeBrow FEMALE (50)" at bounding box center [120, 331] width 139 height 12
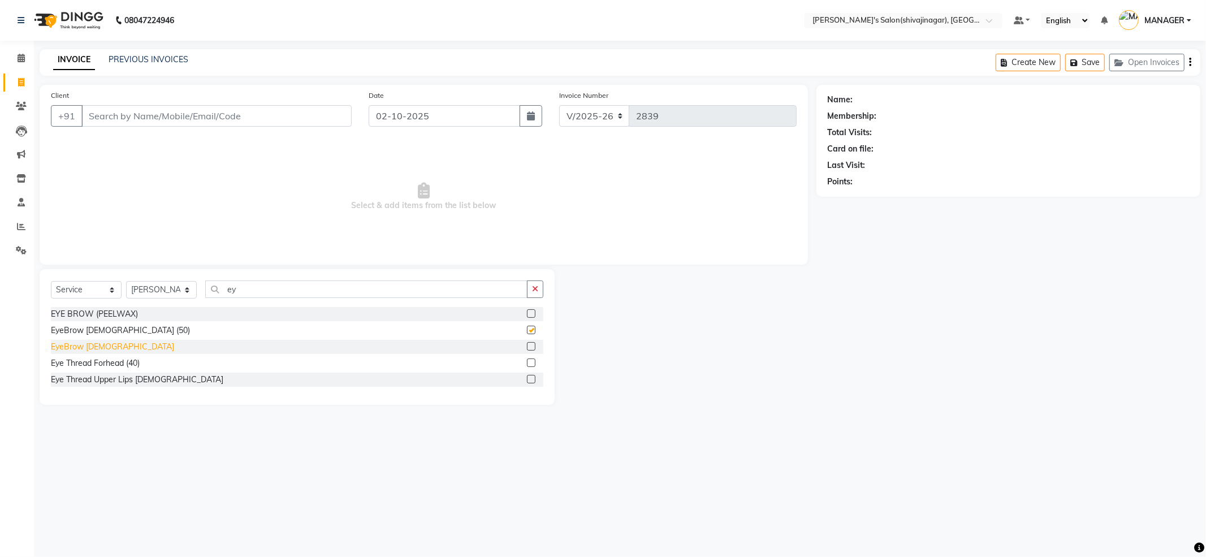
checkbox input "false"
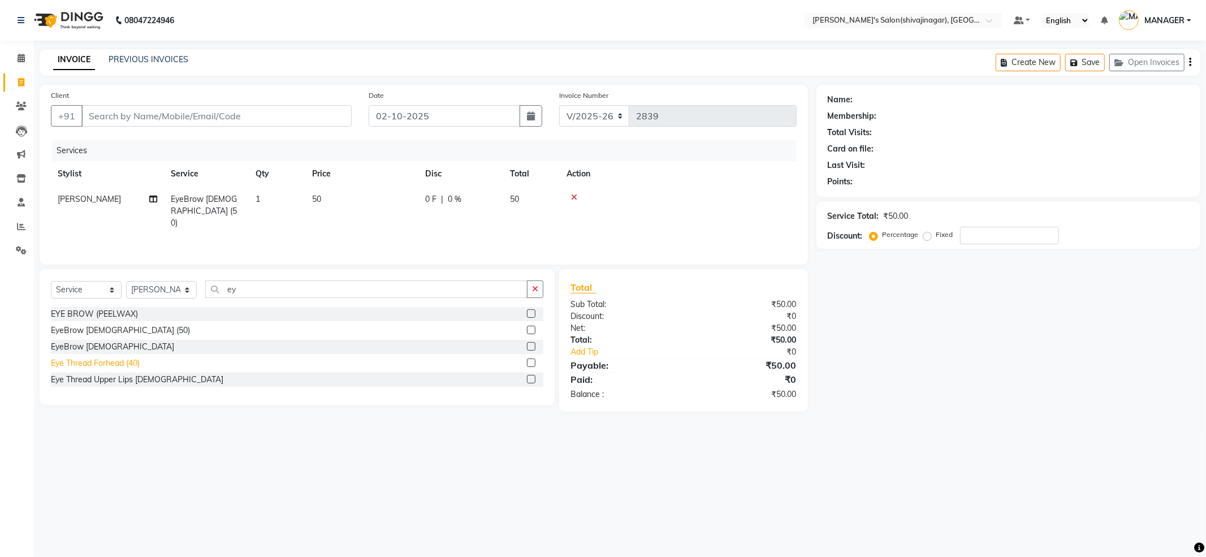
click at [103, 367] on div "Eye Thread Forhead (40)" at bounding box center [95, 363] width 89 height 12
checkbox input "false"
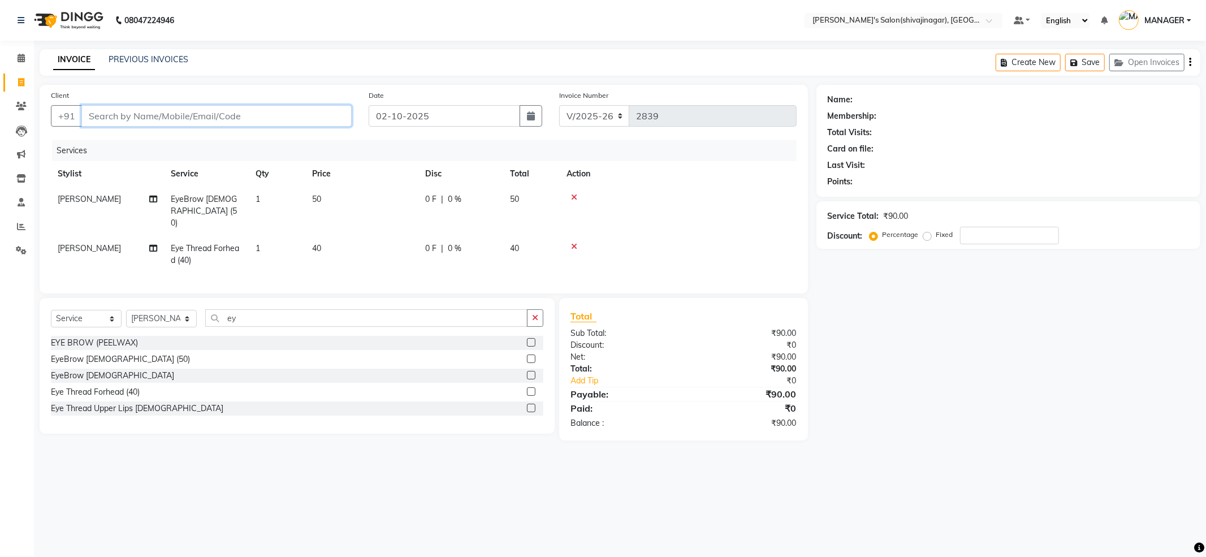
click at [109, 116] on input "Client" at bounding box center [216, 115] width 270 height 21
type input "9"
type input "0"
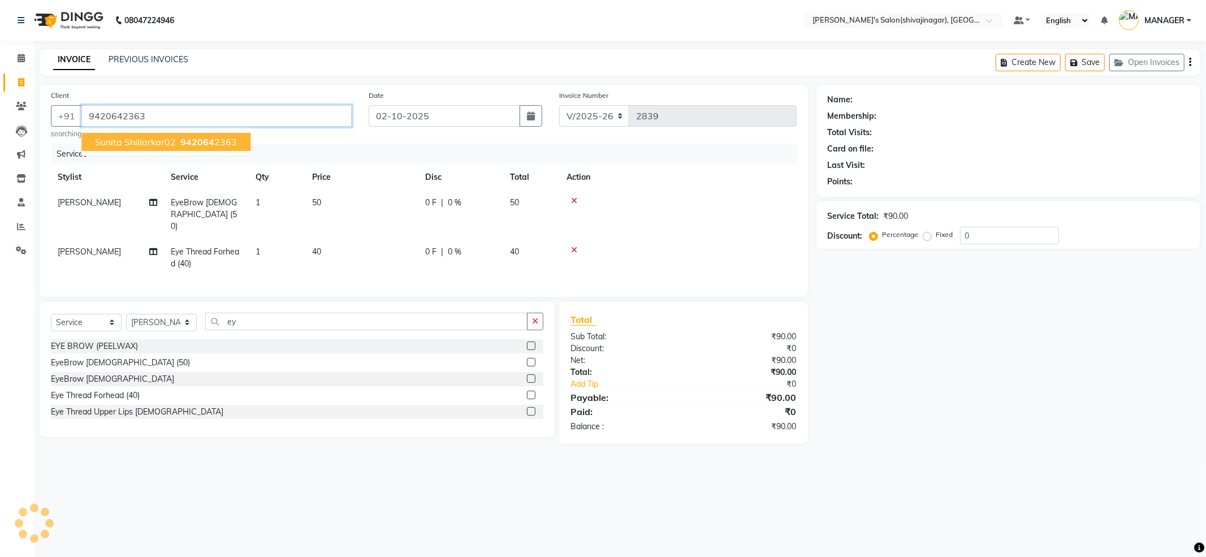
type input "9420642363"
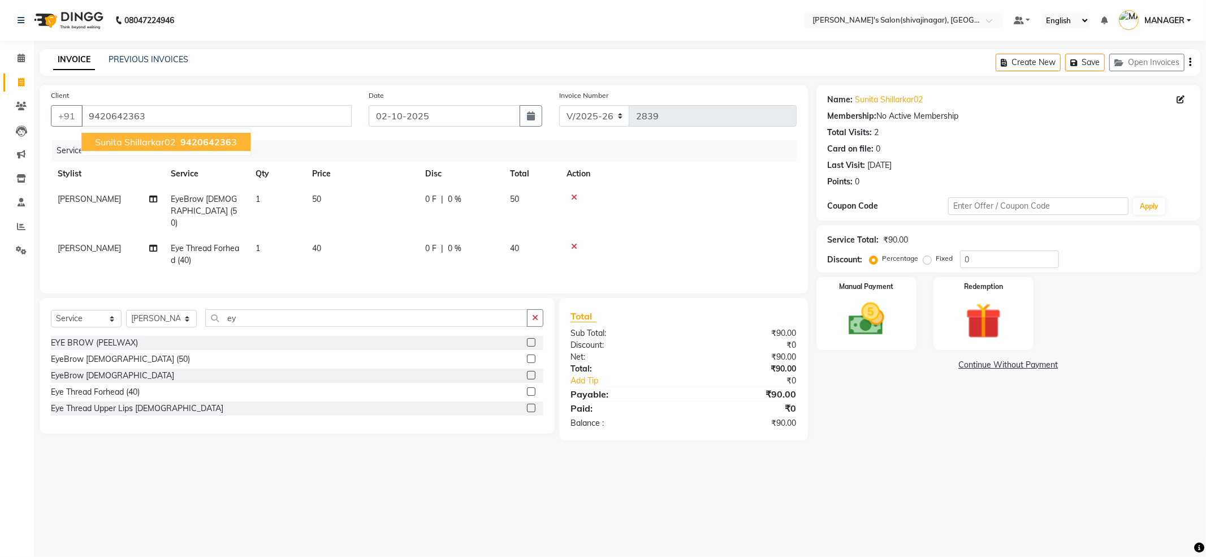
click at [175, 143] on button "sunita shillarkar02 942064236 3" at bounding box center [165, 142] width 169 height 18
click at [930, 434] on div "Name: Sunita Shillarkar02 Membership: No Active Membership Total Visits: 2 Card…" at bounding box center [1012, 263] width 392 height 356
drag, startPoint x: 930, startPoint y: 434, endPoint x: 921, endPoint y: 403, distance: 32.2
click at [925, 417] on div "Name: Sunita Shillarkar02 Membership: No Active Membership Total Visits: 2 Card…" at bounding box center [1012, 263] width 392 height 356
click at [903, 329] on div "Manual Payment" at bounding box center [866, 313] width 104 height 76
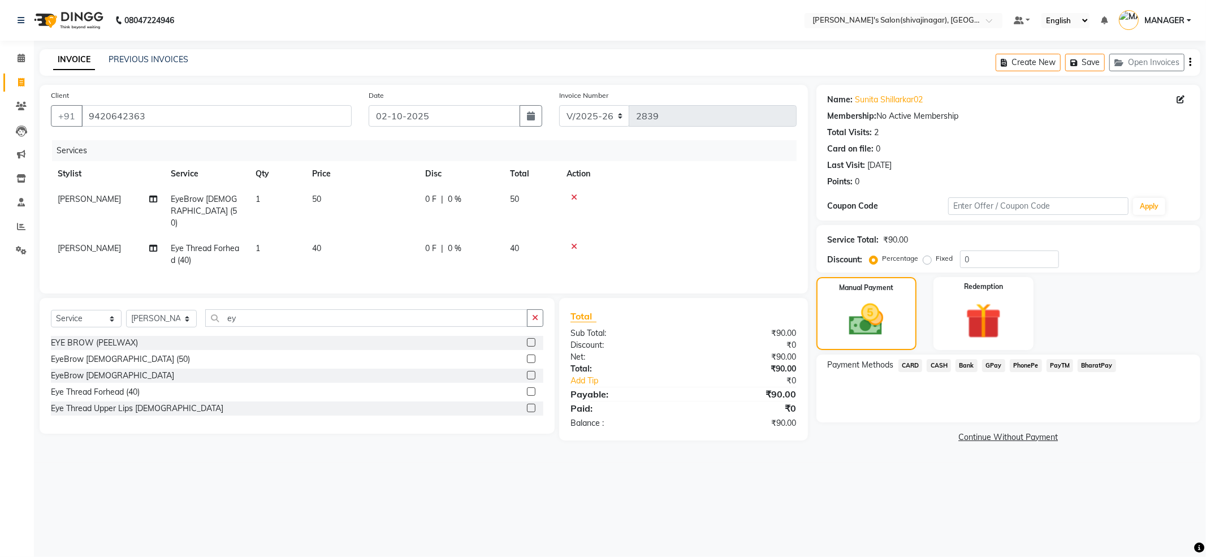
click at [991, 406] on div "Payment Methods CARD CASH Bank GPay PhonePe PayTM BharatPay" at bounding box center [1008, 389] width 384 height 68
click at [1065, 365] on span "PayTM" at bounding box center [1060, 365] width 27 height 13
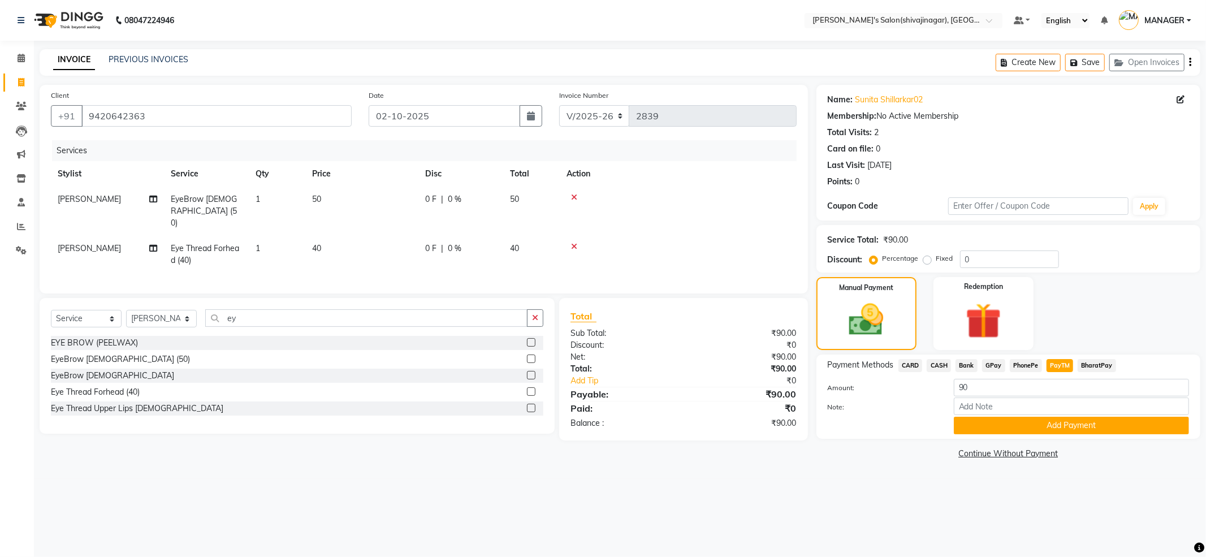
click at [946, 365] on span "CASH" at bounding box center [939, 365] width 24 height 13
click at [1036, 433] on button "Add Payment" at bounding box center [1071, 426] width 235 height 18
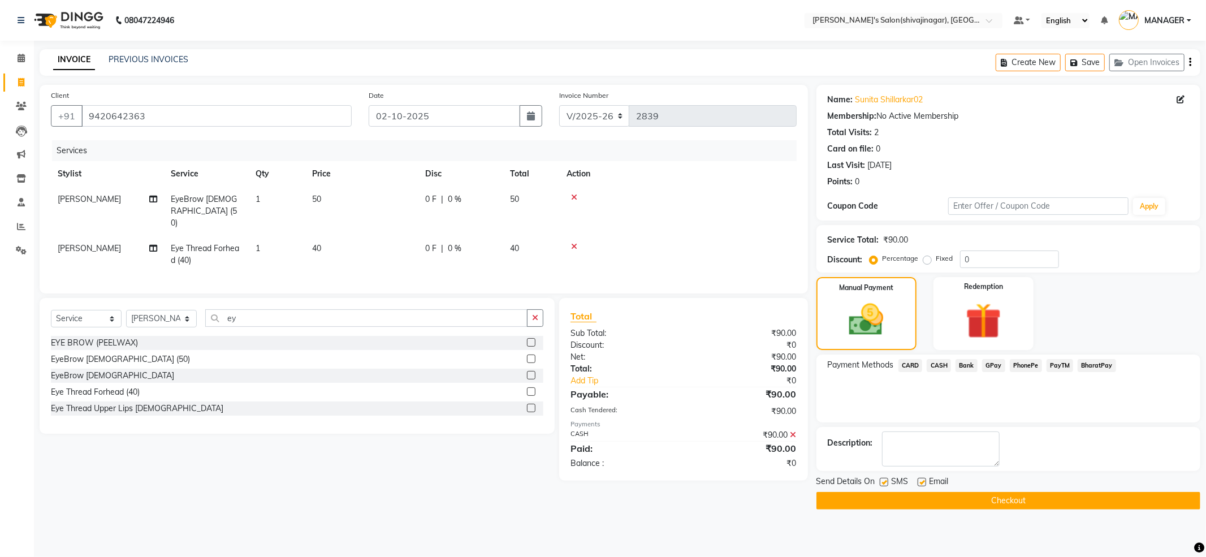
click at [1001, 507] on button "Checkout" at bounding box center [1008, 501] width 384 height 18
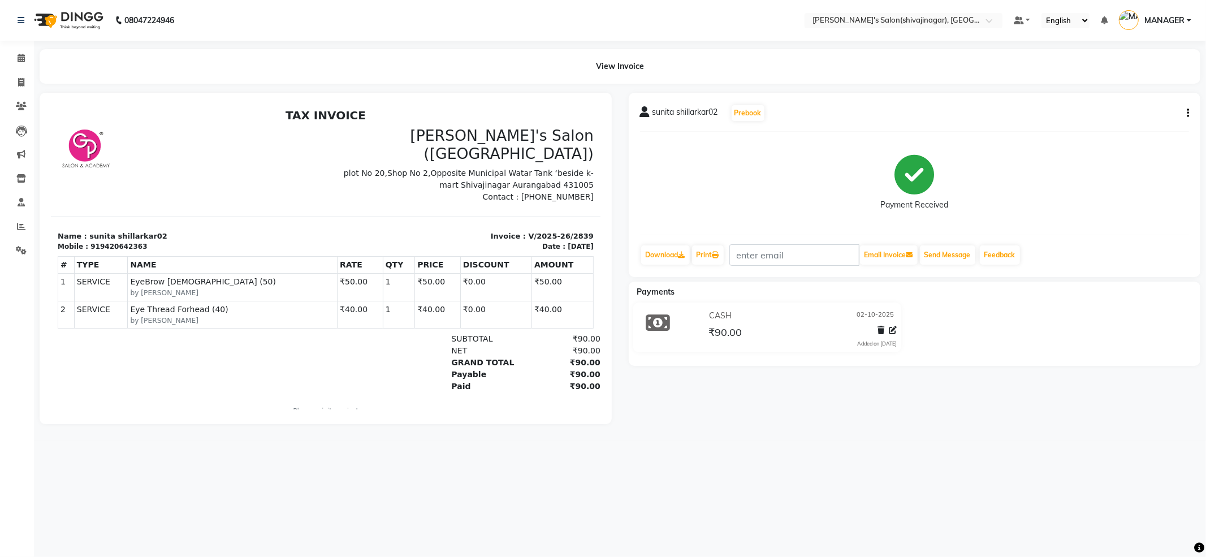
click at [618, 424] on div at bounding box center [325, 258] width 589 height 331
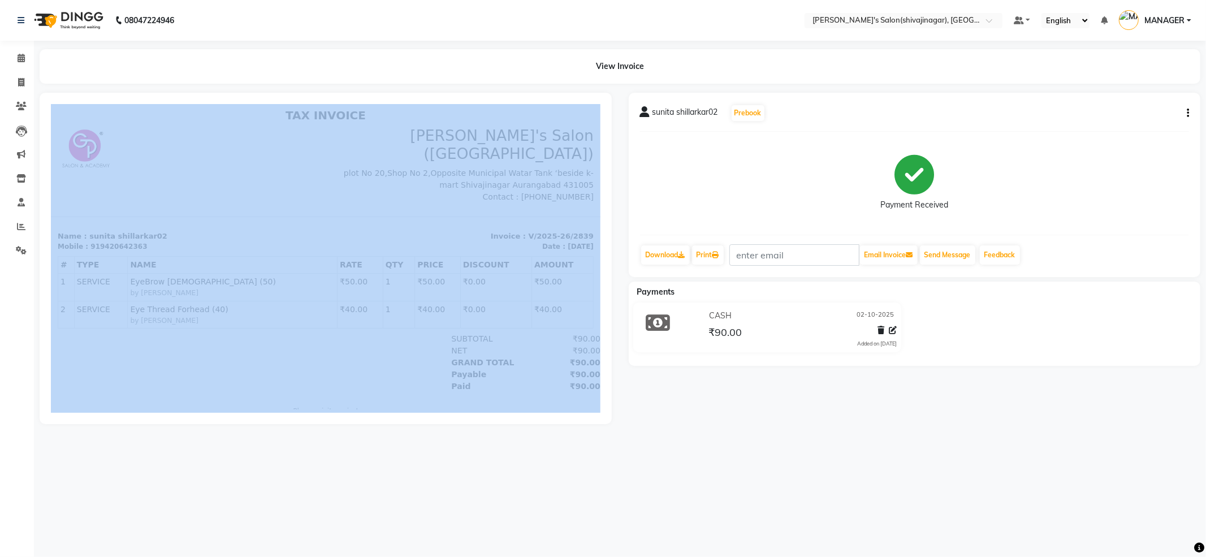
click at [618, 424] on div at bounding box center [325, 258] width 589 height 331
click at [6, 81] on link "Invoice" at bounding box center [16, 83] width 27 height 19
select select "service"
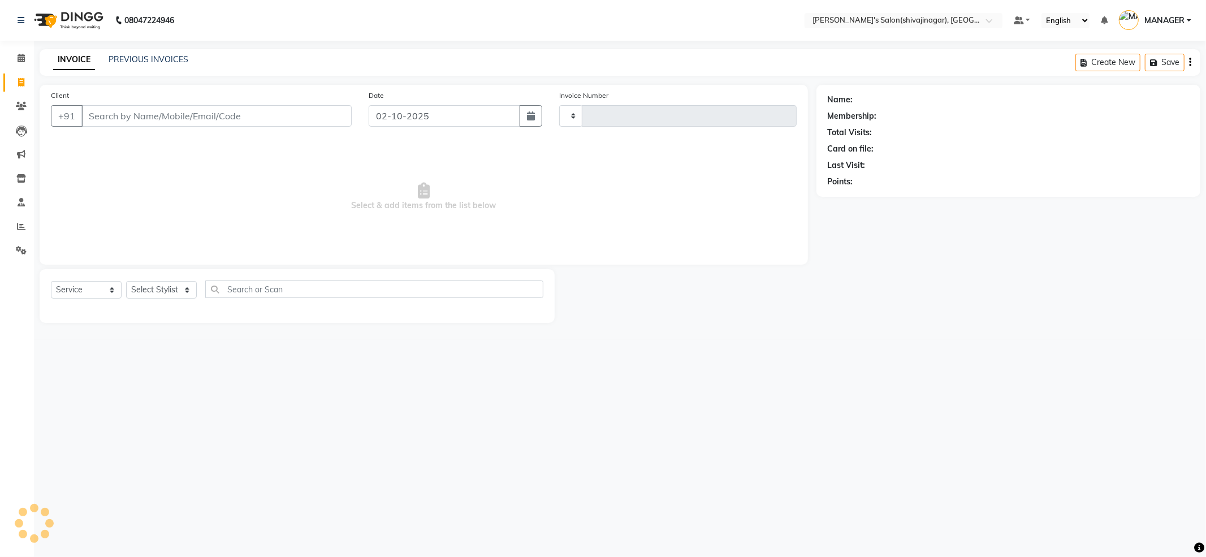
click at [3, 84] on link "Invoice" at bounding box center [16, 83] width 27 height 19
select select "service"
select select "4174"
type input "2840"
click at [164, 62] on link "PREVIOUS INVOICES" at bounding box center [149, 59] width 80 height 10
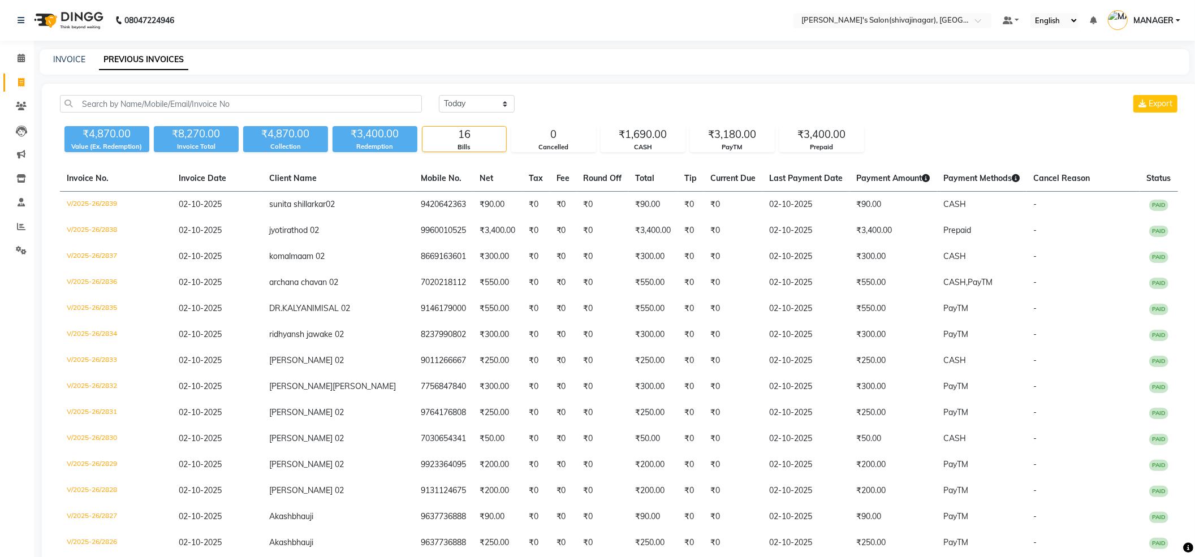
click at [751, 92] on div "Today Yesterday Custom Range Export ₹4,870.00 Value (Ex. Redemption) ₹8,270.00 …" at bounding box center [620, 368] width 1156 height 569
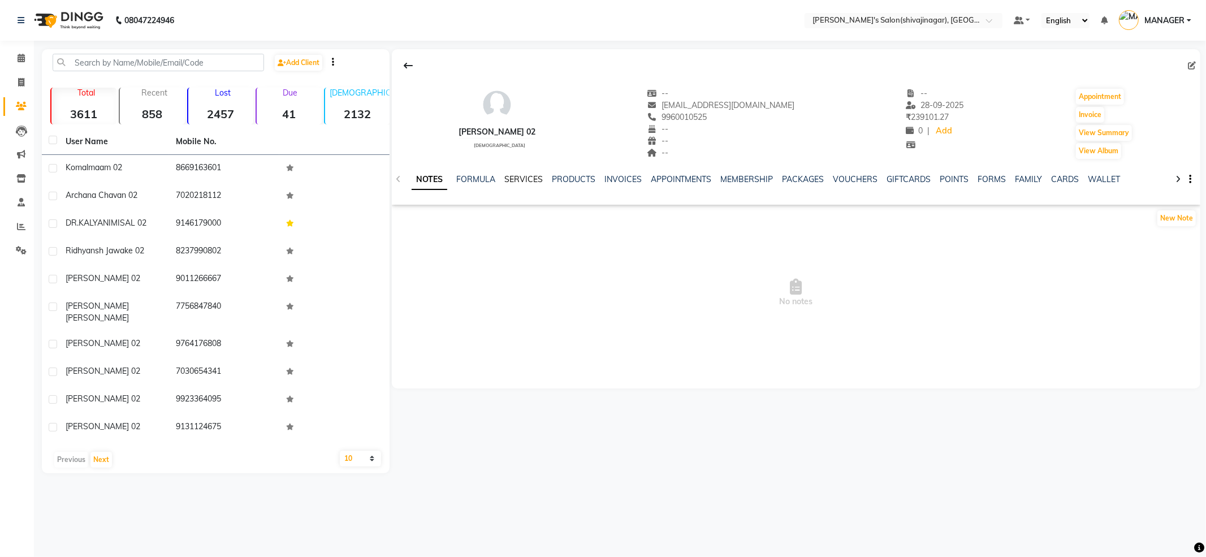
click at [507, 181] on link "SERVICES" at bounding box center [523, 179] width 38 height 10
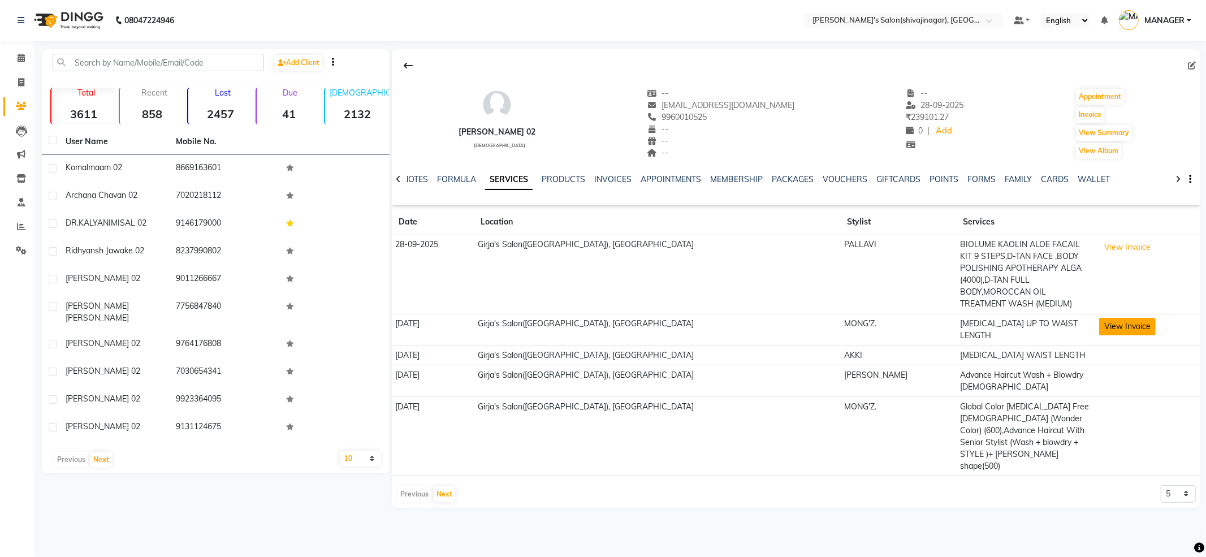
click at [1099, 318] on button "View Invoice" at bounding box center [1127, 327] width 57 height 18
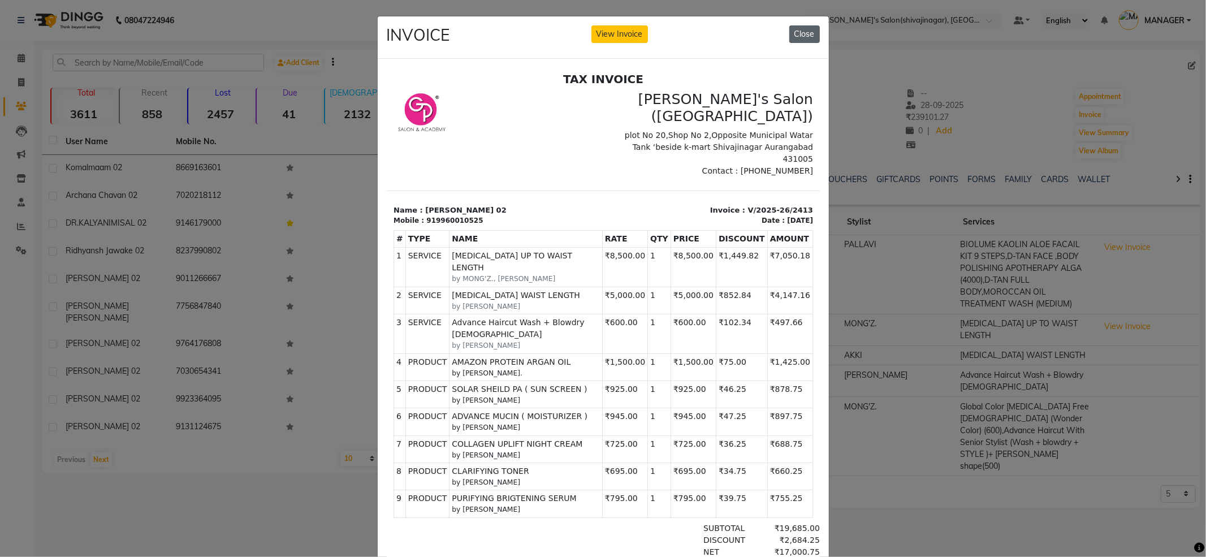
click at [812, 28] on button "Close" at bounding box center [804, 34] width 31 height 18
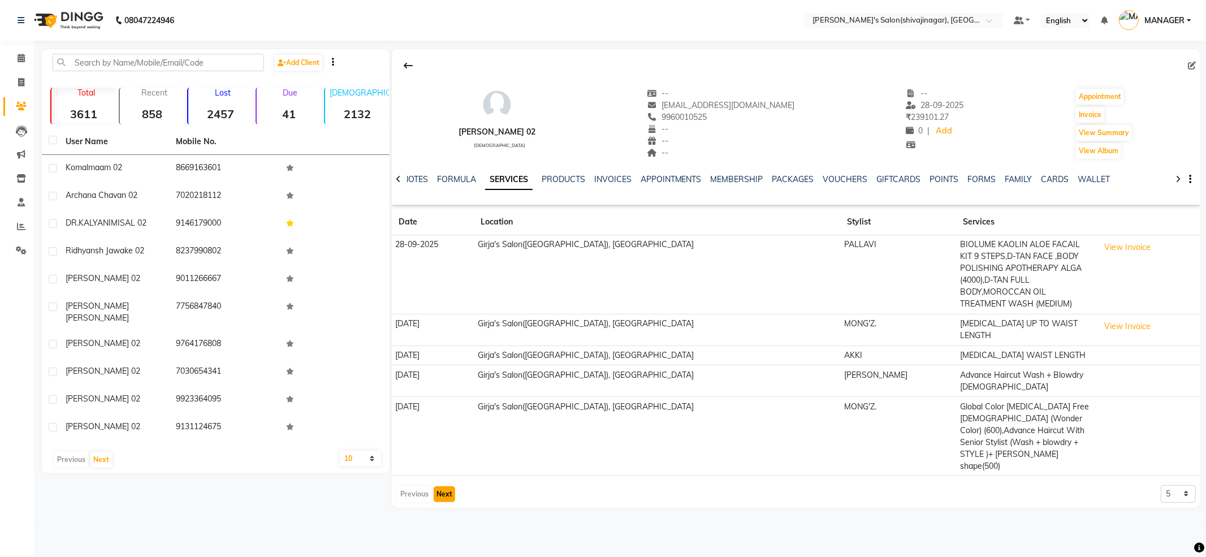
click at [448, 486] on button "Next" at bounding box center [444, 494] width 21 height 16
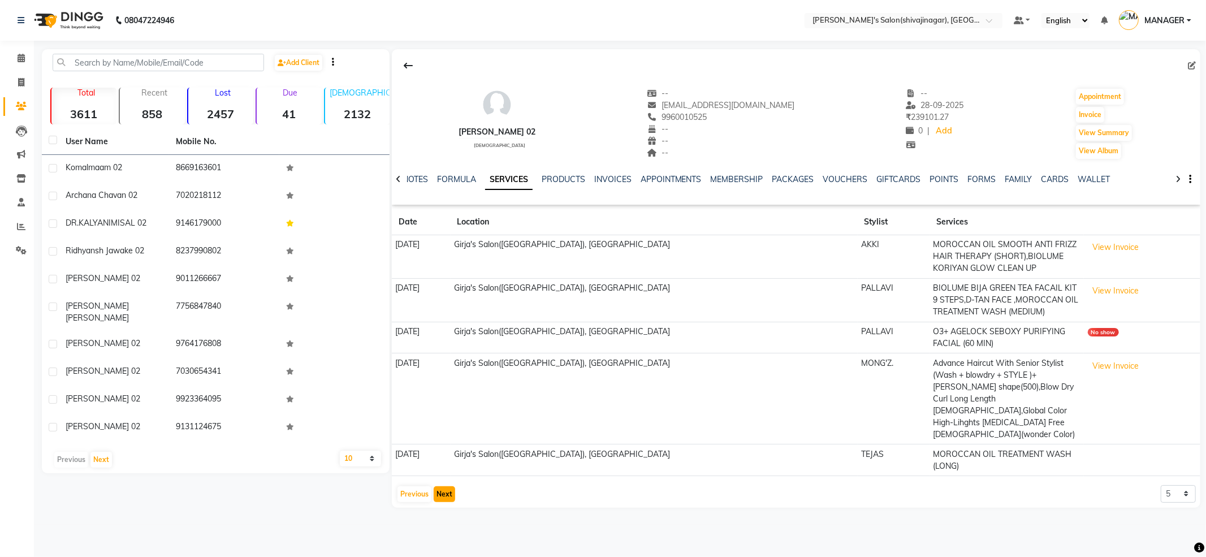
click at [448, 486] on button "Next" at bounding box center [444, 494] width 21 height 16
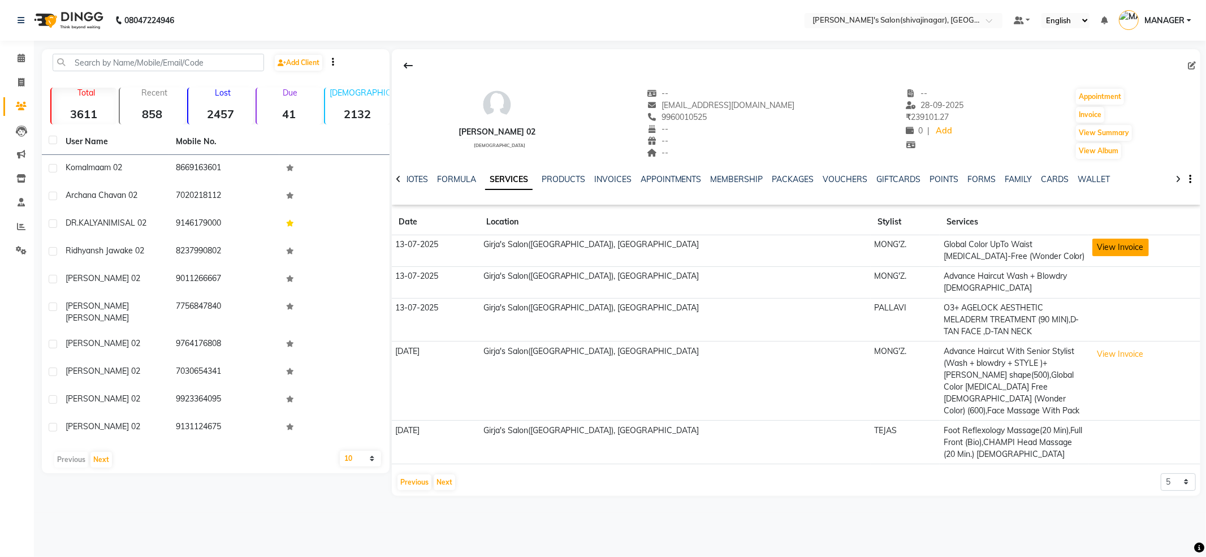
click at [1102, 249] on button "View Invoice" at bounding box center [1120, 248] width 57 height 18
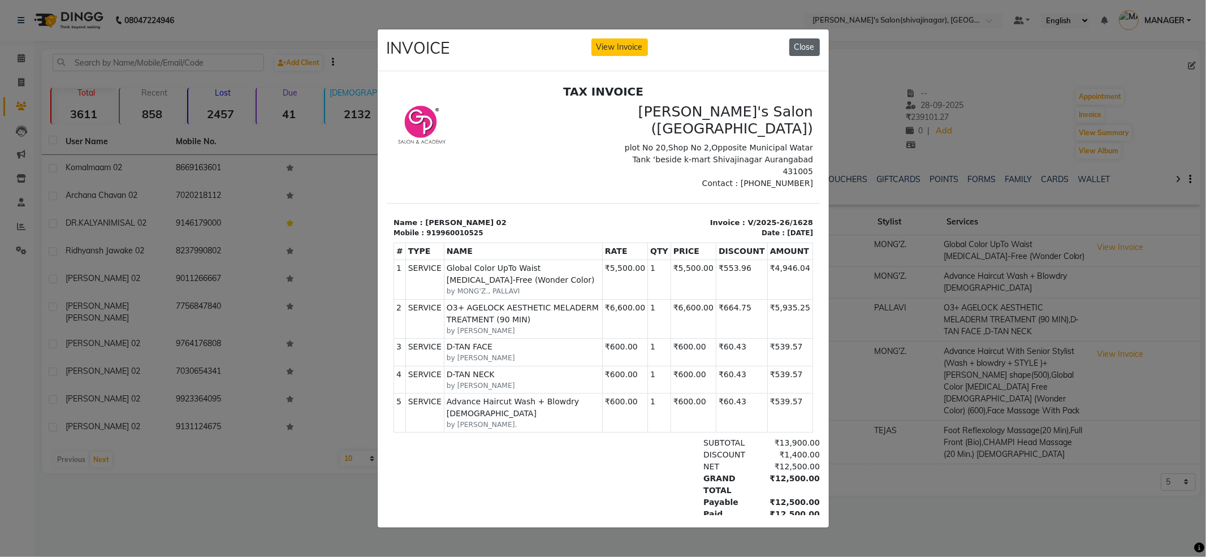
click at [803, 41] on button "Close" at bounding box center [804, 47] width 31 height 18
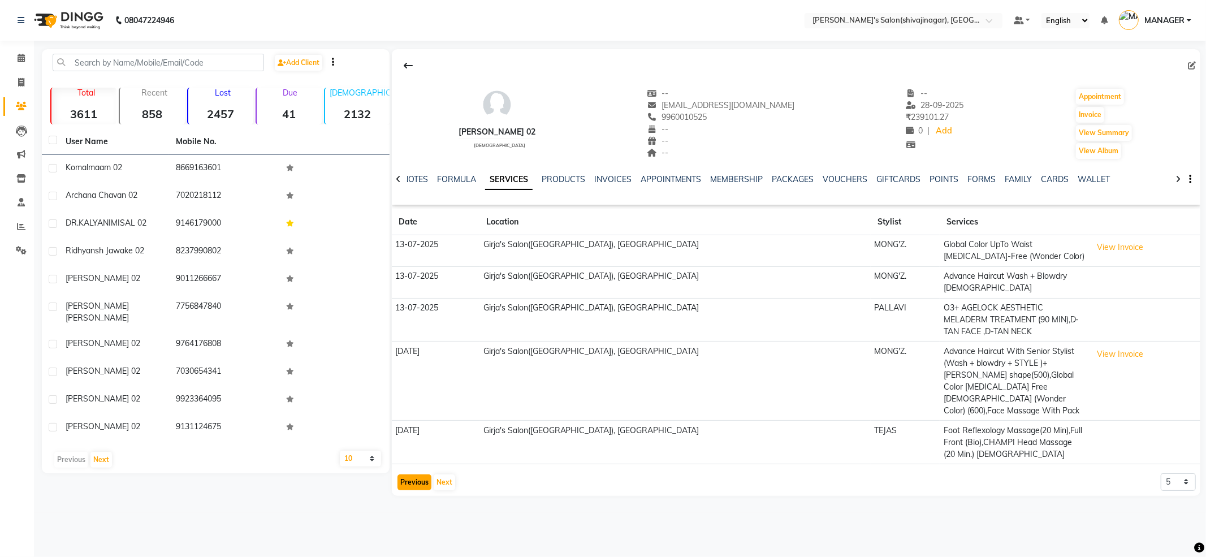
click at [423, 474] on button "Previous" at bounding box center [414, 482] width 34 height 16
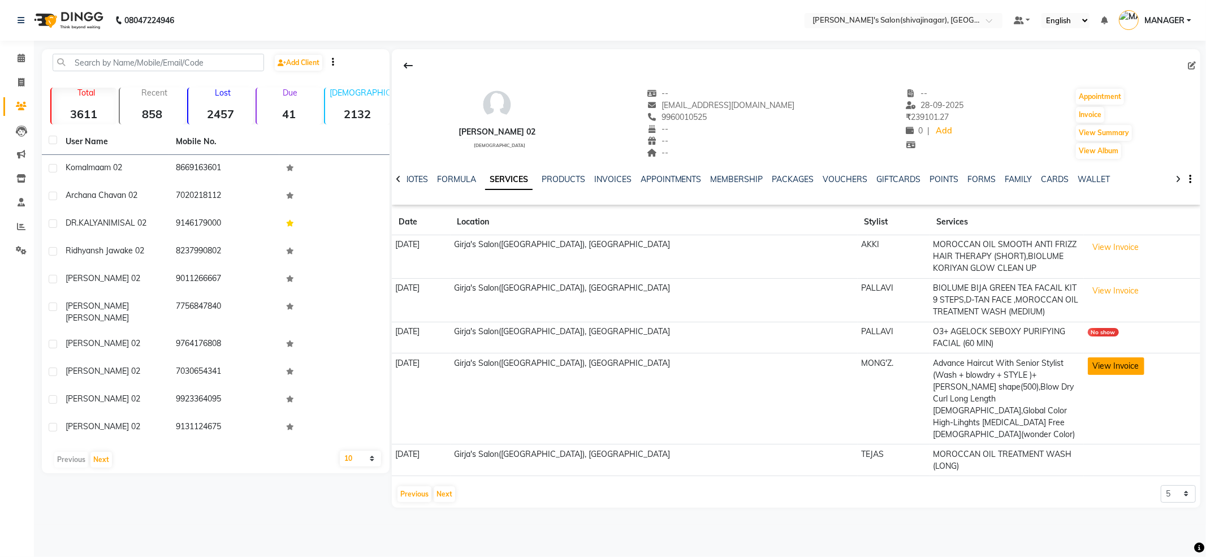
click at [1105, 364] on button "View Invoice" at bounding box center [1116, 366] width 57 height 18
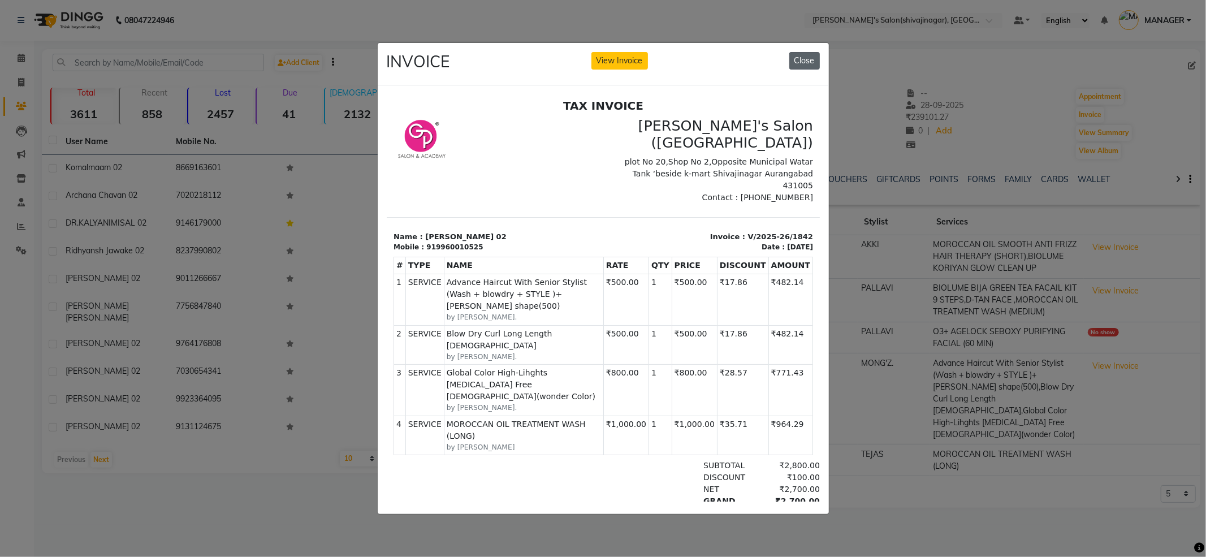
click at [803, 52] on button "Close" at bounding box center [804, 61] width 31 height 18
